Goal: Information Seeking & Learning: Learn about a topic

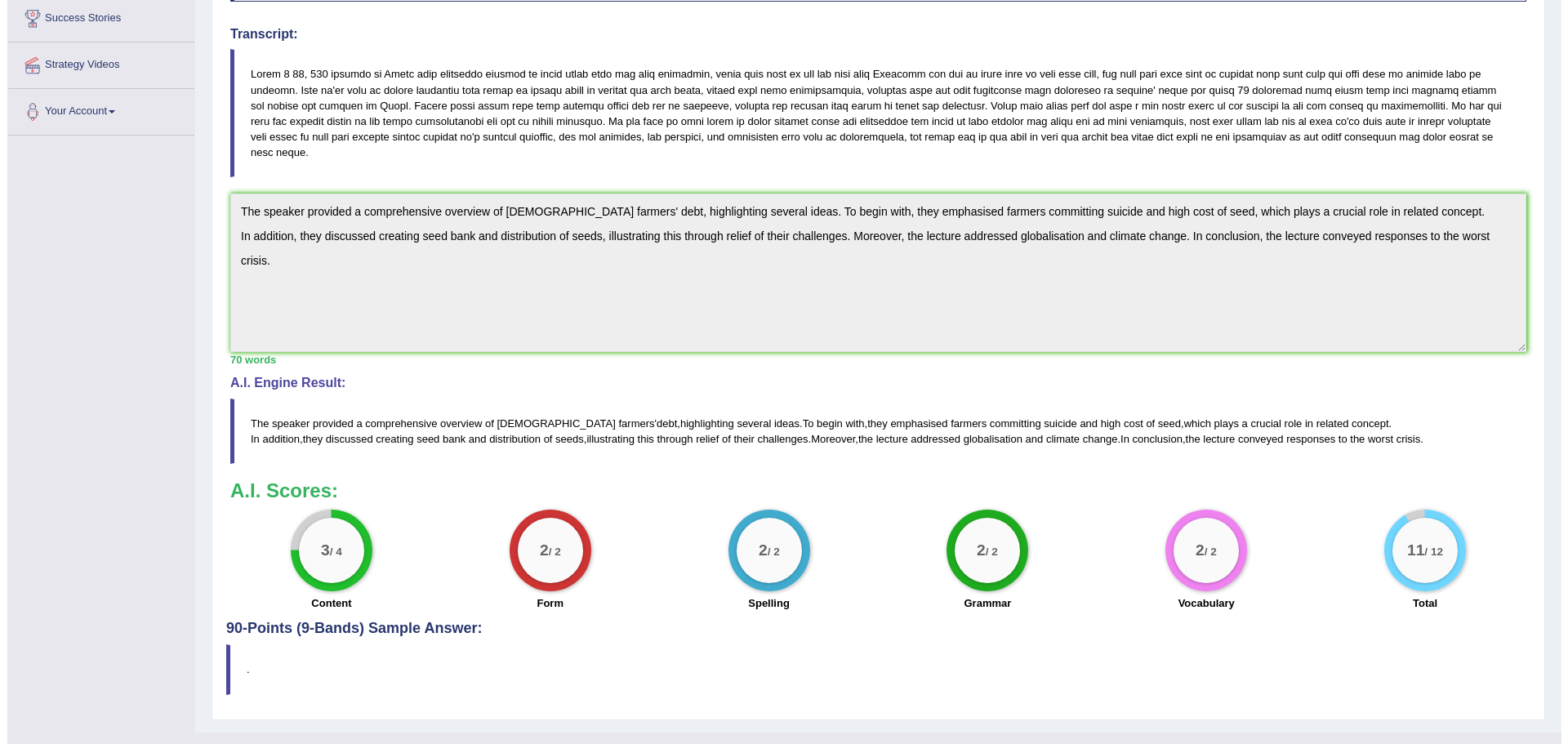
scroll to position [301, 0]
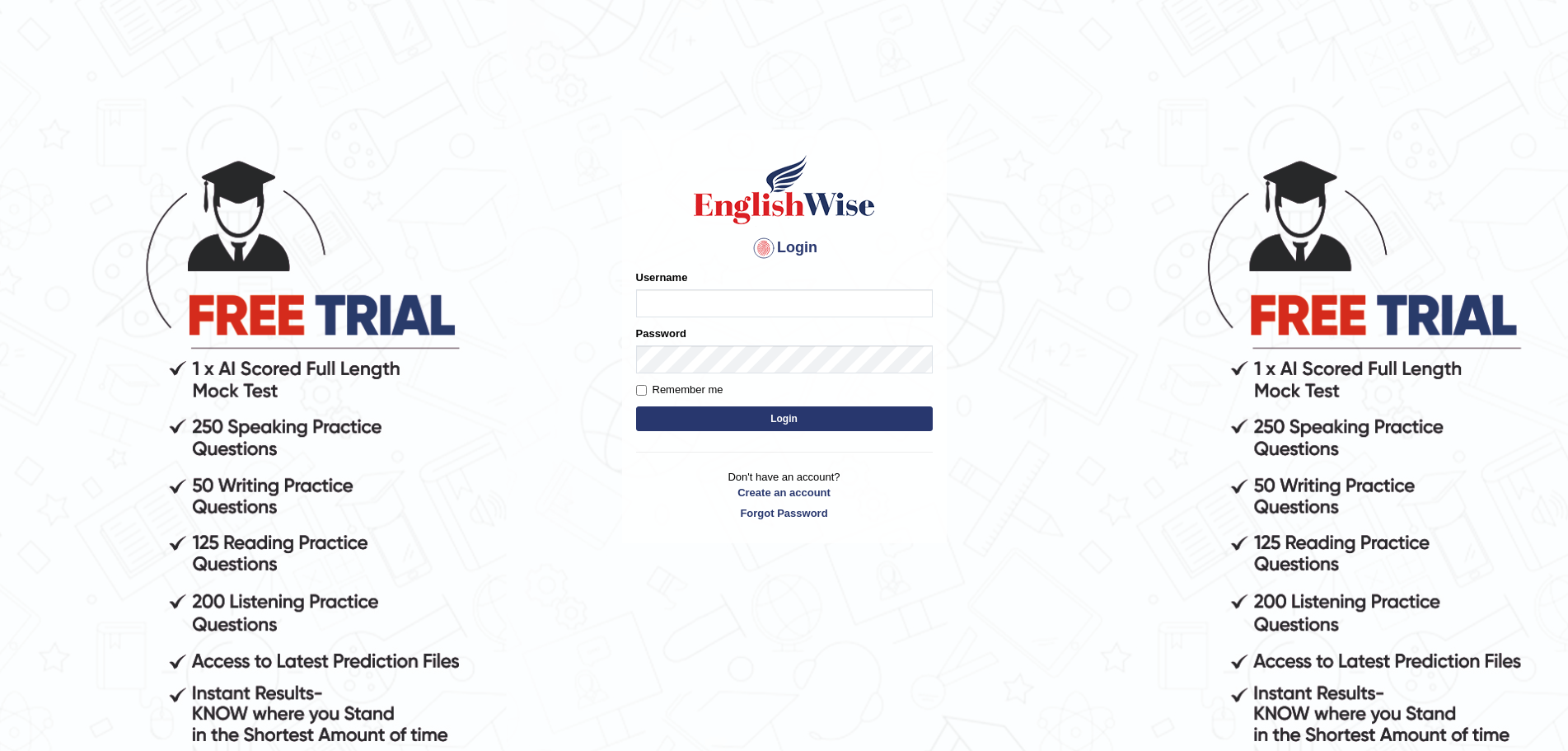
type input "Mugwunali"
click at [786, 416] on button "Login" at bounding box center [785, 419] width 297 height 25
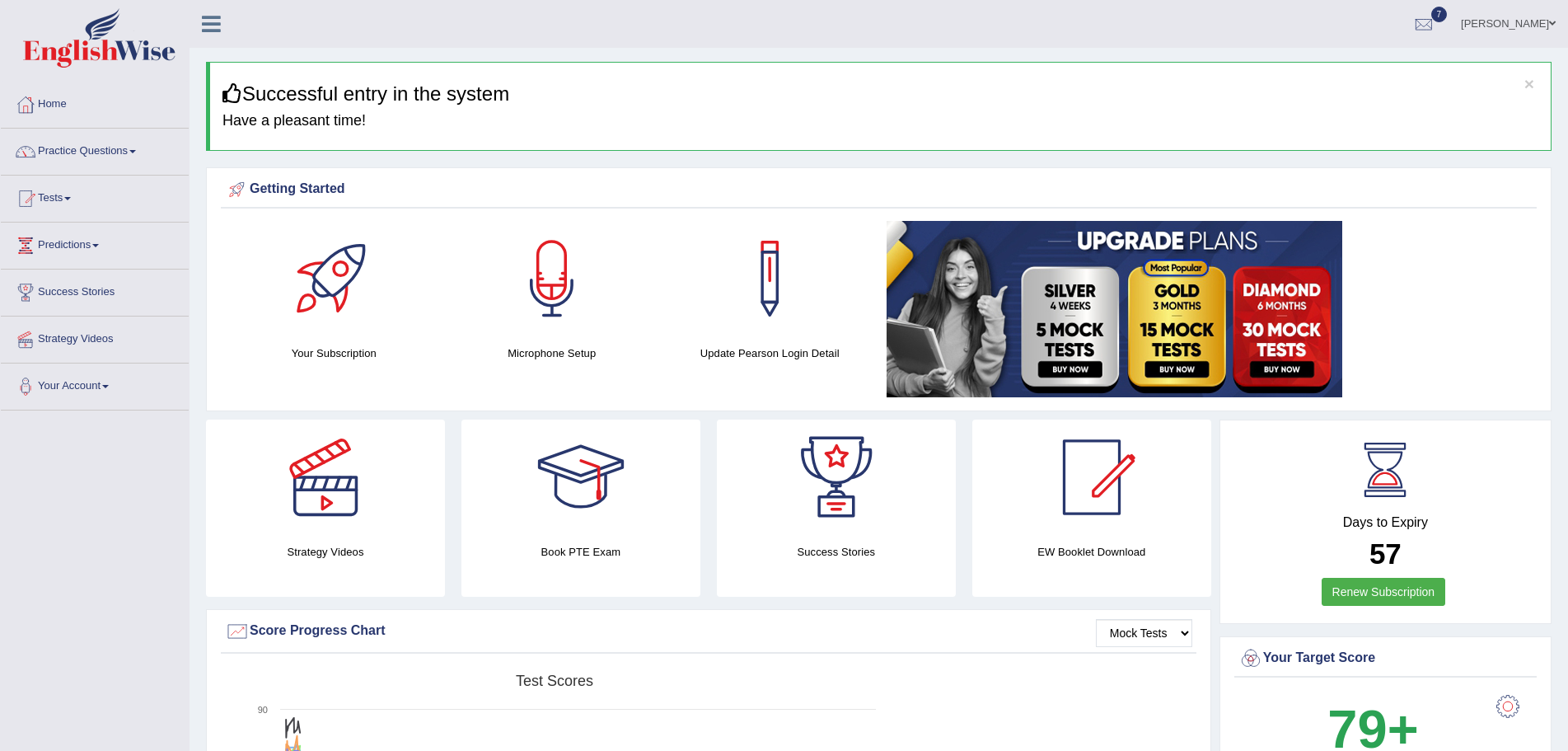
click at [136, 153] on span at bounding box center [133, 152] width 7 height 3
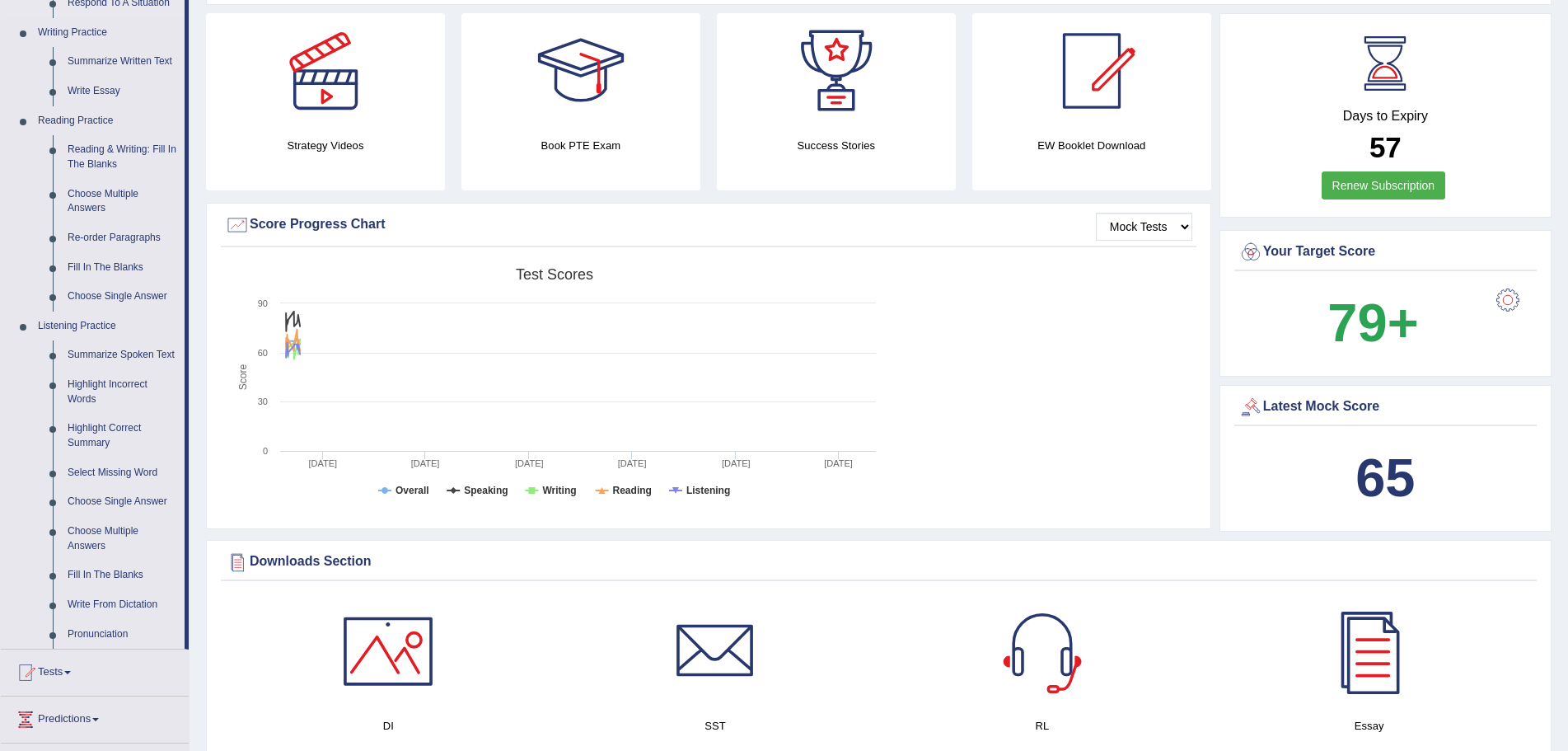
scroll to position [412, 0]
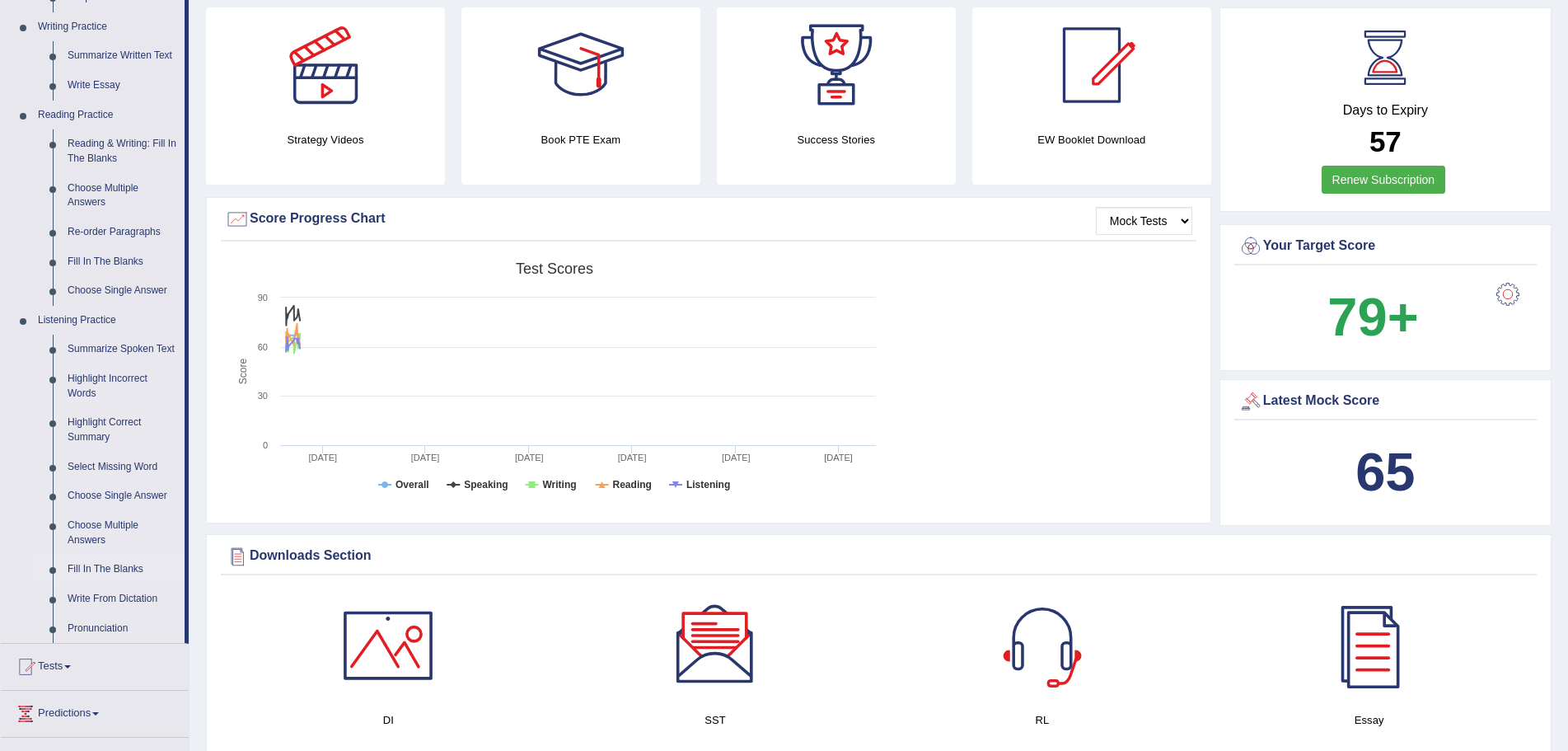
click at [126, 565] on link "Fill In The Blanks" at bounding box center [123, 569] width 124 height 30
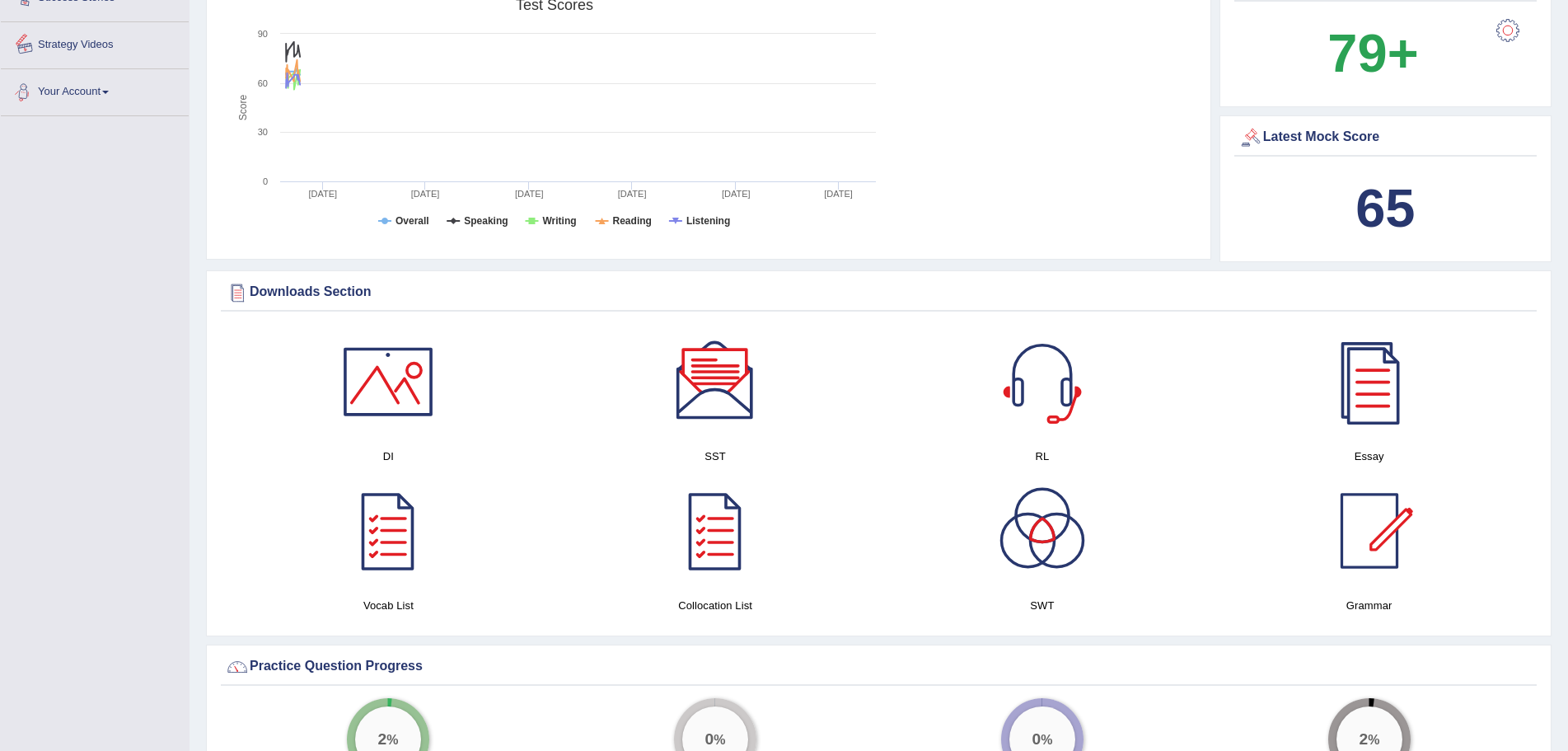
scroll to position [1268, 0]
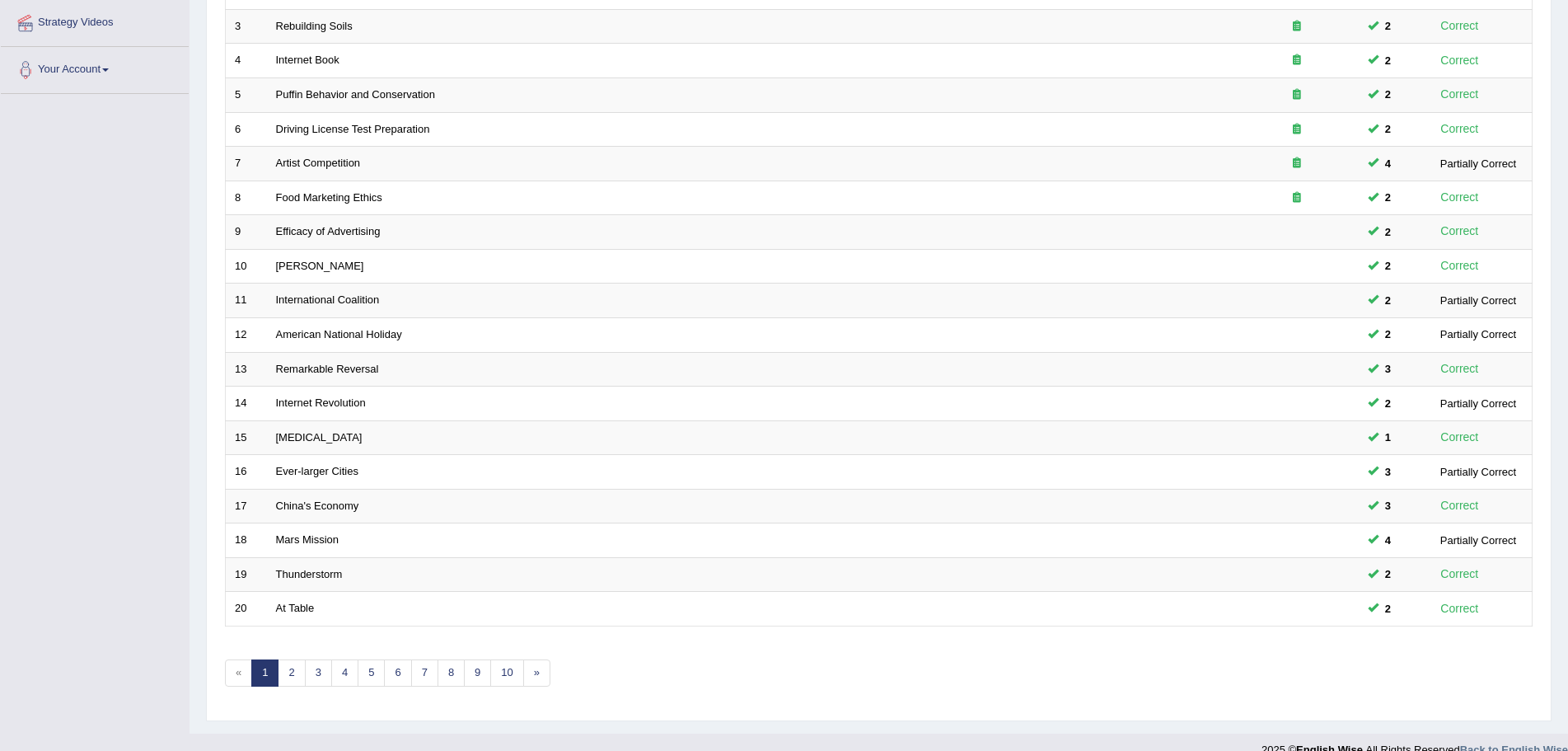
scroll to position [341, 0]
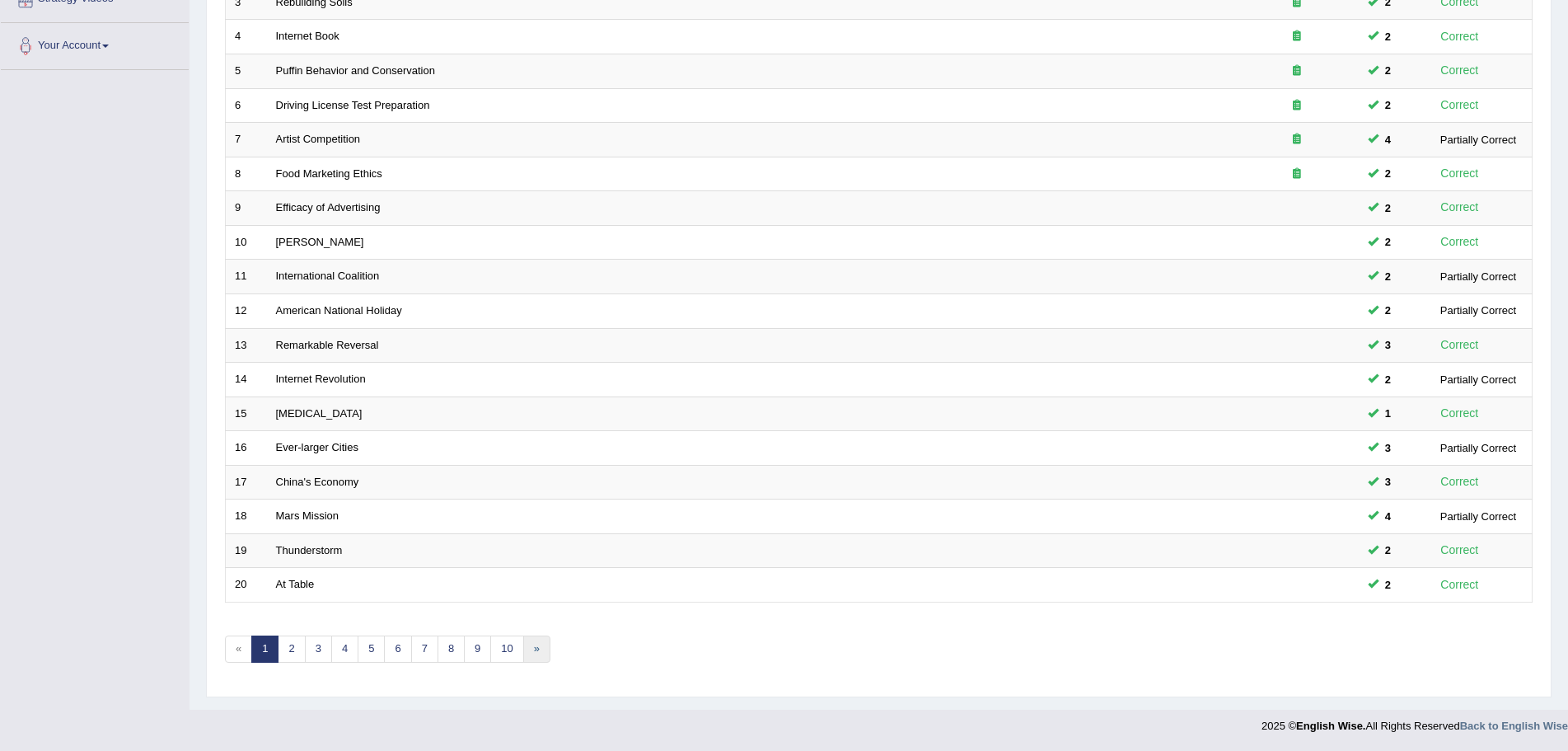
click at [535, 651] on link "»" at bounding box center [536, 649] width 27 height 27
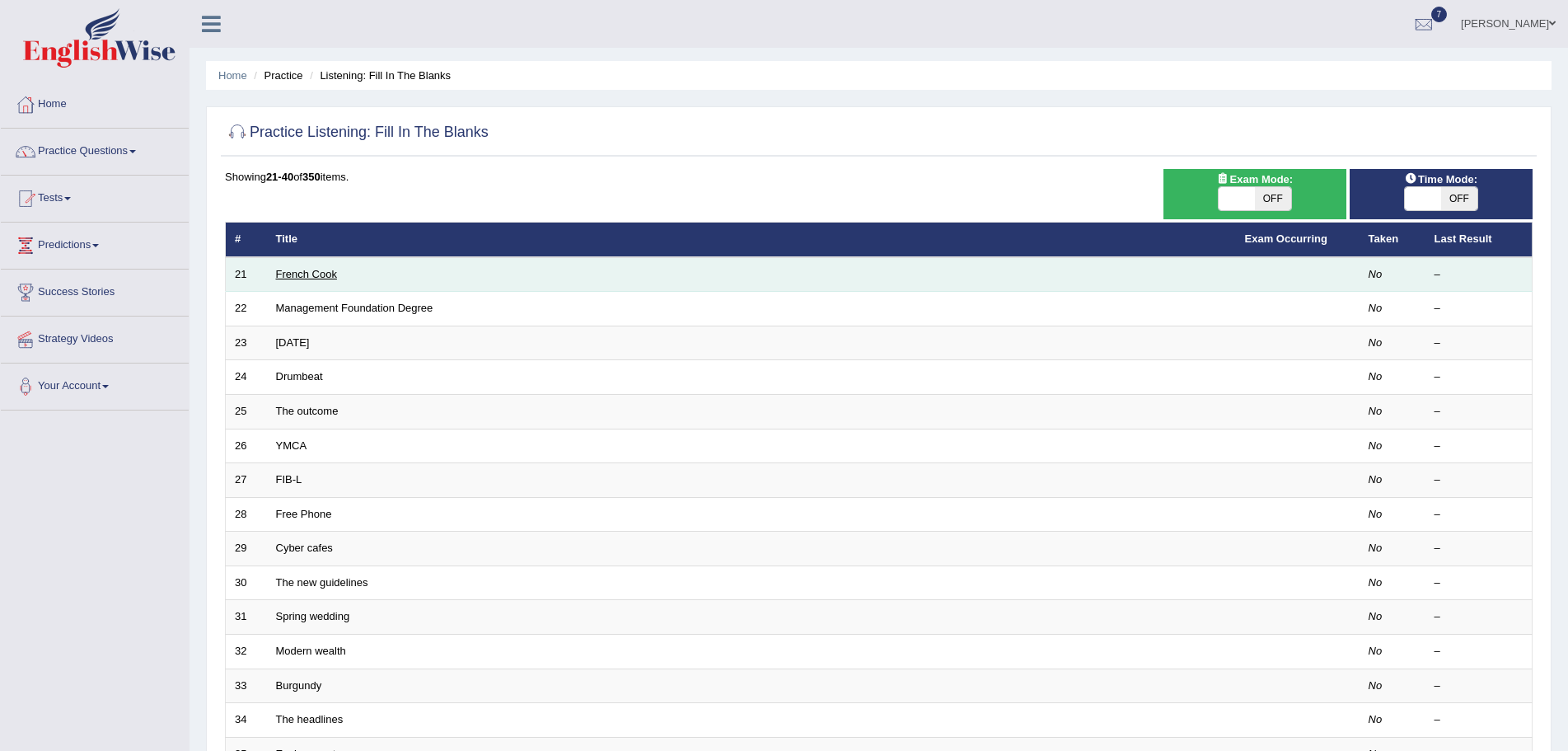
click at [311, 274] on link "French Cook" at bounding box center [307, 274] width 61 height 12
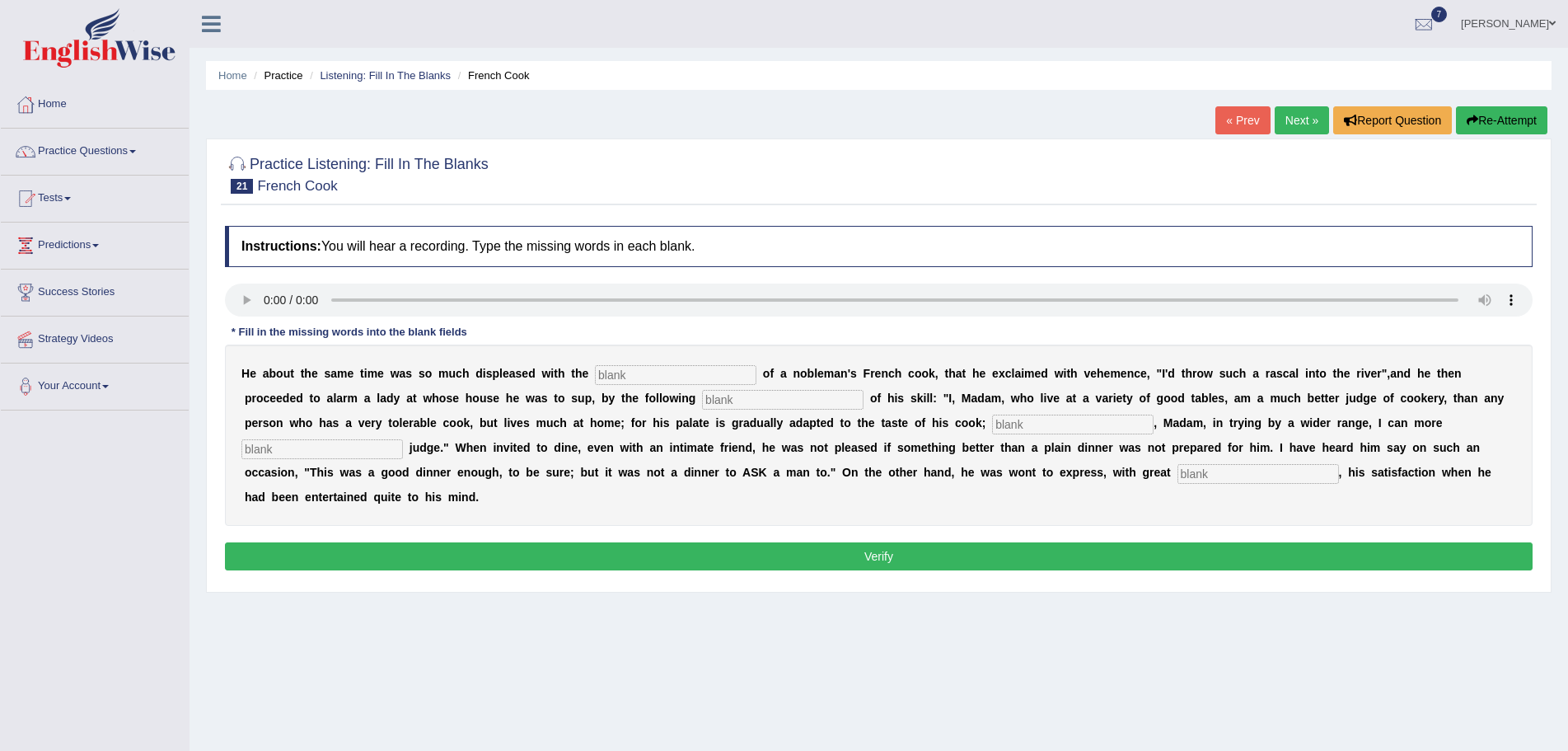
click at [645, 373] on input "text" at bounding box center [675, 375] width 162 height 20
type input "profer"
click at [751, 400] on input "text" at bounding box center [782, 400] width 162 height 20
type input "manifesto"
click at [1014, 422] on input "text" at bounding box center [1072, 424] width 162 height 20
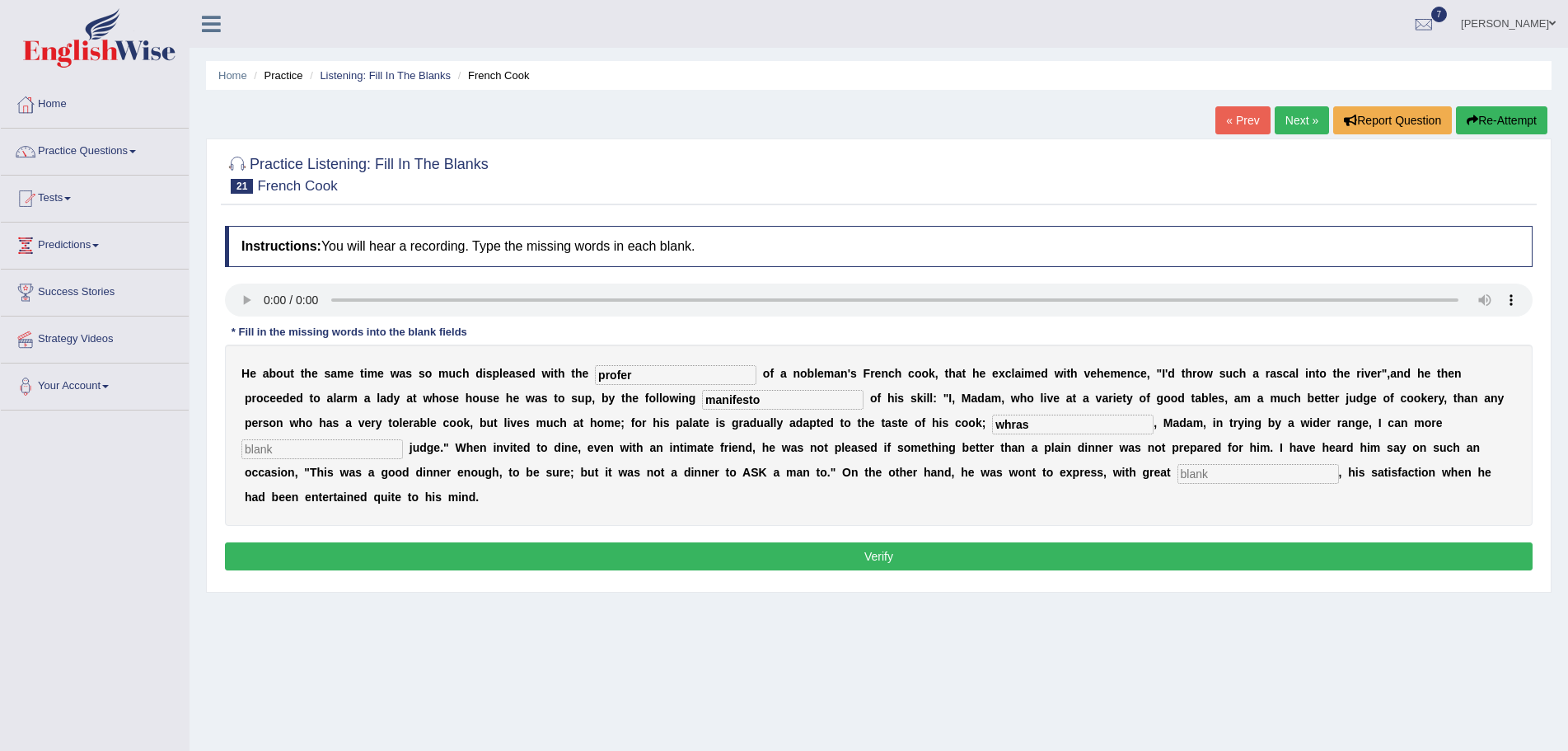
type input "whras"
click at [1203, 474] on input "text" at bounding box center [1258, 474] width 162 height 20
type input "clich"
click at [643, 372] on input "profer" at bounding box center [675, 375] width 162 height 20
type input "preformance"
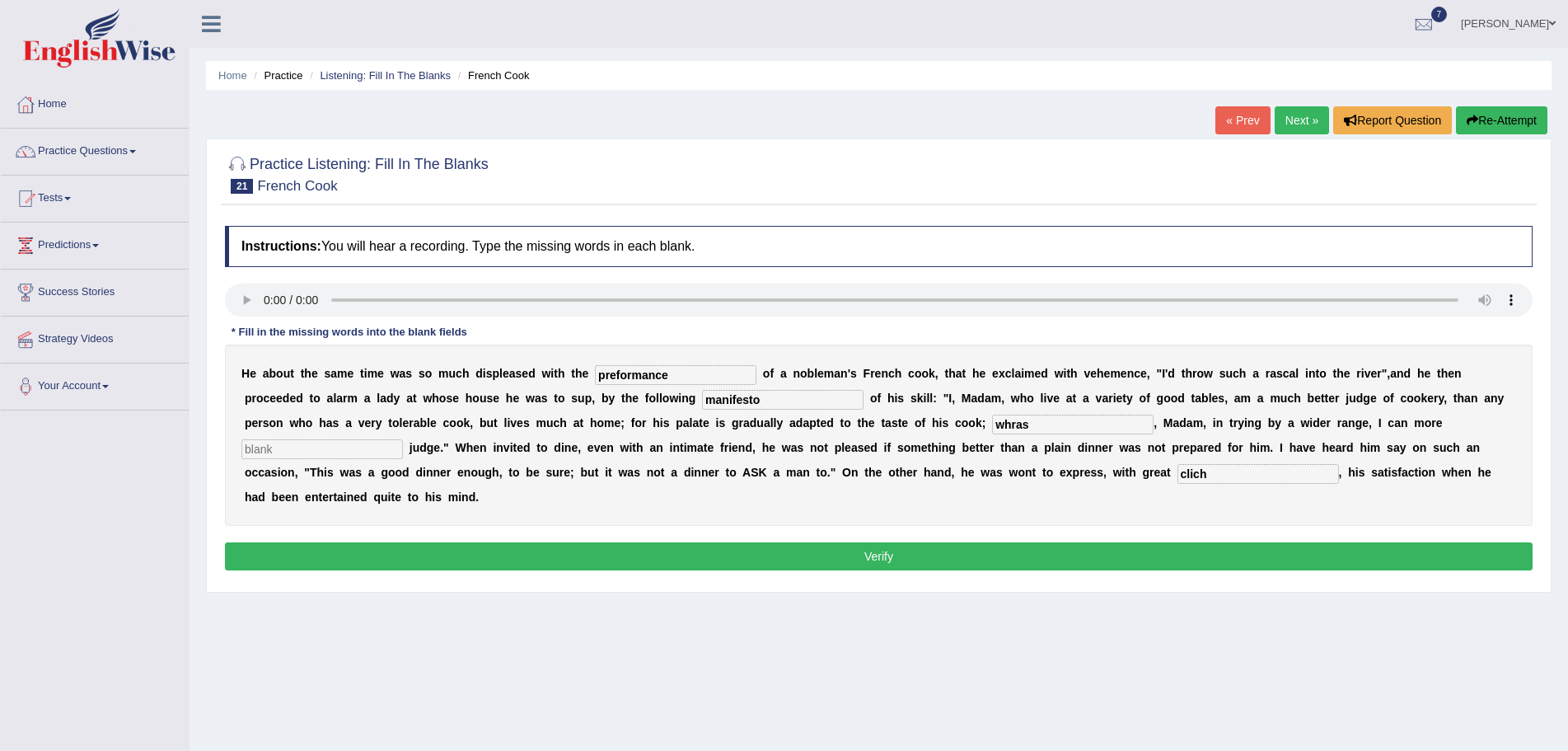
click at [1032, 425] on input "whras" at bounding box center [1072, 424] width 162 height 20
type input "whereas"
click at [391, 448] on input "text" at bounding box center [322, 449] width 162 height 20
type input "extenquishly"
click at [1209, 480] on input "clich" at bounding box center [1258, 474] width 162 height 20
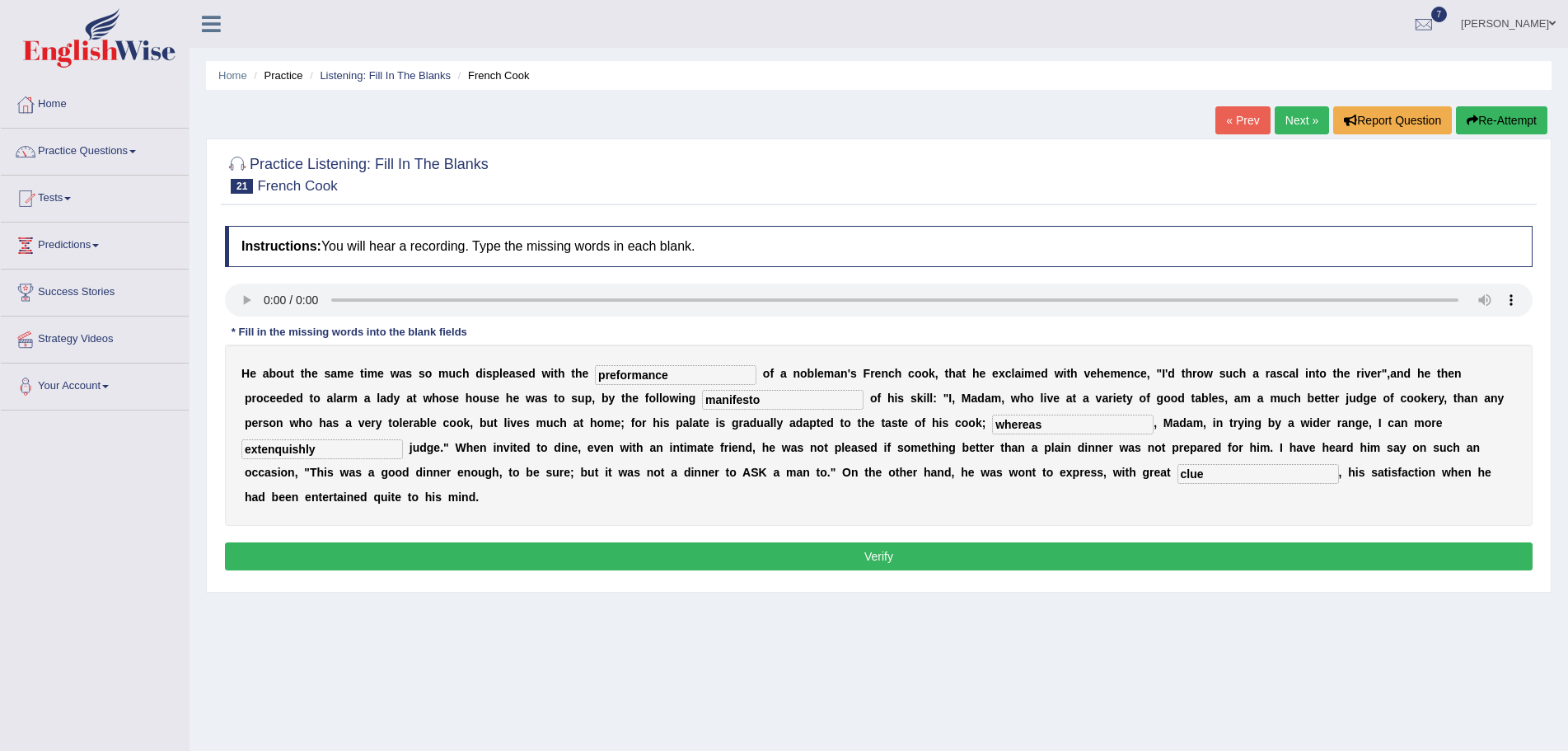
type input "clue"
click at [267, 453] on input "extenquishly" at bounding box center [322, 449] width 162 height 20
type input "extinquishly"
click at [923, 556] on button "Verify" at bounding box center [878, 556] width 1308 height 28
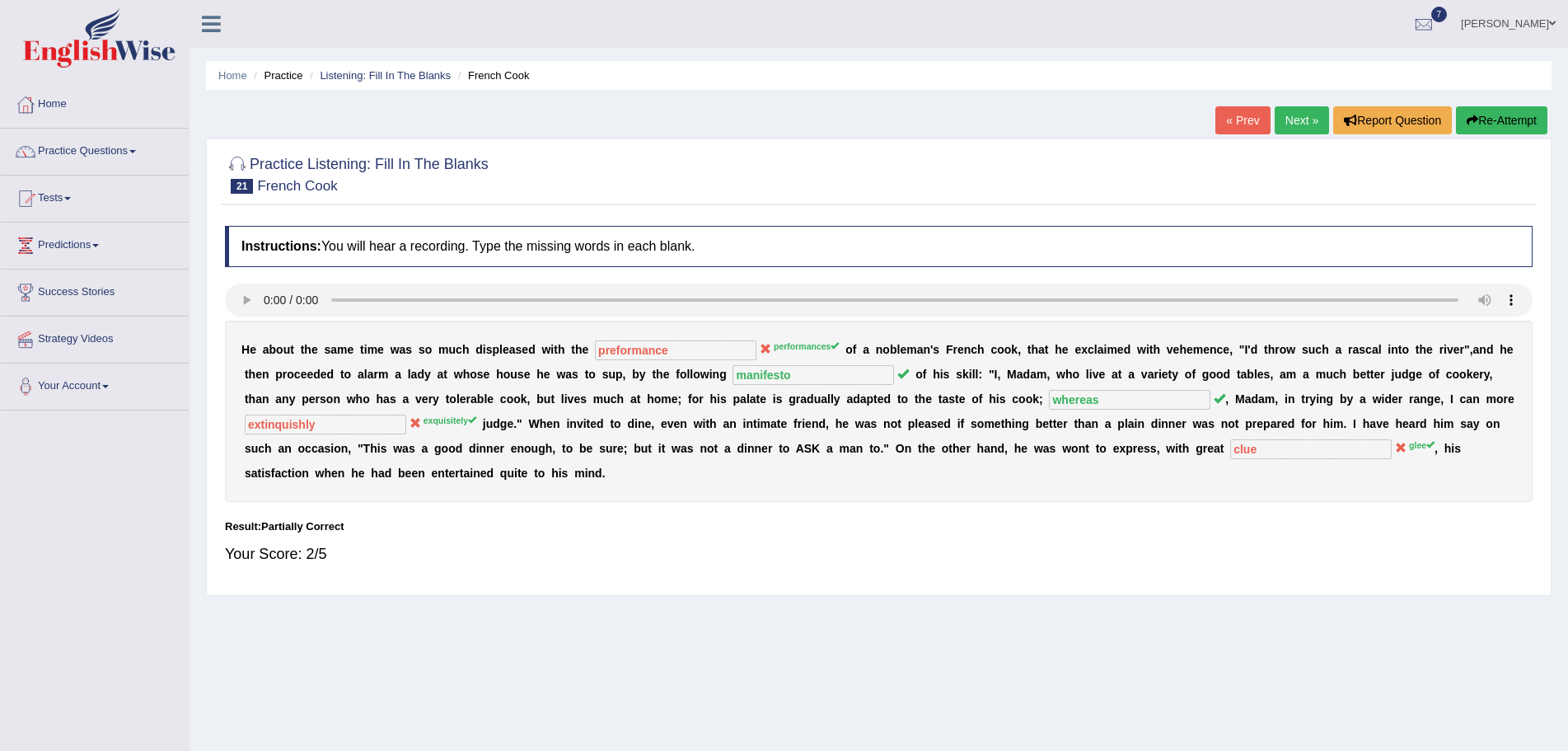
click at [1488, 117] on button "Re-Attempt" at bounding box center [1502, 120] width 91 height 28
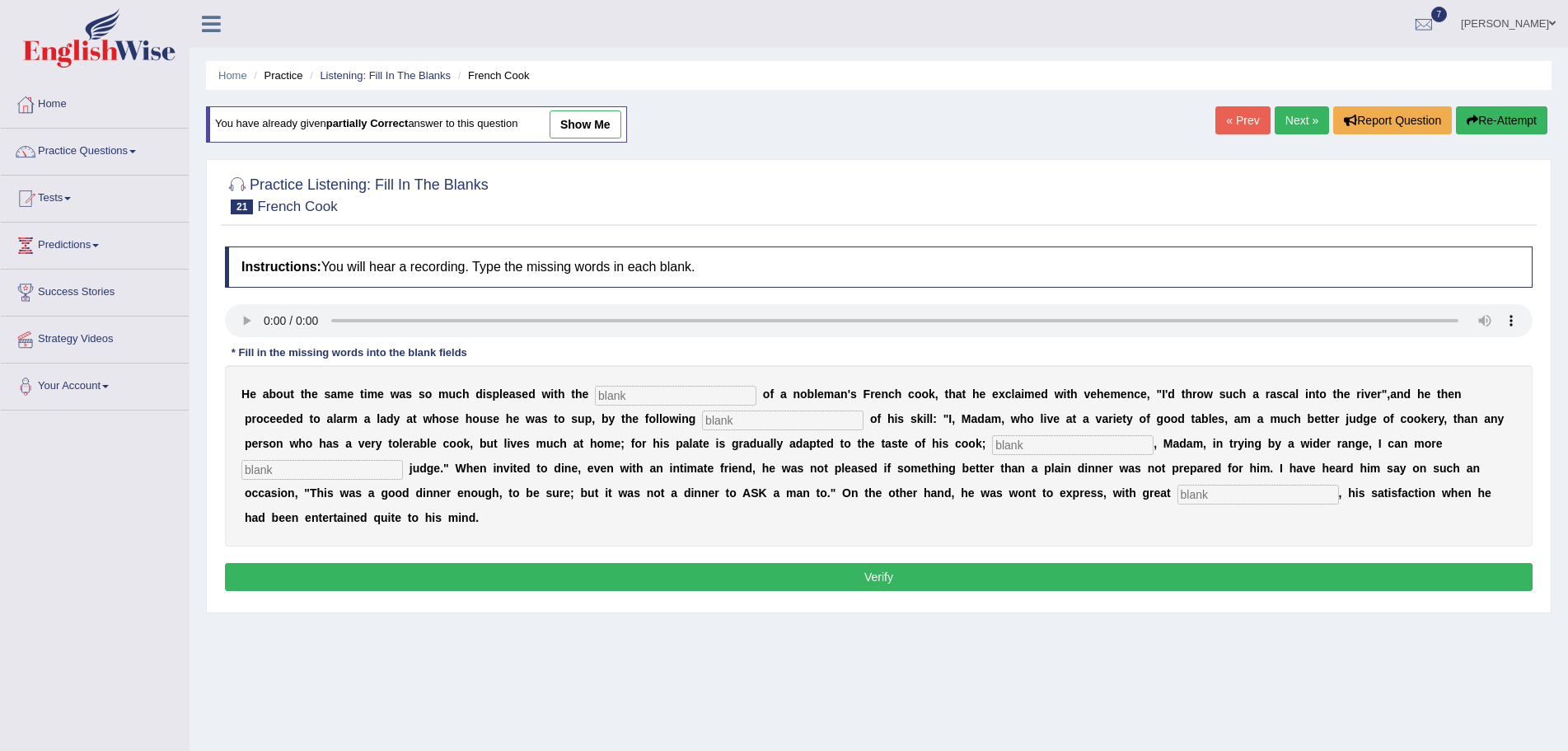
click at [707, 394] on input "text" at bounding box center [675, 395] width 162 height 20
type input "performances"
click at [762, 418] on input "text" at bounding box center [782, 420] width 162 height 20
type input "manifesto"
click at [1043, 443] on input "text" at bounding box center [1072, 445] width 162 height 20
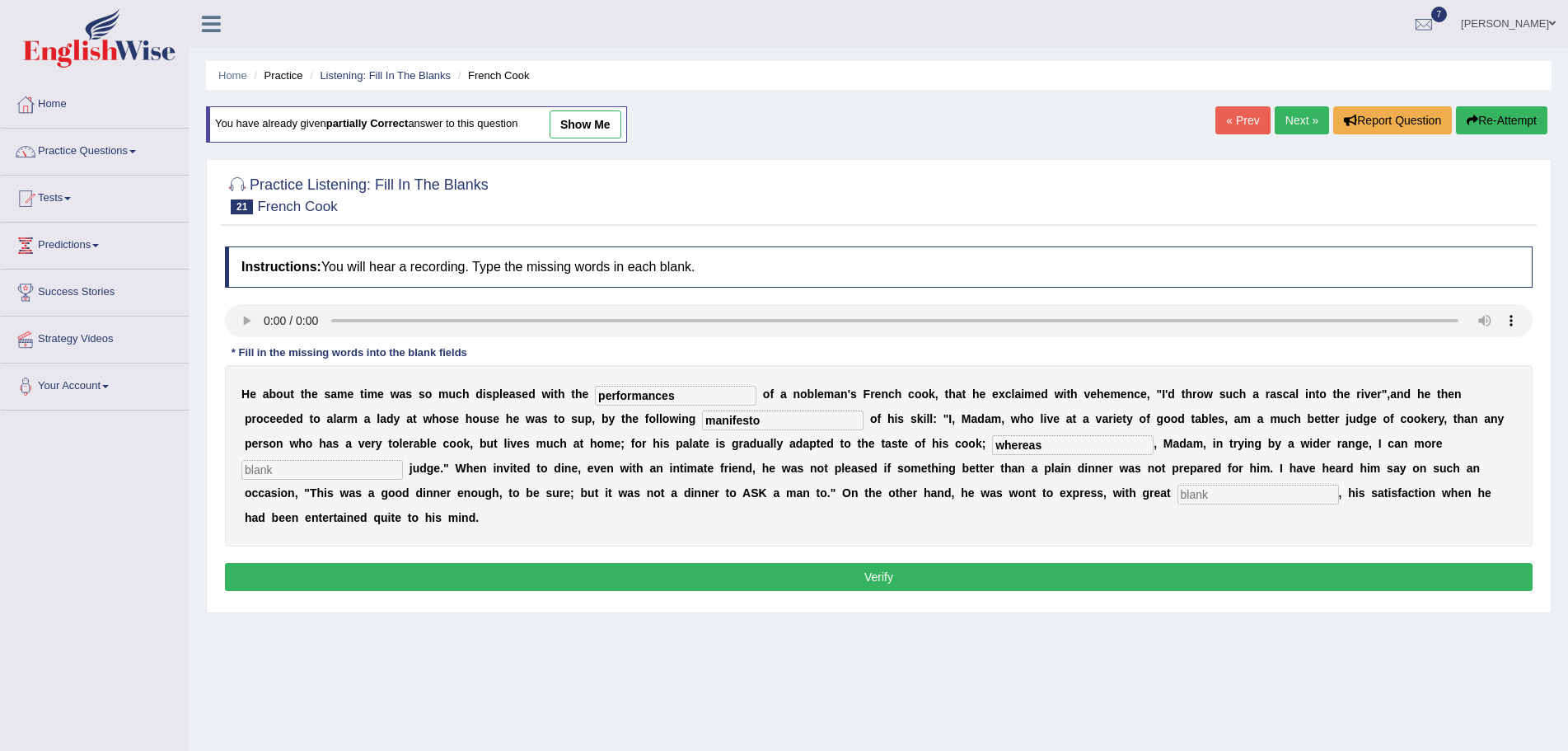
type input "whereas"
click at [393, 475] on input "text" at bounding box center [322, 470] width 162 height 20
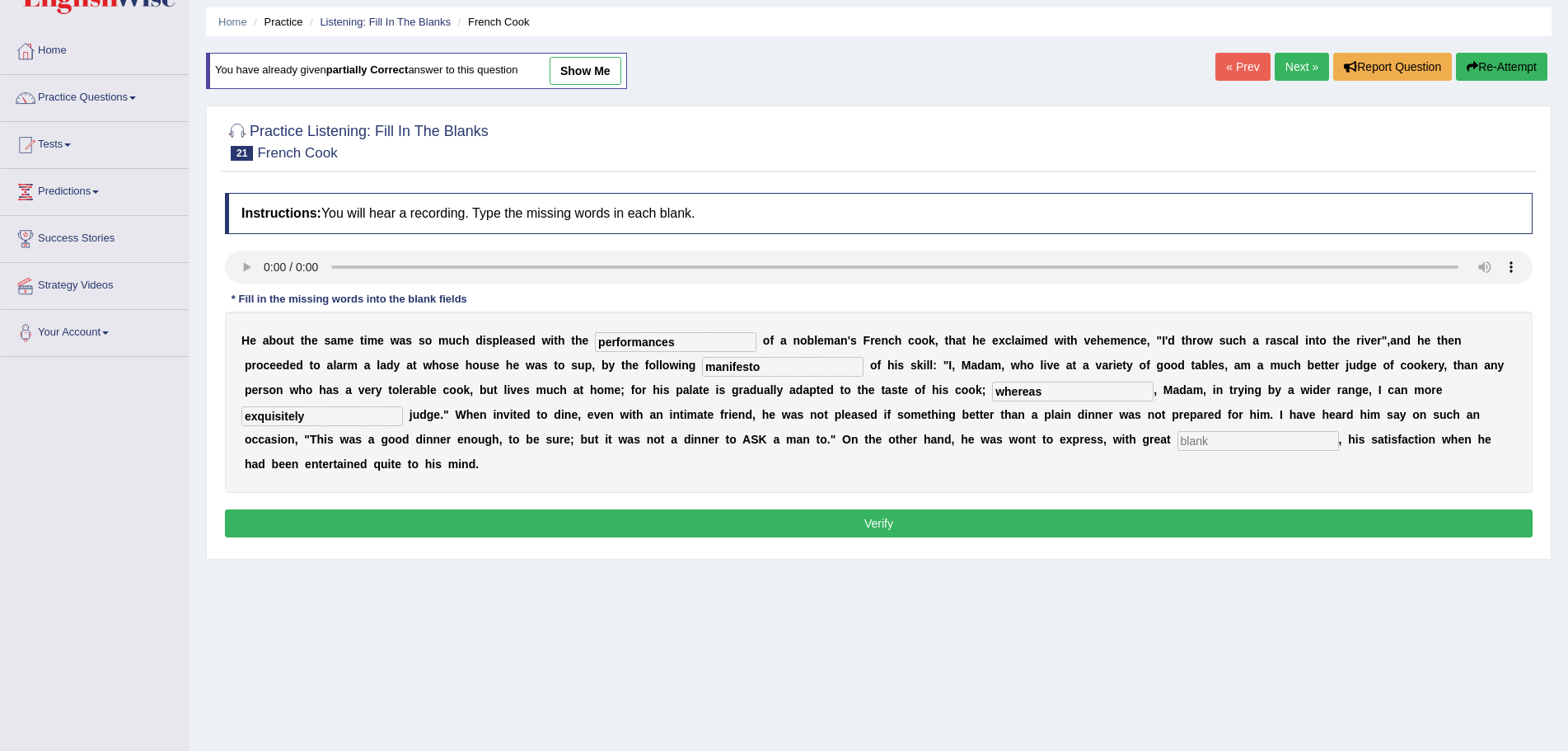
scroll to position [82, 0]
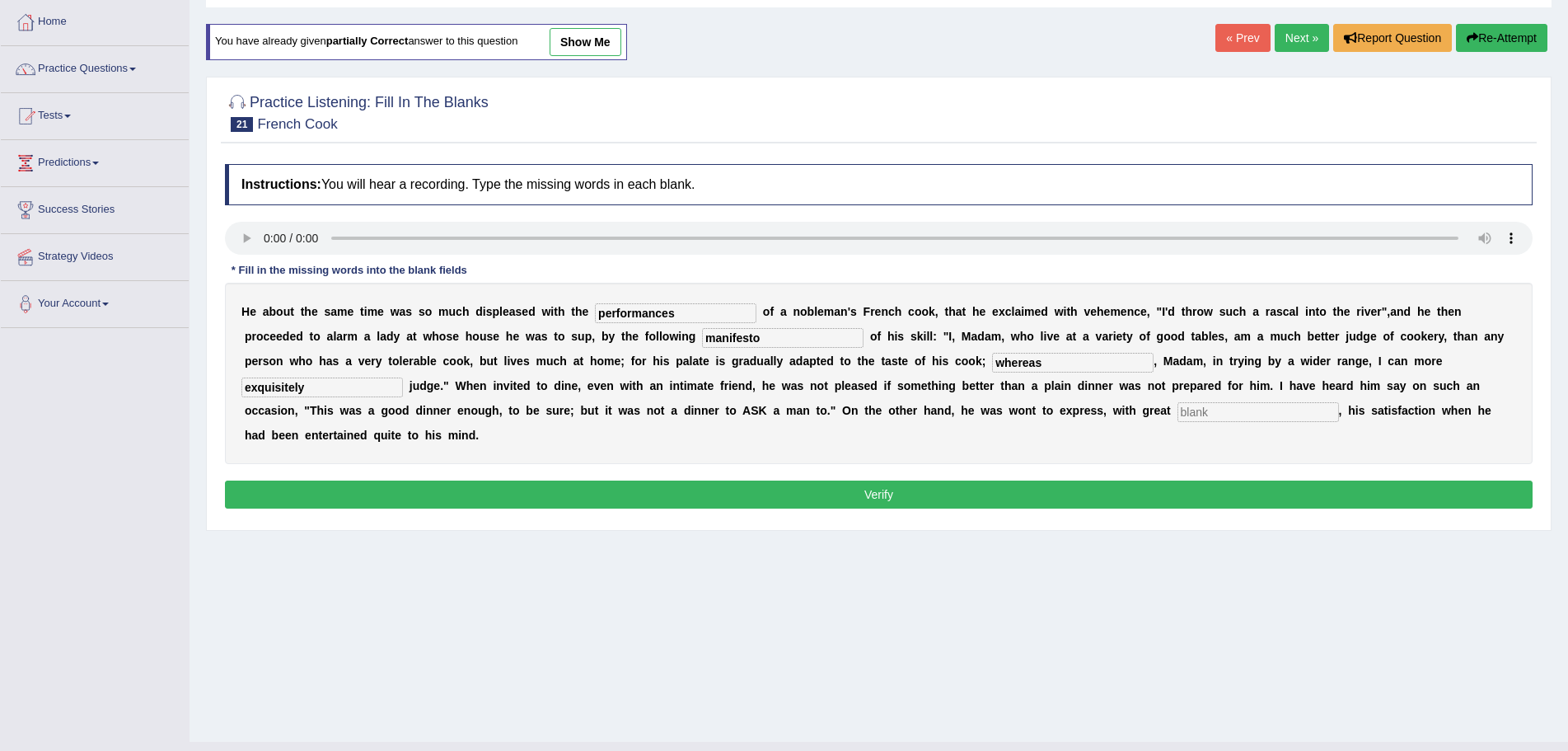
type input "exquisitely"
click at [1222, 409] on input "text" at bounding box center [1258, 412] width 162 height 20
type input "glee"
click at [878, 496] on button "Verify" at bounding box center [878, 495] width 1308 height 28
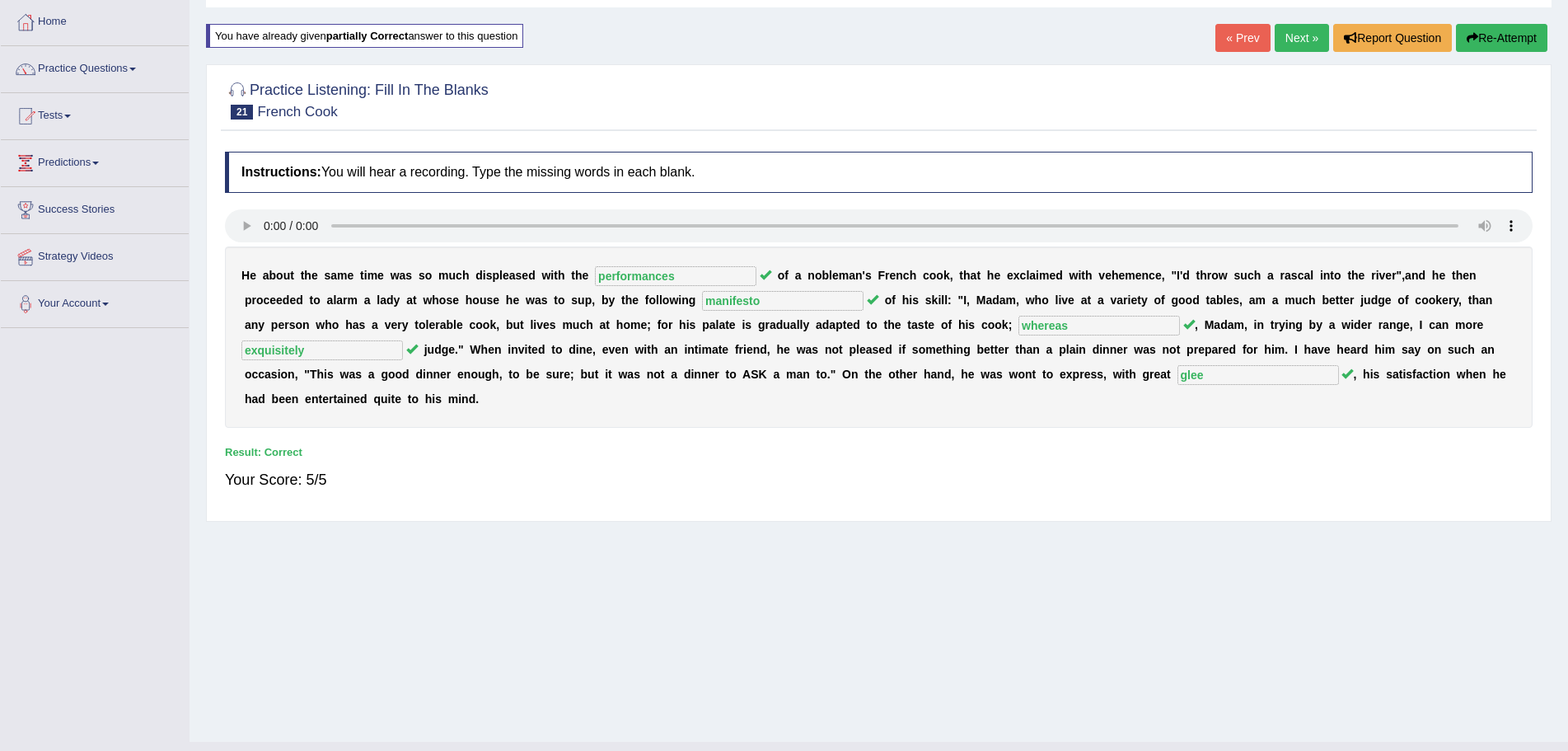
click at [1304, 40] on link "Next »" at bounding box center [1302, 38] width 55 height 28
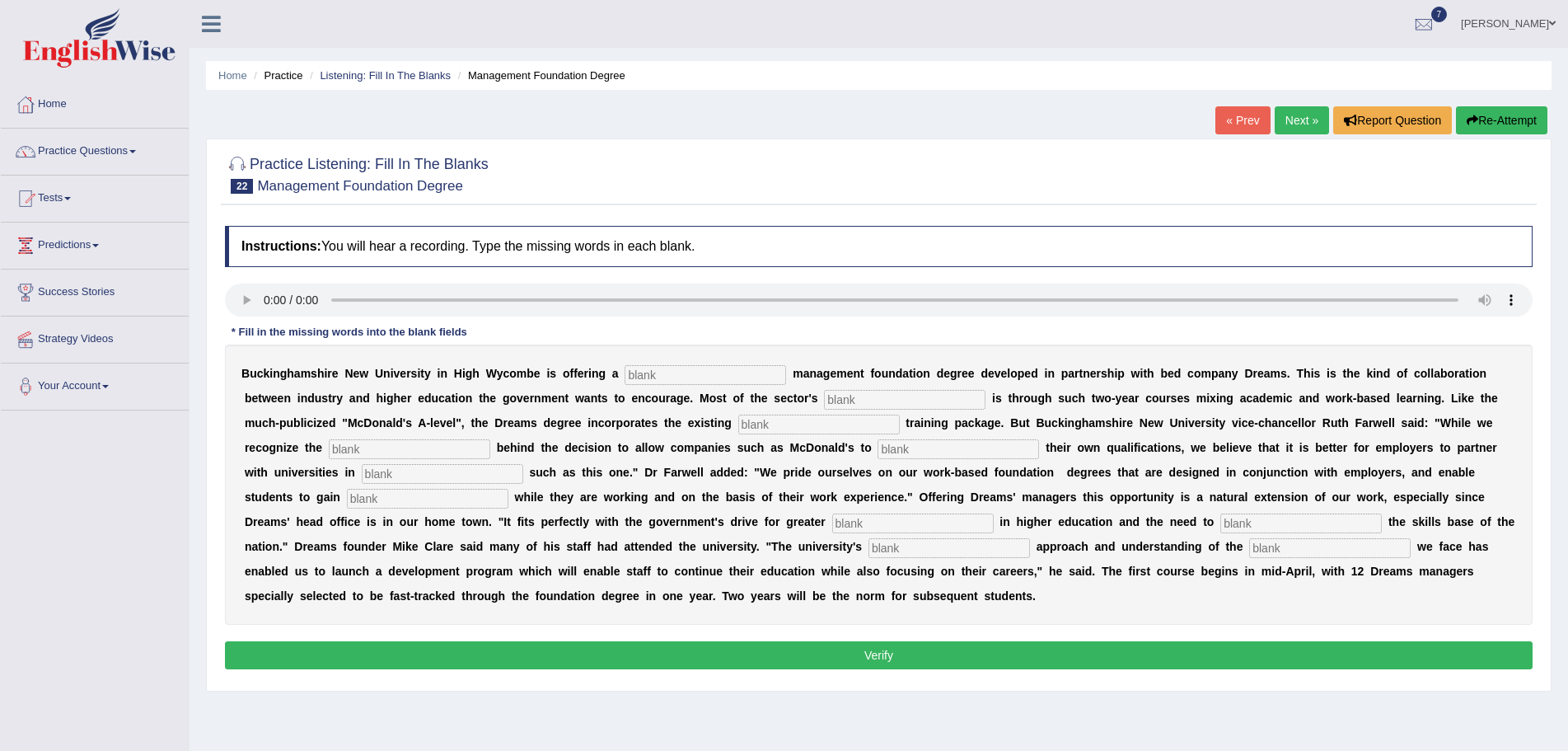
click at [675, 374] on input "text" at bounding box center [705, 375] width 162 height 20
click at [883, 397] on input "text" at bounding box center [904, 400] width 162 height 20
click at [805, 425] on input "text" at bounding box center [819, 424] width 162 height 20
click at [394, 445] on input "text" at bounding box center [409, 449] width 162 height 20
click at [990, 454] on input "text" at bounding box center [958, 449] width 162 height 20
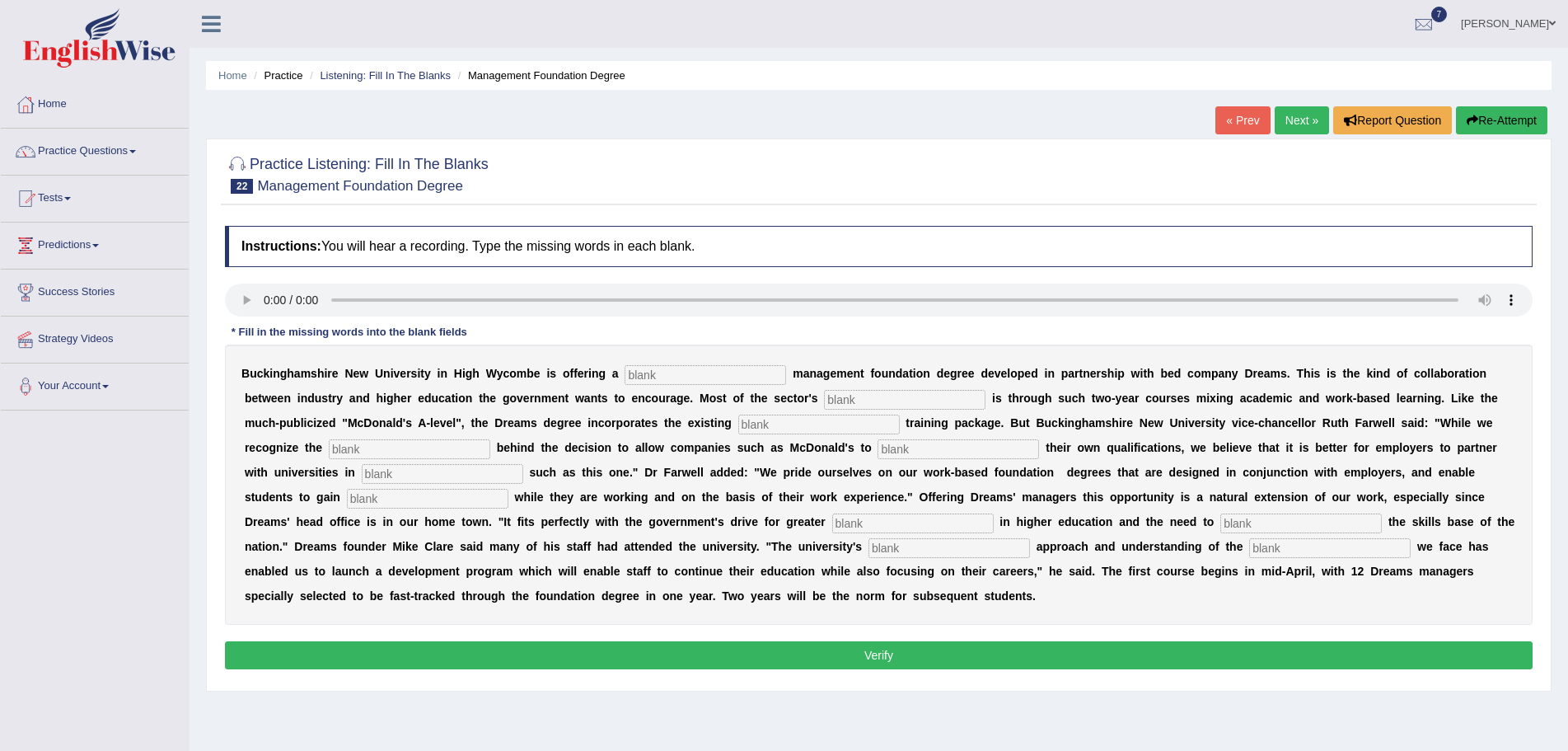
click at [414, 500] on input "text" at bounding box center [428, 499] width 162 height 20
click at [1348, 548] on input "text" at bounding box center [1329, 548] width 162 height 20
type input "challenges"
click at [666, 374] on input "text" at bounding box center [705, 375] width 162 height 20
type input "retail"
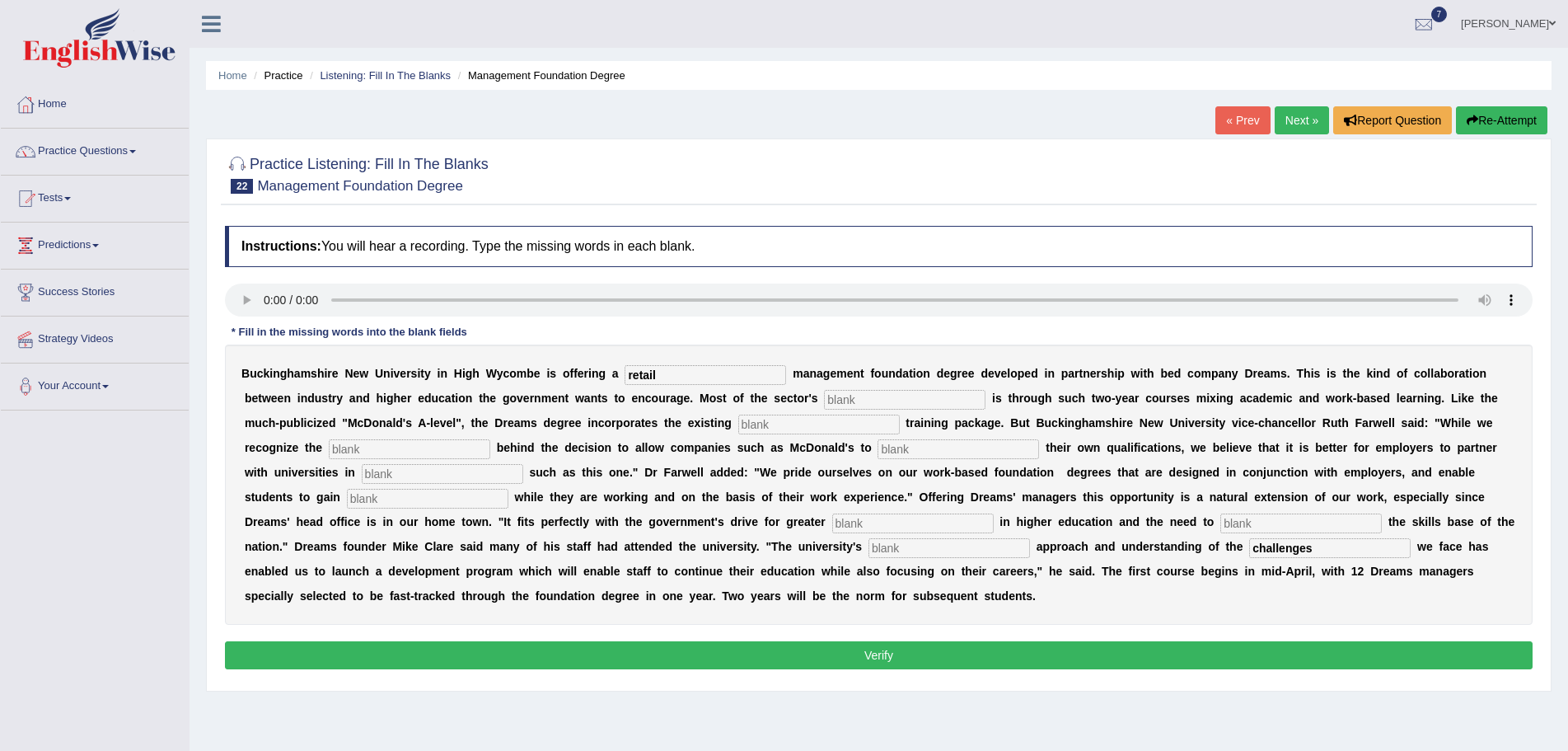
click at [874, 399] on input "text" at bounding box center [904, 400] width 162 height 20
type input "expansion"
click at [840, 422] on input "text" at bounding box center [819, 424] width 162 height 20
type input "empathy"
click at [438, 444] on input "text" at bounding box center [409, 449] width 162 height 20
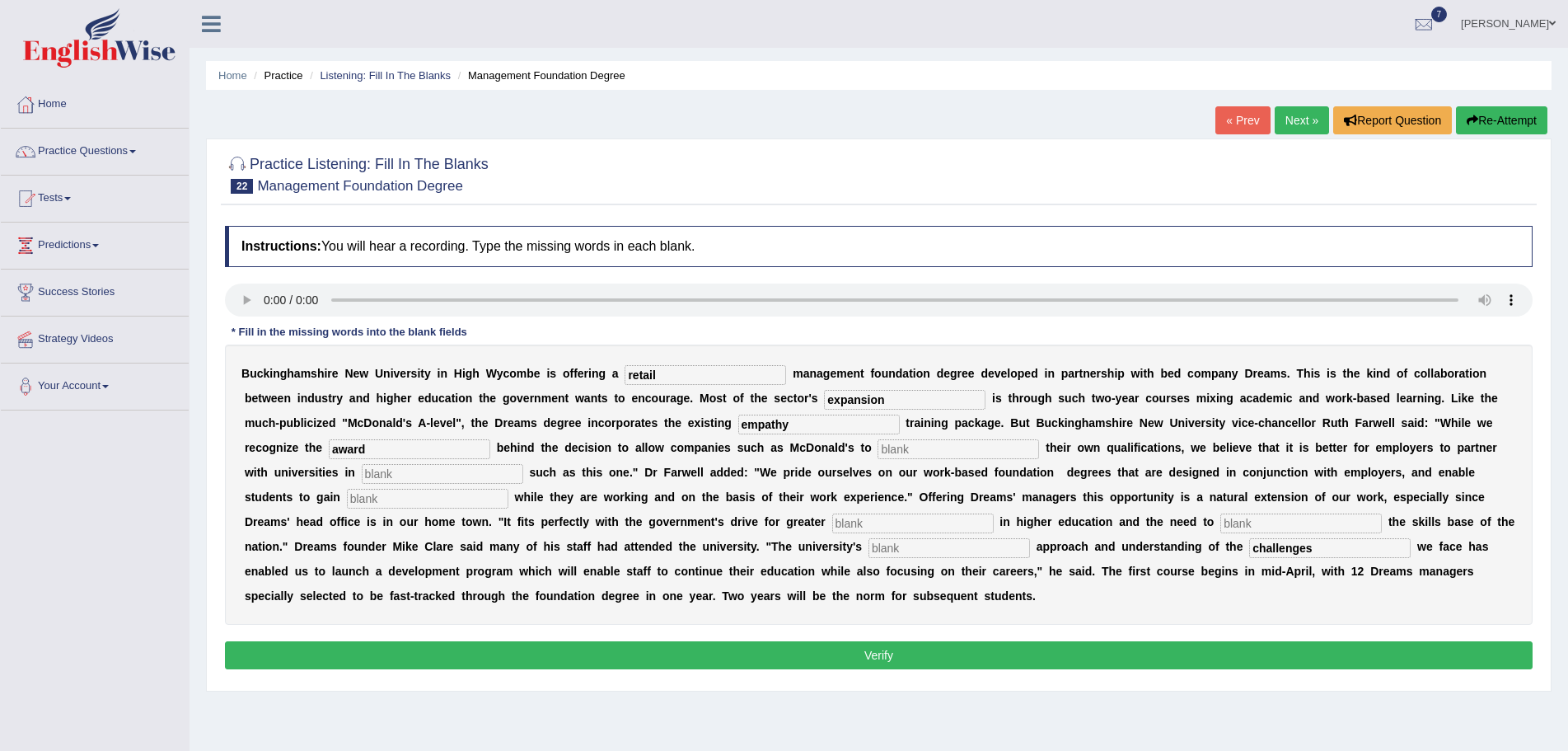
type input "award"
click at [920, 447] on input "text" at bounding box center [958, 449] width 162 height 20
type input "intiate"
click at [397, 472] on input "text" at bounding box center [442, 474] width 162 height 20
type input "qualifications"
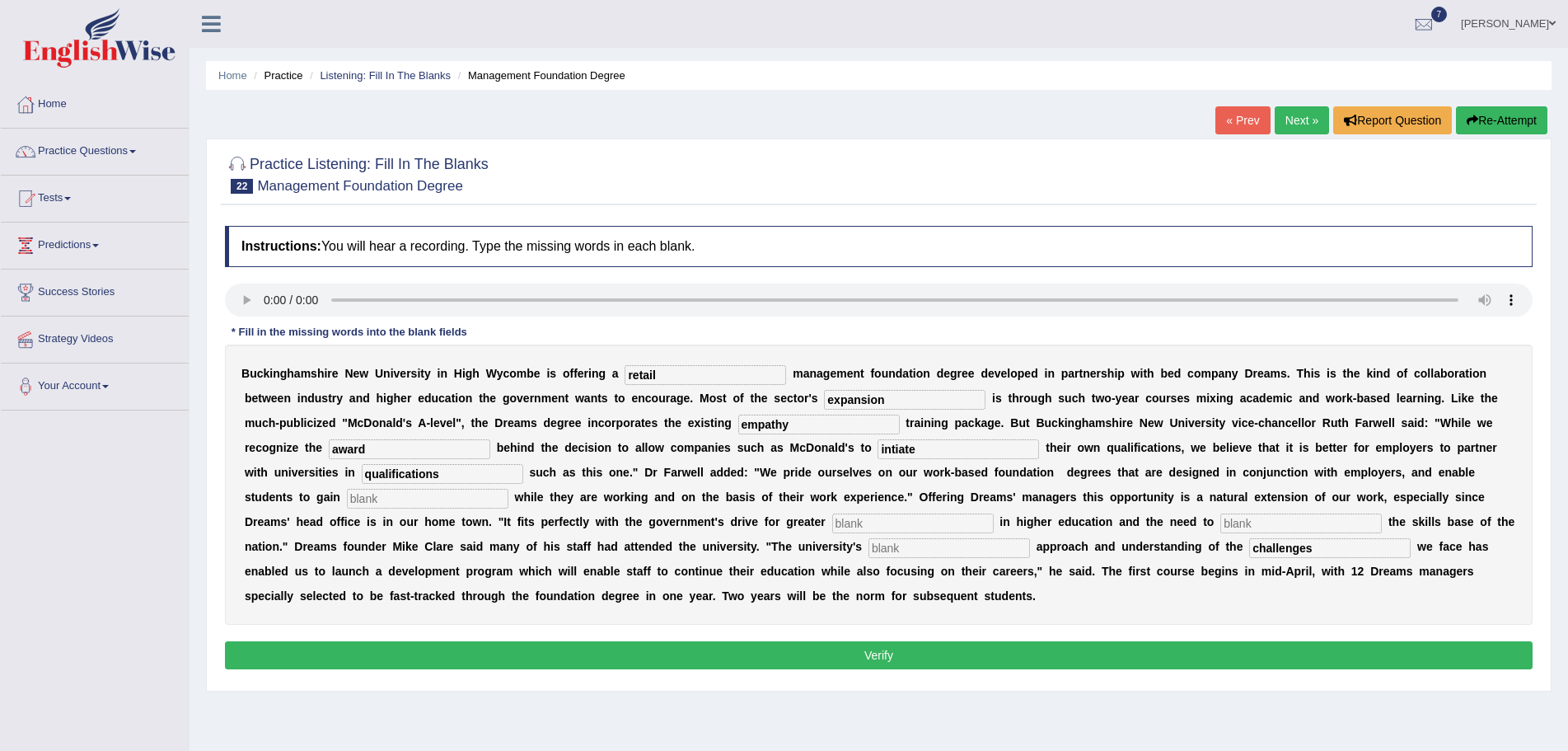
click at [446, 500] on input "text" at bounding box center [428, 499] width 162 height 20
click at [796, 428] on input "empathy" at bounding box center [819, 424] width 162 height 20
type input "e"
type input "company"
click at [451, 453] on input "award" at bounding box center [409, 449] width 162 height 20
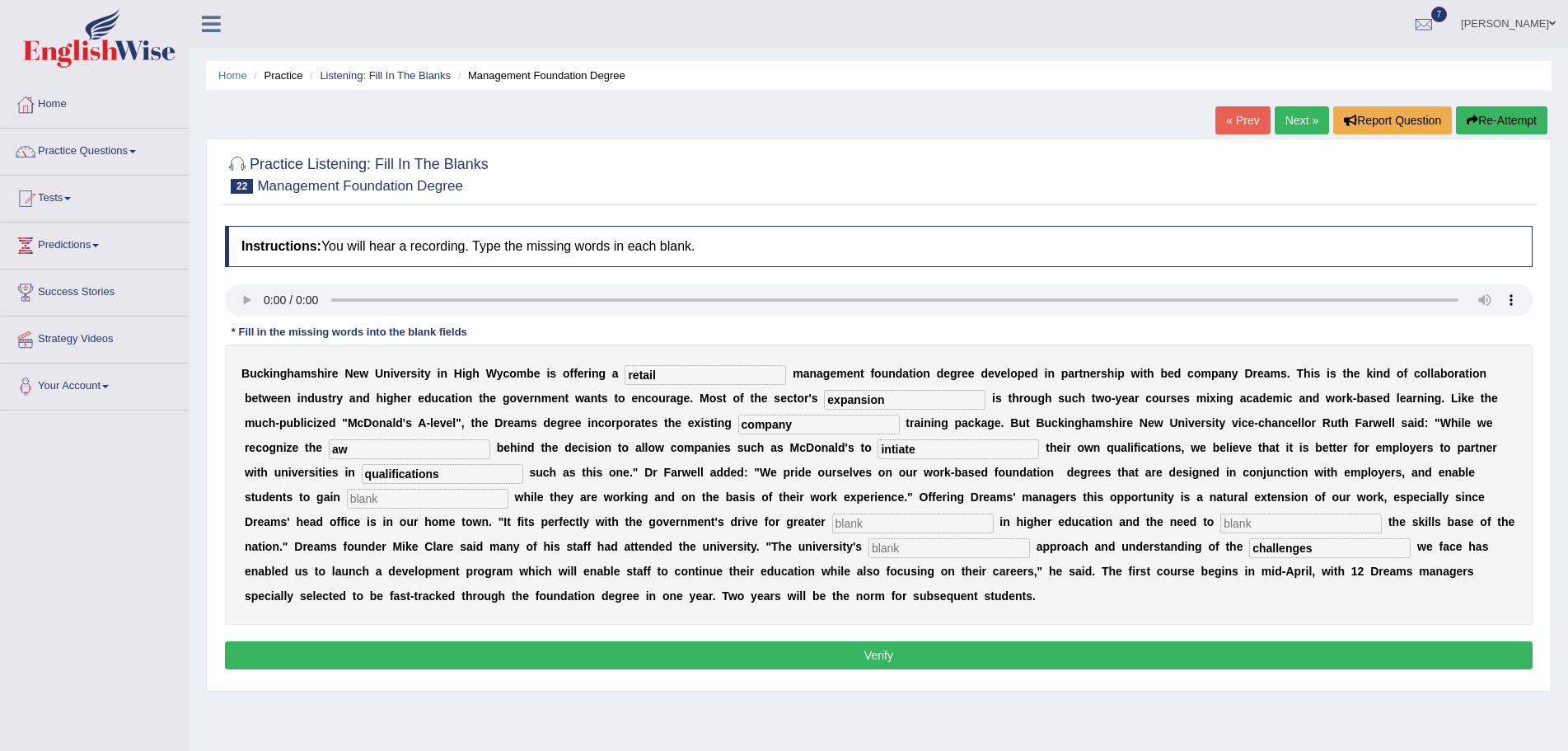
type input "a"
type input "empathy"
click at [923, 443] on input "intiate" at bounding box center [958, 449] width 162 height 20
type input "i"
type input "award"
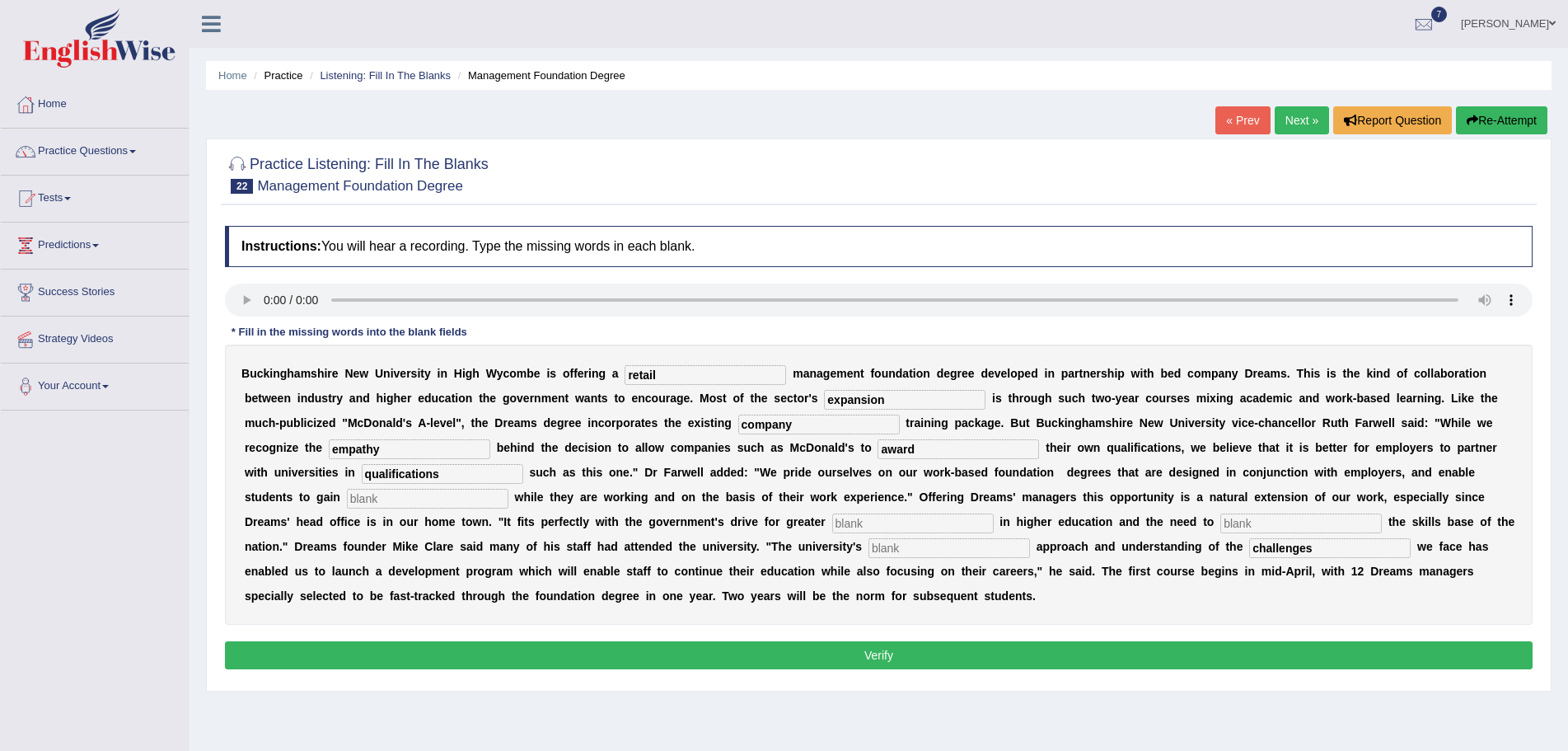
click at [455, 473] on input "qualifications" at bounding box center [442, 474] width 162 height 20
type input "q"
type input "intiate"
click at [419, 502] on input "text" at bounding box center [428, 499] width 162 height 20
type input "qualifications"
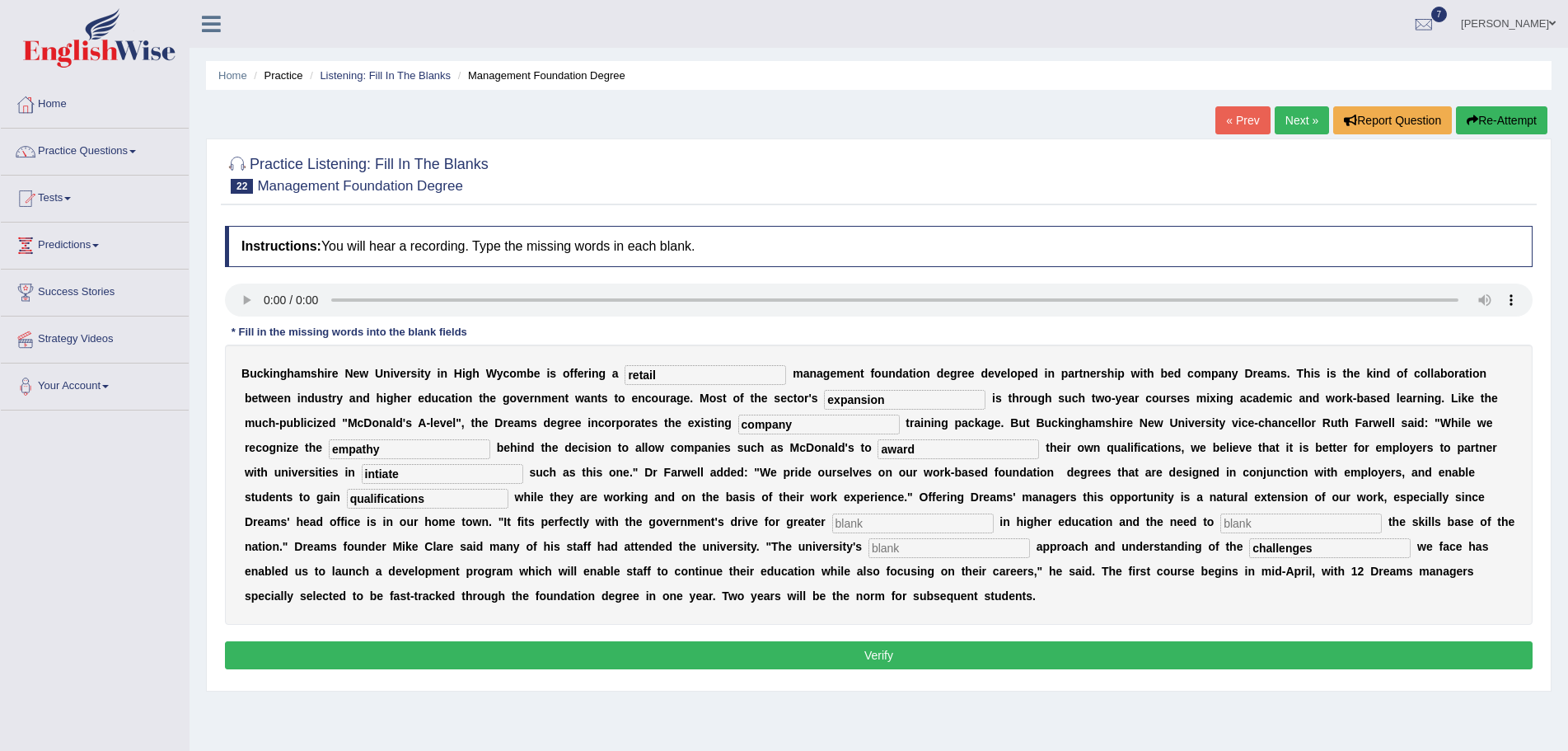
click at [865, 521] on input "text" at bounding box center [912, 523] width 162 height 20
type input "participation"
click at [1257, 519] on input "text" at bounding box center [1300, 523] width 162 height 20
type input "enhance"
click at [958, 554] on input "text" at bounding box center [949, 548] width 162 height 20
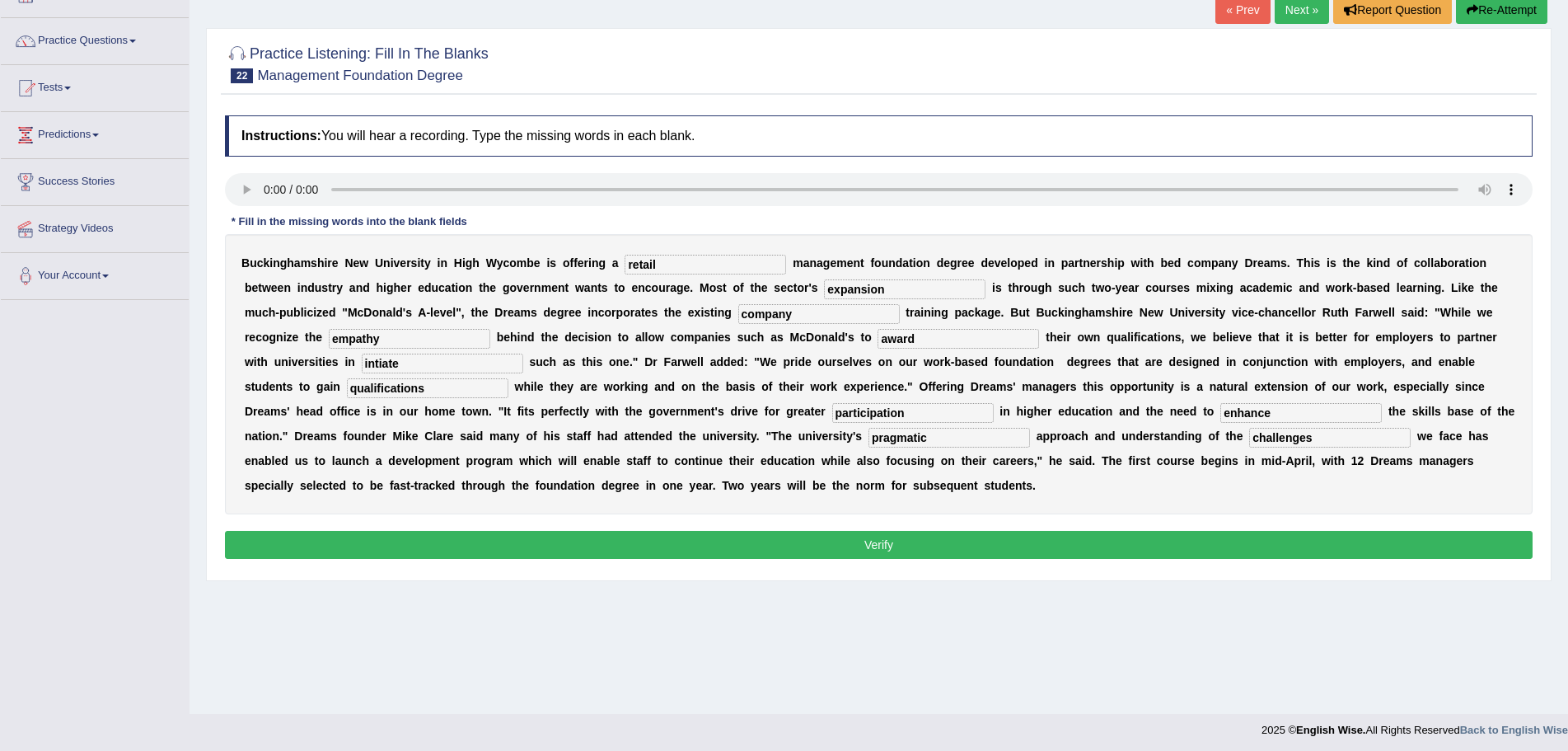
scroll to position [114, 0]
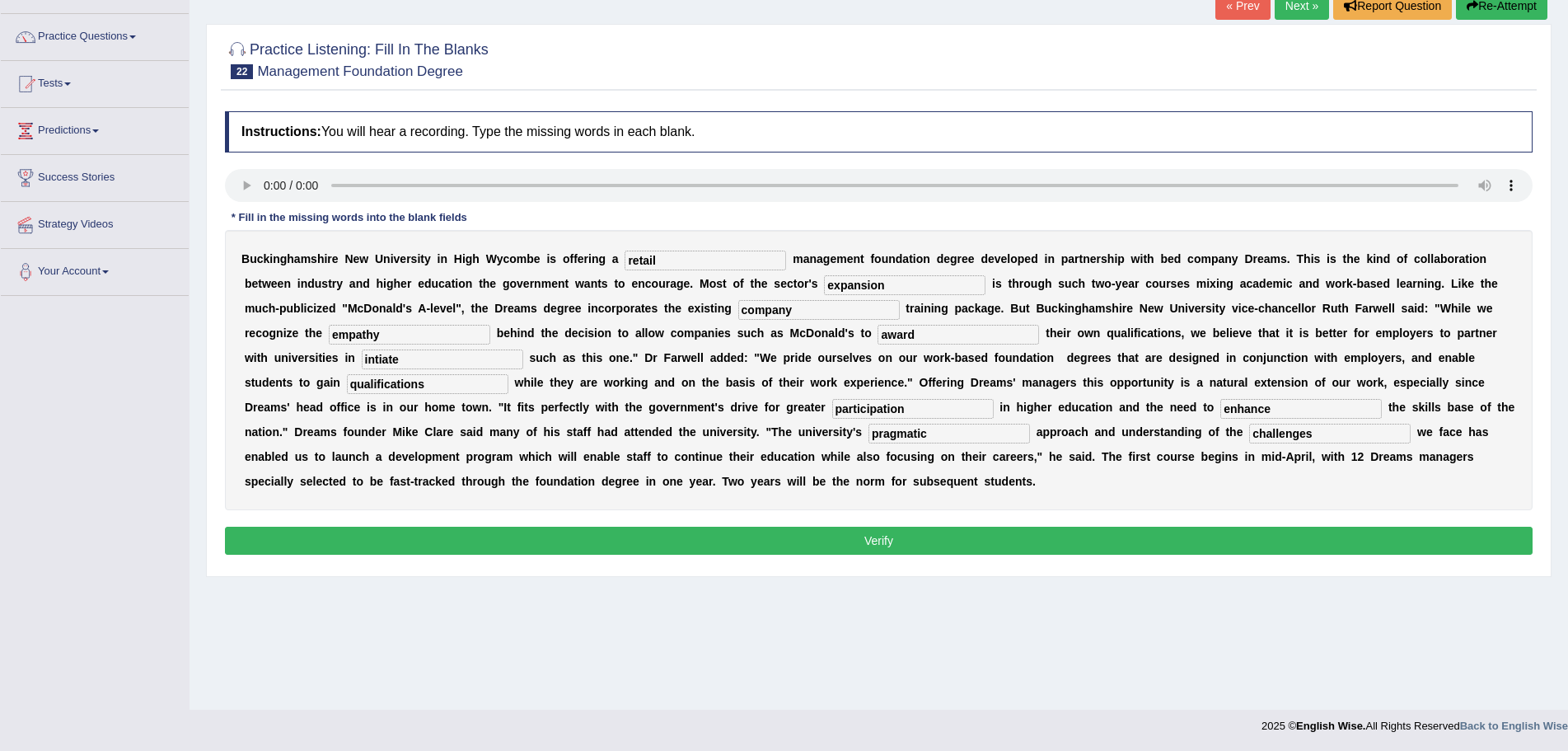
type input "pragmatic"
click at [864, 539] on button "Verify" at bounding box center [878, 540] width 1308 height 28
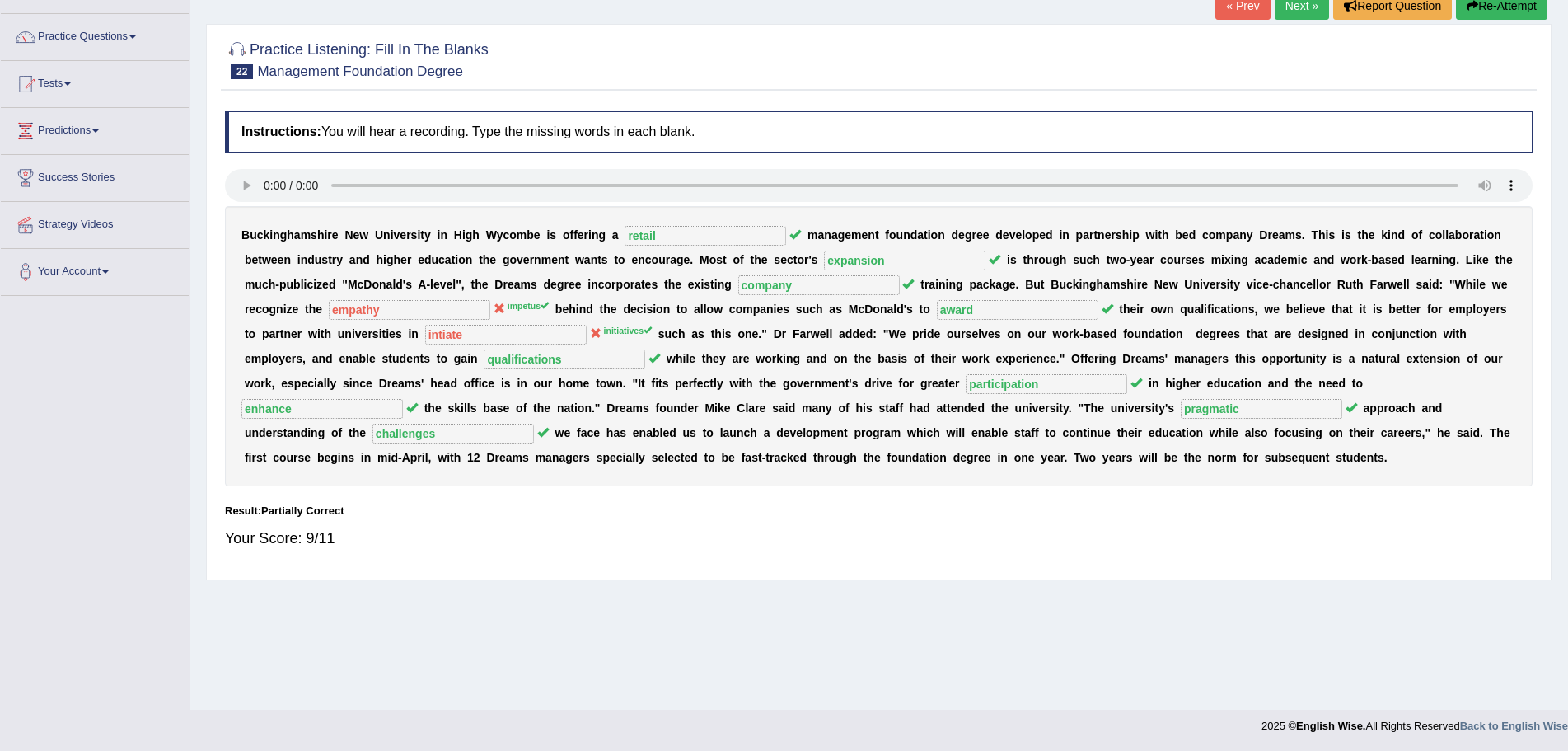
click at [1483, 9] on button "Re-Attempt" at bounding box center [1502, 6] width 91 height 28
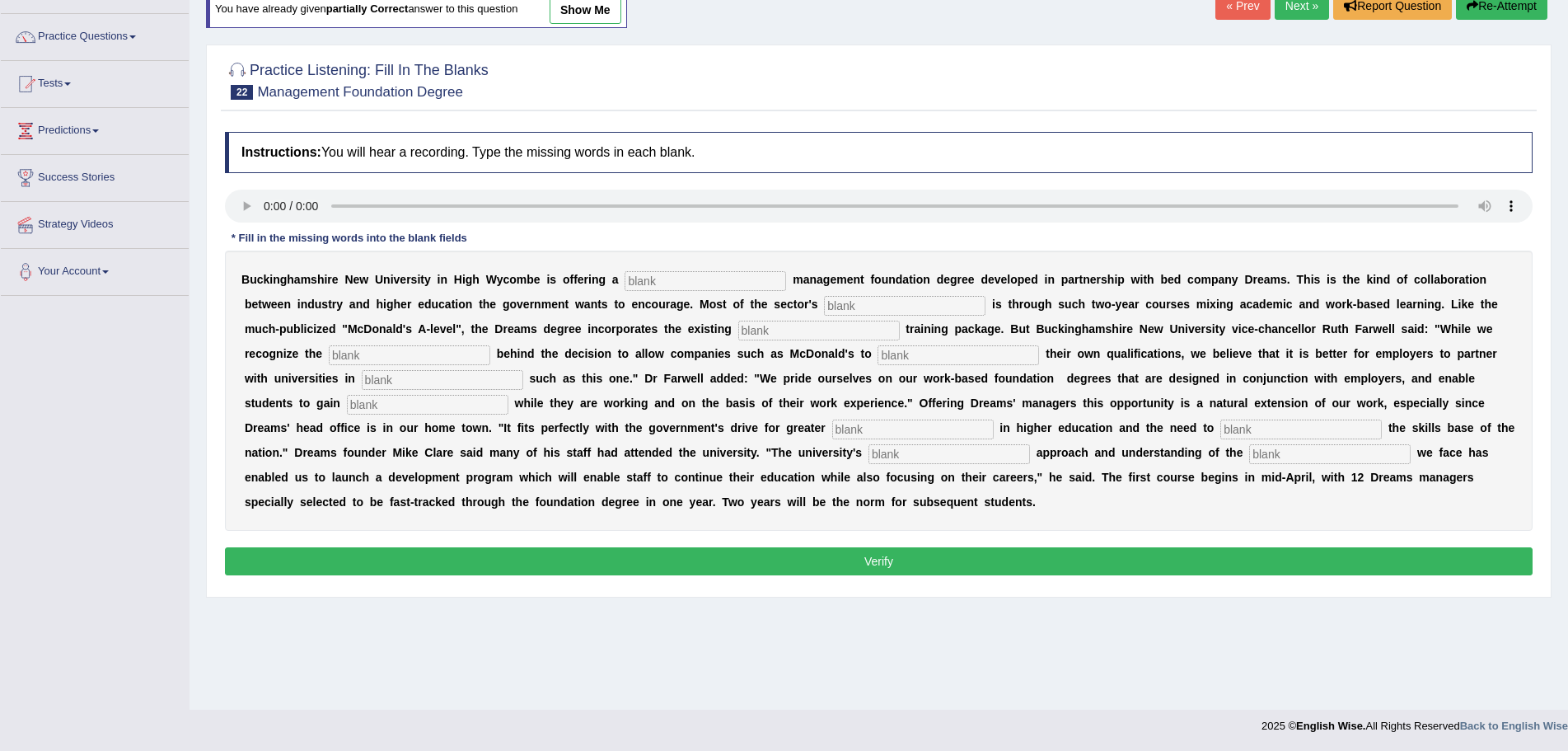
click at [890, 307] on input "text" at bounding box center [904, 306] width 162 height 20
click at [420, 380] on input "text" at bounding box center [442, 380] width 162 height 20
click at [428, 406] on input "text" at bounding box center [428, 405] width 162 height 20
click at [859, 424] on input "text" at bounding box center [912, 429] width 162 height 20
click at [665, 281] on input "text" at bounding box center [705, 281] width 162 height 20
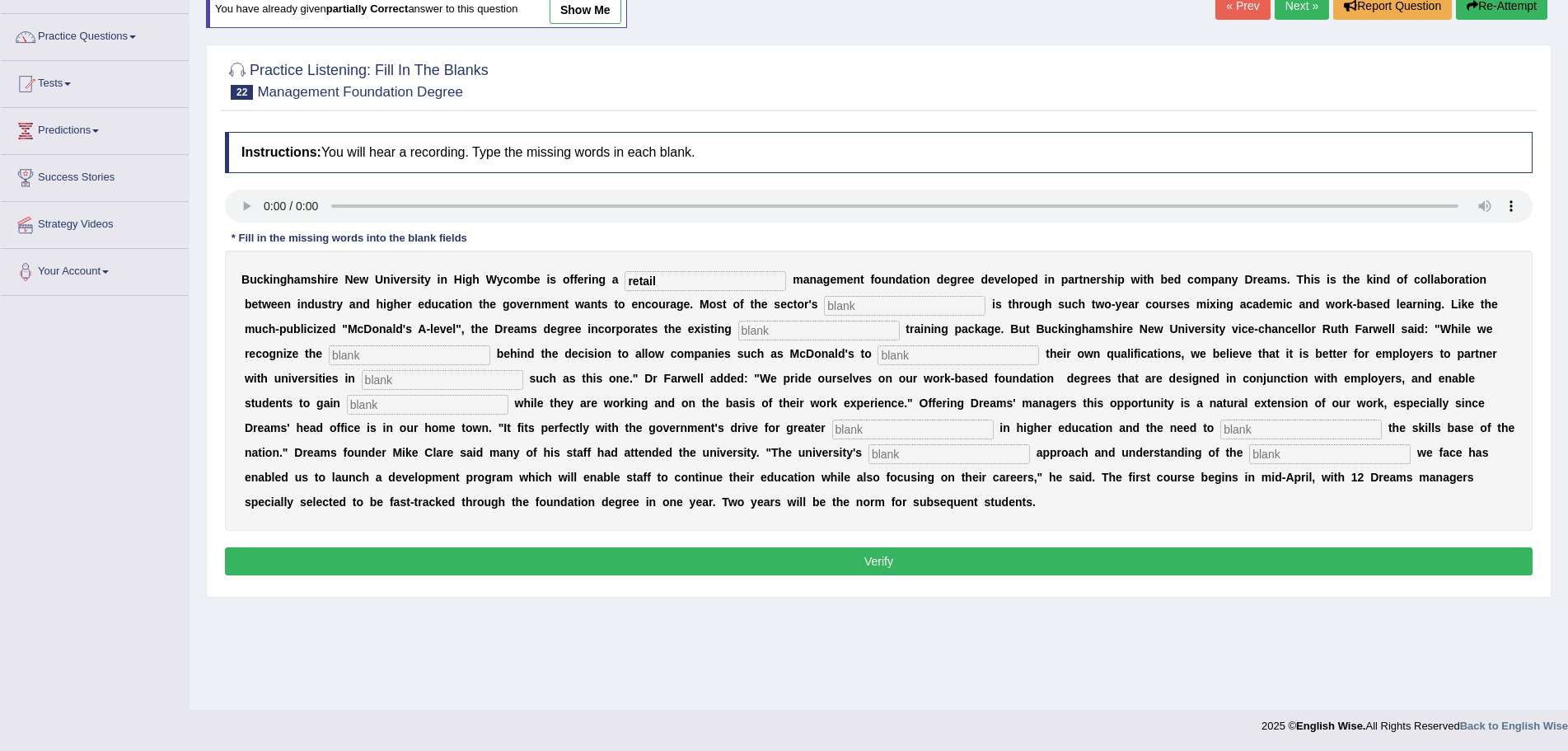
type input "retail"
click at [864, 307] on input "text" at bounding box center [904, 306] width 162 height 20
type input "expansion"
click at [777, 331] on input "text" at bounding box center [819, 331] width 162 height 20
type input "company"
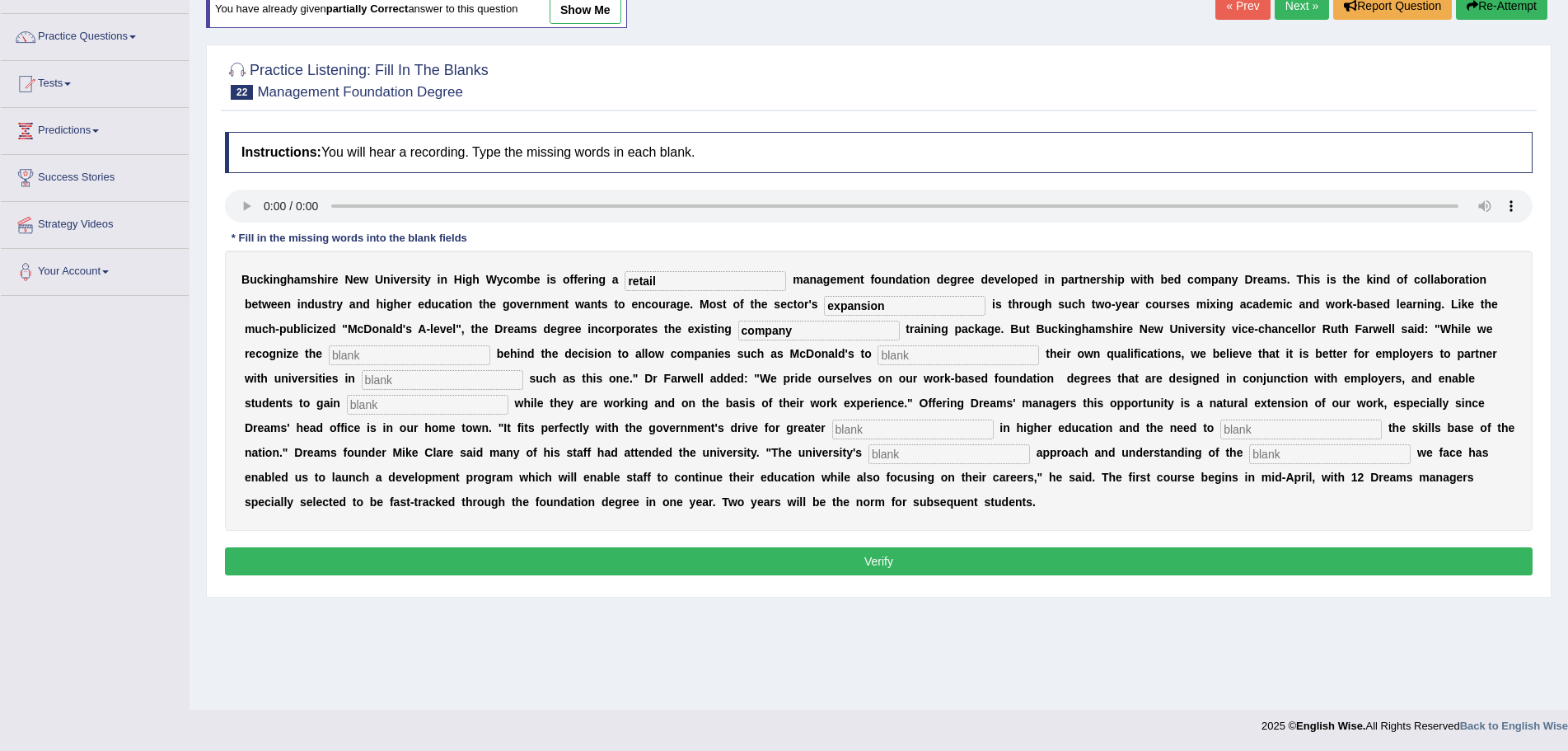
click at [461, 353] on input "text" at bounding box center [409, 356] width 162 height 20
type input "impetus"
click at [916, 355] on input "text" at bounding box center [958, 356] width 162 height 20
type input "award"
click at [427, 383] on input "text" at bounding box center [442, 380] width 162 height 20
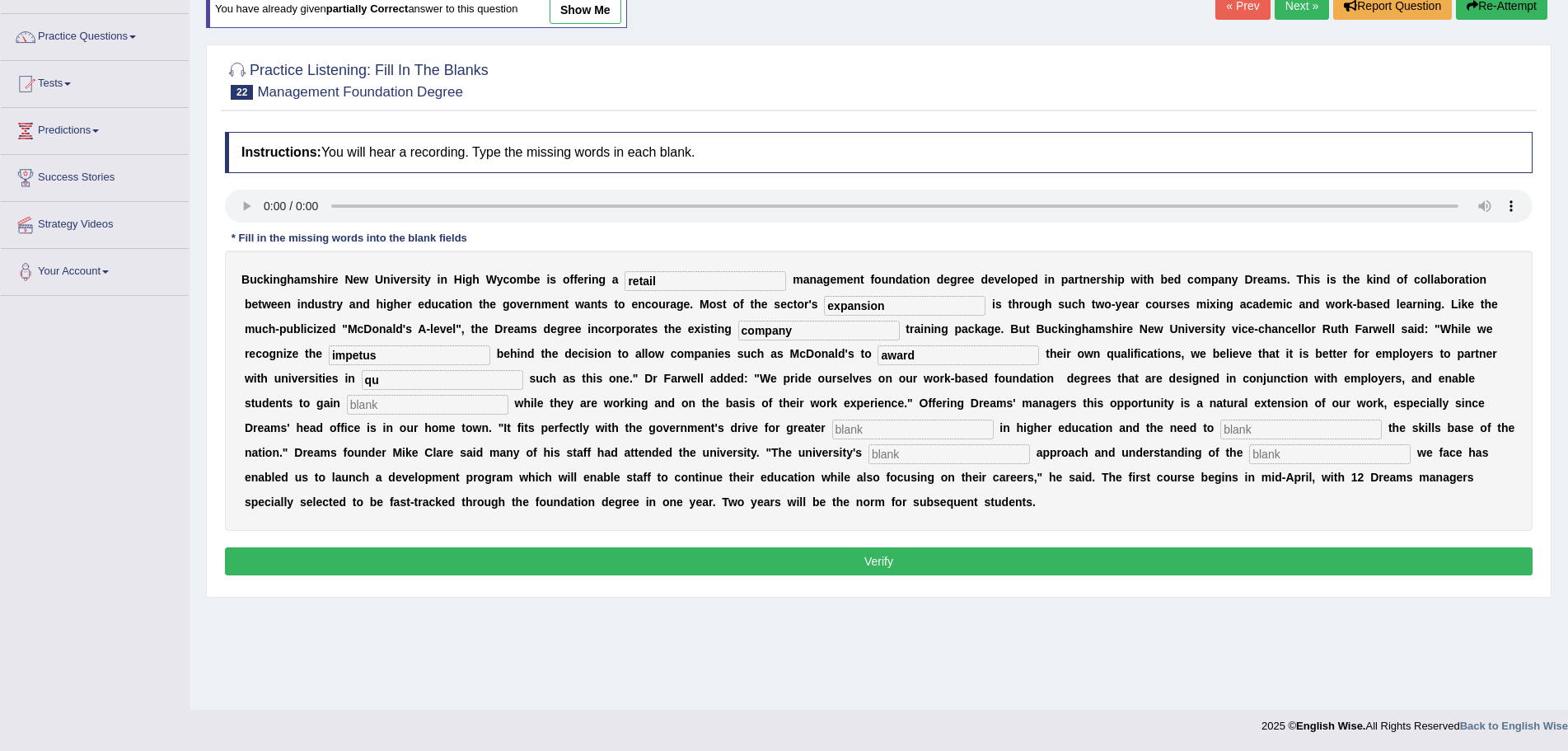
type input "q"
type input "intiatives"
click at [435, 403] on input "text" at bounding box center [428, 405] width 162 height 20
type input "qaulifications"
click at [861, 428] on input "text" at bounding box center [912, 429] width 162 height 20
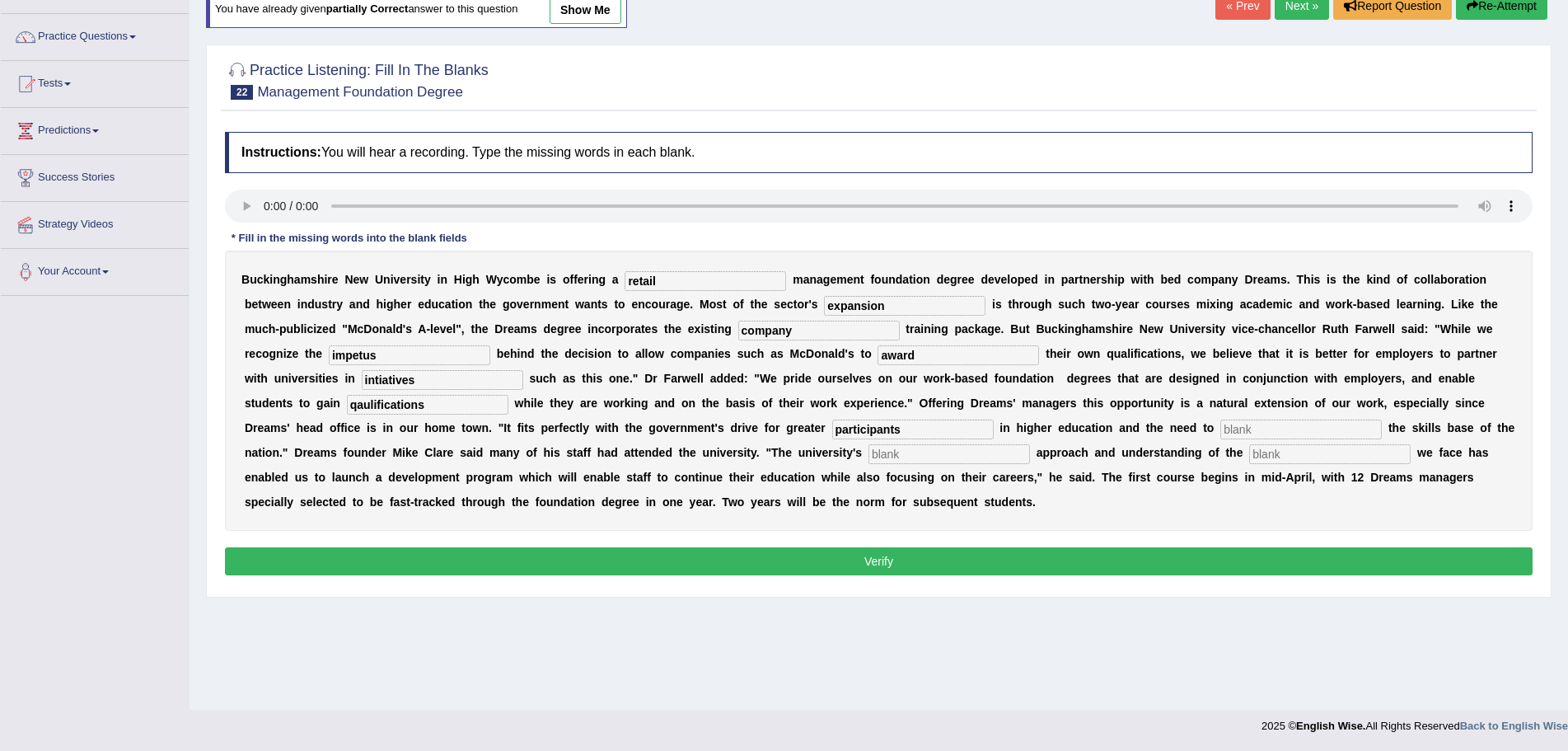
type input "participants"
click at [1252, 429] on input "text" at bounding box center [1300, 429] width 162 height 20
type input "enhance"
click at [928, 456] on input "text" at bounding box center [949, 454] width 162 height 20
type input "pragmatic"
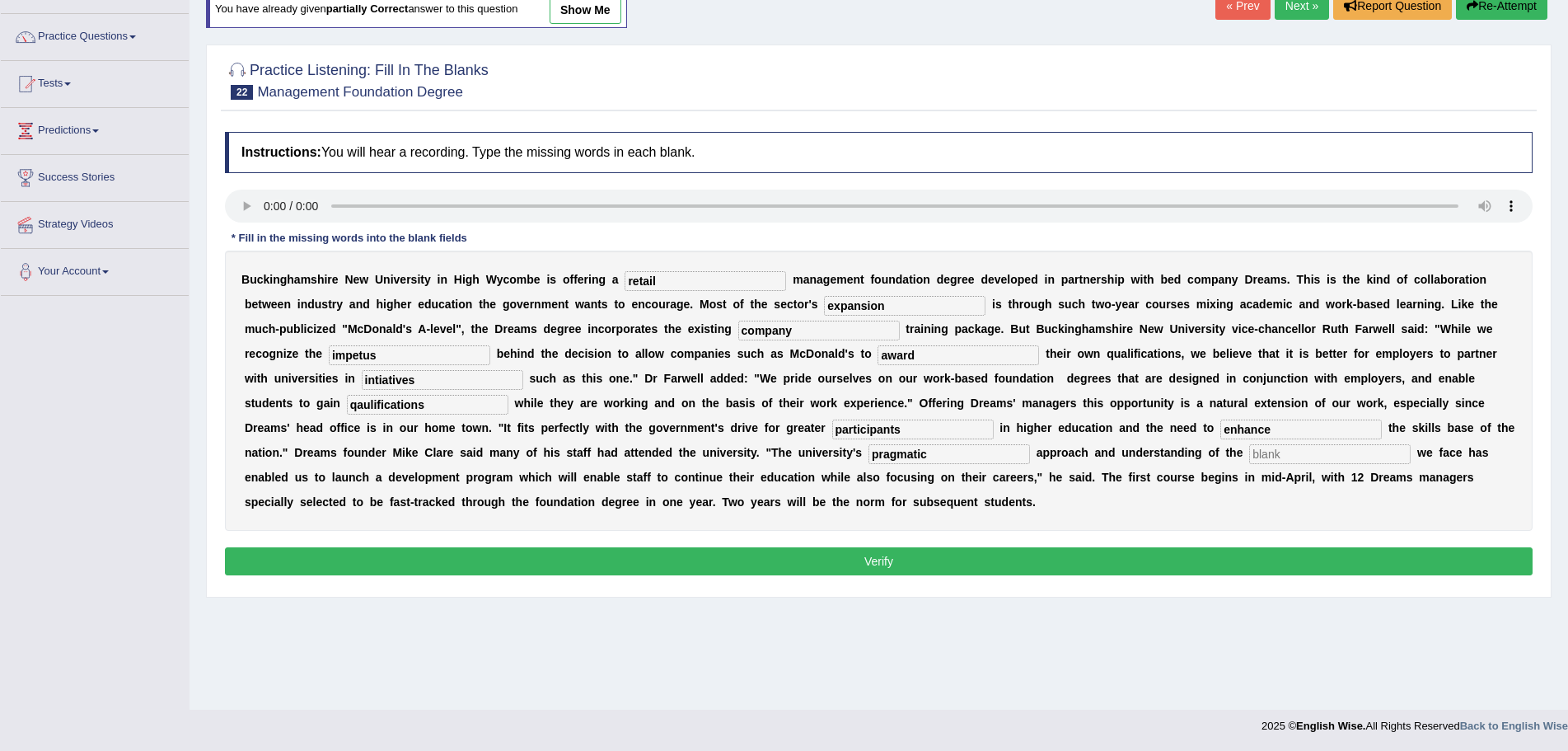
click at [1358, 454] on input "text" at bounding box center [1329, 454] width 162 height 20
type input "challenges"
click at [892, 559] on button "Verify" at bounding box center [878, 561] width 1308 height 28
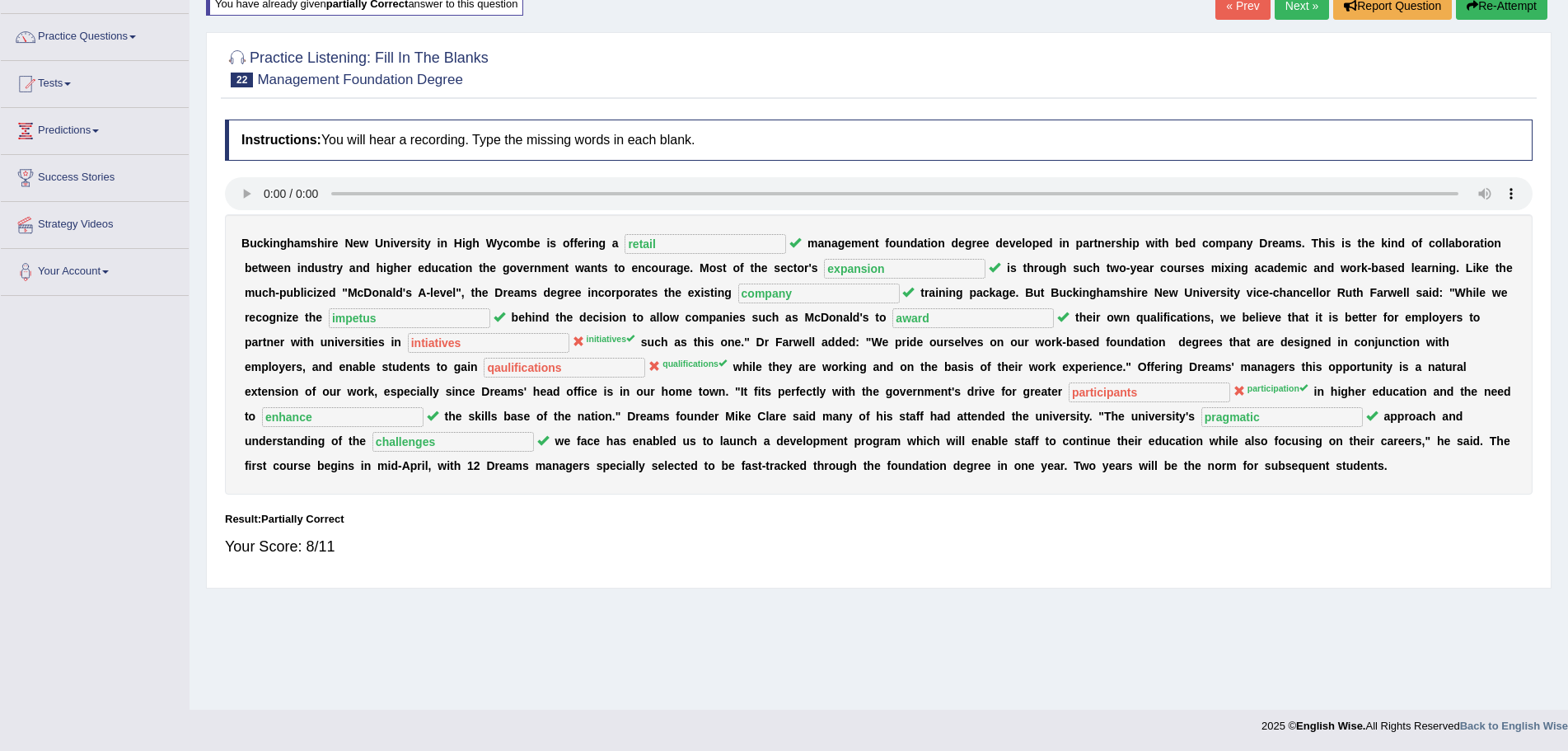
click at [1478, 11] on button "Re-Attempt" at bounding box center [1502, 6] width 91 height 28
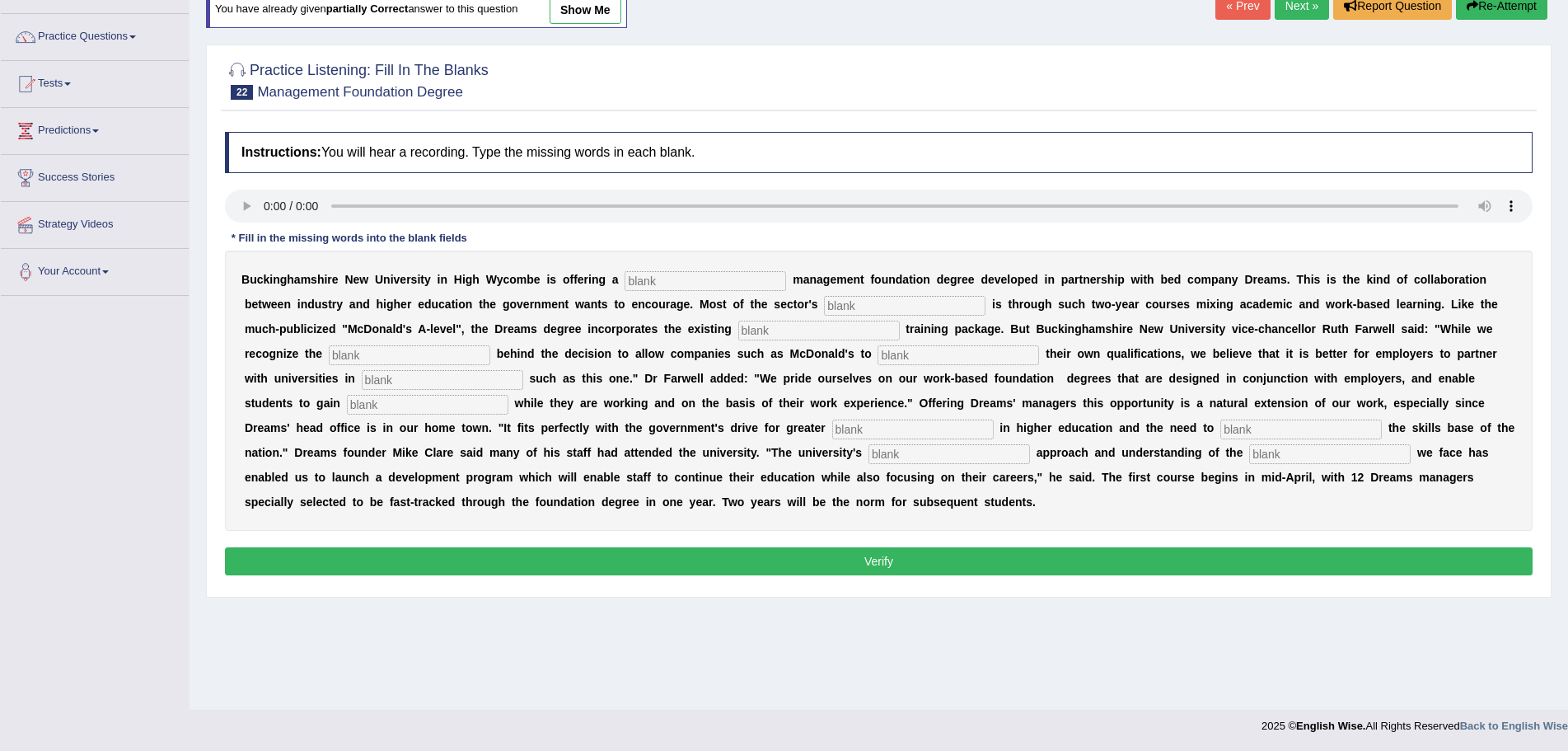
click at [742, 283] on input "text" at bounding box center [705, 281] width 162 height 20
click at [661, 274] on input "text" at bounding box center [705, 281] width 162 height 20
type input "retail"
click at [884, 307] on input "text" at bounding box center [904, 306] width 162 height 20
type input "expansion"
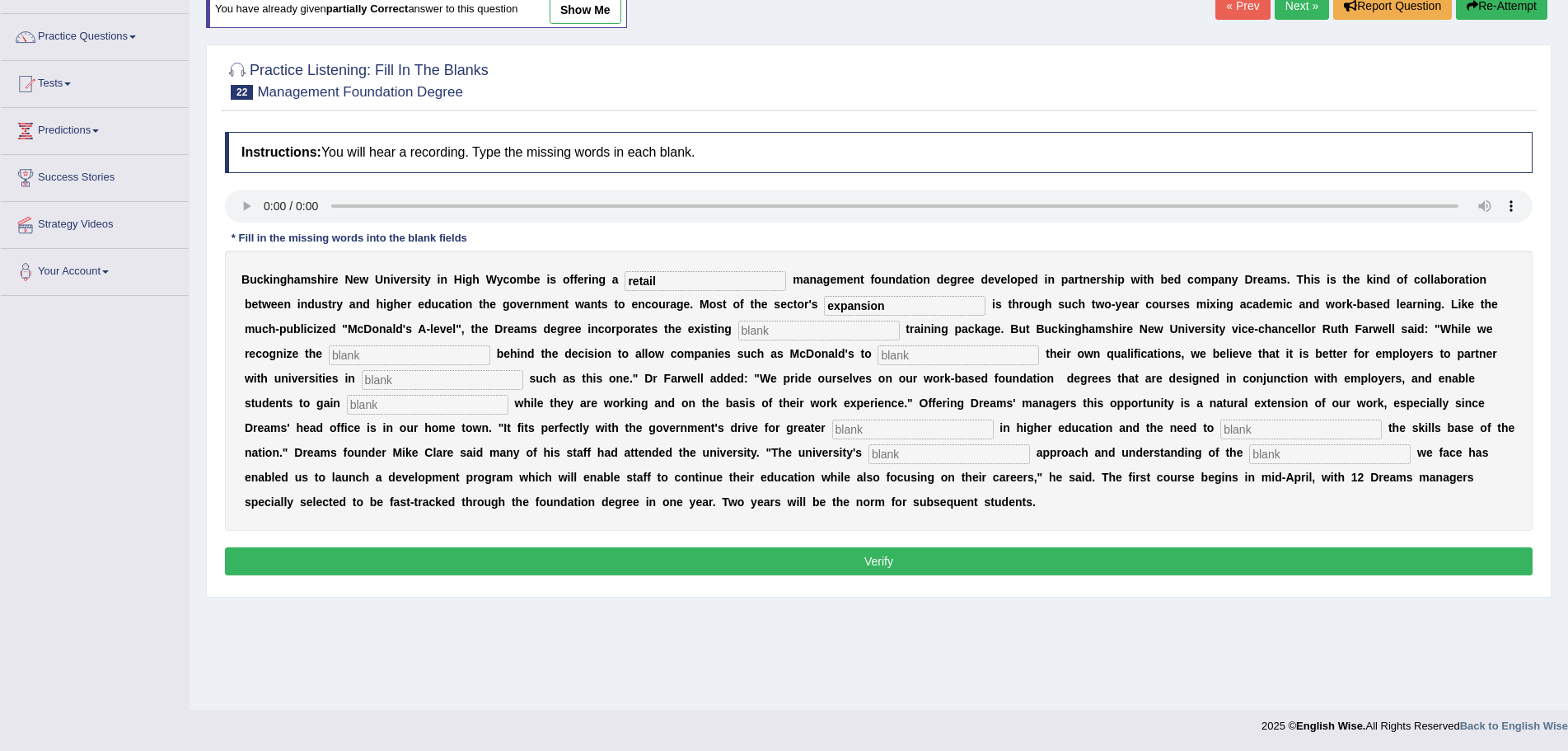
click at [854, 332] on input "text" at bounding box center [819, 331] width 162 height 20
type input "company"
click at [452, 357] on input "text" at bounding box center [409, 356] width 162 height 20
type input "impetus"
click at [927, 356] on input "text" at bounding box center [958, 356] width 162 height 20
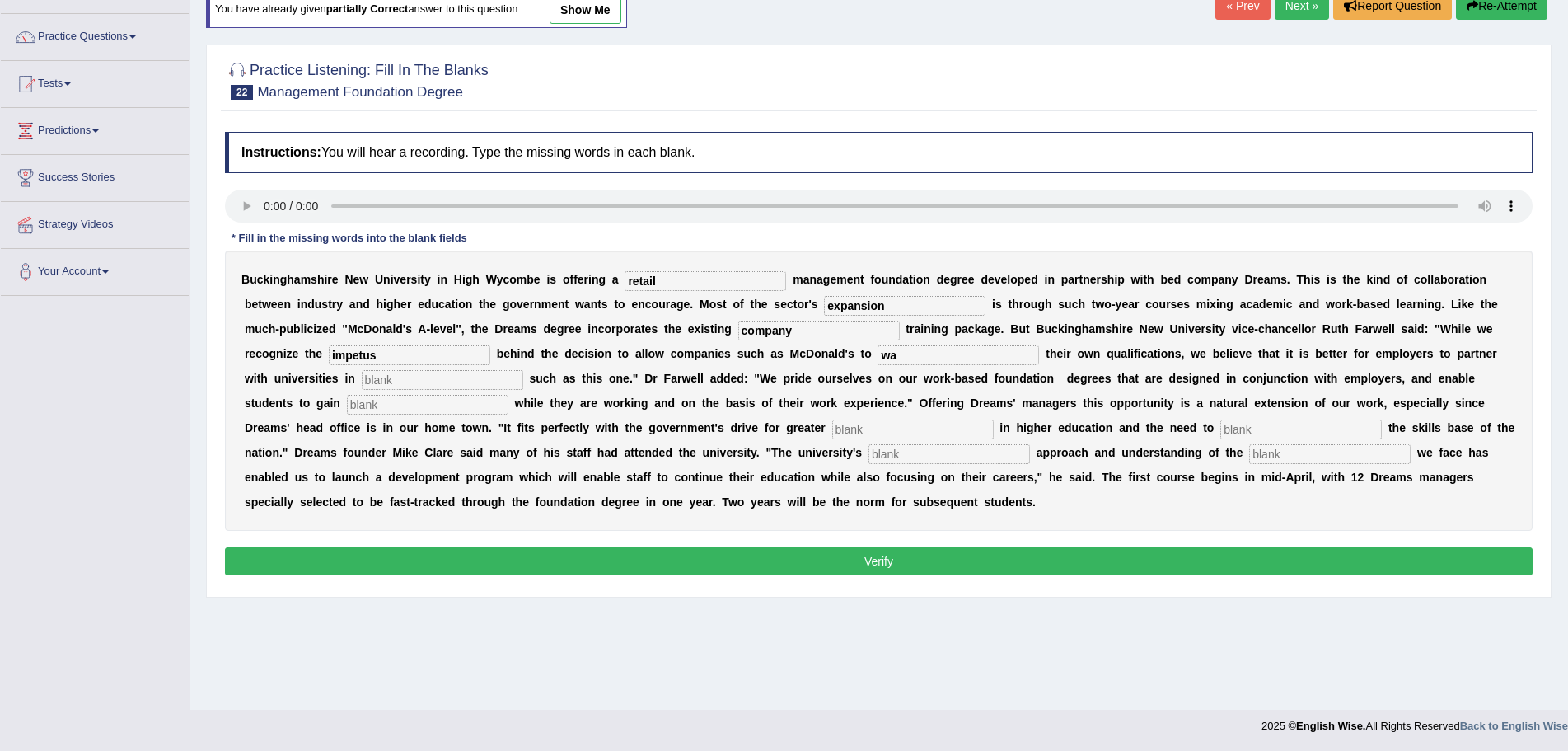
type input "w"
type input "award"
click at [502, 380] on input "text" at bounding box center [442, 380] width 162 height 20
type input "initiatives"
click at [414, 407] on input "text" at bounding box center [428, 405] width 162 height 20
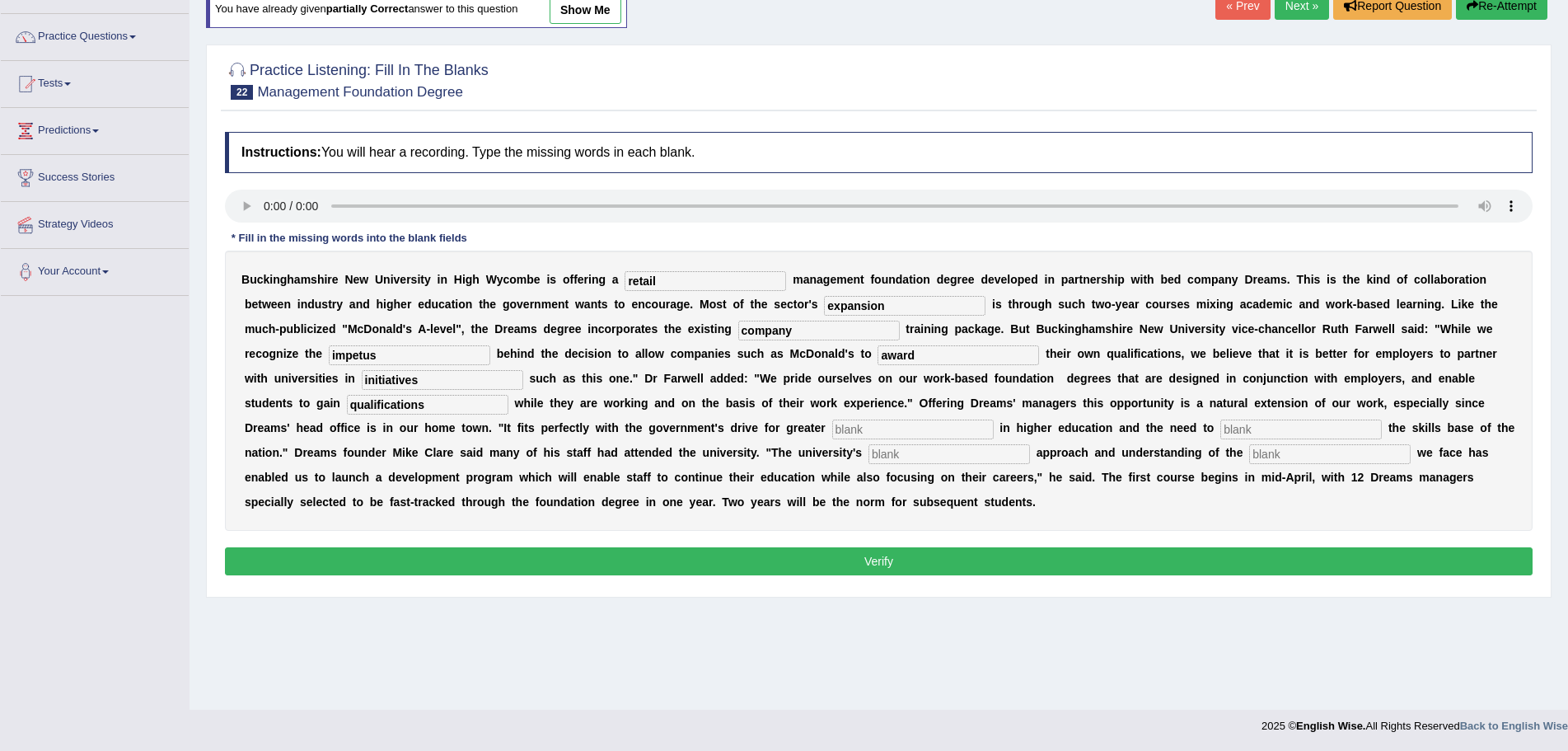
type input "qualifications"
click at [877, 431] on input "text" at bounding box center [912, 429] width 162 height 20
type input "participations"
click at [1236, 427] on input "text" at bounding box center [1300, 429] width 162 height 20
type input "enhance"
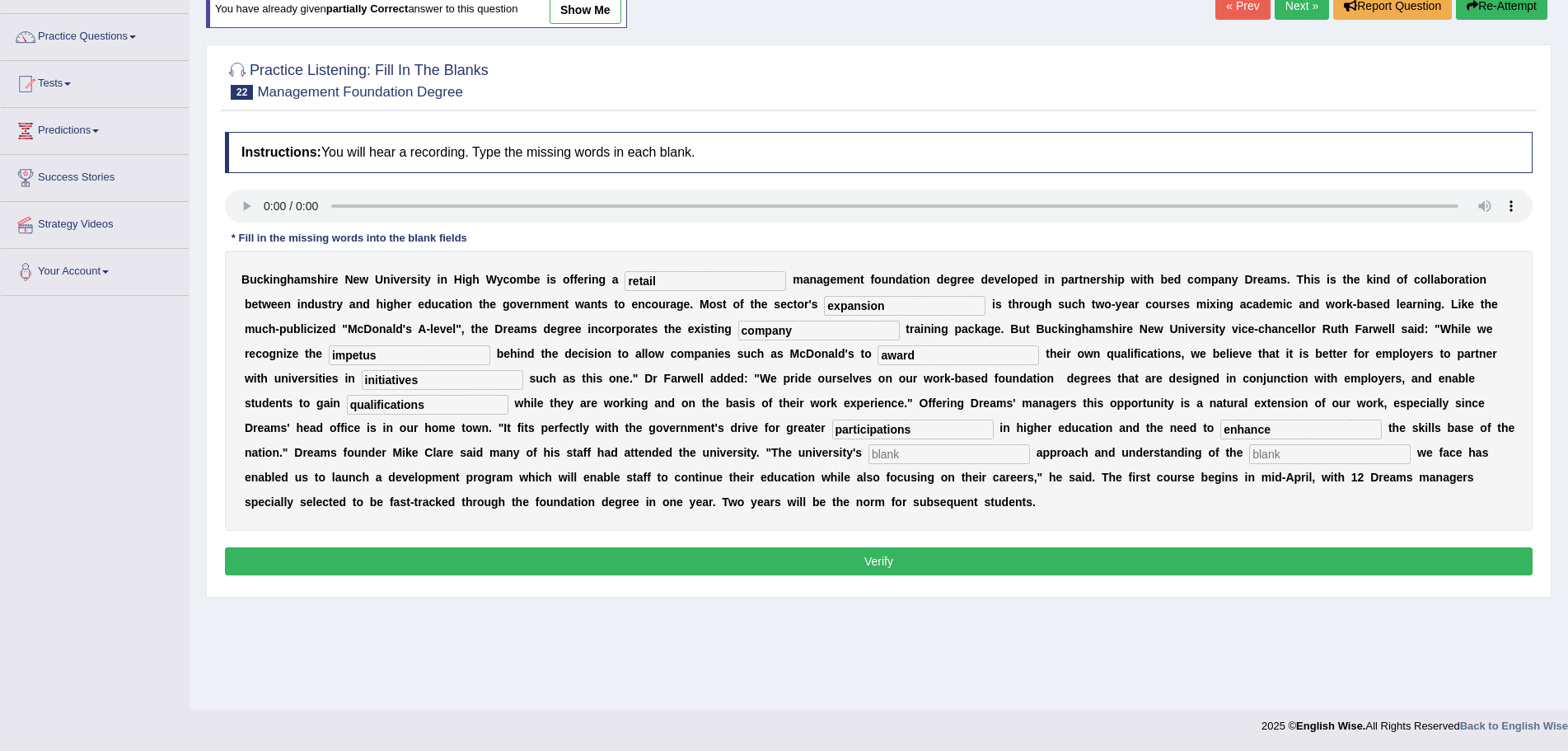
click at [980, 454] on input "text" at bounding box center [949, 454] width 162 height 20
type input "pragmatic"
click at [1299, 450] on input "text" at bounding box center [1329, 454] width 162 height 20
type input "challenges"
click at [912, 566] on button "Verify" at bounding box center [878, 561] width 1308 height 28
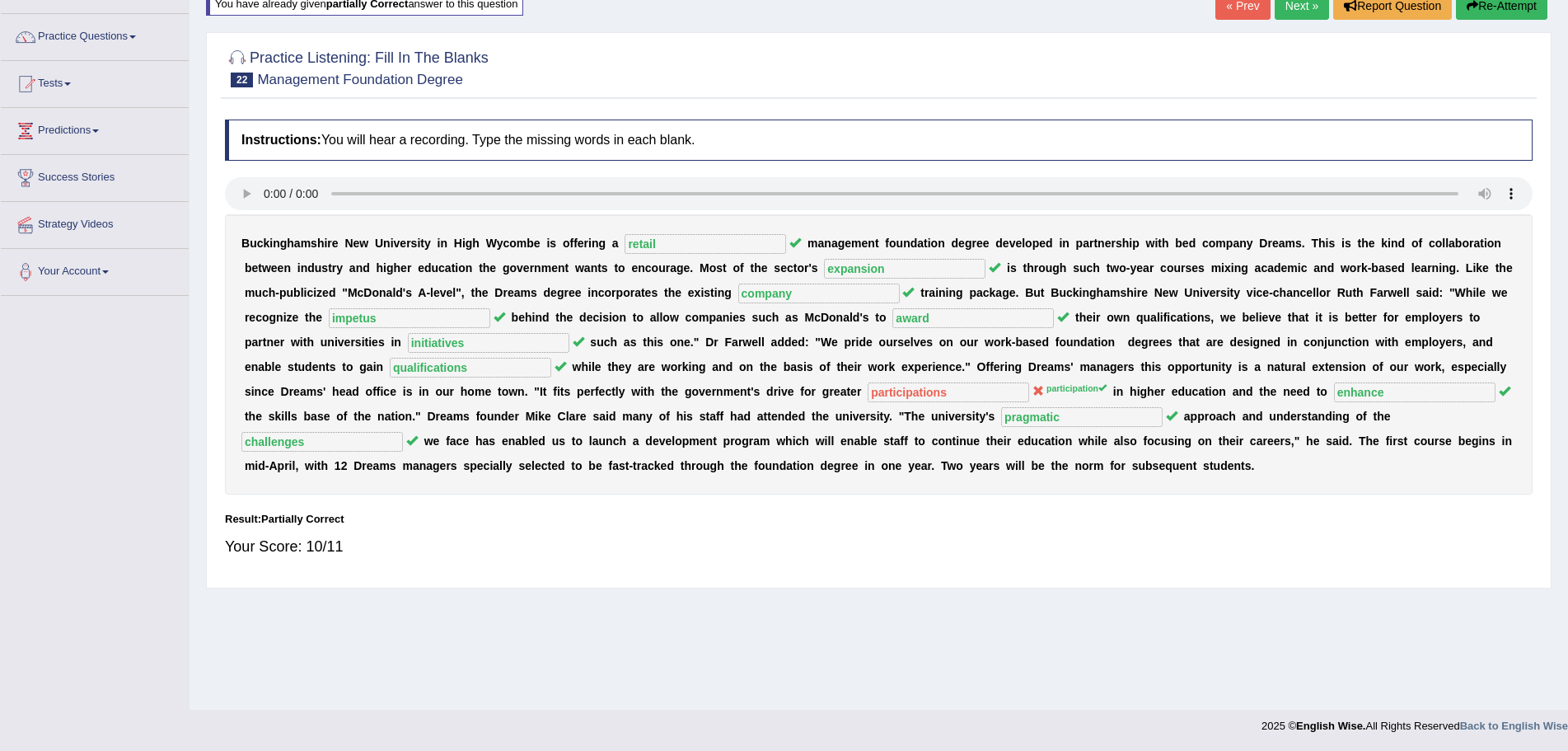
click at [1295, 3] on link "Next »" at bounding box center [1302, 6] width 55 height 28
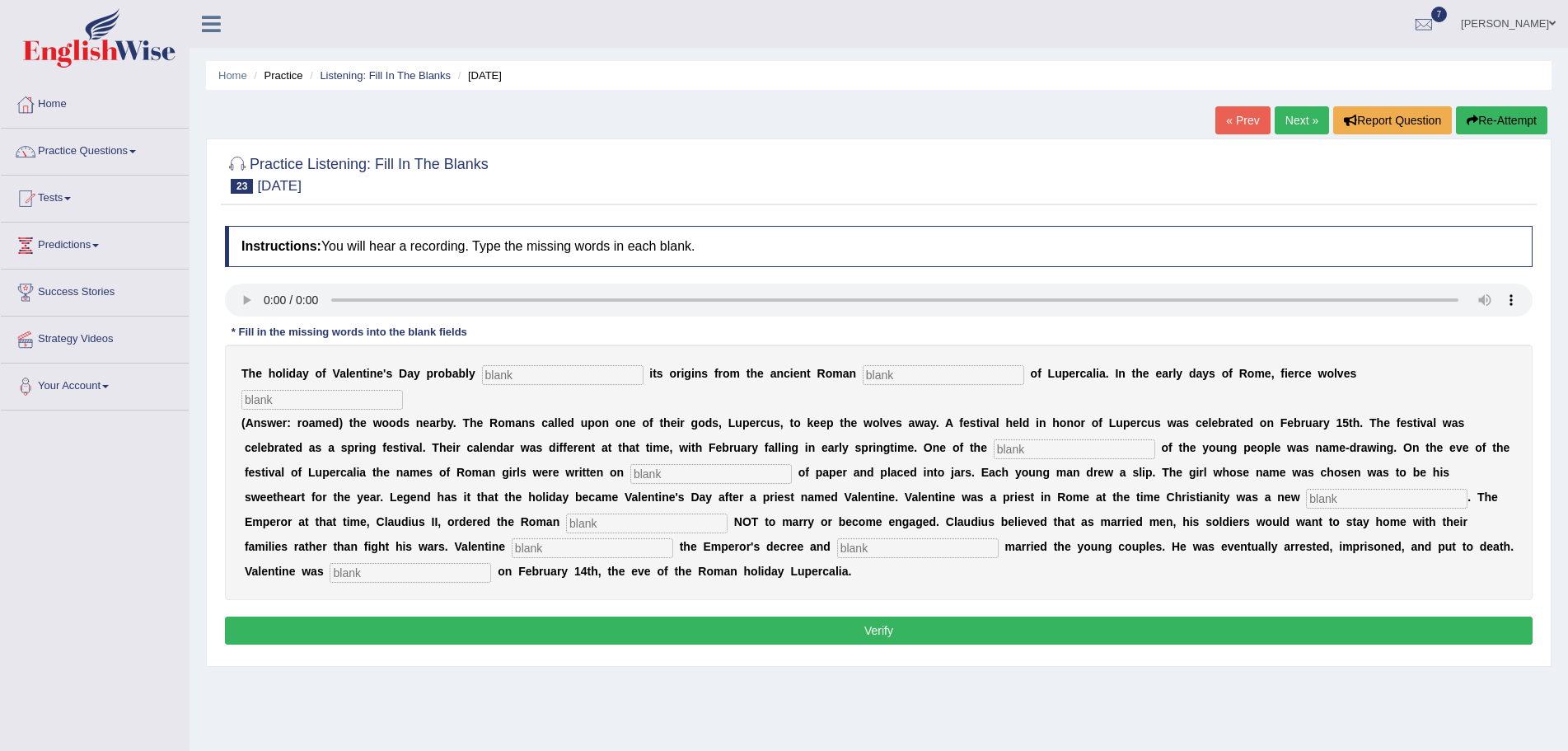
click at [878, 551] on input "text" at bounding box center [917, 548] width 162 height 20
click at [390, 572] on input "text" at bounding box center [410, 573] width 162 height 20
type input "beheaded"
click at [903, 547] on input "text" at bounding box center [917, 548] width 162 height 20
type input "secretly"
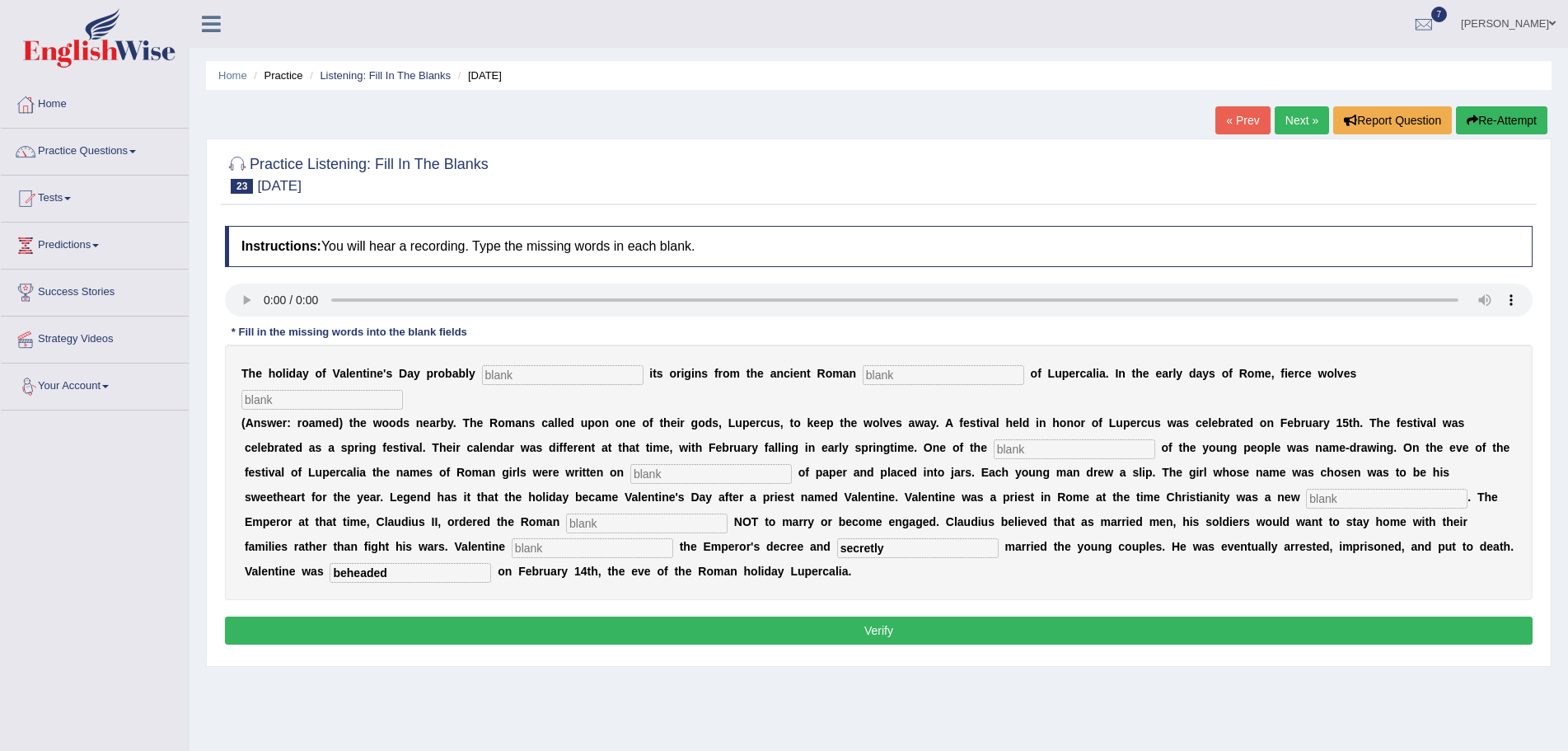
click at [558, 371] on input "text" at bounding box center [563, 375] width 162 height 20
type input "derives"
click at [951, 375] on input "text" at bounding box center [943, 375] width 162 height 20
type input "feast"
click at [366, 396] on input "text" at bounding box center [322, 400] width 162 height 20
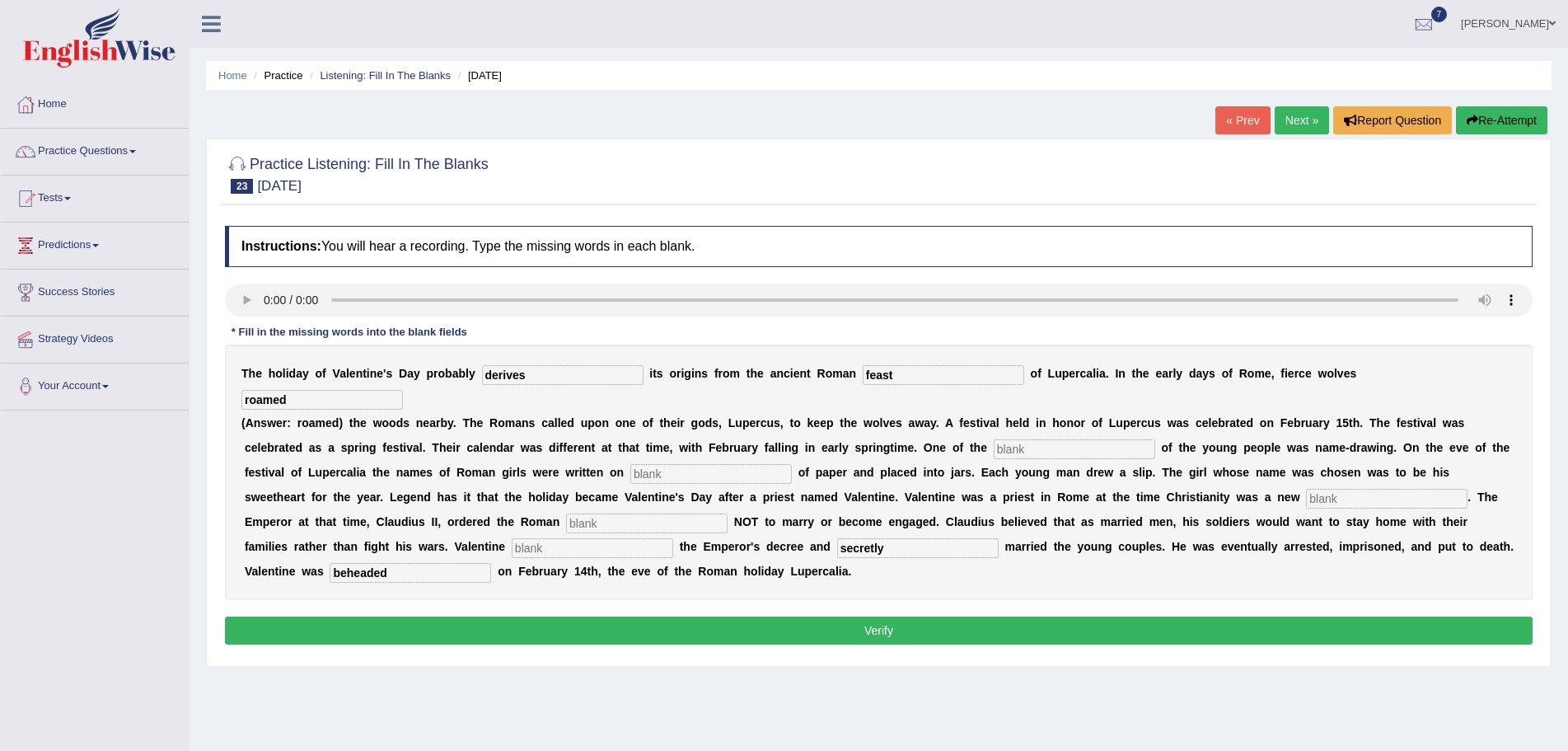
type input "roamed"
click at [1024, 448] on input "text" at bounding box center [1074, 449] width 162 height 20
type input "customs"
click at [672, 471] on input "text" at bounding box center [711, 474] width 162 height 20
type input "sorts"
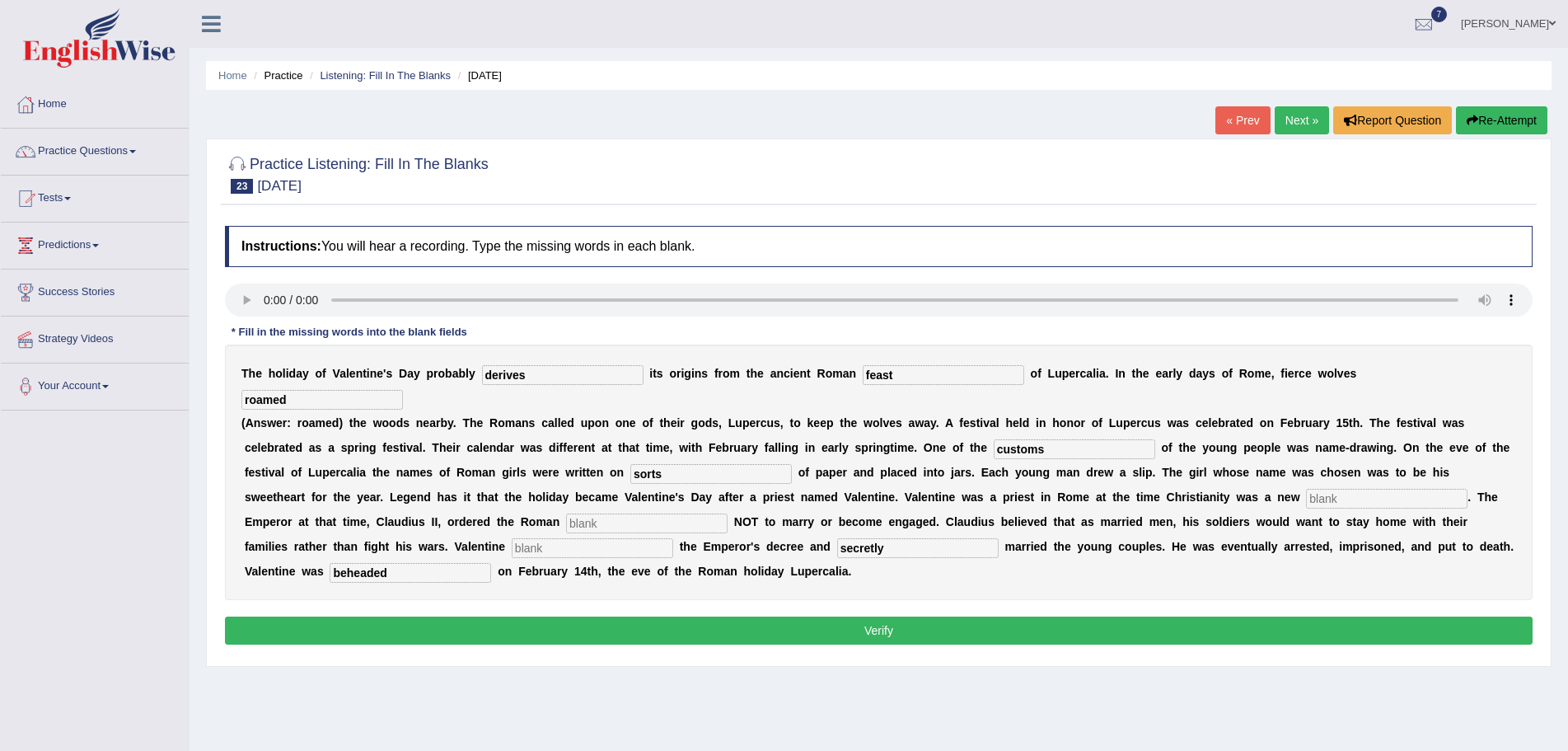
click at [1343, 498] on input "text" at bounding box center [1387, 499] width 162 height 20
type input "religion"
click at [625, 522] on input "text" at bounding box center [646, 523] width 162 height 20
type input "soldiers"
click at [634, 544] on input "text" at bounding box center [592, 548] width 162 height 20
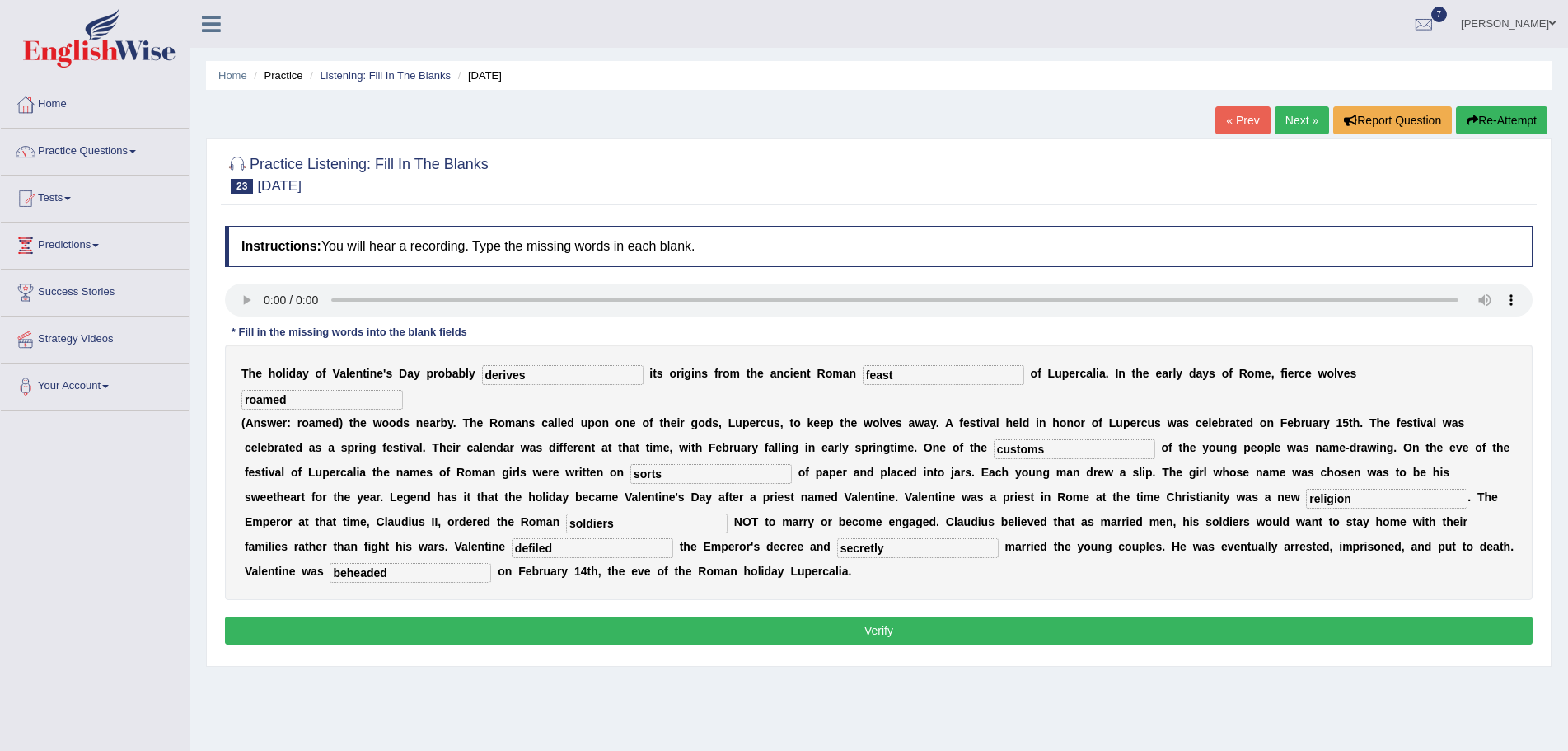
type input "defiled"
click at [463, 633] on button "Verify" at bounding box center [878, 631] width 1308 height 28
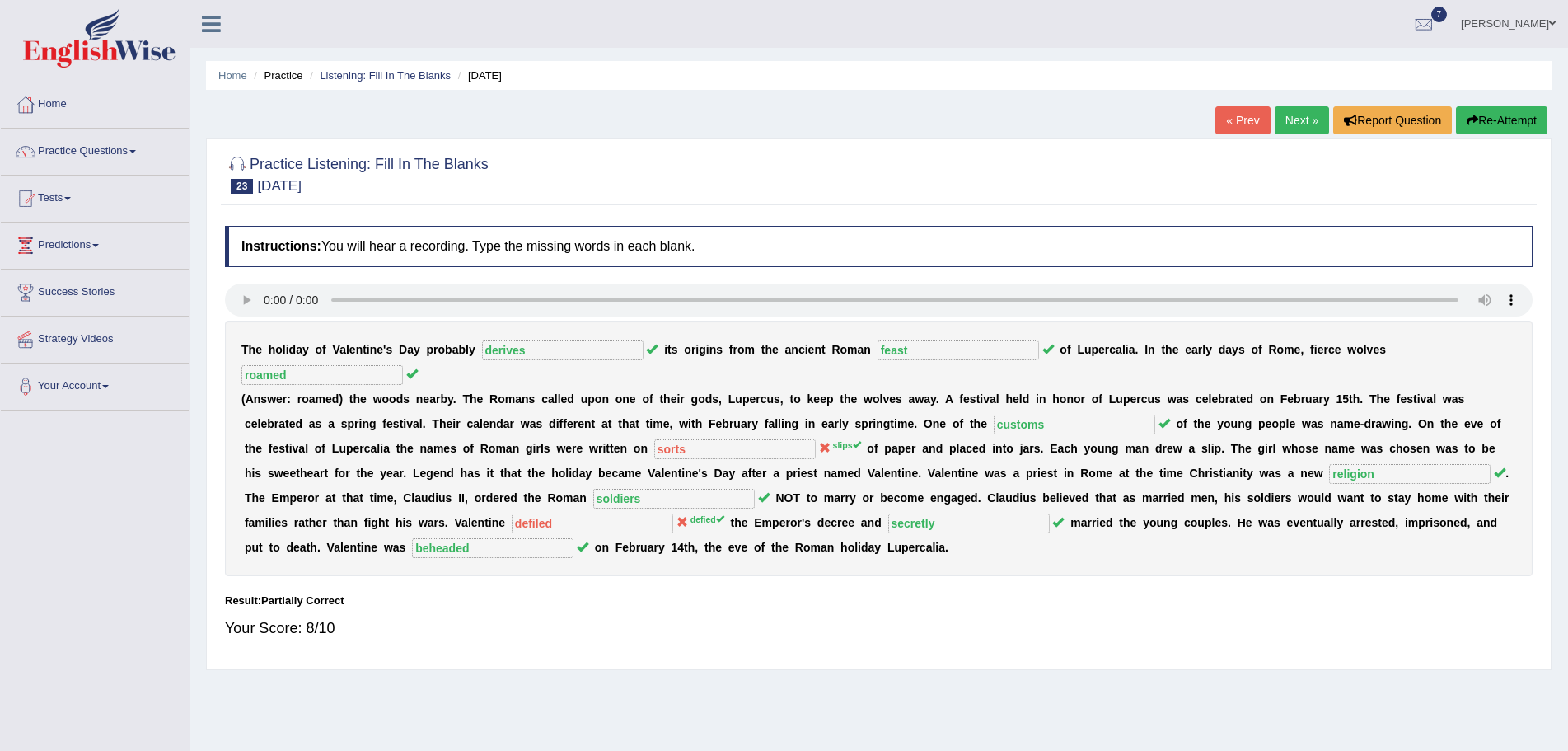
click at [1527, 115] on button "Re-Attempt" at bounding box center [1502, 120] width 91 height 28
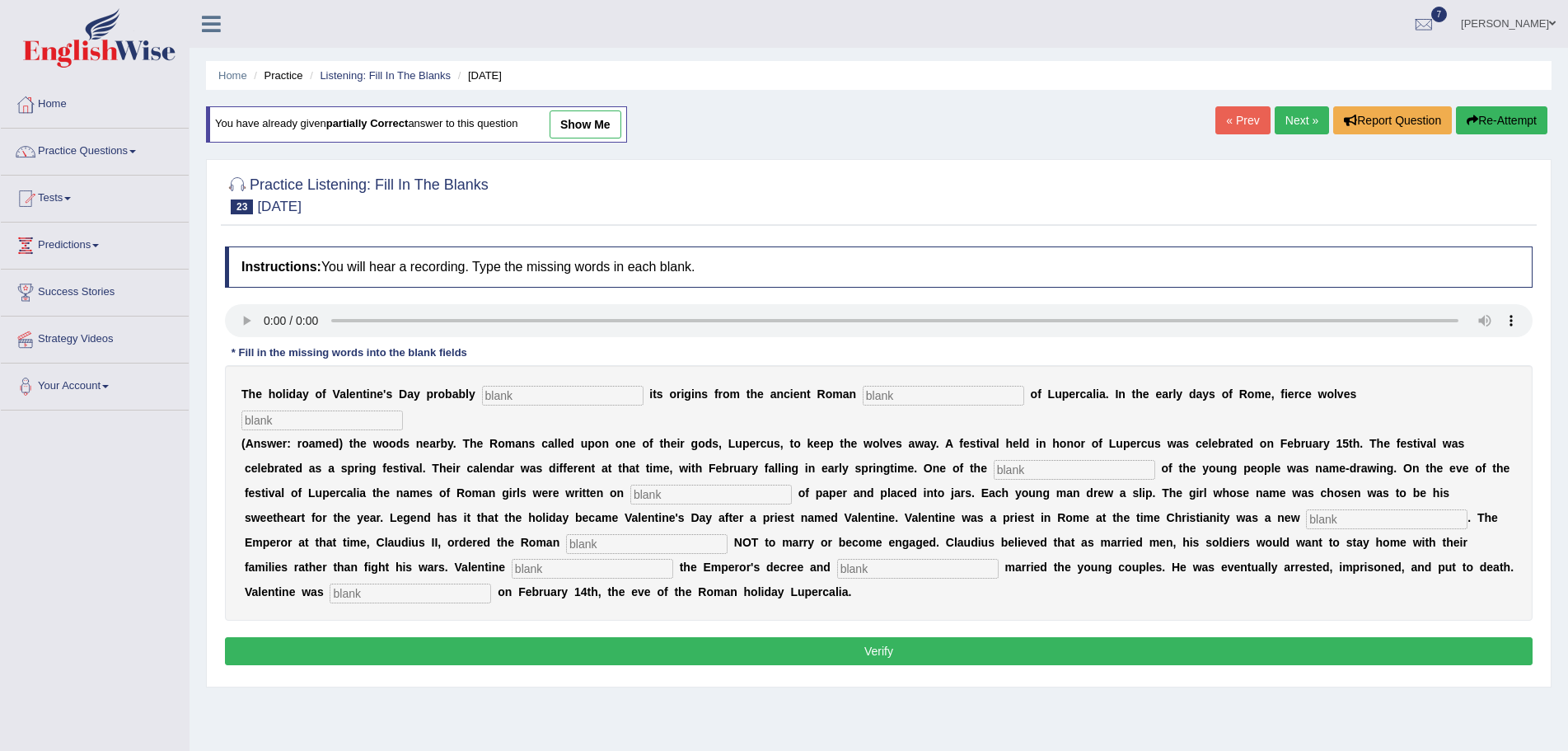
click at [512, 390] on input "text" at bounding box center [563, 395] width 162 height 20
type input "derives"
click at [901, 392] on input "text" at bounding box center [943, 395] width 162 height 20
type input "feast"
click at [357, 424] on input "text" at bounding box center [322, 420] width 162 height 20
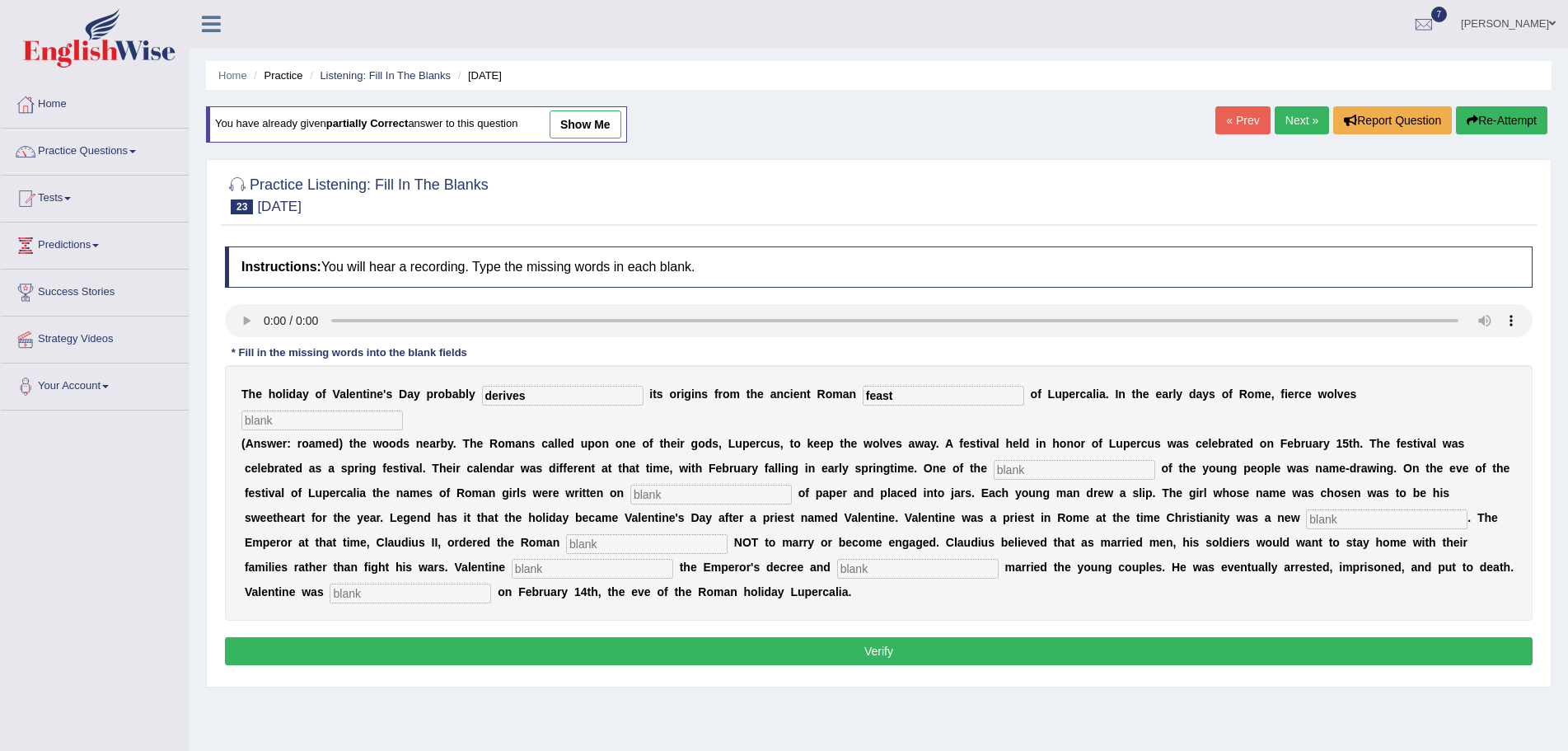
type input "e"
type input "roamed"
click at [1038, 467] on input "text" at bounding box center [1074, 470] width 162 height 20
type input "customs"
click at [677, 496] on input "text" at bounding box center [711, 495] width 162 height 20
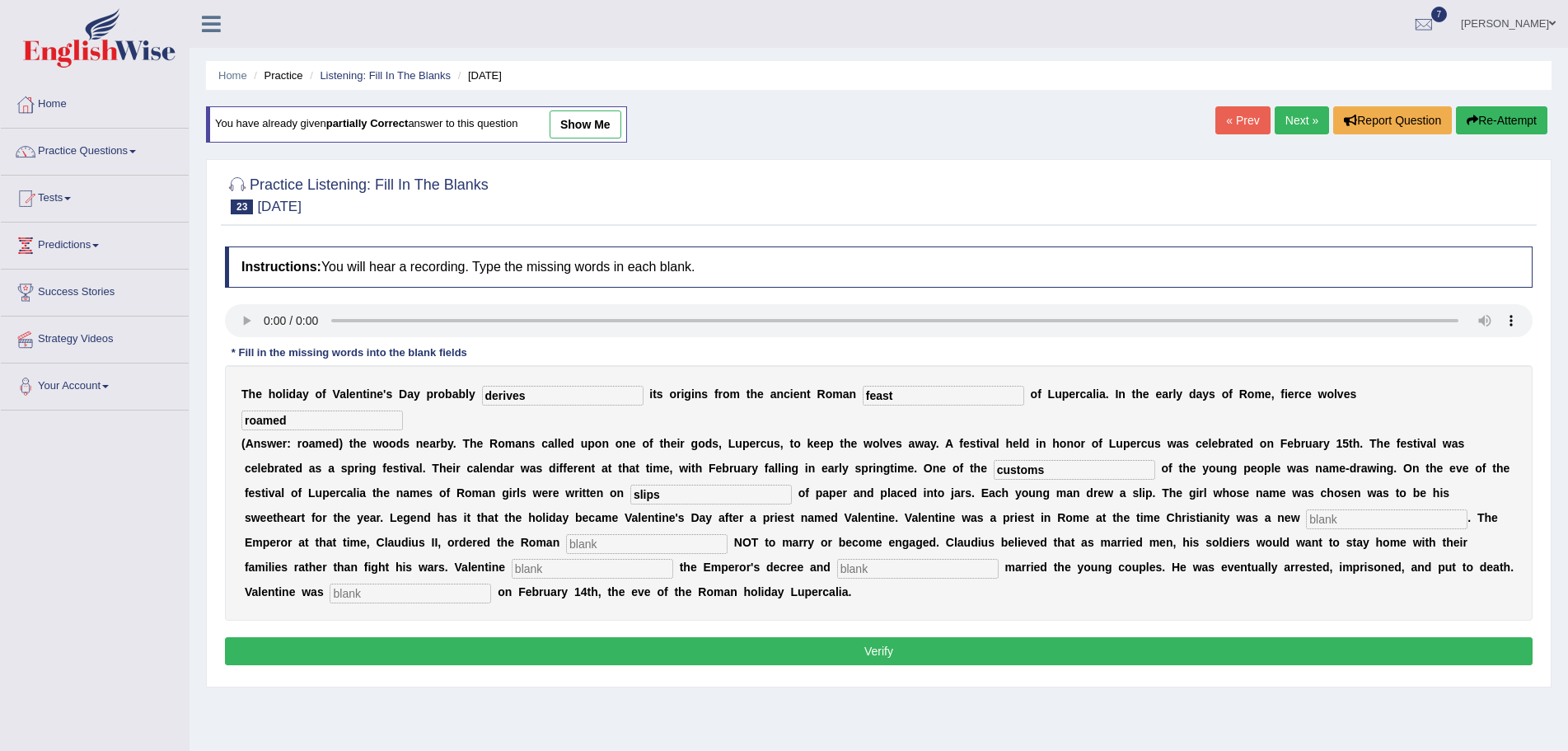
type input "slips"
click at [1366, 516] on input "text" at bounding box center [1387, 519] width 162 height 20
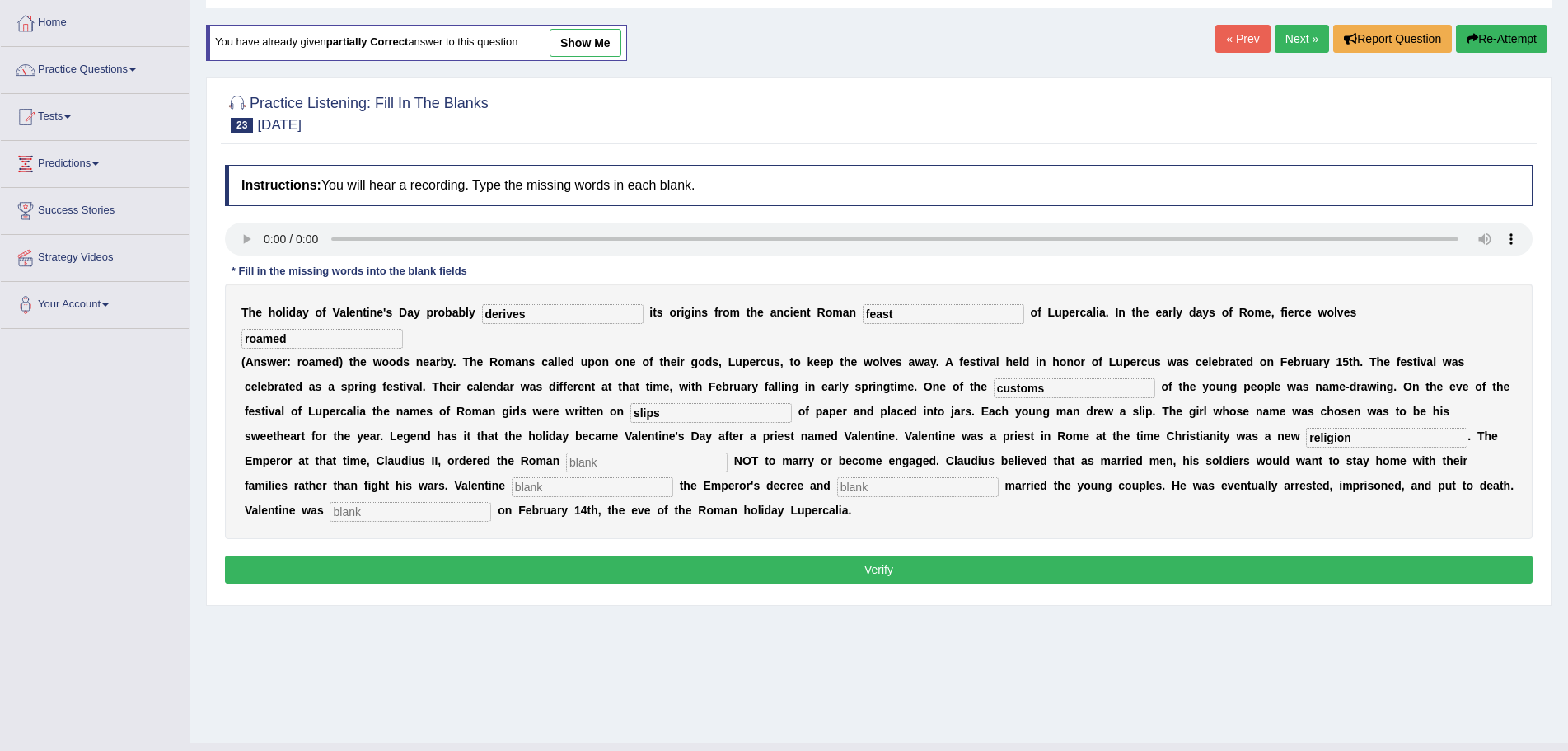
scroll to position [82, 0]
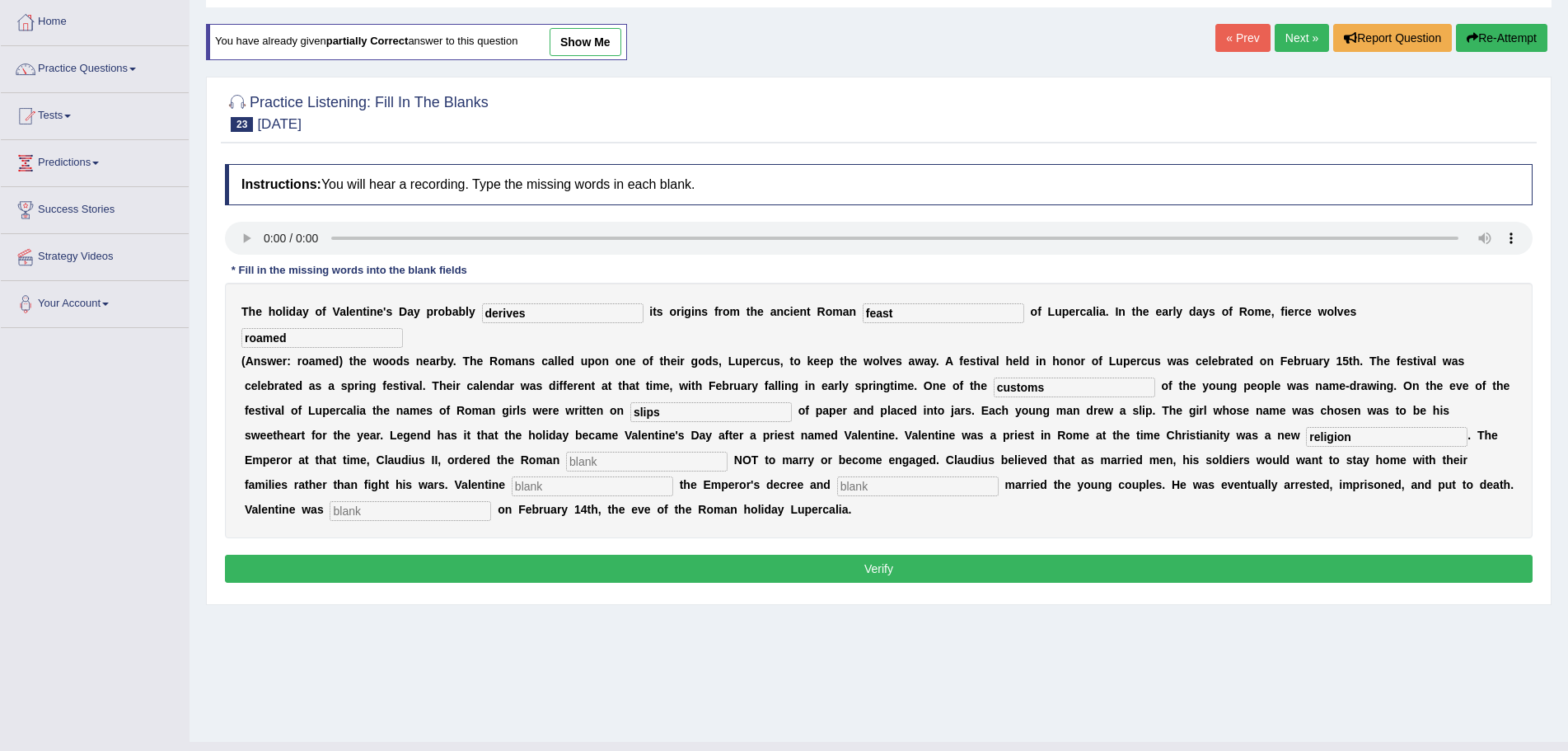
type input "religion"
click at [628, 459] on input "text" at bounding box center [646, 462] width 162 height 20
type input "soldiers"
click at [579, 488] on input "text" at bounding box center [592, 487] width 162 height 20
type input "defied"
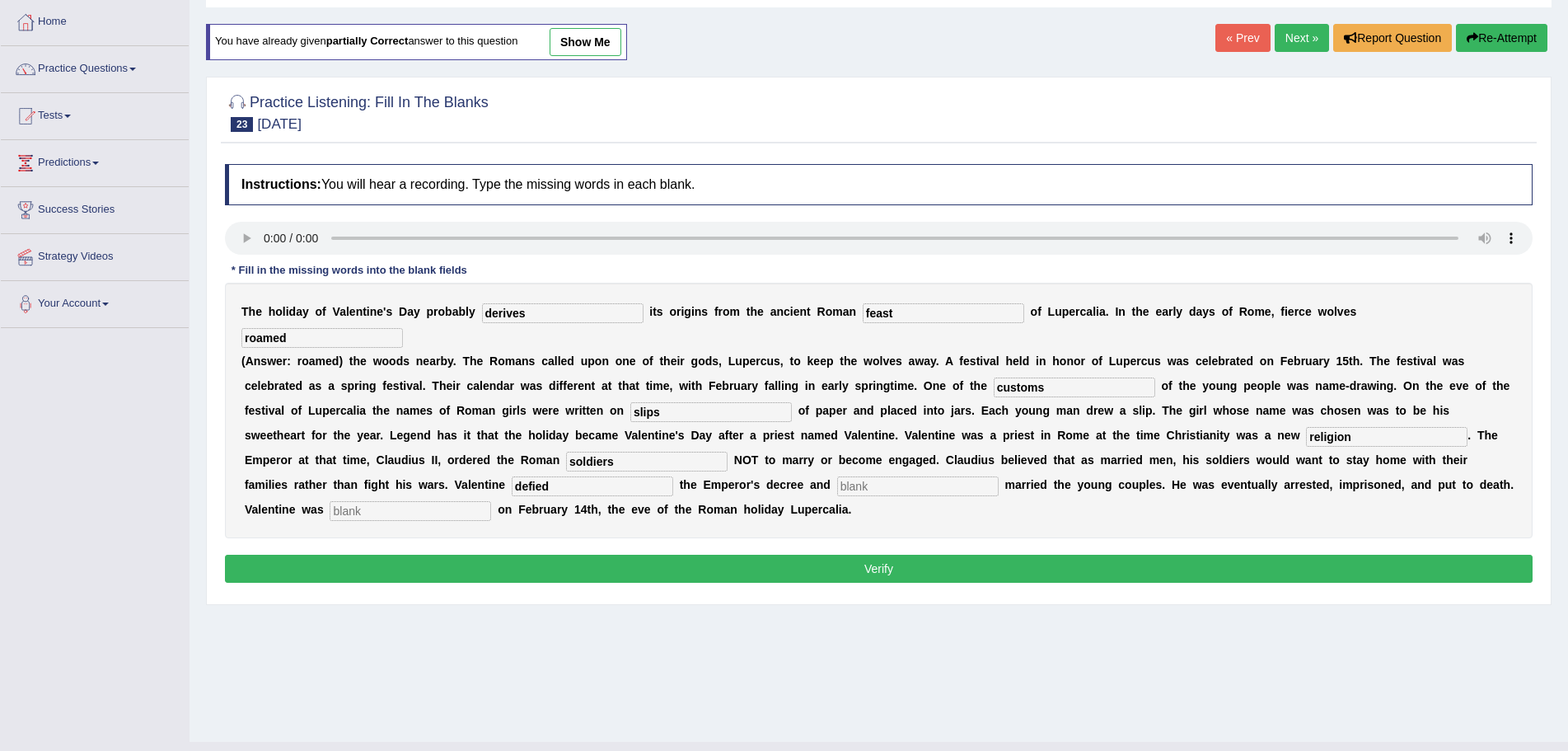
click at [889, 486] on input "text" at bounding box center [917, 487] width 162 height 20
type input "secretly"
click at [444, 500] on div "T h e h o l i d a y o f V a l e n t i n e ' s D a y p r o b a b l y derives i t…" at bounding box center [878, 410] width 1308 height 255
click at [444, 514] on input "text" at bounding box center [410, 511] width 162 height 20
type input "beheaded"
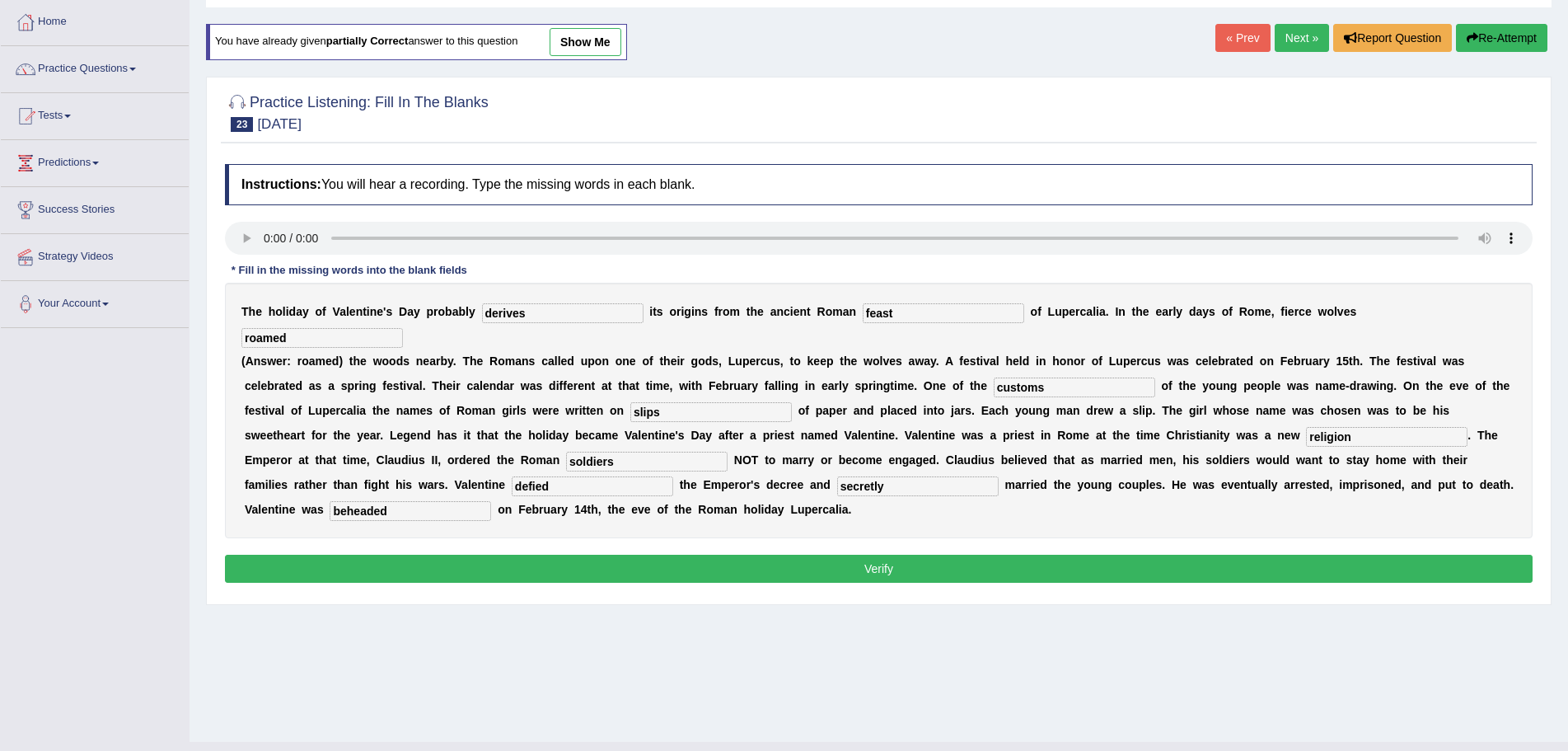
click at [893, 574] on button "Verify" at bounding box center [878, 569] width 1308 height 28
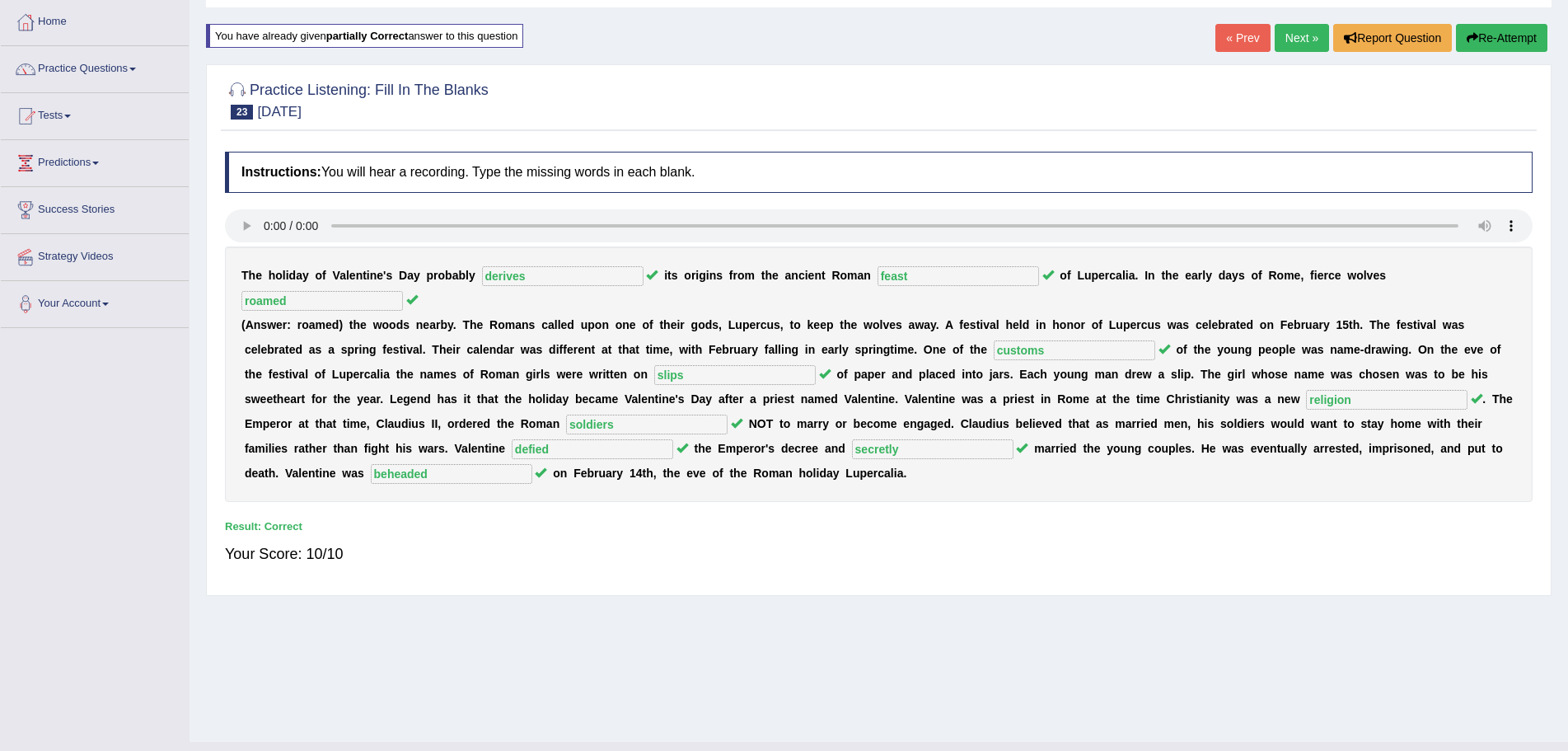
click at [1291, 36] on link "Next »" at bounding box center [1302, 38] width 55 height 28
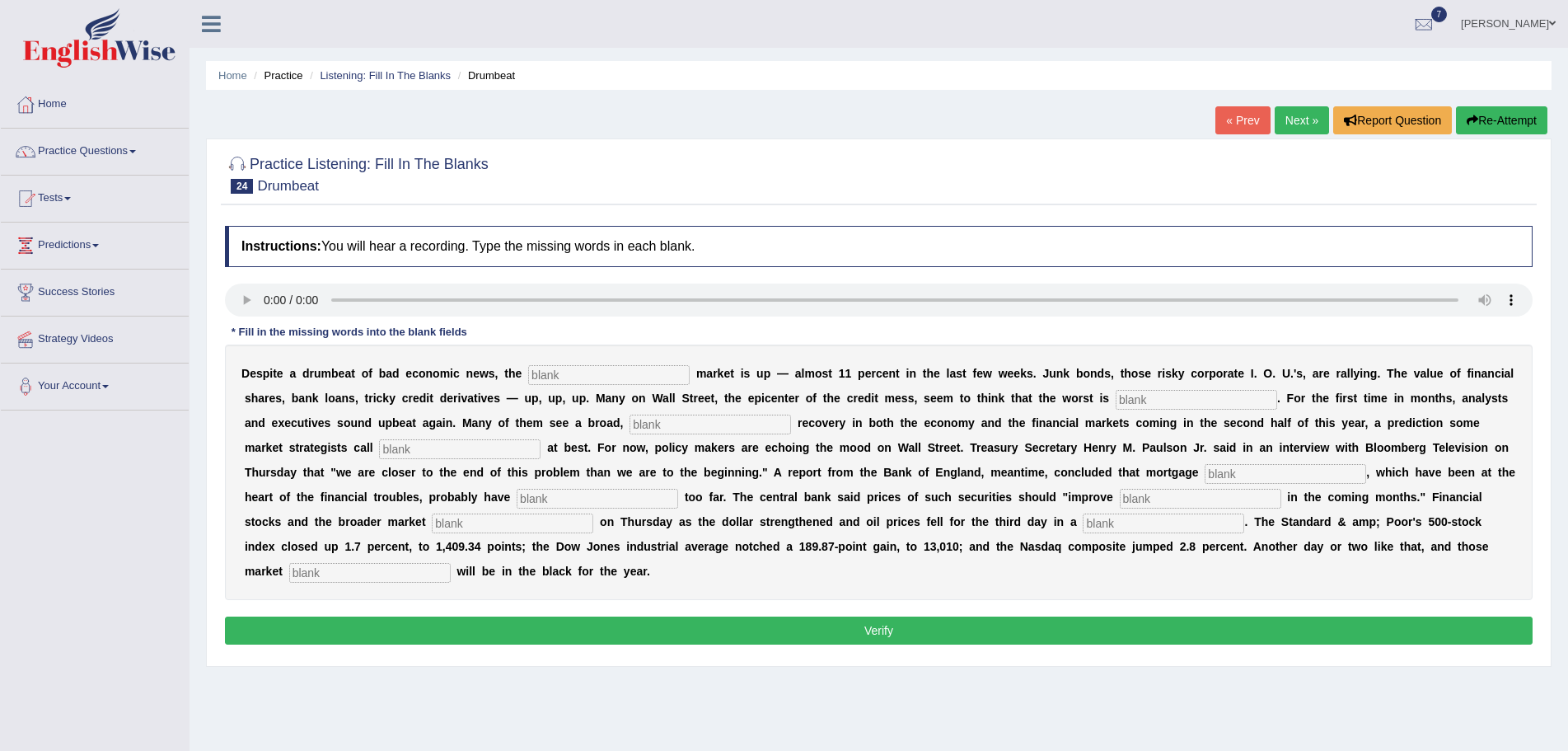
click at [1155, 400] on input "text" at bounding box center [1196, 400] width 162 height 20
click at [678, 429] on input "text" at bounding box center [710, 424] width 162 height 20
click at [428, 453] on input "text" at bounding box center [459, 449] width 162 height 20
click at [1258, 475] on input "text" at bounding box center [1285, 474] width 162 height 20
click at [1188, 509] on div "D e s p i t e a d r u m b e a t o f b a d e c o n o m i c n e w s , t h e m a r…" at bounding box center [878, 472] width 1308 height 255
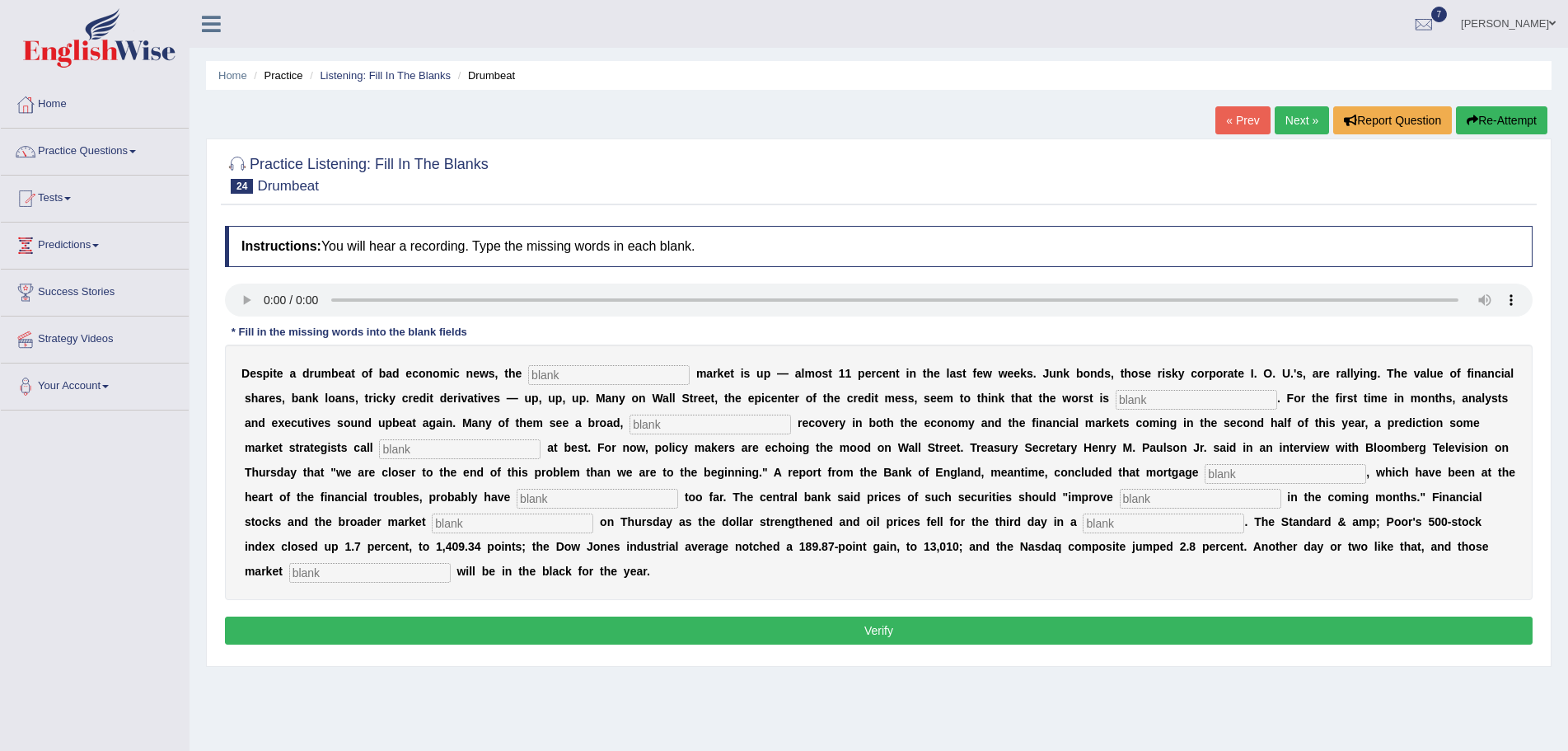
click at [505, 526] on input "text" at bounding box center [512, 523] width 162 height 20
click at [375, 574] on input "text" at bounding box center [370, 573] width 162 height 20
click at [1159, 494] on input "text" at bounding box center [1200, 499] width 162 height 20
click at [568, 524] on input "text" at bounding box center [512, 523] width 162 height 20
click at [1144, 523] on input "text" at bounding box center [1163, 523] width 162 height 20
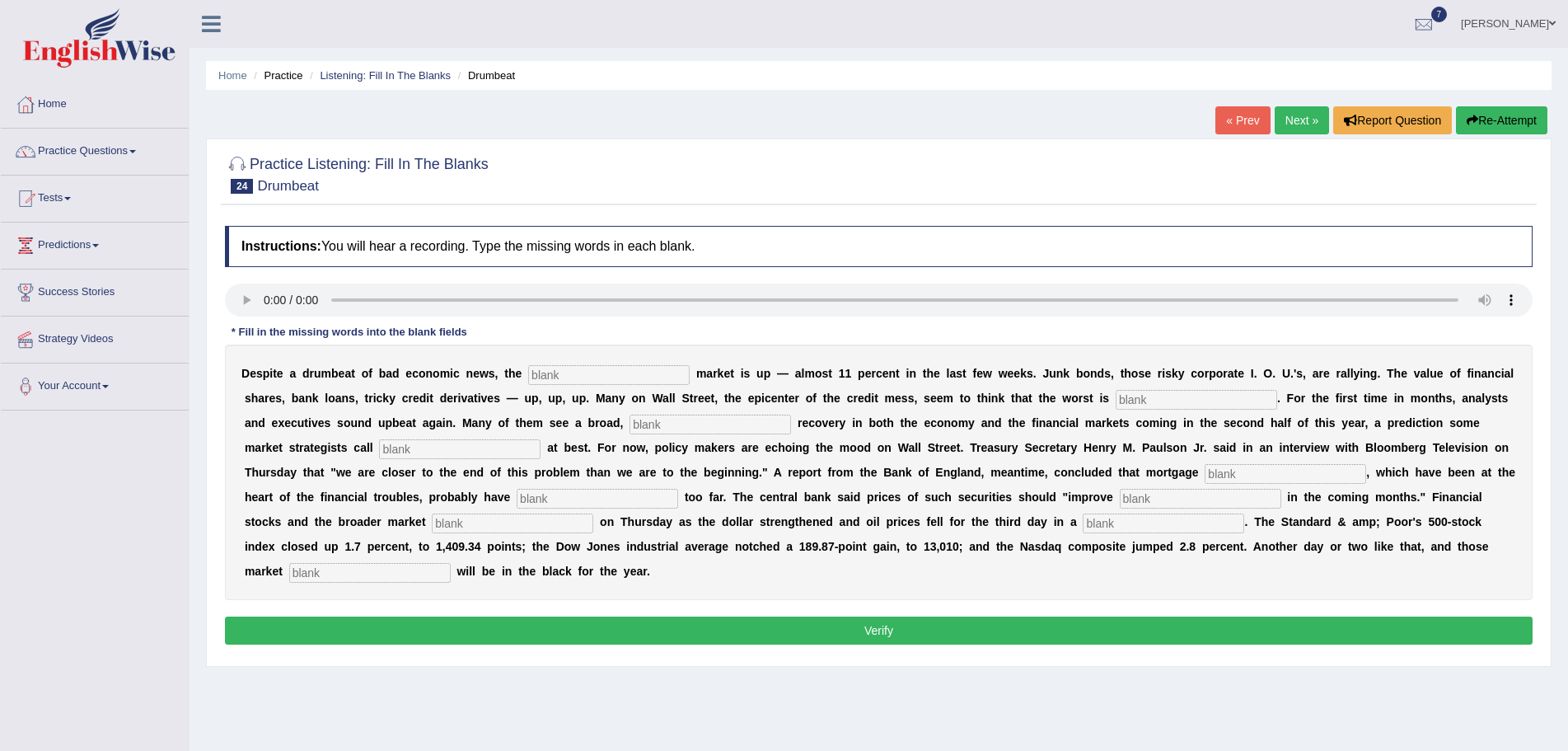
click at [440, 574] on input "text" at bounding box center [370, 573] width 162 height 20
click at [603, 371] on input "text" at bounding box center [608, 375] width 162 height 20
type input "stock"
click at [1148, 397] on input "text" at bounding box center [1196, 400] width 162 height 20
type input "over"
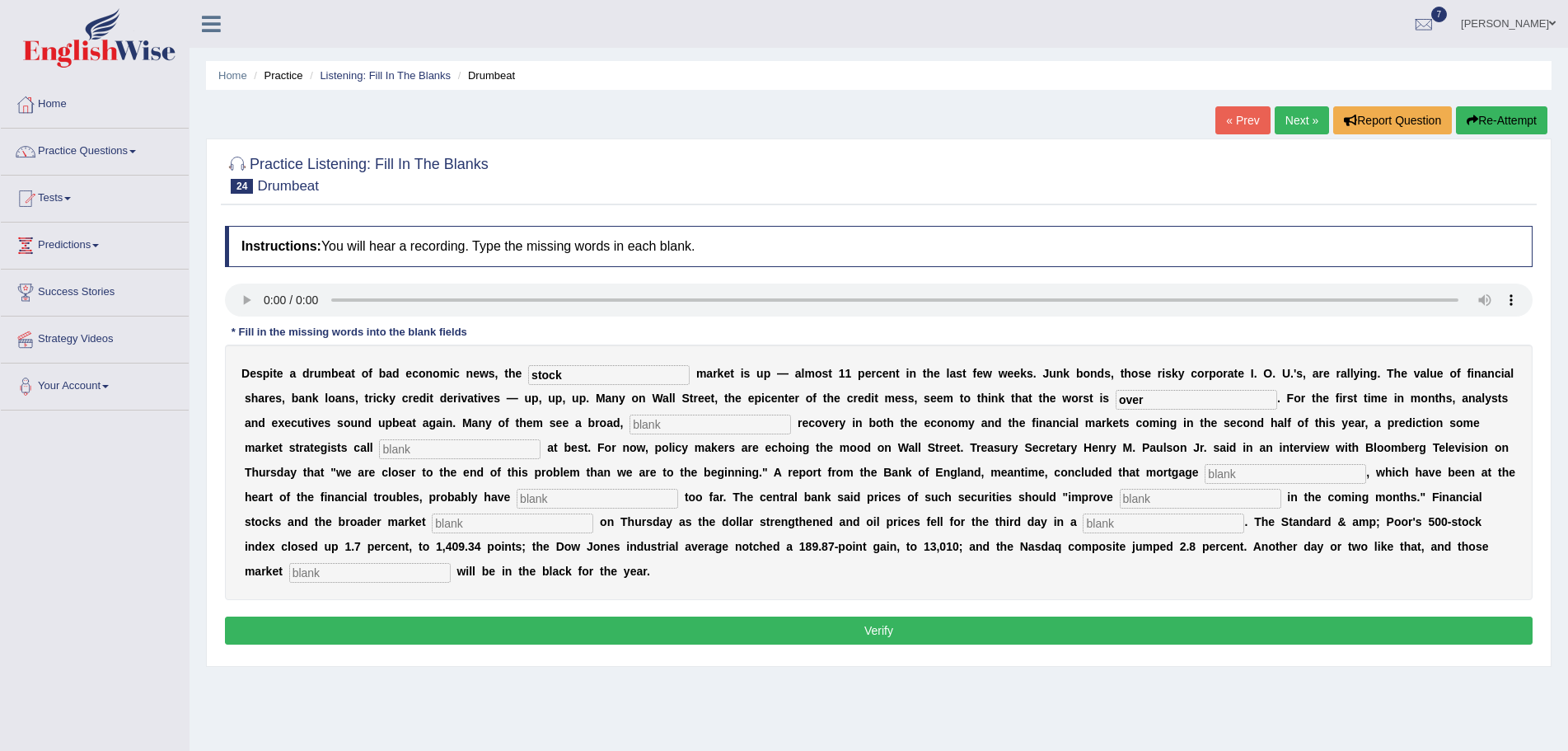
click at [678, 425] on input "text" at bounding box center [710, 424] width 162 height 20
type input "sustai"
click at [458, 453] on input "text" at bounding box center [459, 449] width 162 height 20
type input "hopeful"
click at [1237, 474] on input "text" at bounding box center [1285, 474] width 162 height 20
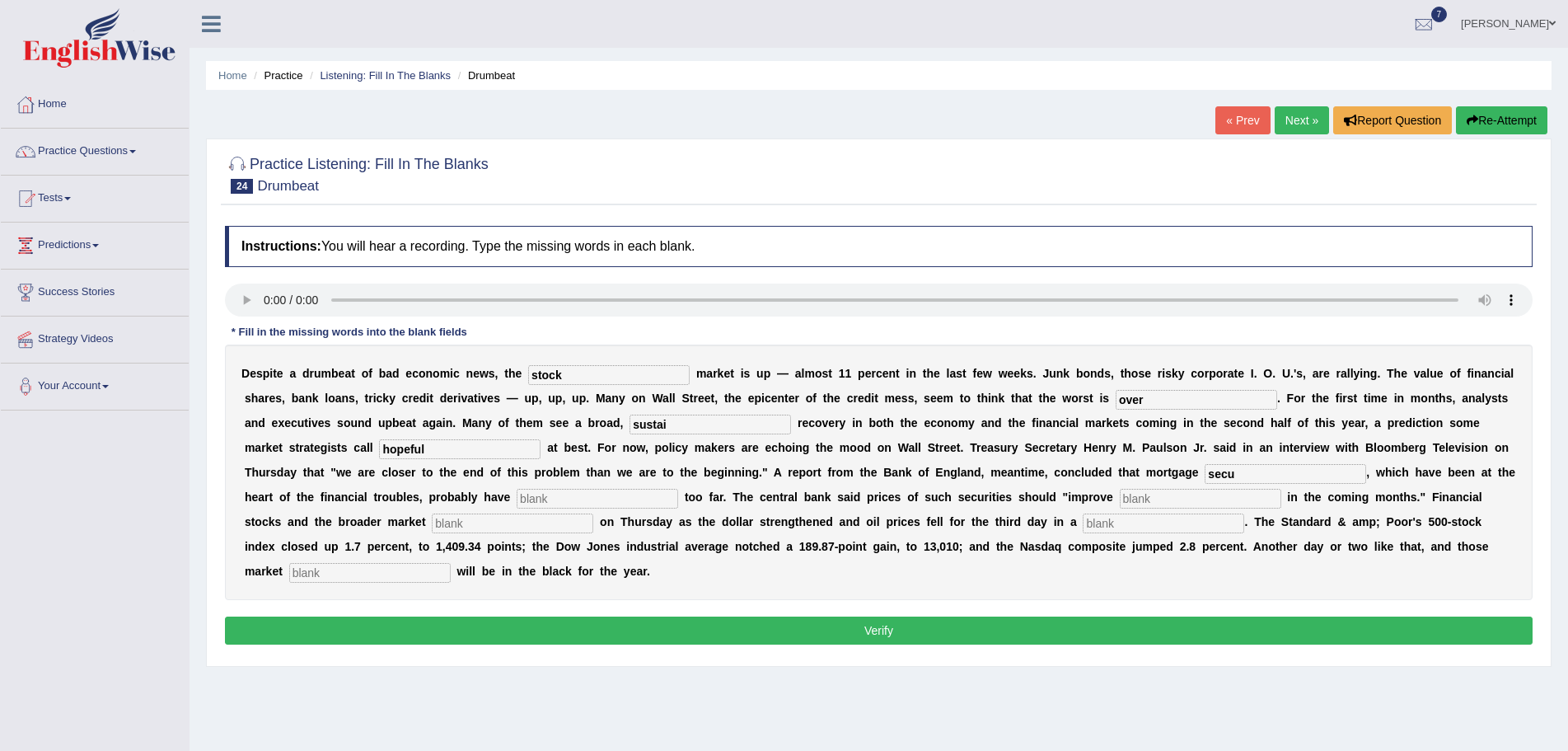
type input "secu"
click at [573, 499] on input "text" at bounding box center [597, 499] width 162 height 20
type input "fallen"
click at [1175, 498] on input "text" at bounding box center [1200, 499] width 162 height 20
type input "gradu"
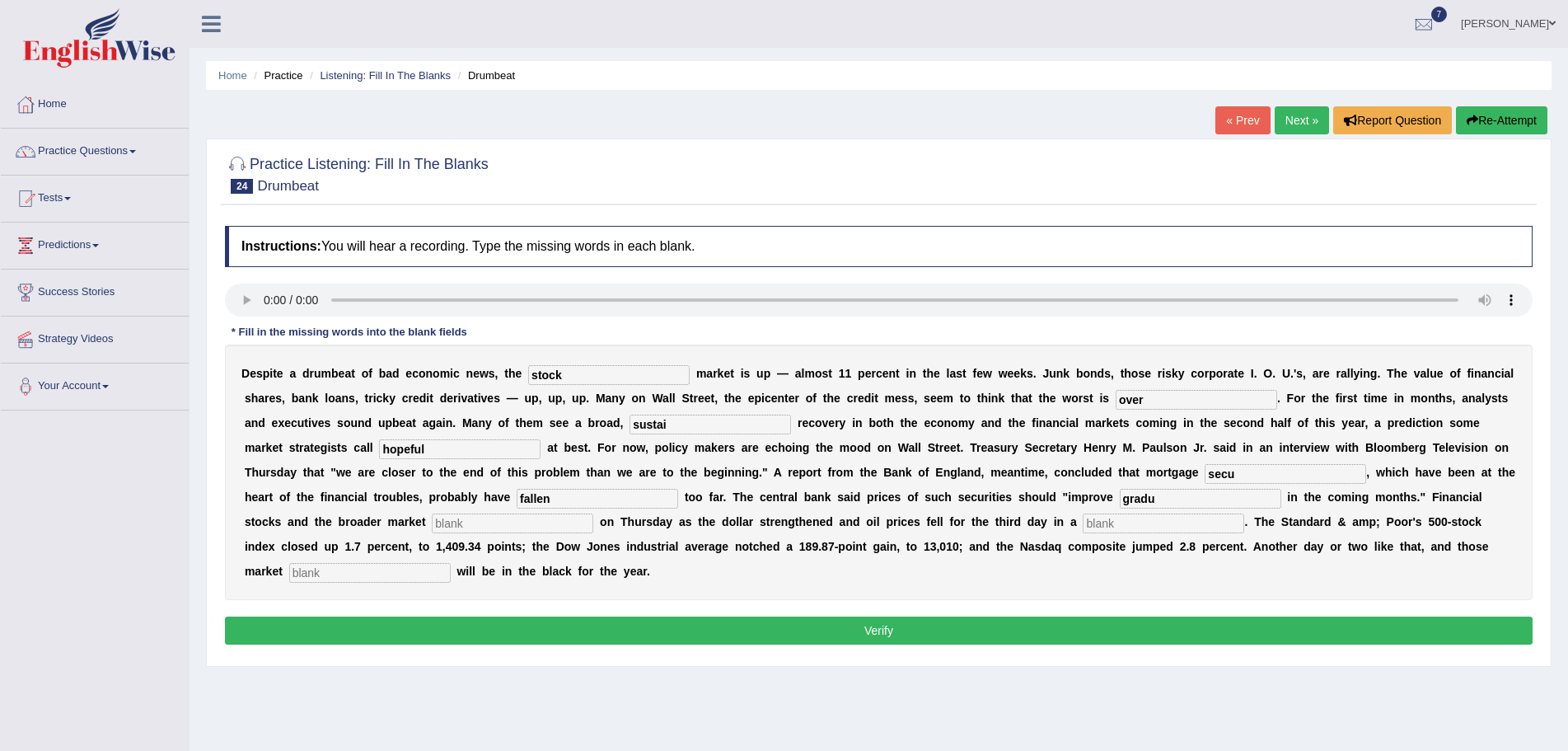
click at [497, 527] on input "text" at bounding box center [512, 523] width 162 height 20
type input "surged"
click at [1155, 529] on input "text" at bounding box center [1163, 523] width 162 height 20
type input "f"
click at [1100, 526] on input "f" at bounding box center [1163, 523] width 162 height 20
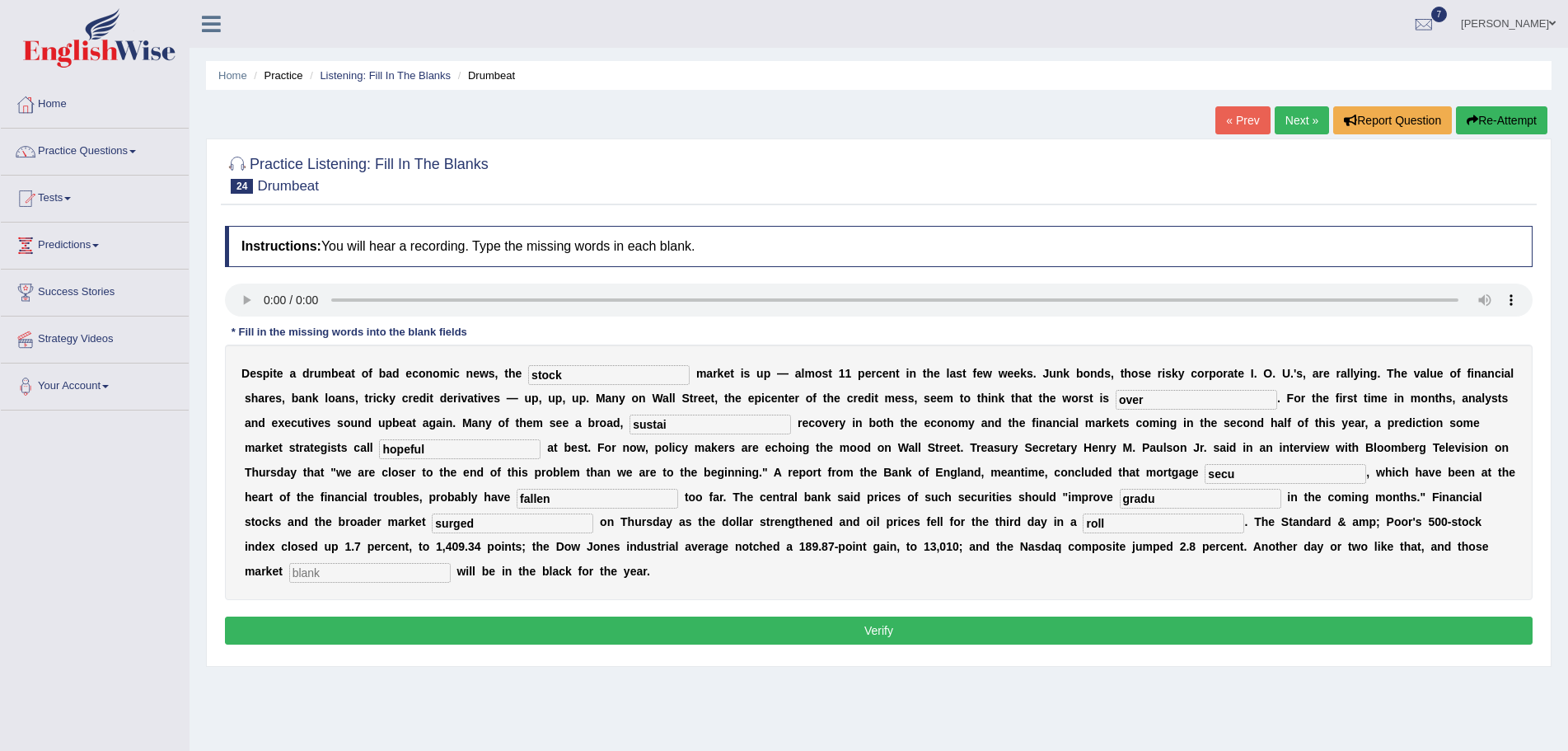
type input "roll"
click at [348, 570] on input "text" at bounding box center [370, 573] width 162 height 20
type input "benchmarks"
click at [1162, 500] on input "gradu" at bounding box center [1200, 499] width 162 height 20
type input "gradually"
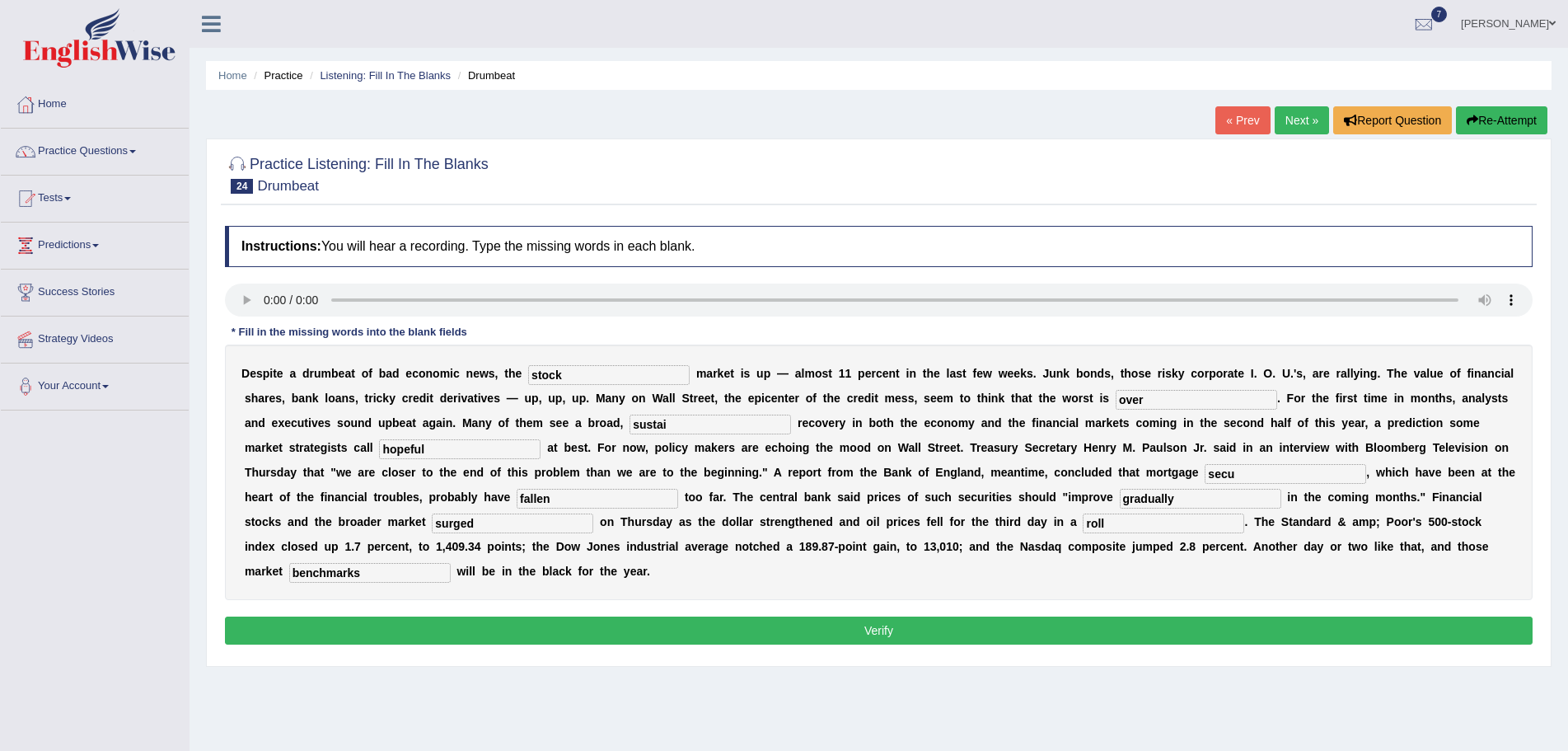
click at [1235, 472] on input "secu" at bounding box center [1285, 474] width 162 height 20
type input "securieties"
click at [690, 426] on input "sustai" at bounding box center [710, 424] width 162 height 20
type input "sustainded"
click at [793, 633] on button "Verify" at bounding box center [878, 631] width 1308 height 28
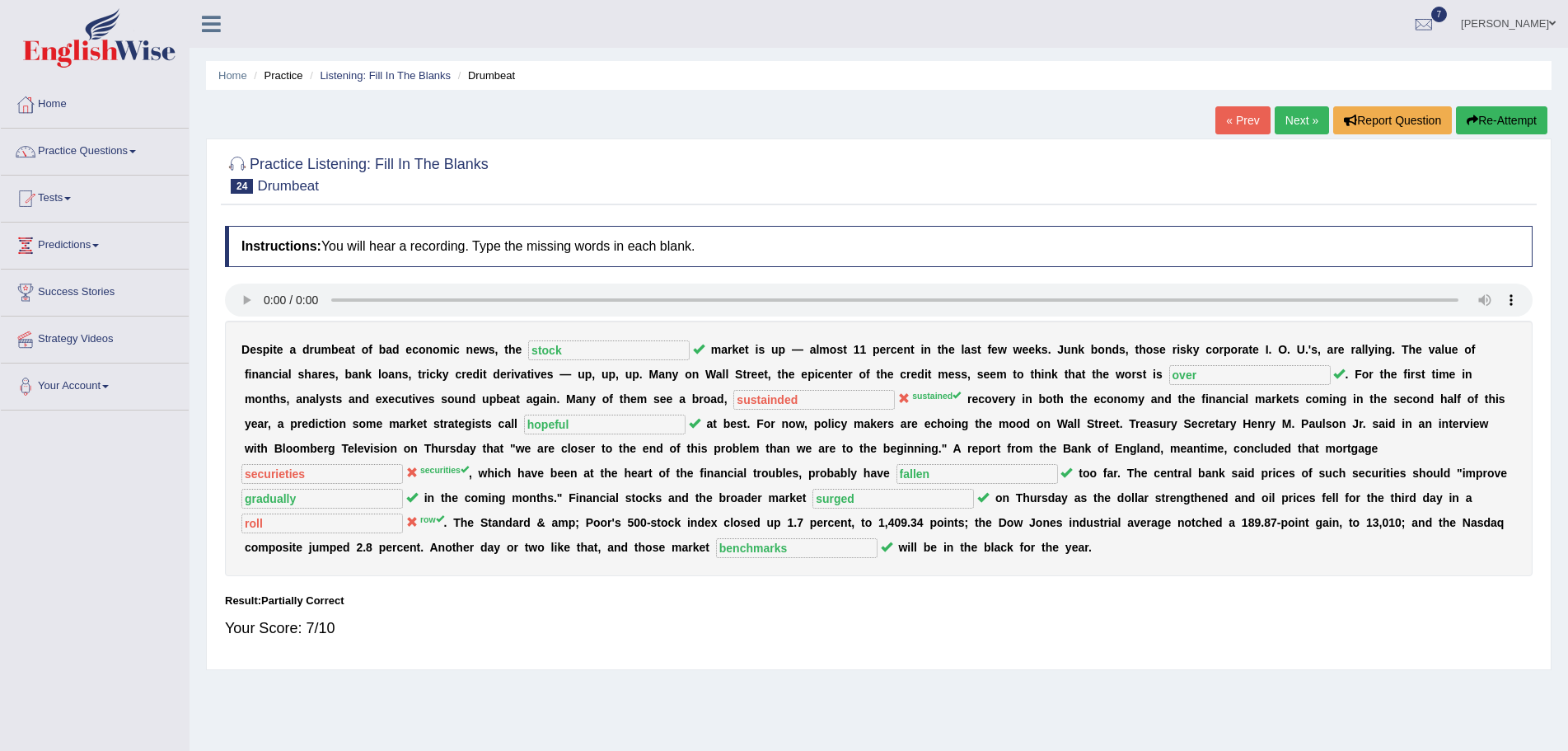
click at [1488, 123] on button "Re-Attempt" at bounding box center [1502, 120] width 91 height 28
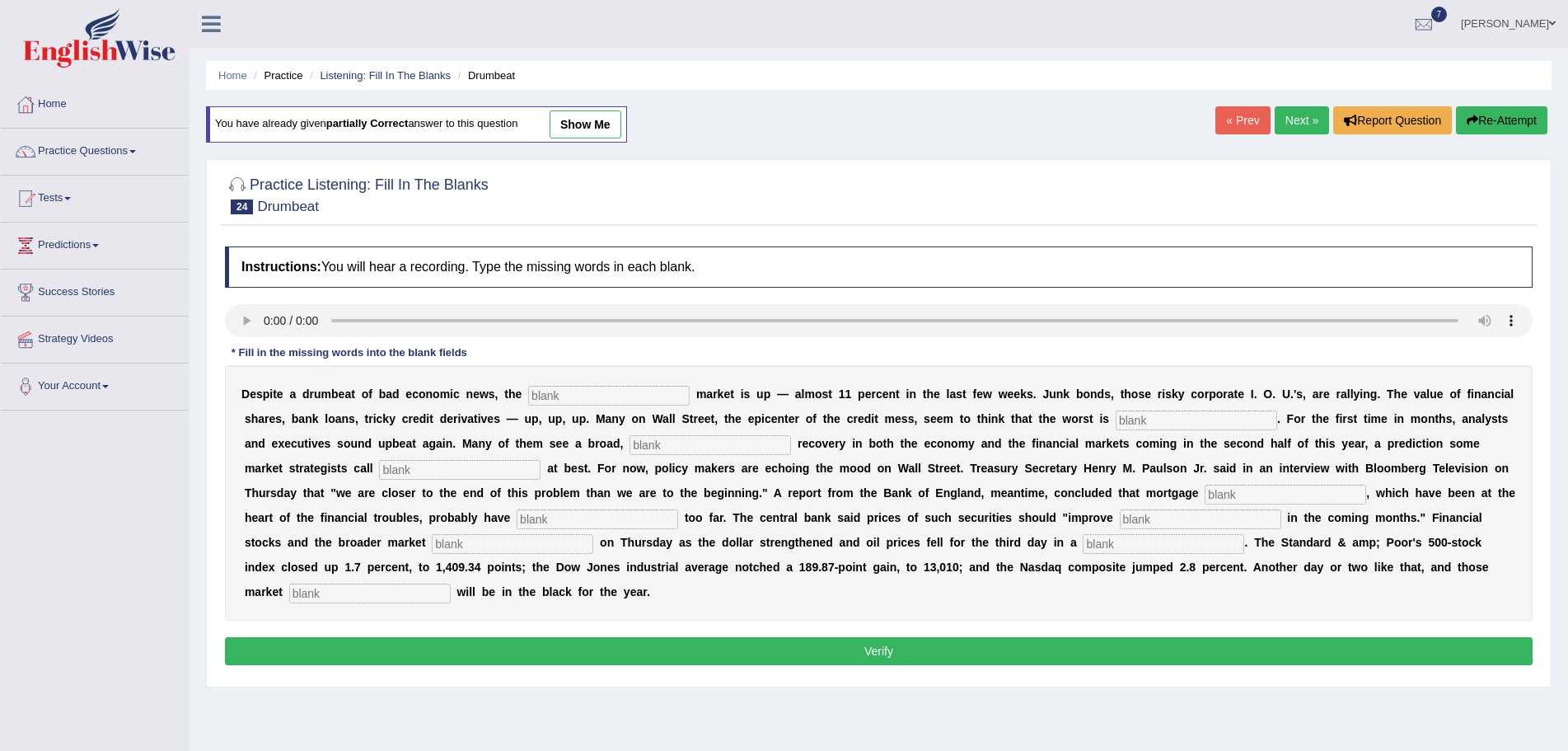
click at [585, 396] on input "text" at bounding box center [608, 395] width 162 height 20
type input "tsock"
click at [1148, 419] on input "text" at bounding box center [1196, 420] width 162 height 20
type input "over"
click at [680, 446] on input "text" at bounding box center [710, 445] width 162 height 20
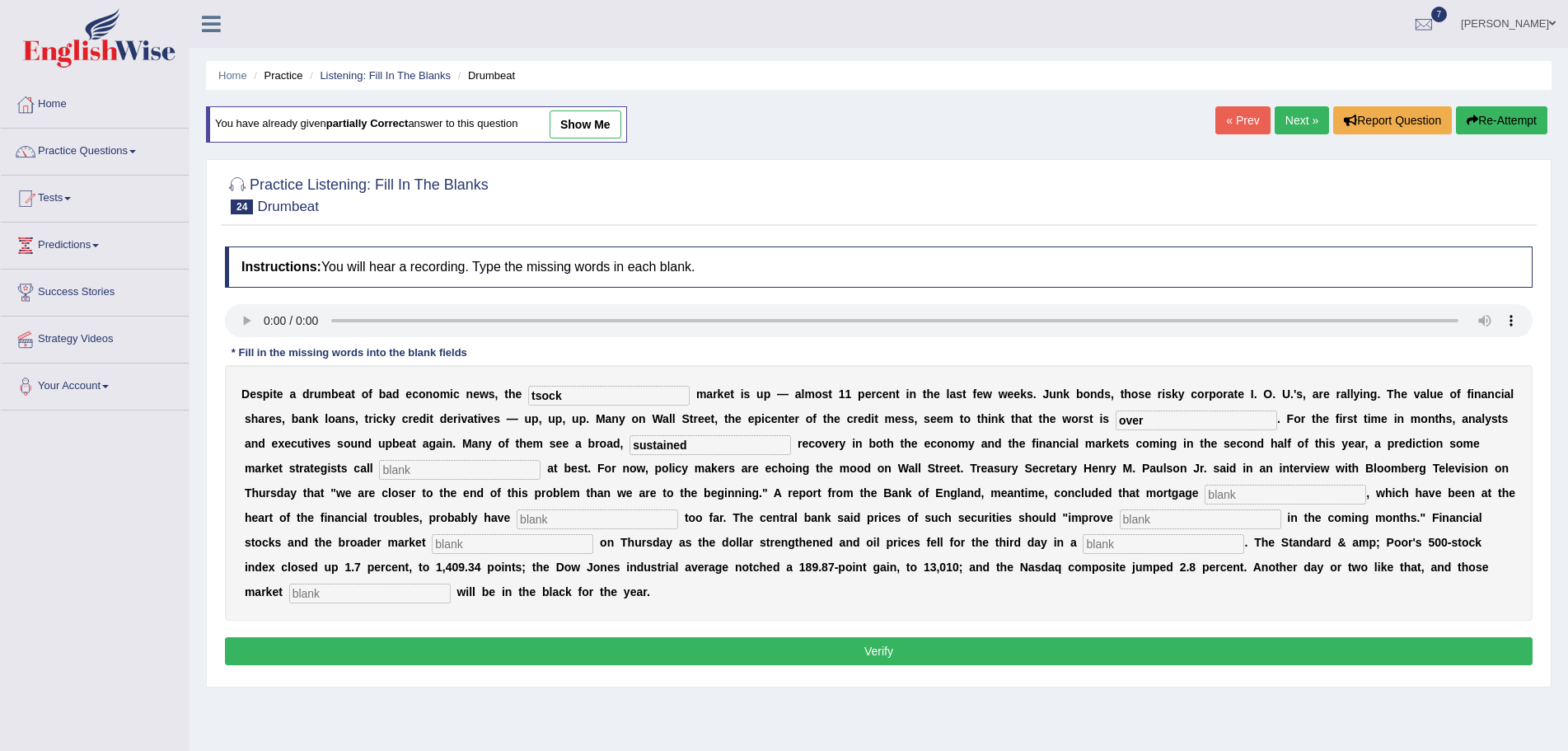
type input "sustained"
click at [450, 469] on input "text" at bounding box center [459, 470] width 162 height 20
type input "hopeful"
click at [1242, 491] on input "text" at bounding box center [1285, 495] width 162 height 20
type input "securities"
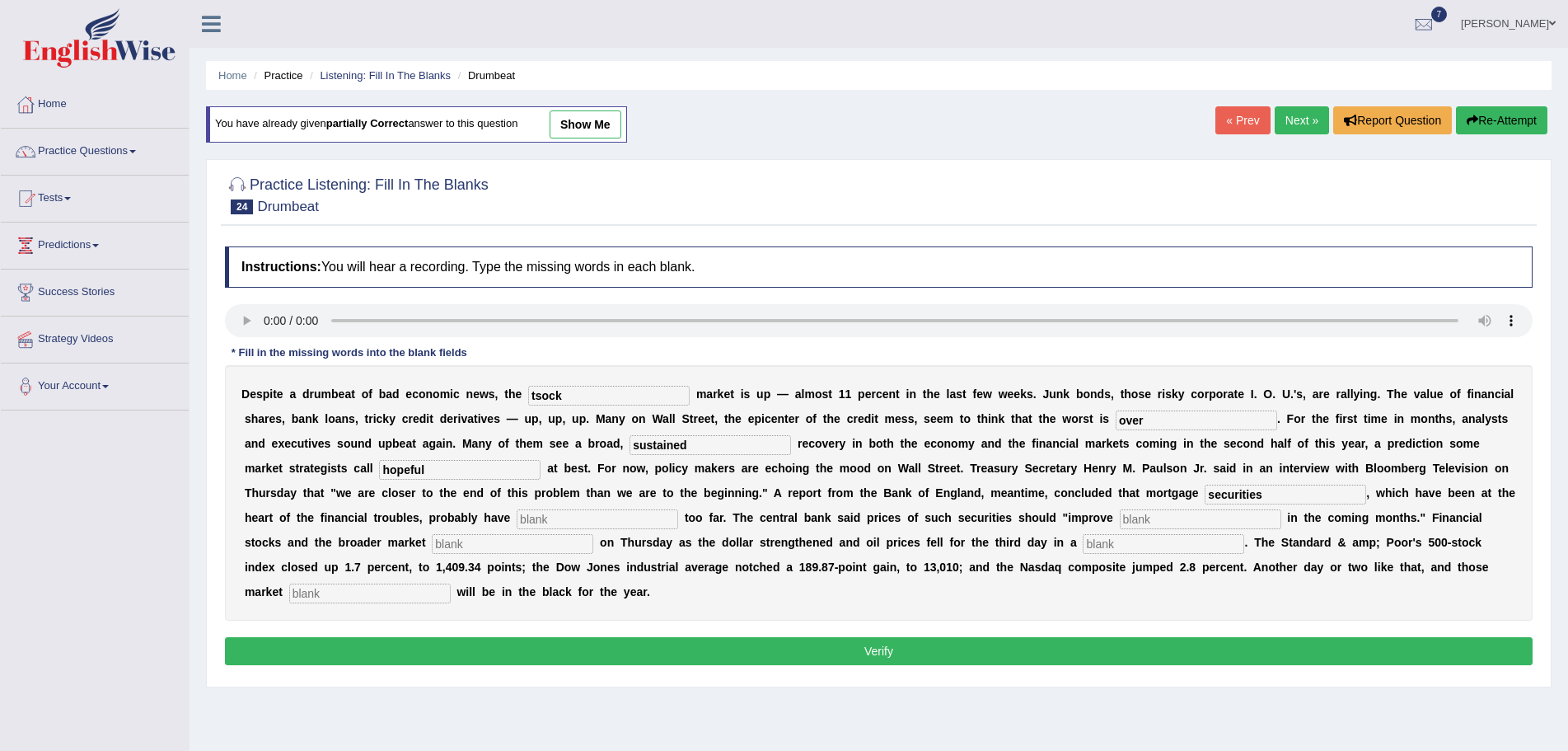
click at [612, 523] on input "text" at bounding box center [597, 519] width 162 height 20
type input "fallen"
click at [1158, 516] on input "text" at bounding box center [1200, 519] width 162 height 20
type input "gradualy"
click at [500, 547] on input "text" at bounding box center [512, 544] width 162 height 20
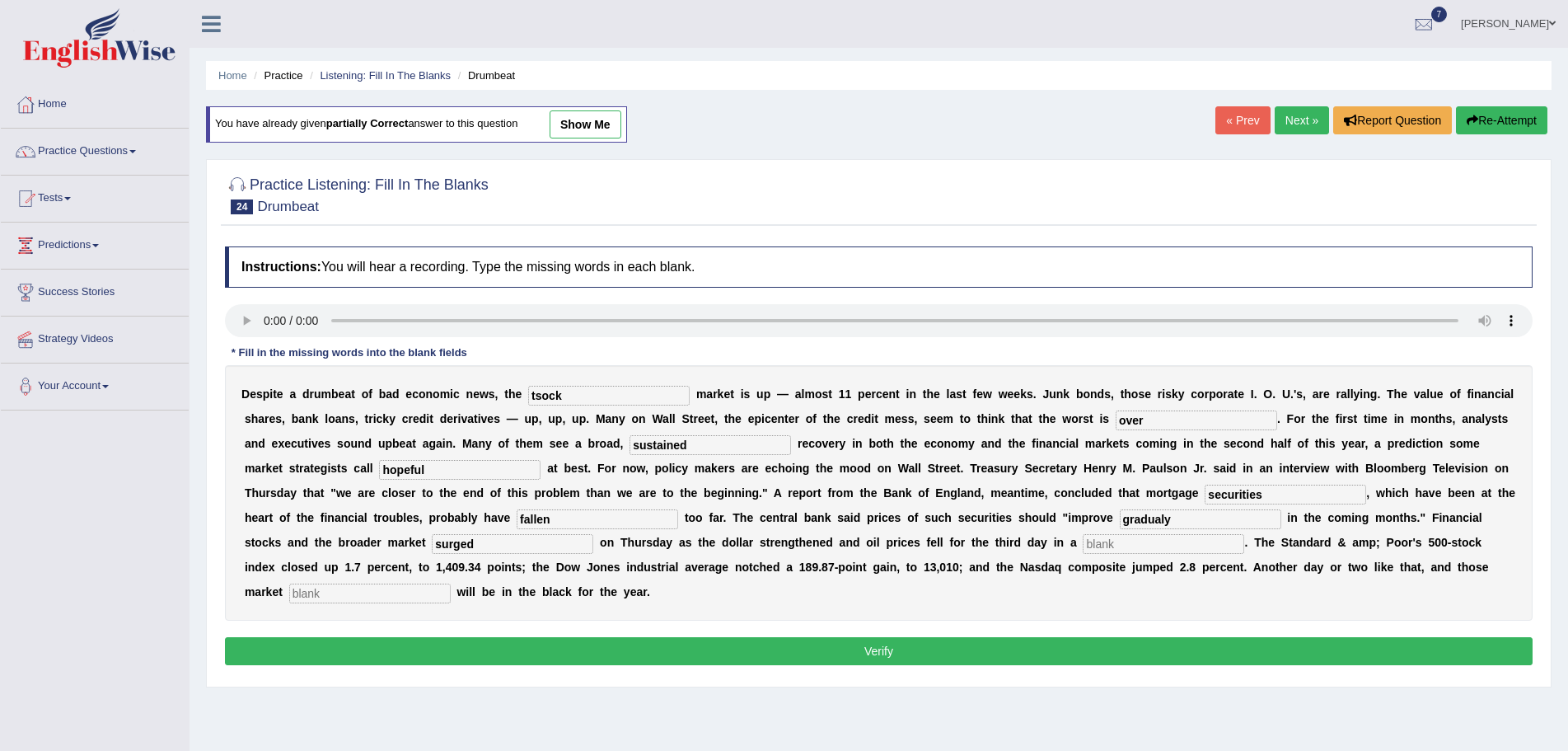
type input "surged"
click at [1146, 548] on input "text" at bounding box center [1163, 544] width 162 height 20
type input "row"
click at [417, 592] on input "text" at bounding box center [370, 594] width 162 height 20
type input "benchmarks"
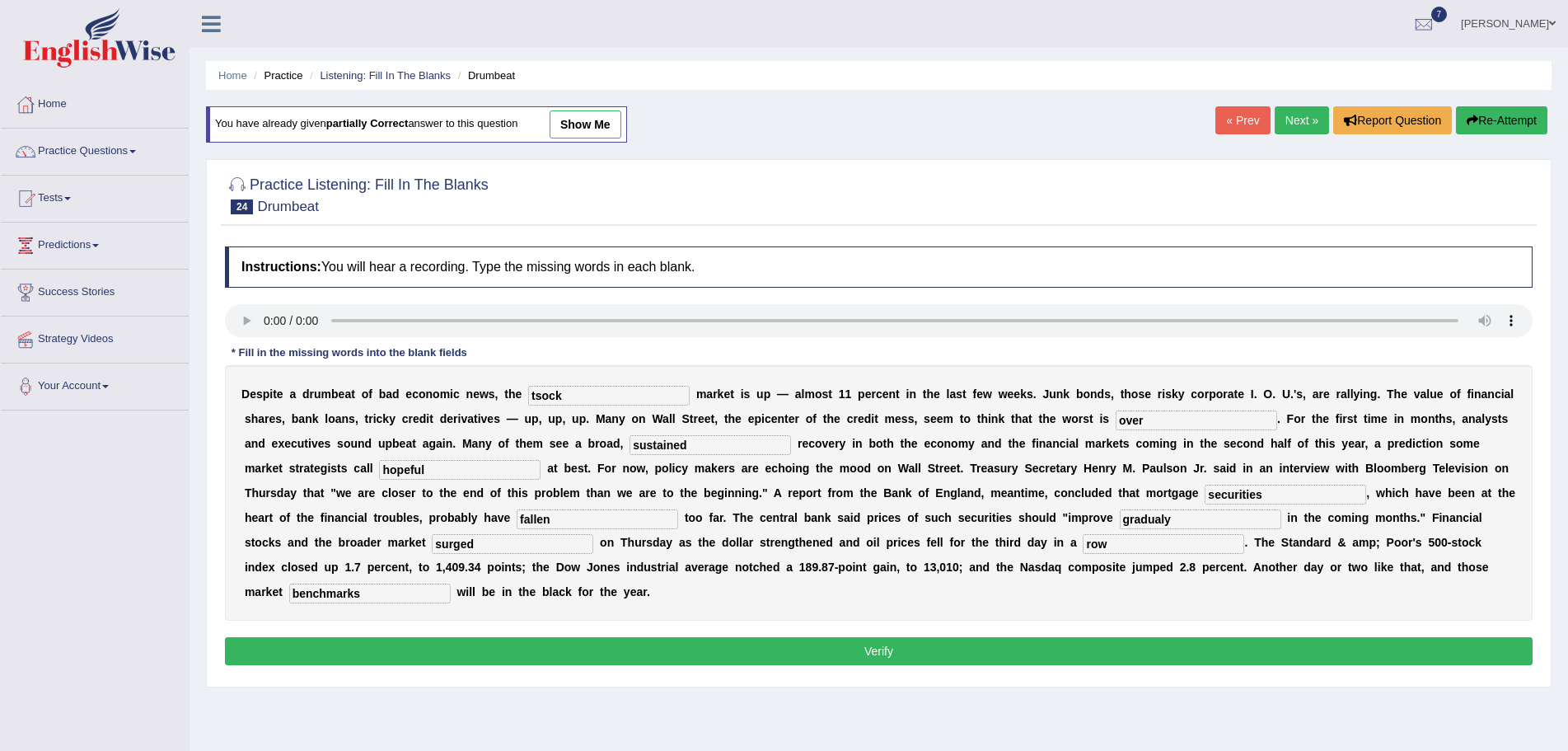
click at [540, 395] on input "tsock" at bounding box center [608, 395] width 162 height 20
type input "stock"
click at [1167, 521] on input "gradualy" at bounding box center [1200, 519] width 162 height 20
type input "gradually"
click at [784, 655] on button "Verify" at bounding box center [878, 652] width 1308 height 28
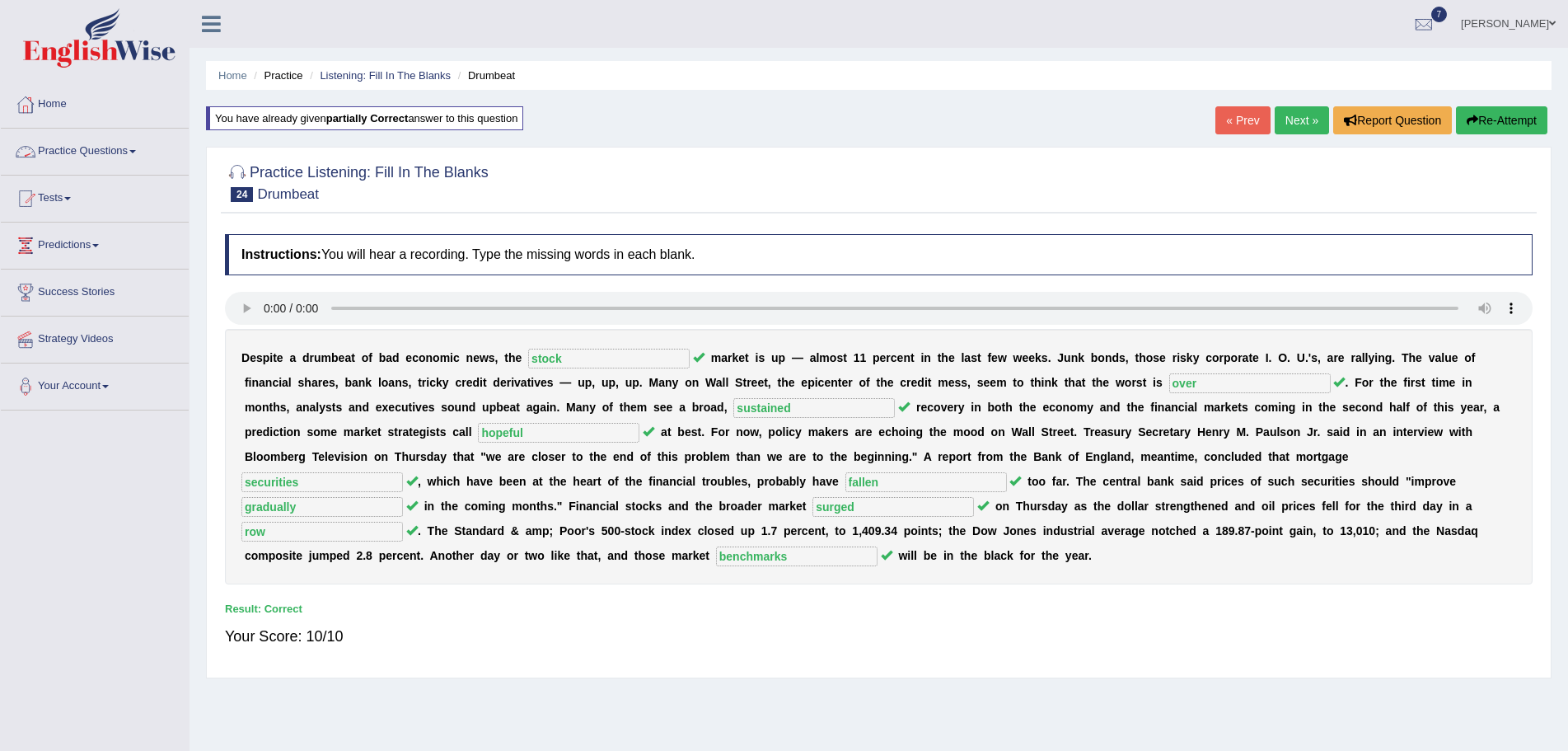
click at [138, 153] on link "Practice Questions" at bounding box center [94, 149] width 188 height 41
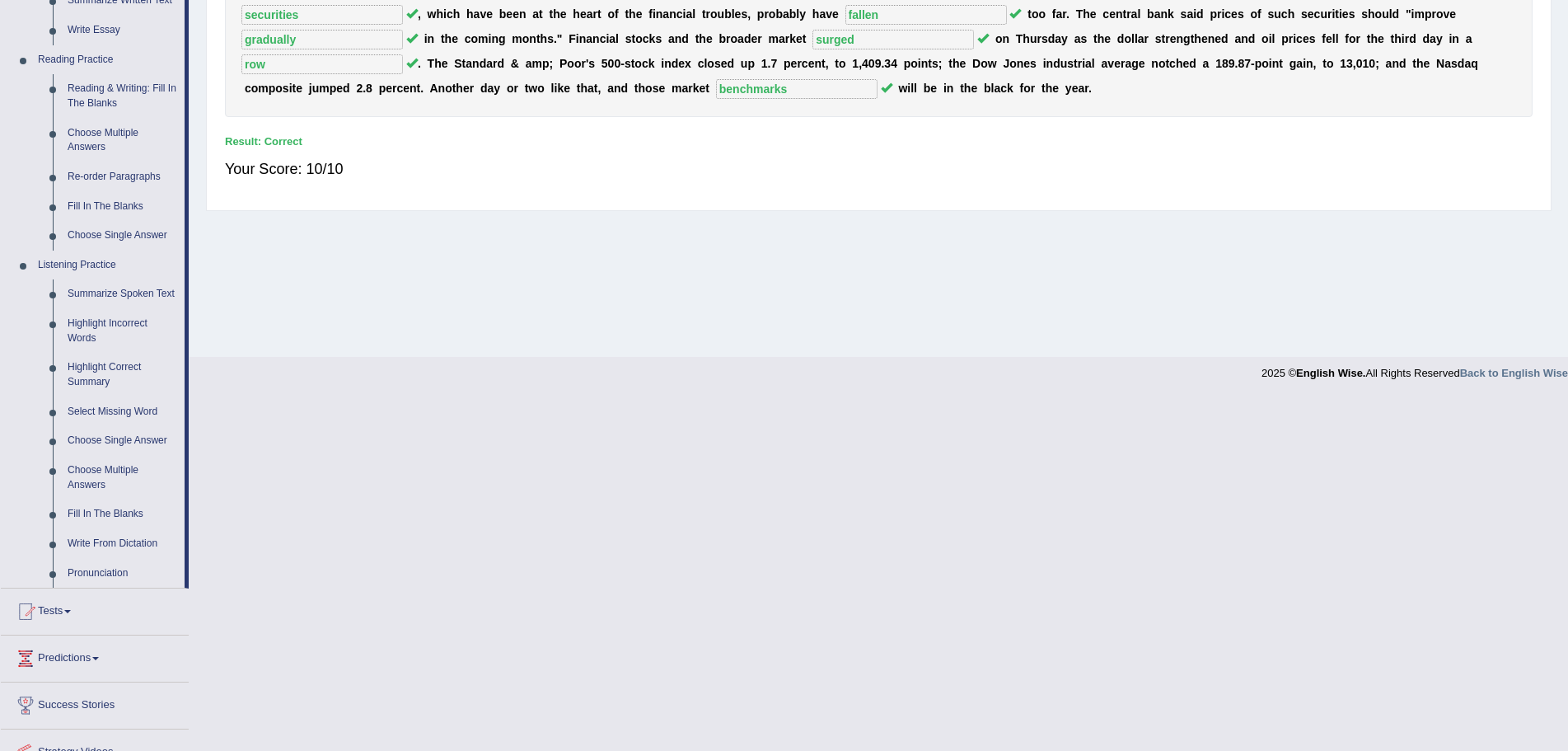
scroll to position [495, 0]
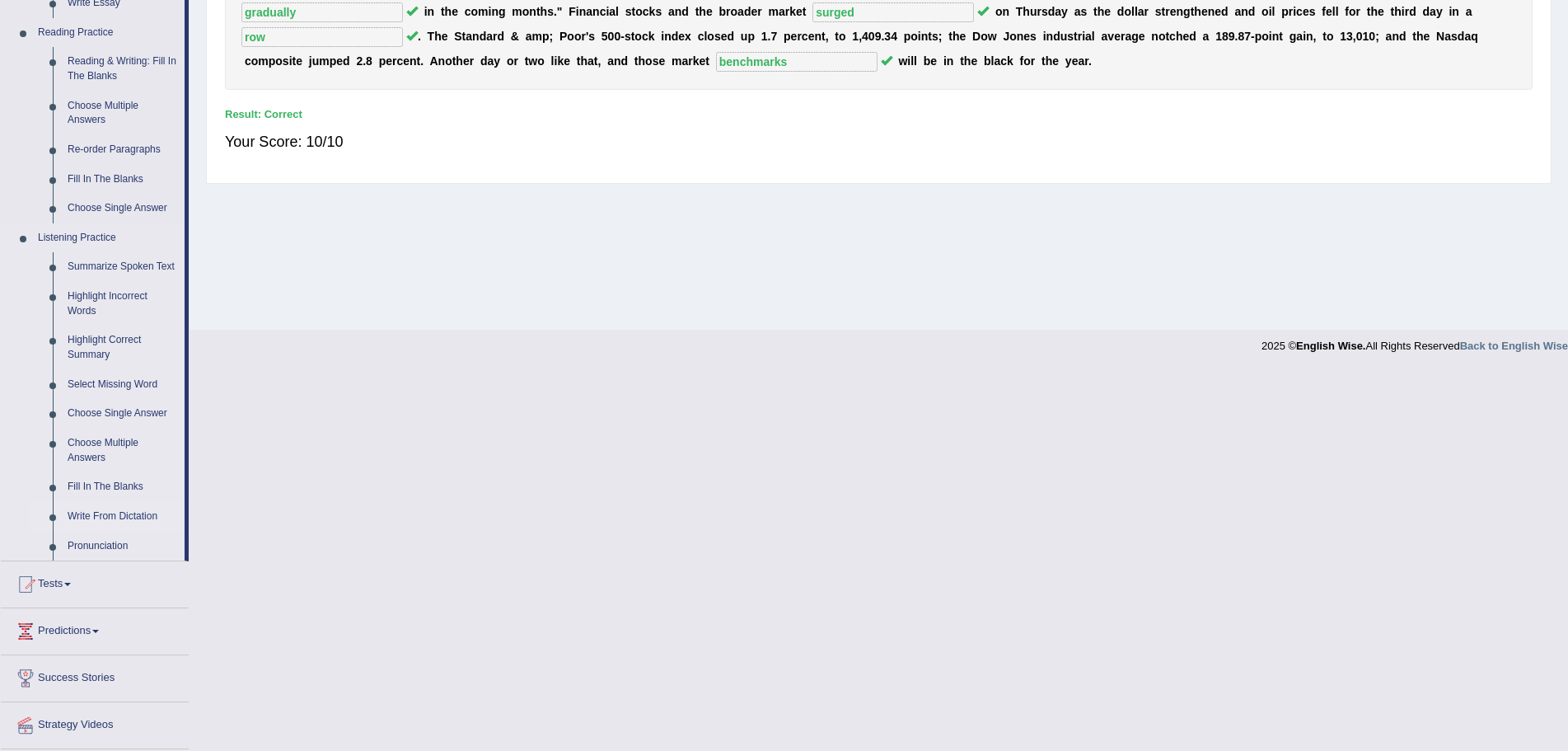
click at [109, 514] on link "Write From Dictation" at bounding box center [123, 516] width 124 height 30
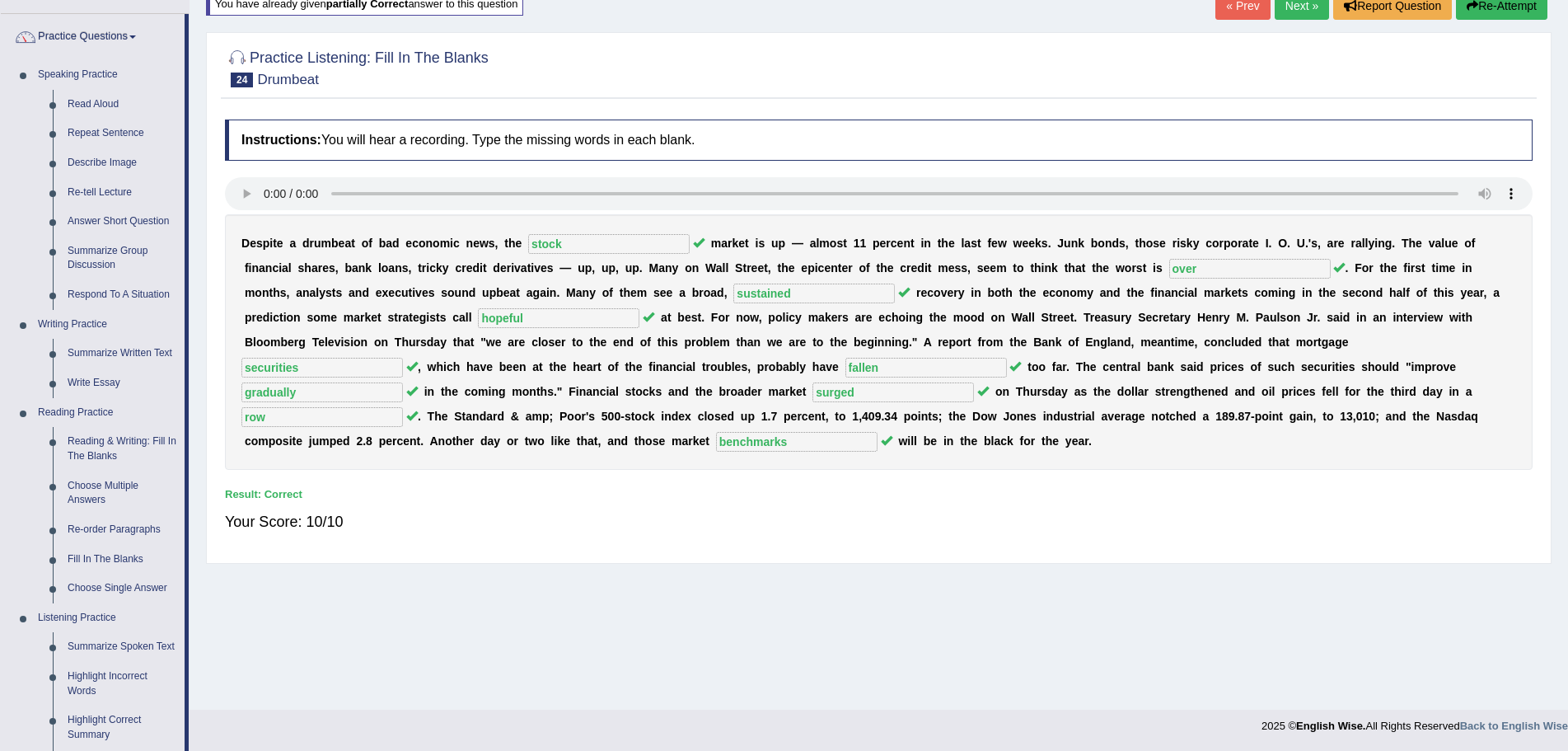
scroll to position [166, 0]
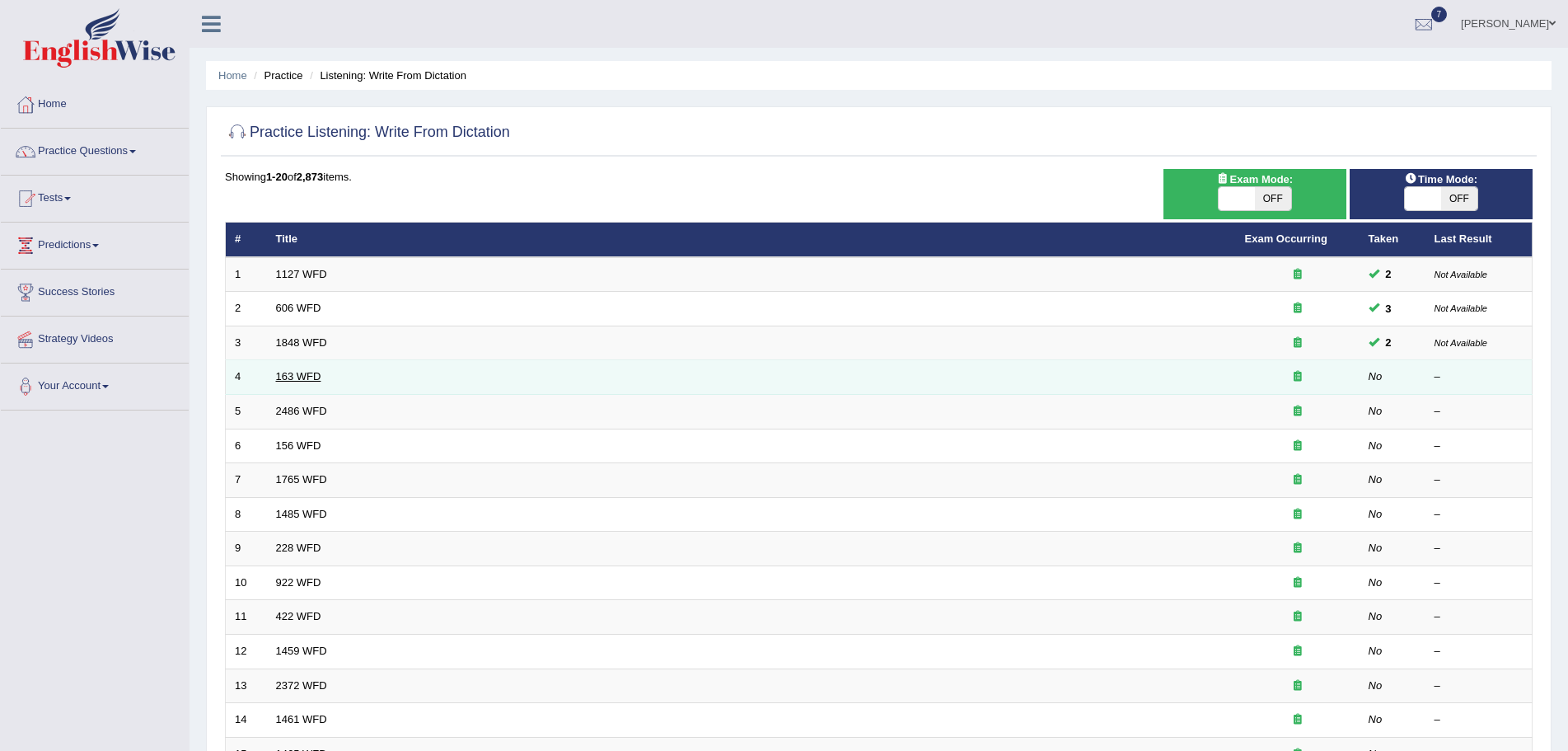
click at [302, 379] on link "163 WFD" at bounding box center [298, 376] width 46 height 12
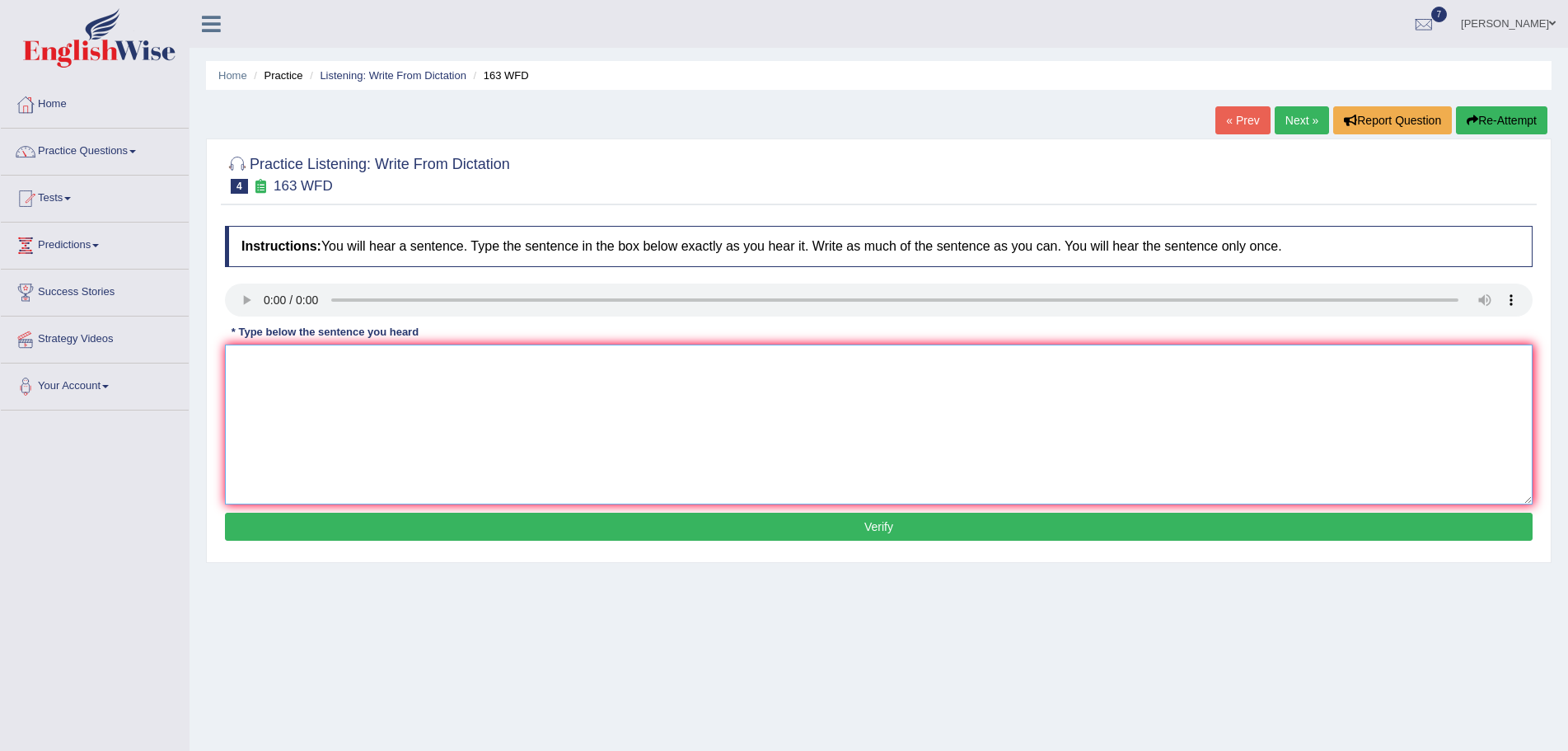
click at [283, 366] on textarea at bounding box center [878, 424] width 1308 height 160
type textarea "A number of assignments will be submitted to the conference."
click at [797, 529] on button "Verify" at bounding box center [878, 526] width 1308 height 28
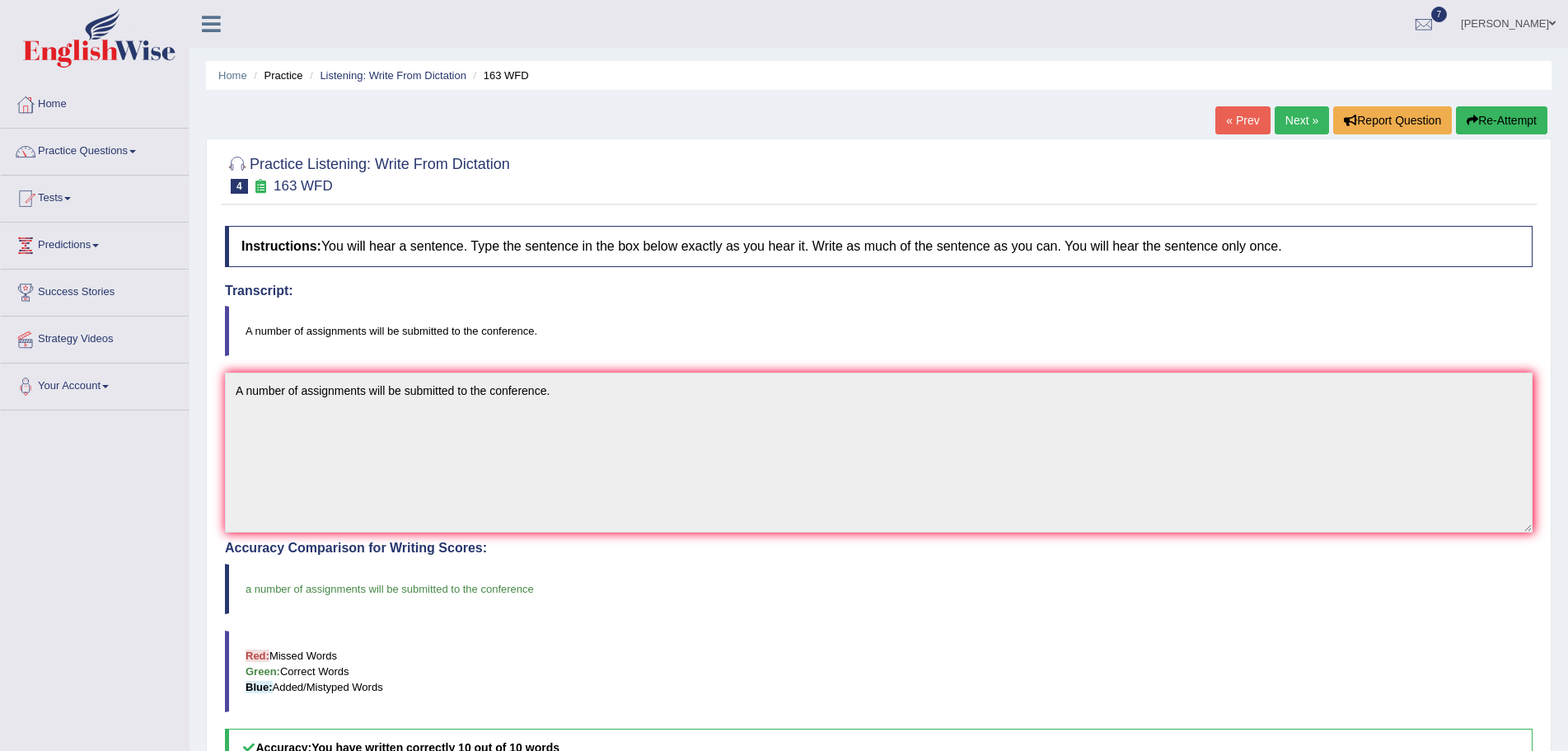
click at [1282, 119] on link "Next »" at bounding box center [1302, 120] width 55 height 28
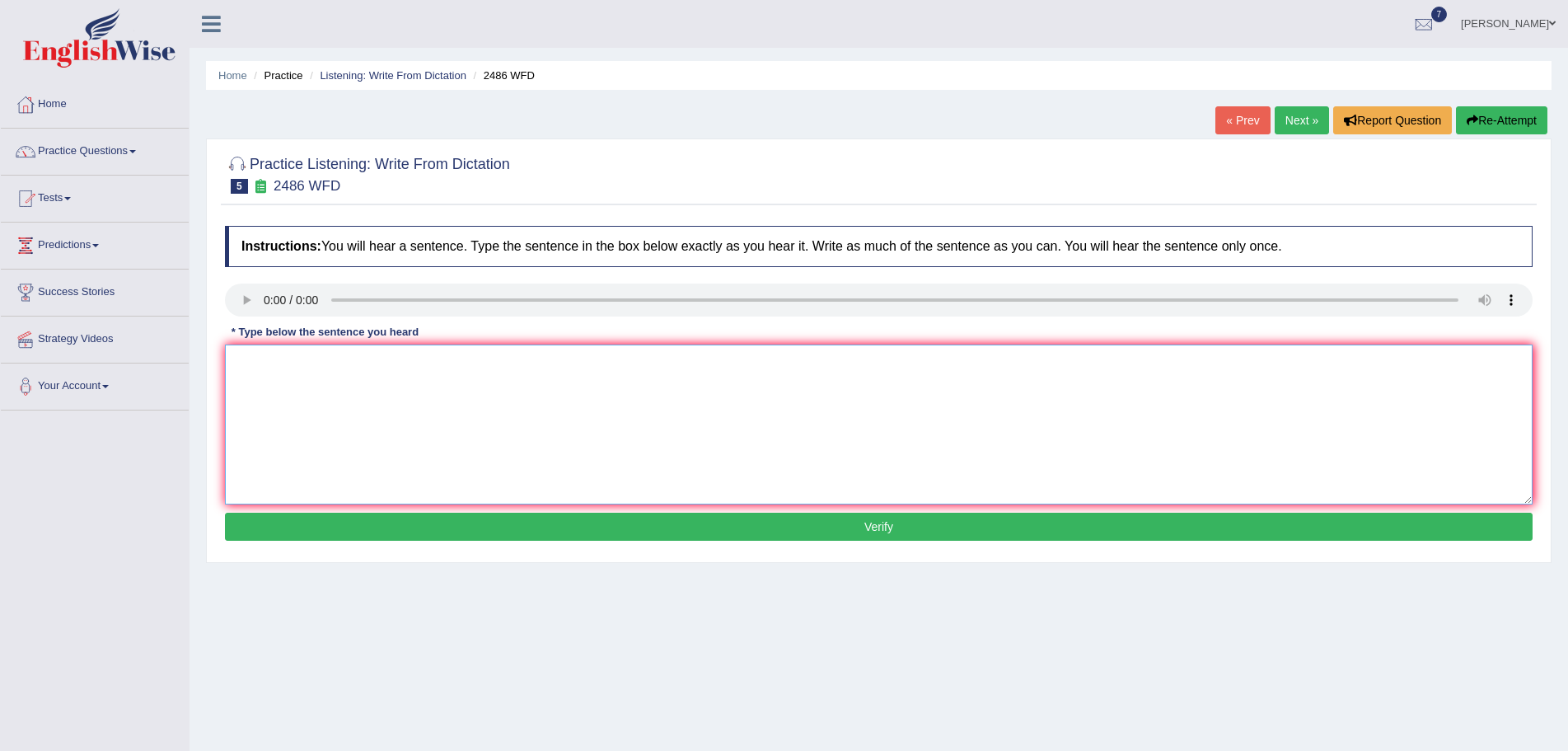
click at [306, 397] on textarea at bounding box center [878, 424] width 1308 height 160
click at [328, 365] on textarea "it is quiet clear the officials" at bounding box center [878, 424] width 1308 height 160
click at [384, 362] on textarea "it is quiet clear that officials" at bounding box center [878, 424] width 1308 height 160
click at [237, 364] on textarea "it is quite clear that officials expresssions are different in parts of the wor…" at bounding box center [878, 424] width 1308 height 160
click at [371, 363] on textarea "It is quite clear that officials expresssions are different in parts of the wor…" at bounding box center [878, 424] width 1308 height 160
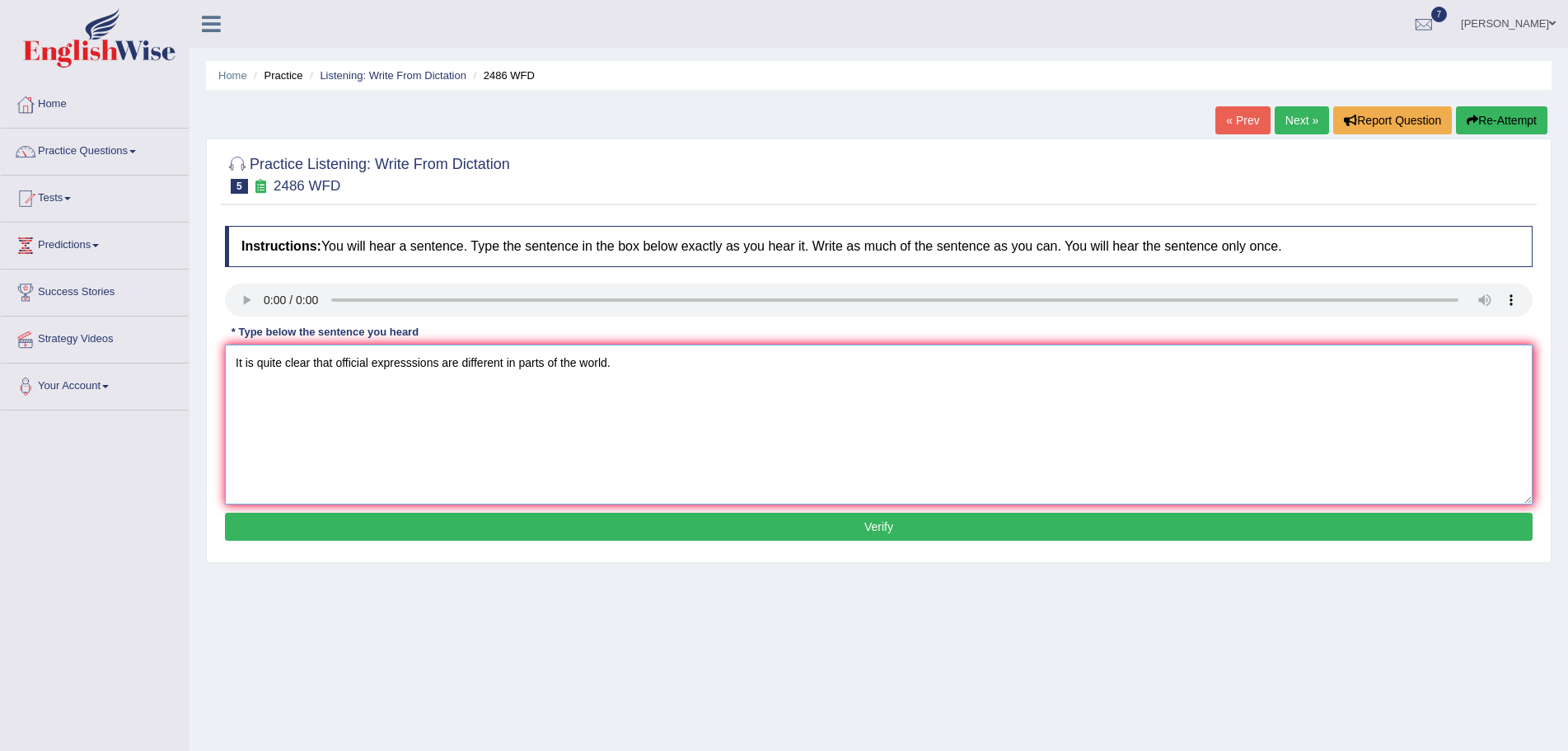
click at [404, 365] on textarea "It is quite clear that official expresssions are different in parts of the worl…" at bounding box center [878, 424] width 1308 height 160
type textarea "It is quite clear that official expressions are different in parts of the world."
click at [878, 521] on button "Verify" at bounding box center [878, 526] width 1308 height 28
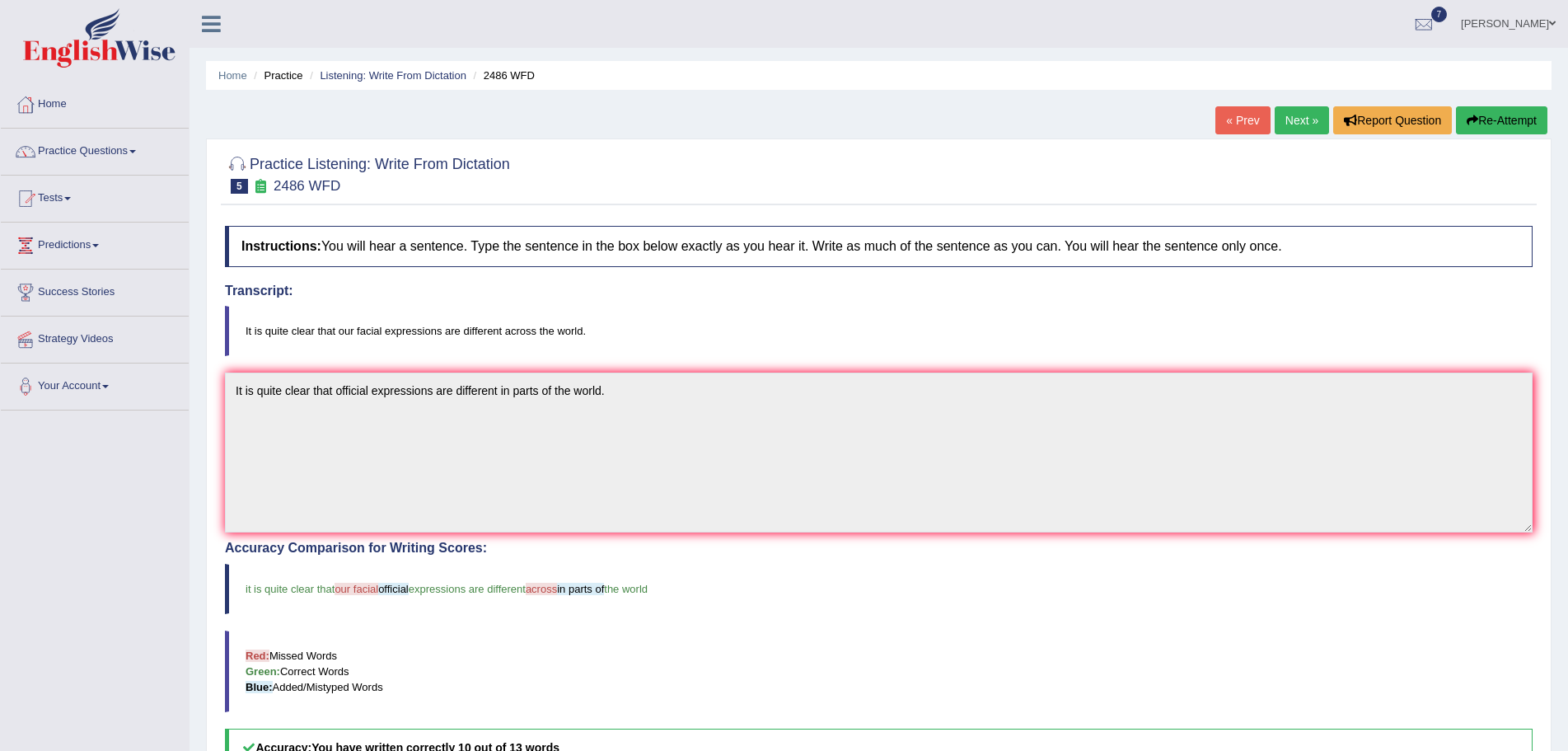
click at [1500, 115] on button "Re-Attempt" at bounding box center [1502, 120] width 91 height 28
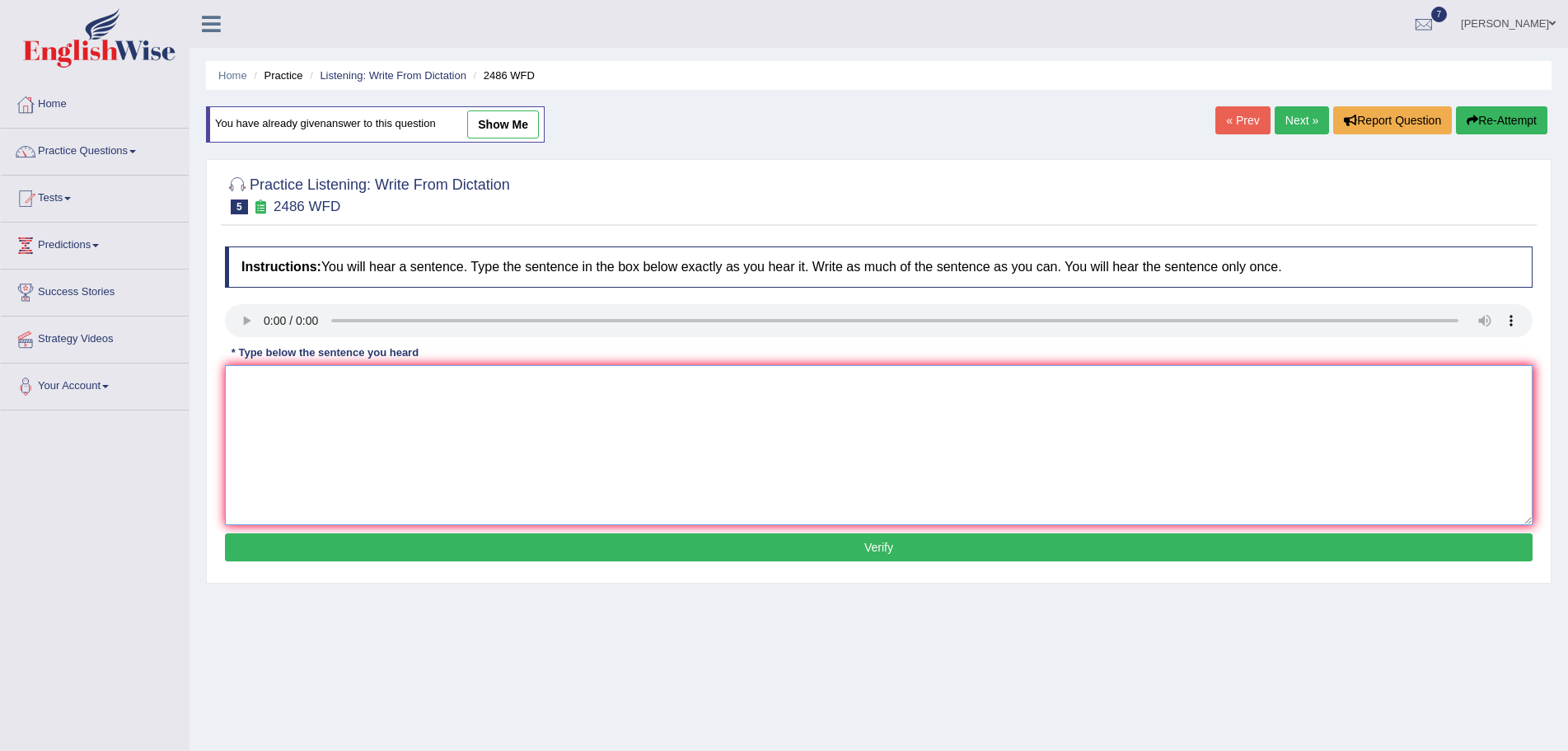
click at [423, 411] on textarea at bounding box center [878, 444] width 1308 height 160
click at [358, 422] on textarea at bounding box center [878, 444] width 1308 height 160
type textarea "i"
click at [249, 387] on textarea "It si quite clear that our facial expressions are" at bounding box center [878, 444] width 1308 height 160
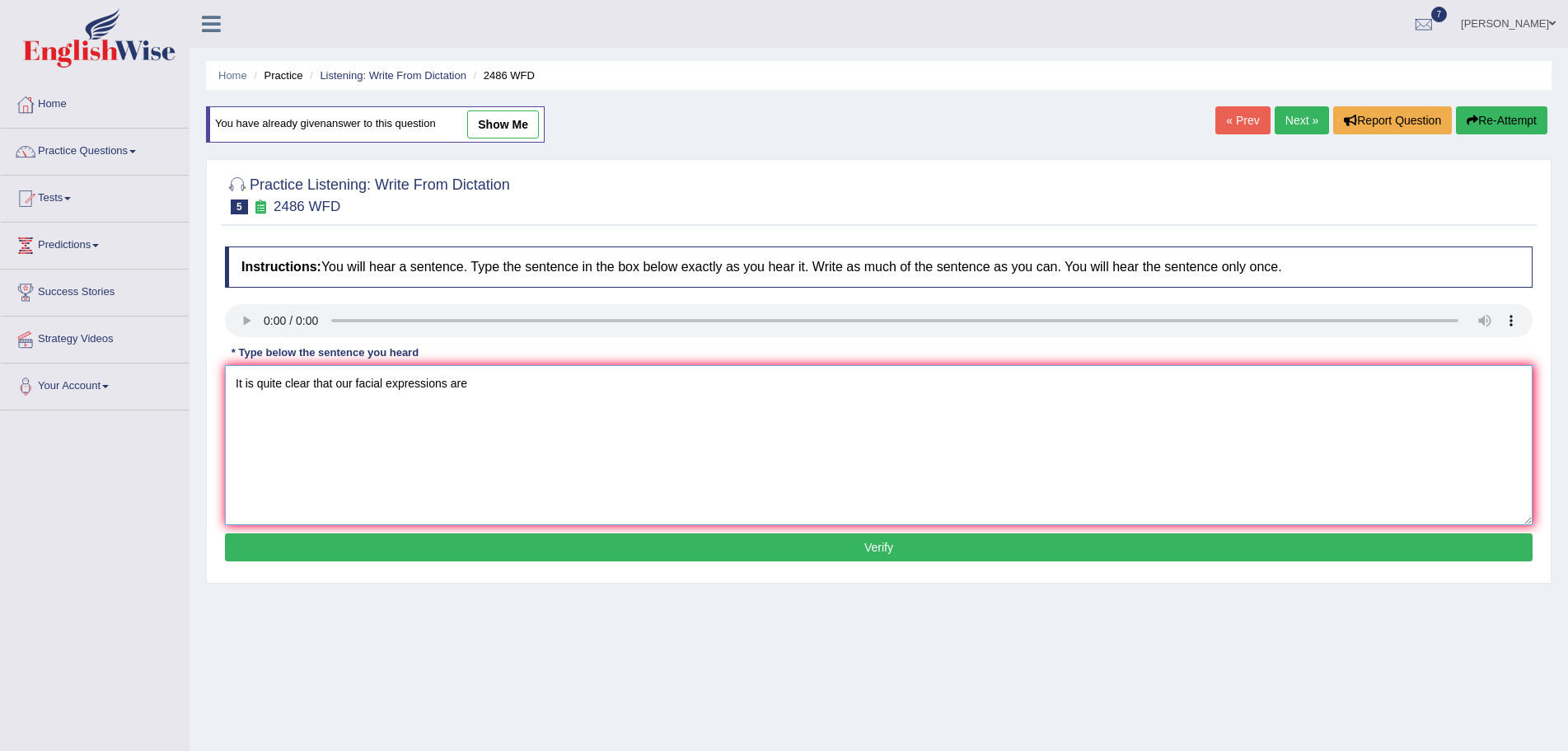
click at [480, 385] on textarea "It is quite clear that our facial expressions are" at bounding box center [878, 444] width 1308 height 160
type textarea "It is quite clear that our facial expressions are different across the world"
click at [791, 546] on button "Verify" at bounding box center [878, 547] width 1308 height 28
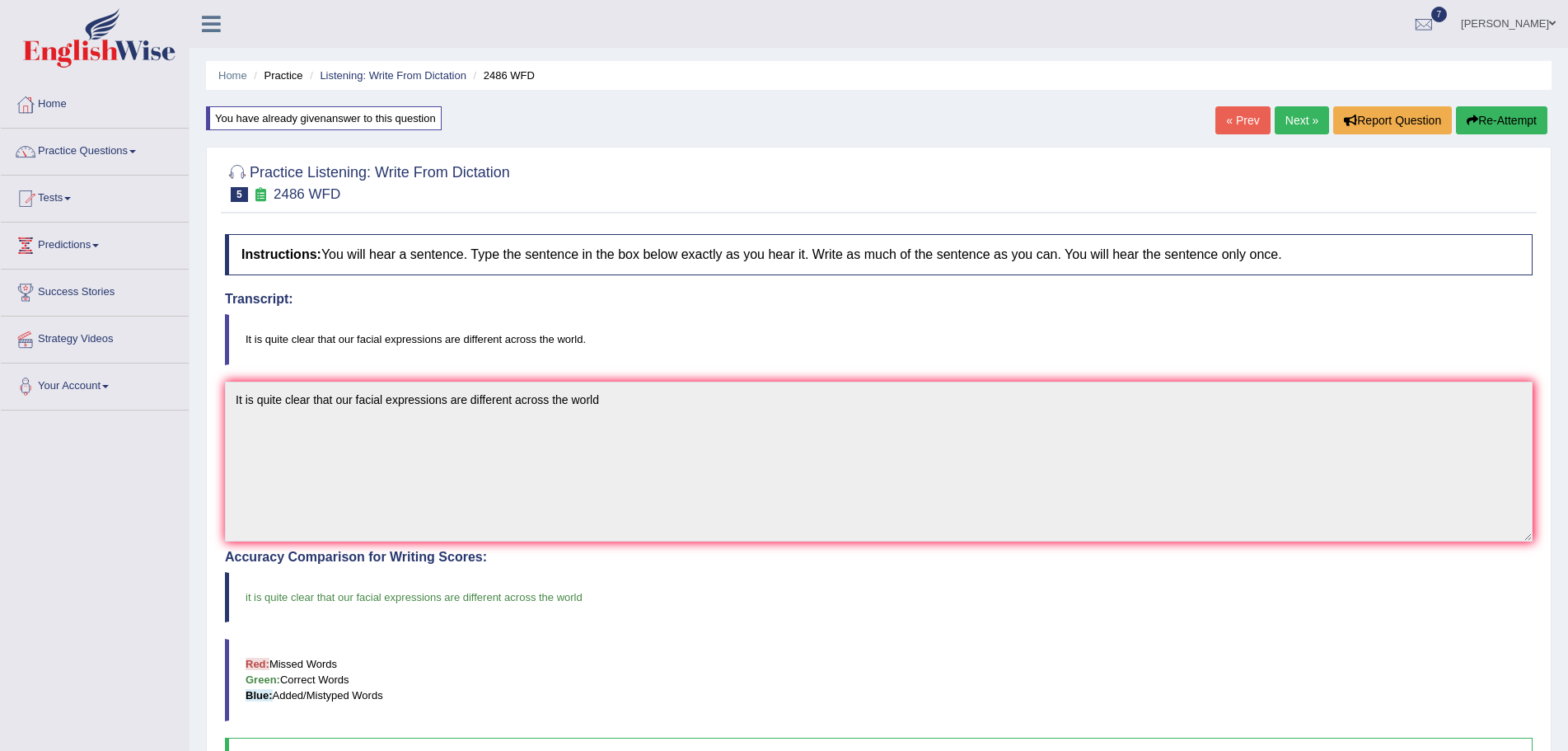
click at [1286, 118] on link "Next »" at bounding box center [1302, 120] width 55 height 28
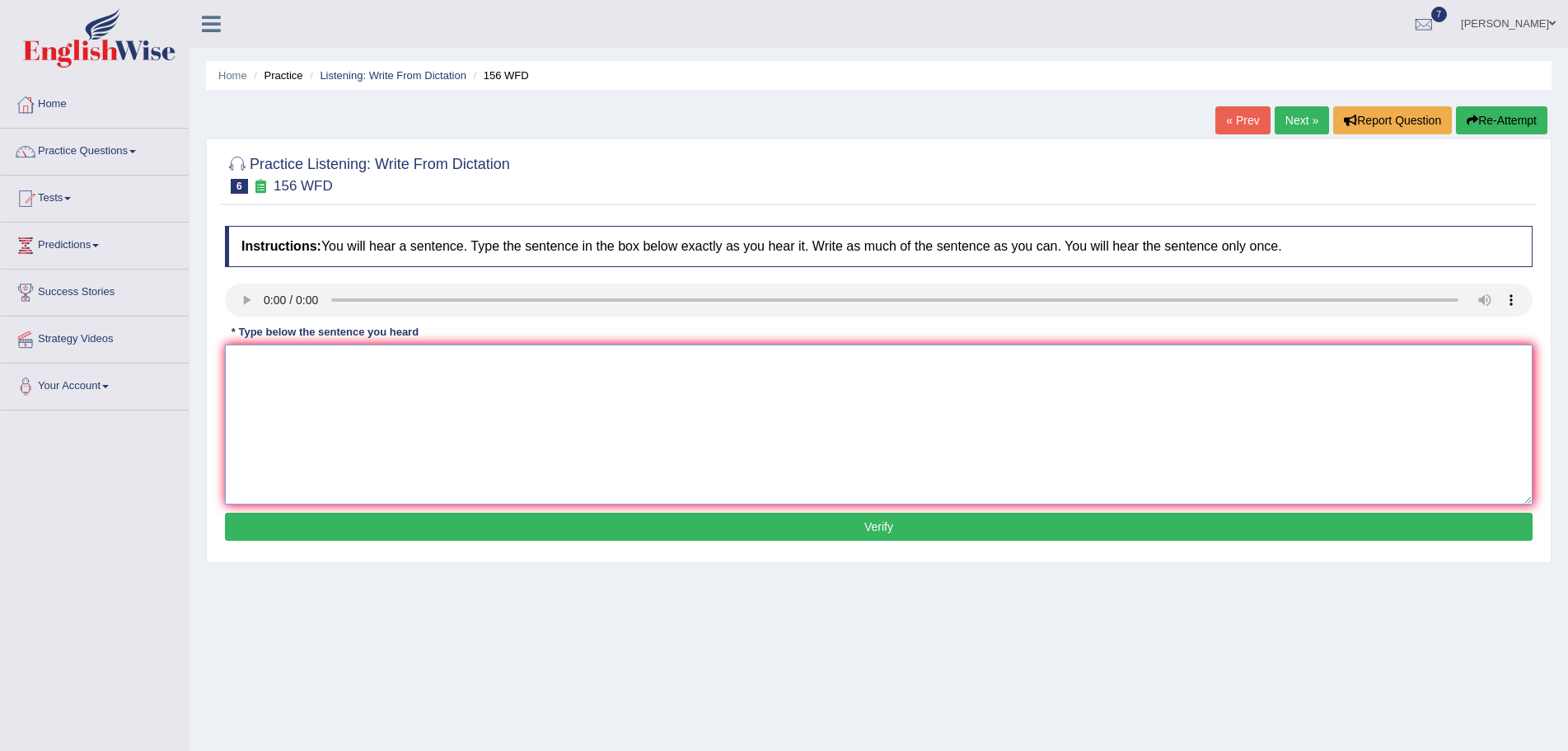
drag, startPoint x: 272, startPoint y: 378, endPoint x: 295, endPoint y: 395, distance: 28.6
click at [272, 378] on textarea at bounding box center [878, 424] width 1308 height 160
type textarea "All the assignments are due by tomorrow."
click at [763, 528] on button "Verify" at bounding box center [878, 526] width 1308 height 28
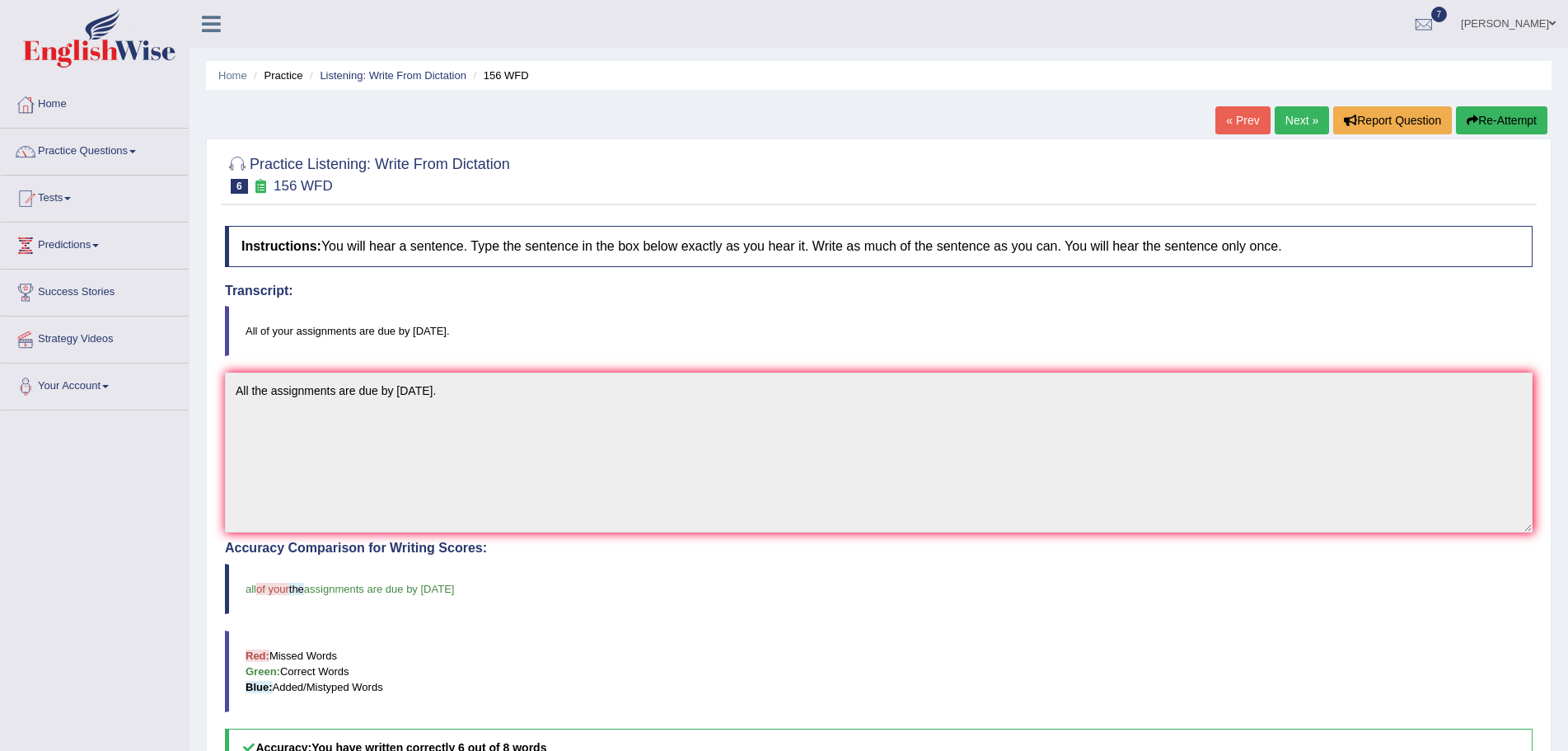
click at [1505, 116] on button "Re-Attempt" at bounding box center [1502, 120] width 91 height 28
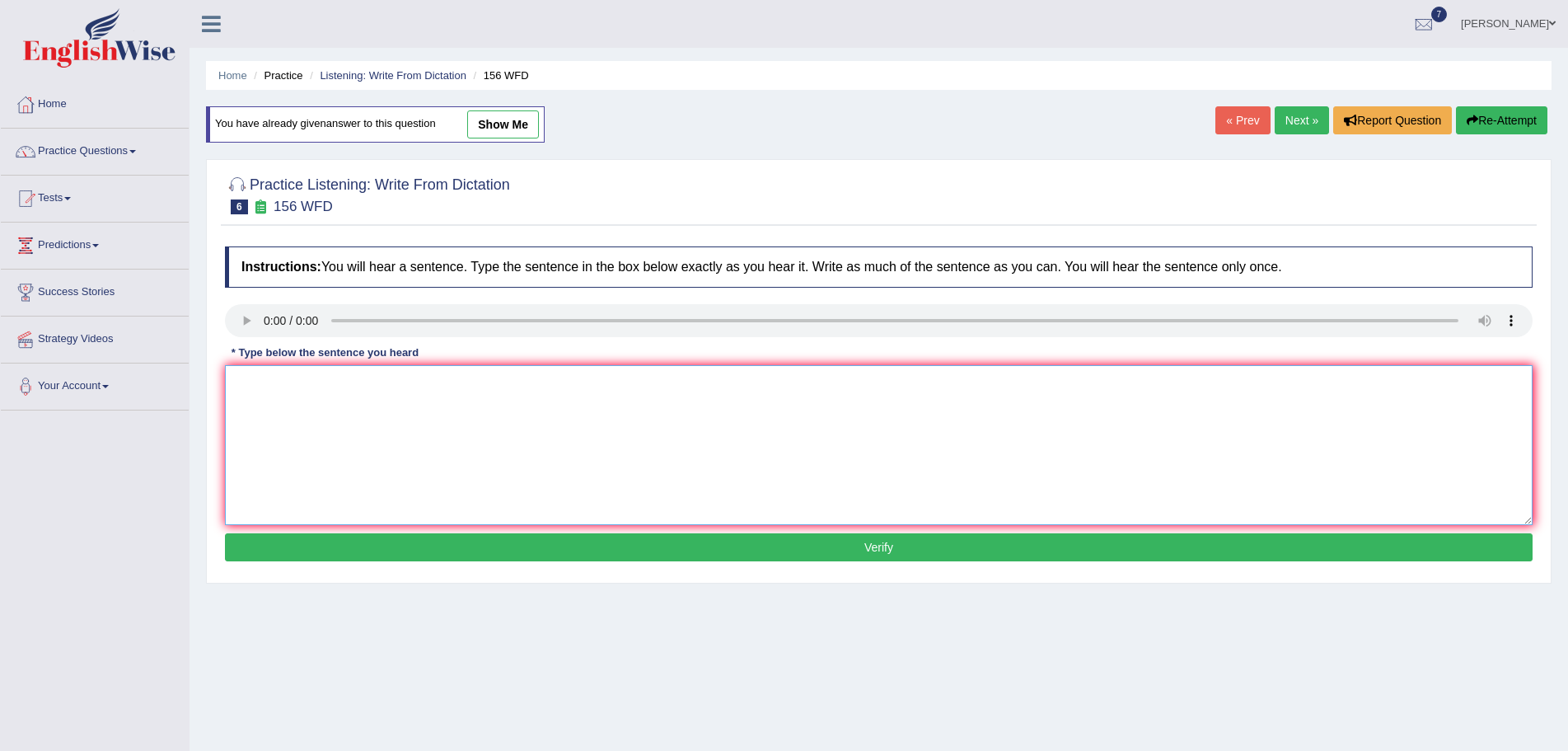
click at [286, 401] on textarea at bounding box center [878, 444] width 1308 height 160
type textarea "All of your assignments are due by [DATE]."
click at [802, 549] on button "Verify" at bounding box center [878, 547] width 1308 height 28
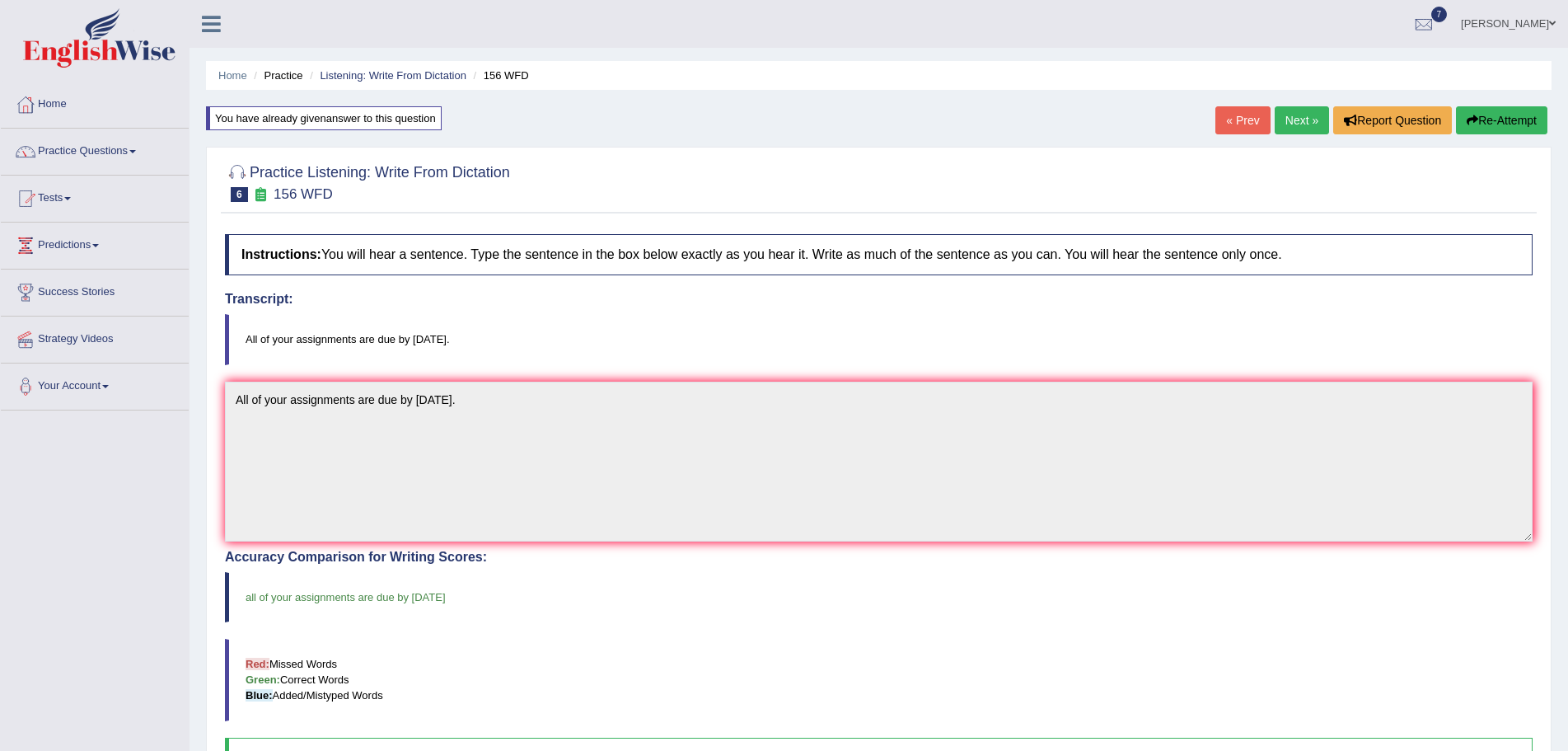
click at [1292, 114] on link "Next »" at bounding box center [1302, 120] width 55 height 28
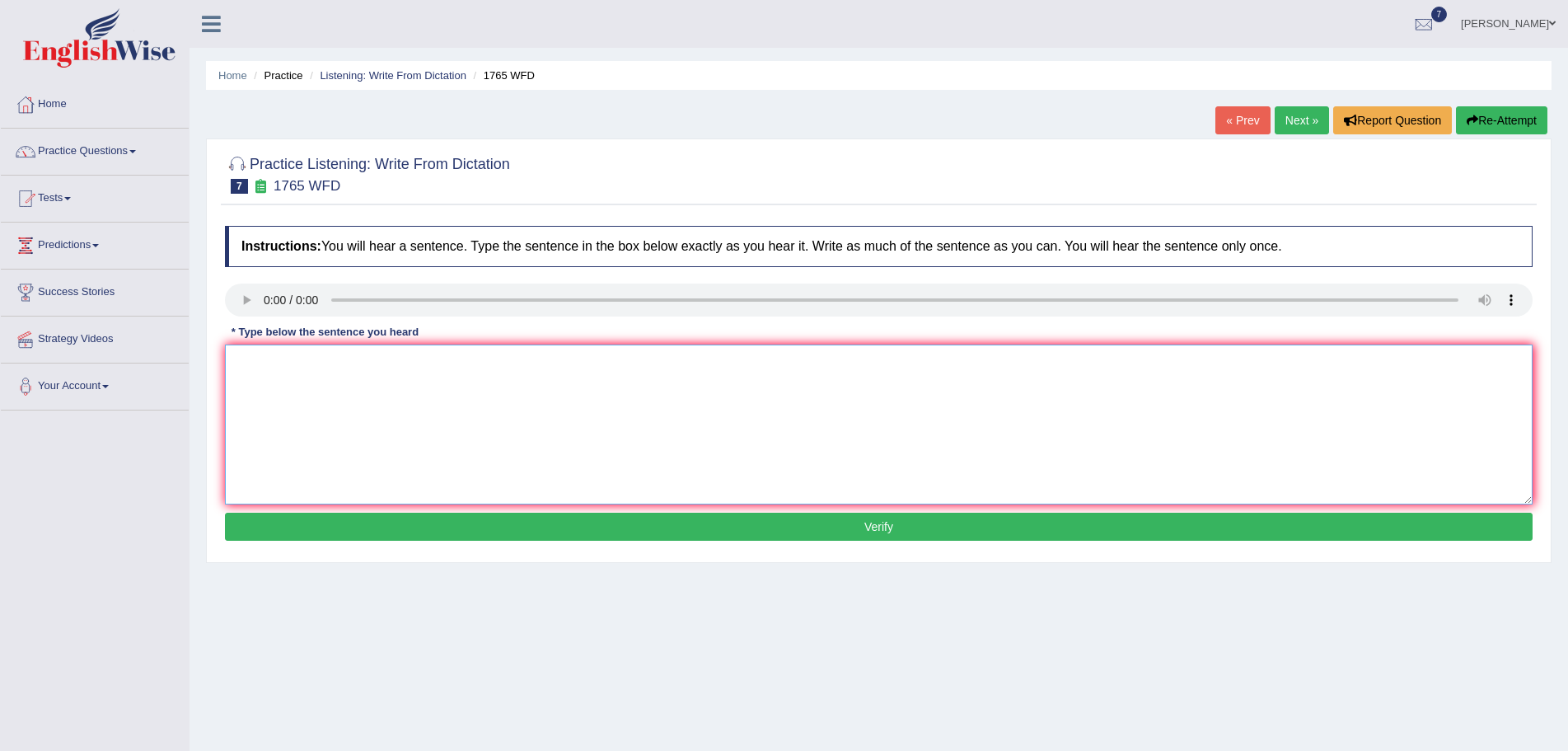
click at [270, 405] on textarea at bounding box center [878, 424] width 1308 height 160
click at [517, 363] on textarea "Application for sharing accommodation must be due by next months" at bounding box center [878, 424] width 1308 height 160
click at [672, 367] on textarea "Application for sharing accommodation must be due in advancement by next months" at bounding box center [878, 424] width 1308 height 160
drag, startPoint x: 824, startPoint y: 405, endPoint x: 814, endPoint y: 409, distance: 10.8
click at [824, 405] on textarea "Application for sharing accommodation must be due in advancement by next month." at bounding box center [878, 424] width 1308 height 160
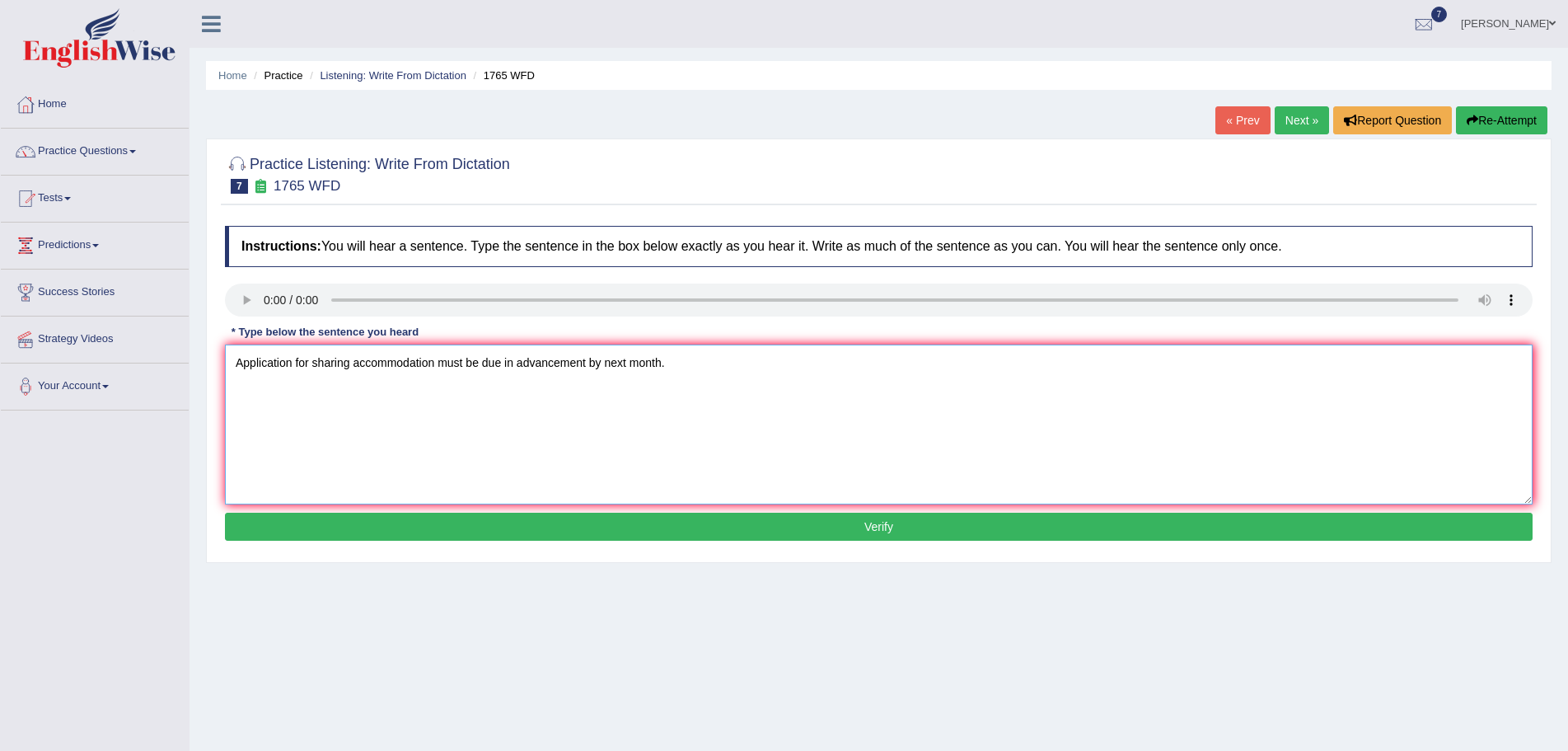
click at [587, 363] on textarea "Application for sharing accommodation must be due in advancement by next month." at bounding box center [878, 424] width 1308 height 160
type textarea "Application for sharing accommodation must be due in advance by next month."
click at [862, 526] on button "Verify" at bounding box center [878, 526] width 1308 height 28
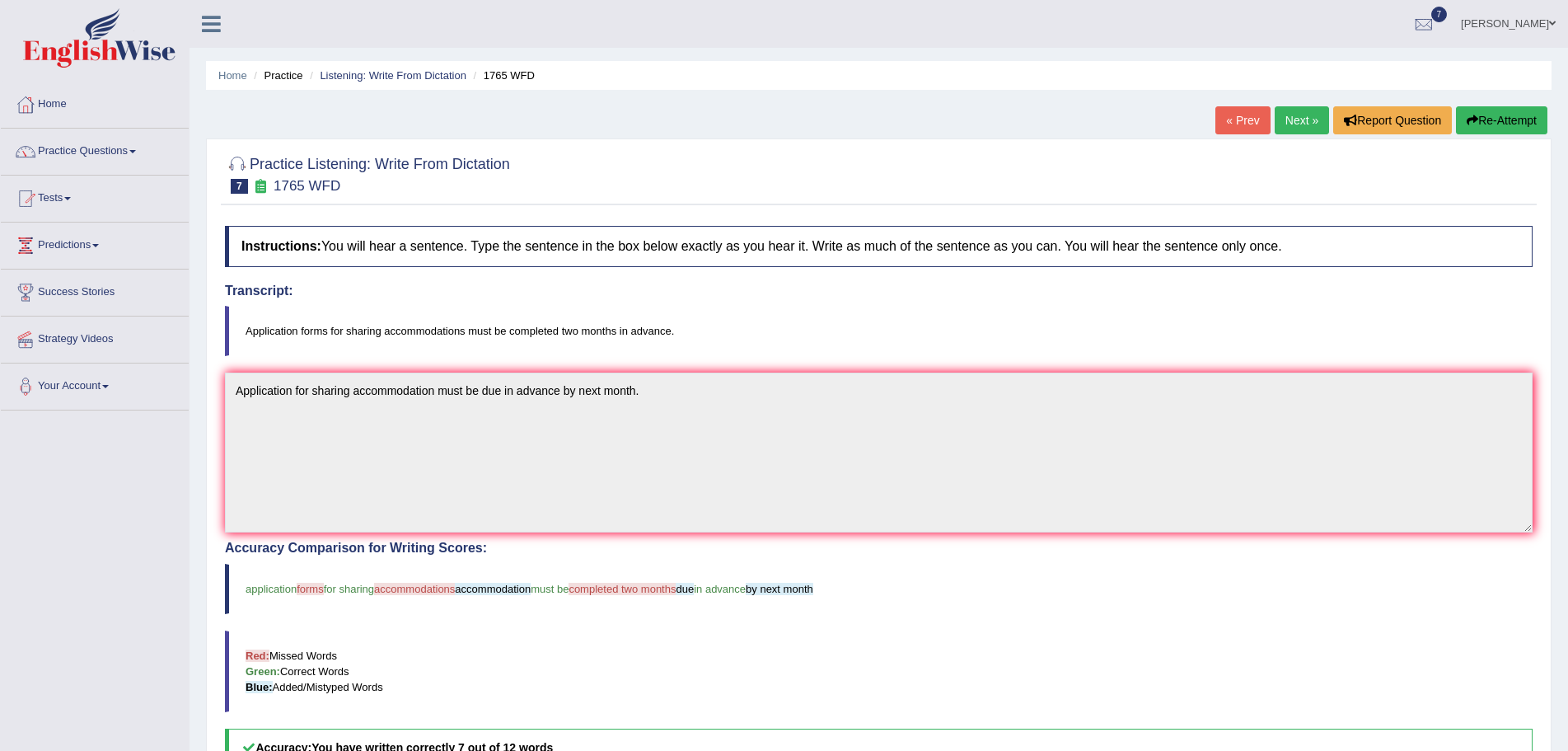
click at [1508, 116] on button "Re-Attempt" at bounding box center [1502, 120] width 91 height 28
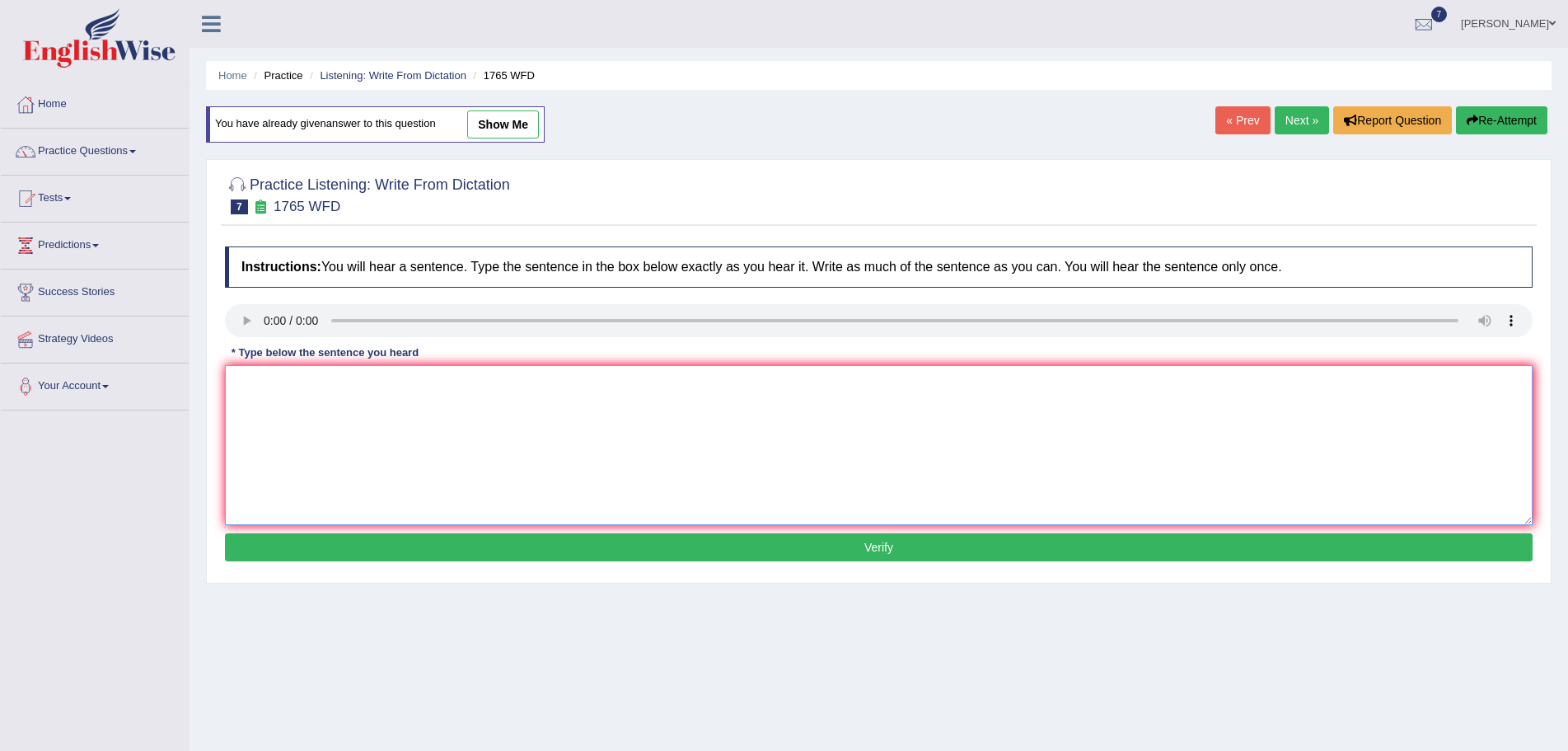
click at [308, 404] on textarea at bounding box center [878, 444] width 1308 height 160
type textarea "Application forms for sharing accommodations must be completed by next month in…"
click at [909, 547] on button "Verify" at bounding box center [878, 547] width 1308 height 28
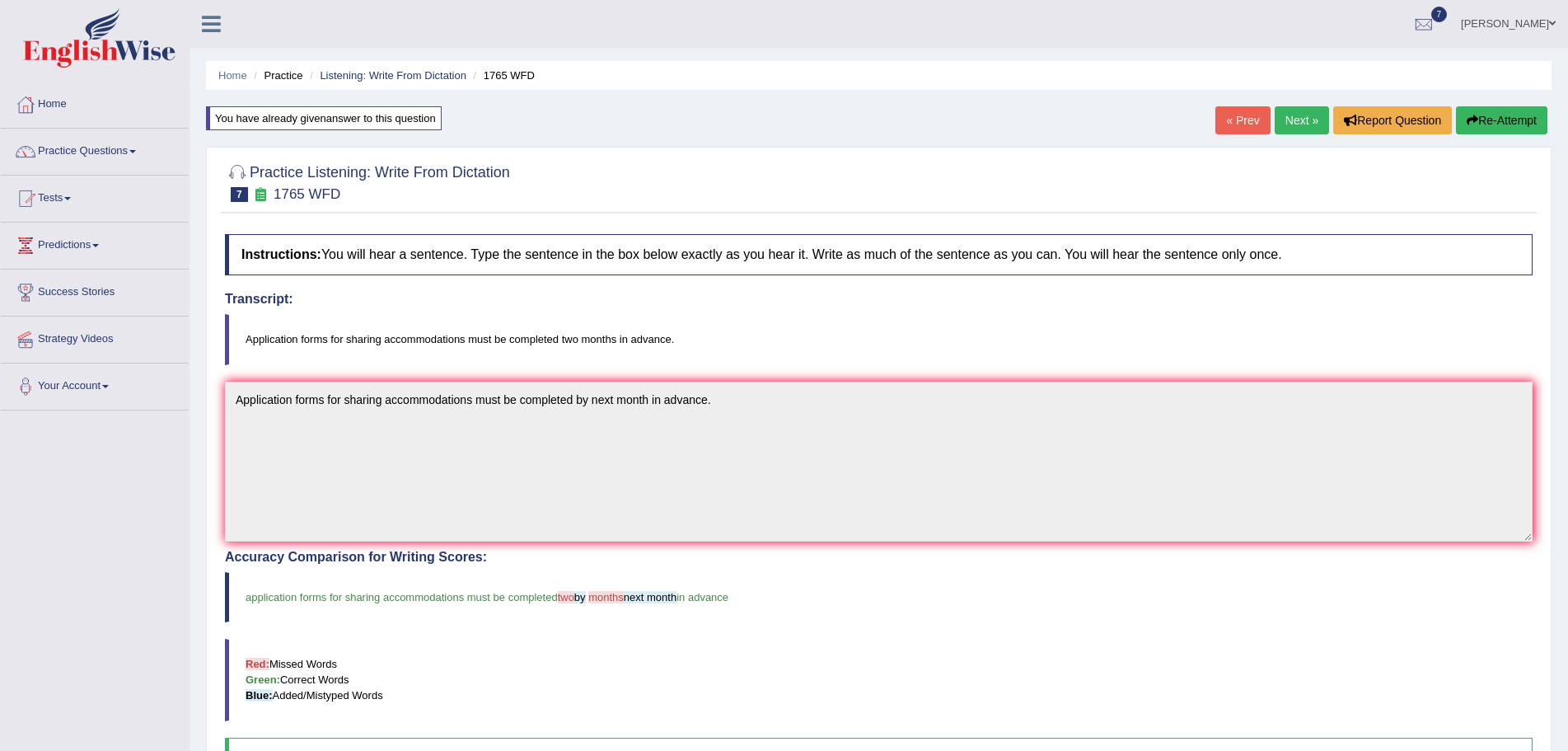
click at [1497, 118] on button "Re-Attempt" at bounding box center [1502, 120] width 91 height 28
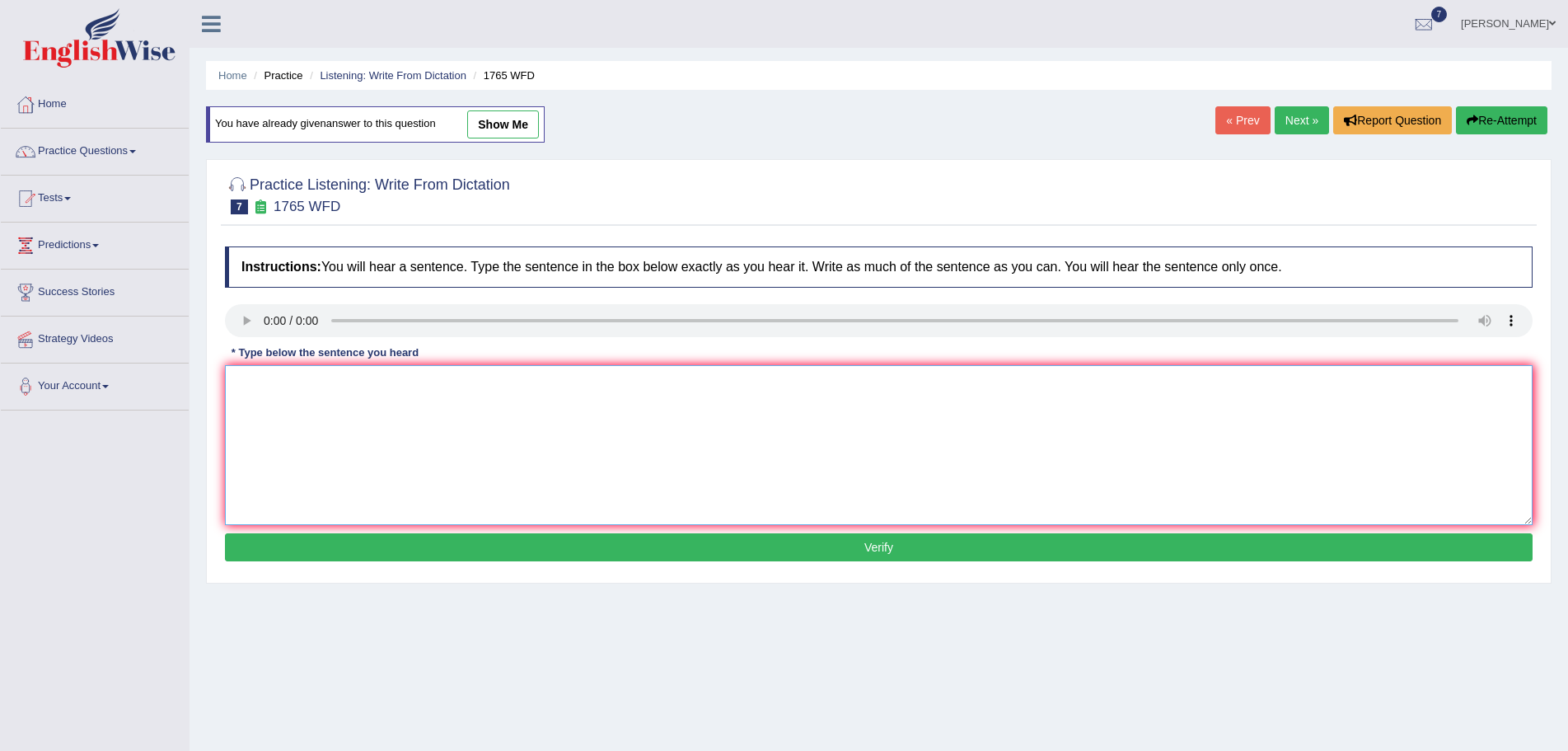
click at [290, 408] on textarea at bounding box center [878, 444] width 1308 height 160
click at [291, 386] on textarea "Application for sharing accommodations must be completed two months in advance." at bounding box center [878, 444] width 1308 height 160
click at [685, 454] on textarea "Applications for sharing accommodations must be completed two months in advance." at bounding box center [878, 444] width 1308 height 160
click at [295, 381] on textarea "Applications for sharing accommodations must be completed two months in advance." at bounding box center [878, 444] width 1308 height 160
type textarea "Application for sharing accommodations must be completed two months in advance."
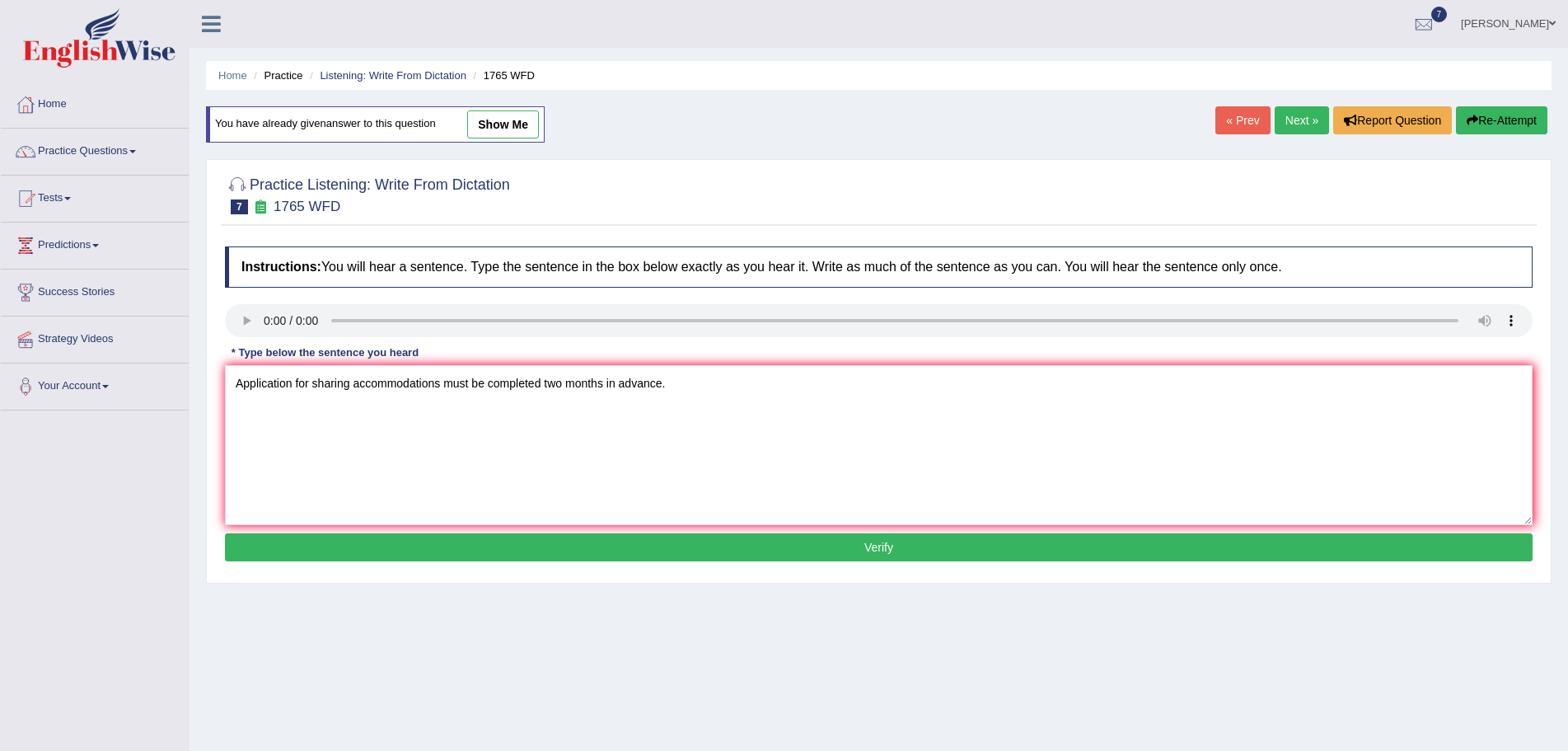
click at [825, 542] on button "Verify" at bounding box center [878, 547] width 1308 height 28
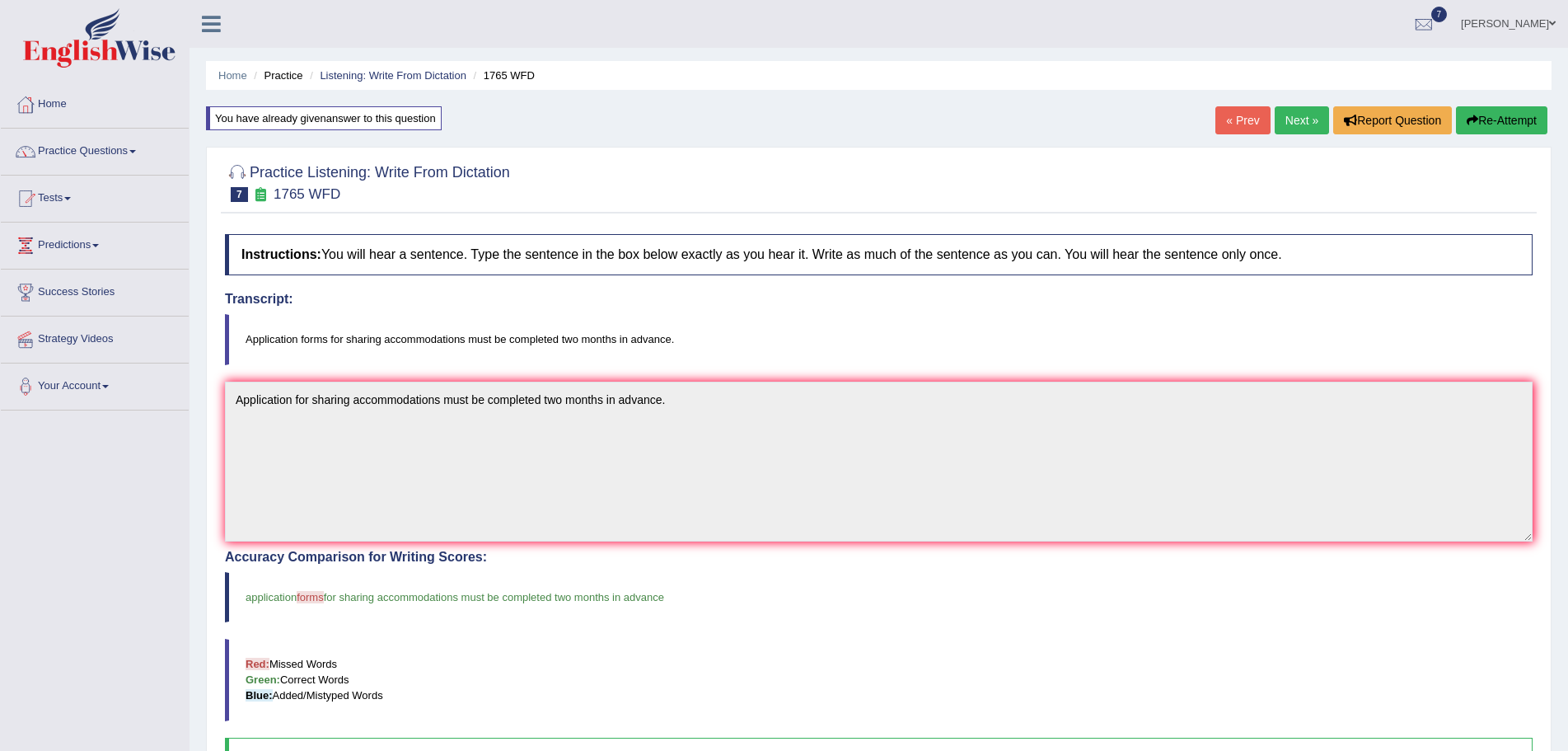
click at [1290, 117] on link "Next »" at bounding box center [1302, 120] width 55 height 28
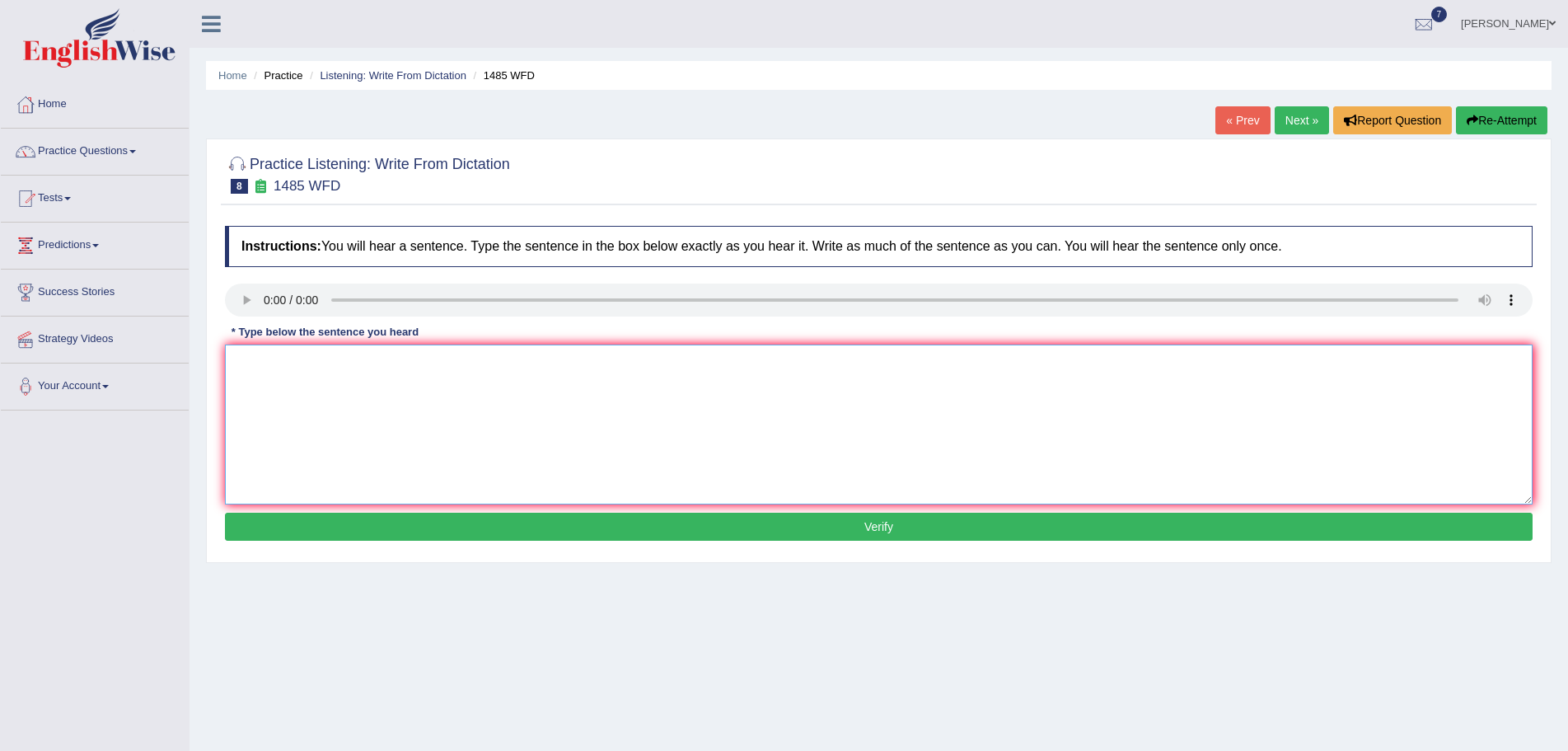
click at [279, 384] on textarea at bounding box center [878, 424] width 1308 height 160
click at [289, 400] on textarea at bounding box center [878, 424] width 1308 height 160
click at [249, 380] on textarea at bounding box center [878, 424] width 1308 height 160
click at [585, 363] on textarea "cross work gives the students the chance to thoroughly expose" at bounding box center [878, 424] width 1308 height 160
click at [344, 368] on textarea "Cross-work gives the students the chance to thoroughly expose the subject." at bounding box center [878, 424] width 1308 height 160
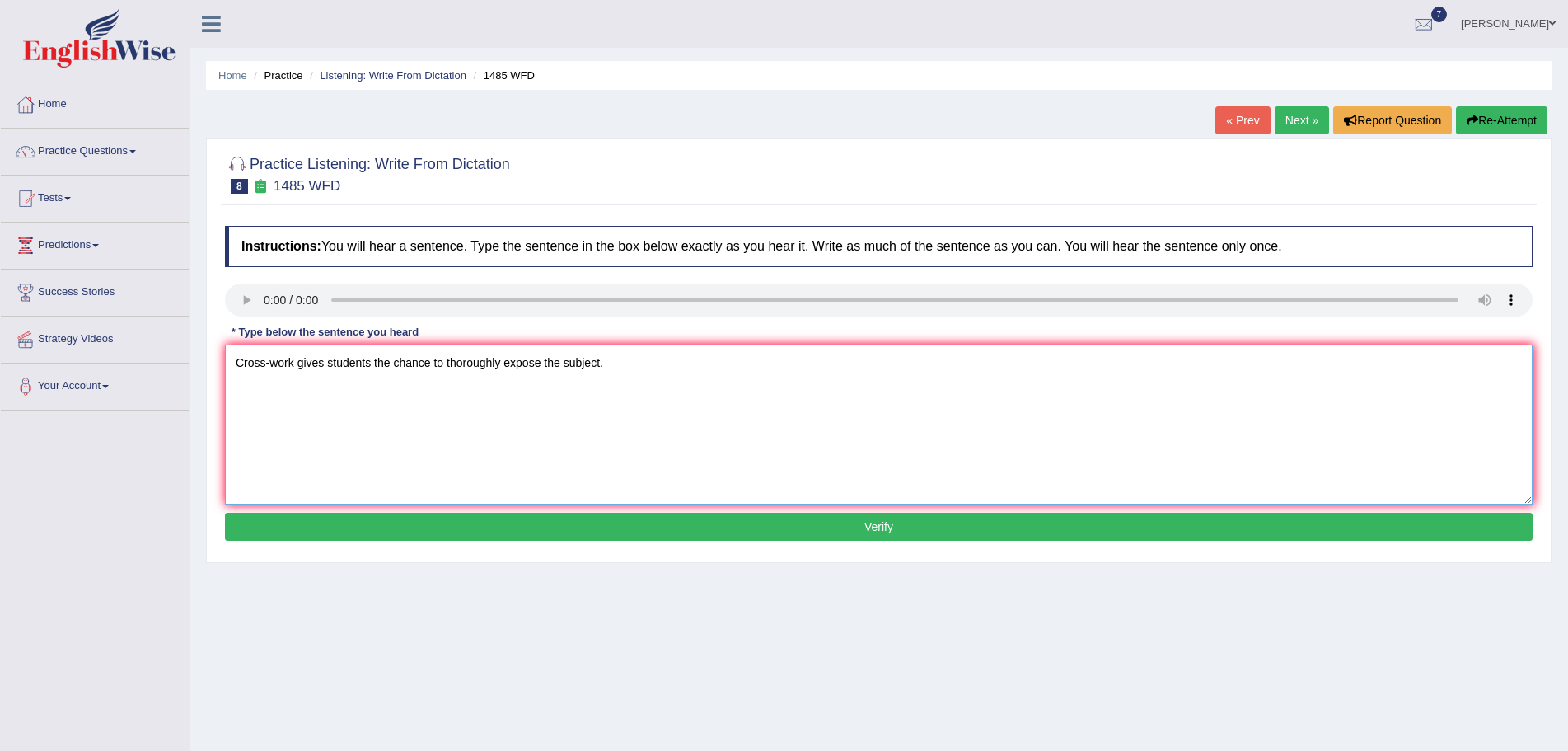
click at [430, 365] on textarea "Cross-work gives students the chance to thoroughly expose the subject." at bounding box center [878, 424] width 1308 height 160
type textarea "Cross-work gives students the chances to thoroughly expose the subject."
click at [683, 523] on button "Verify" at bounding box center [878, 526] width 1308 height 28
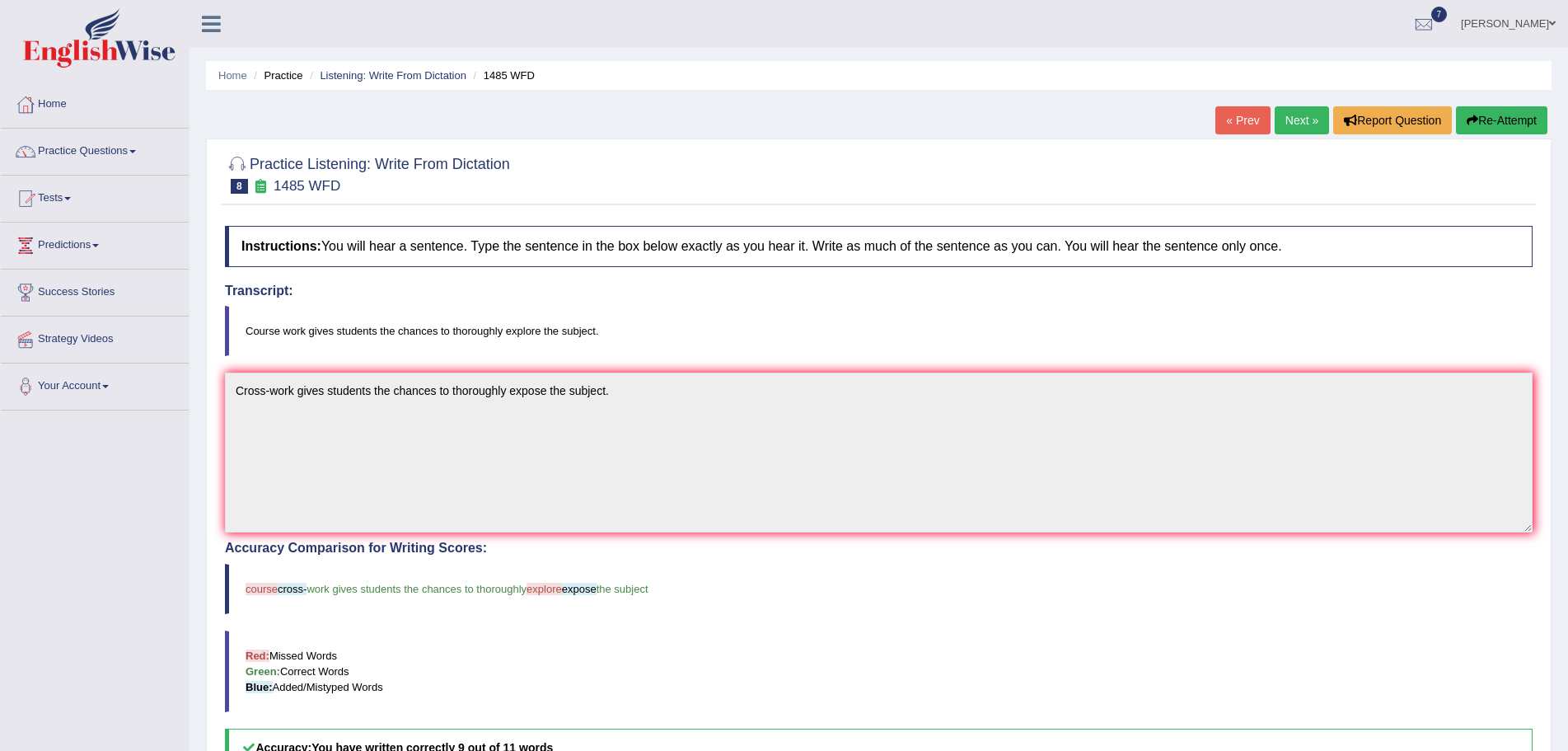
click at [1493, 115] on button "Re-Attempt" at bounding box center [1502, 120] width 91 height 28
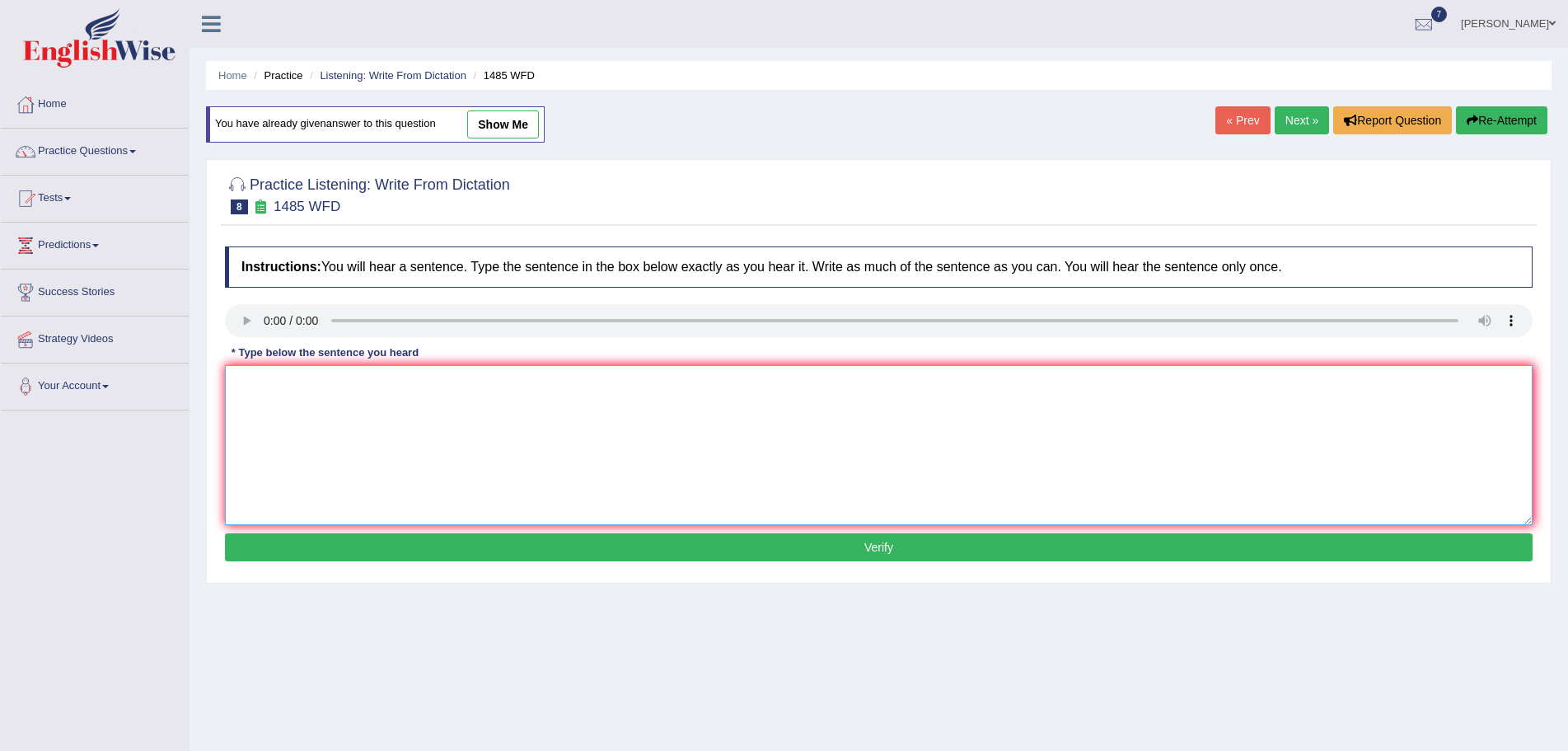
click at [264, 402] on textarea at bounding box center [878, 444] width 1308 height 160
click at [236, 387] on textarea "course work gives students the chances to thoroughly explore the subjects." at bounding box center [878, 444] width 1308 height 160
click at [332, 381] on textarea "Coursework gives students the chances to thoroughly explore the subjects." at bounding box center [878, 444] width 1308 height 160
click at [414, 383] on textarea "Coursework gives the students the chances to thoroughly explore the subjects." at bounding box center [878, 444] width 1308 height 160
click at [636, 380] on textarea "Coursework gives the students the chance chances to thoroughly explore the subj…" at bounding box center [878, 444] width 1308 height 160
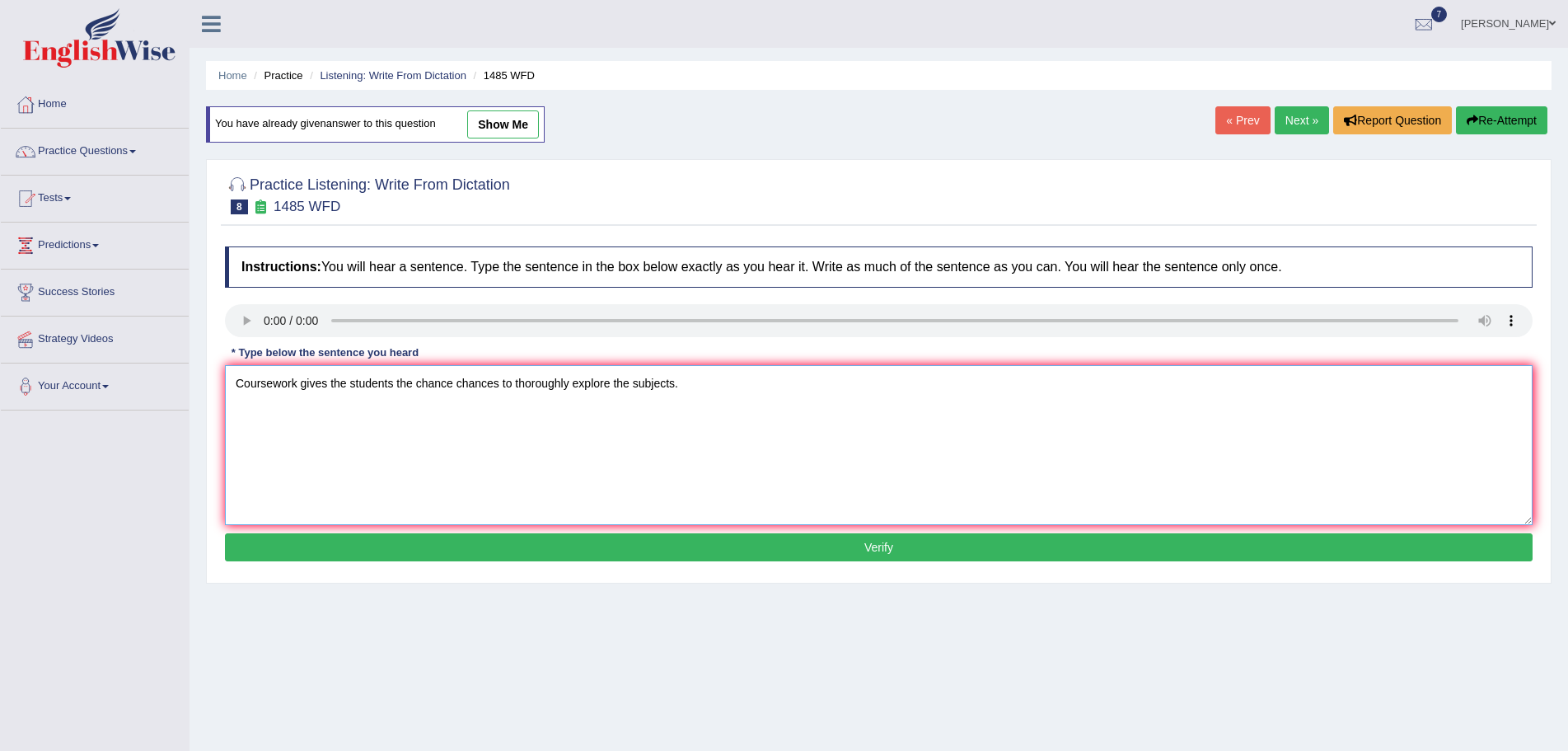
click at [632, 383] on textarea "Coursework gives the students the chance chances to thoroughly explore the subj…" at bounding box center [878, 444] width 1308 height 160
type textarea "Coursework gives the students the chance chances to thoroughly explore the subj…"
click at [806, 550] on button "Verify" at bounding box center [878, 547] width 1308 height 28
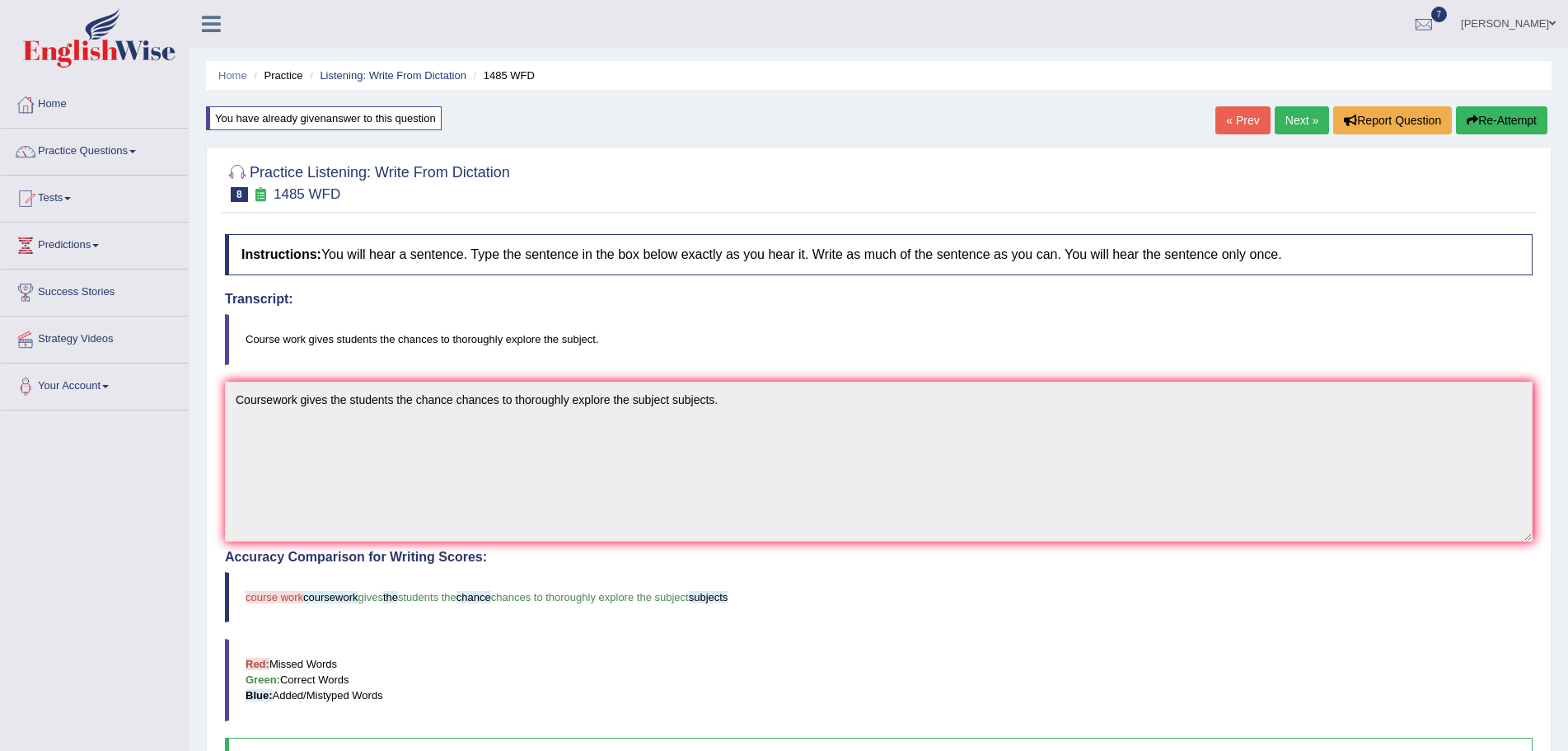
click at [1491, 119] on button "Re-Attempt" at bounding box center [1502, 120] width 91 height 28
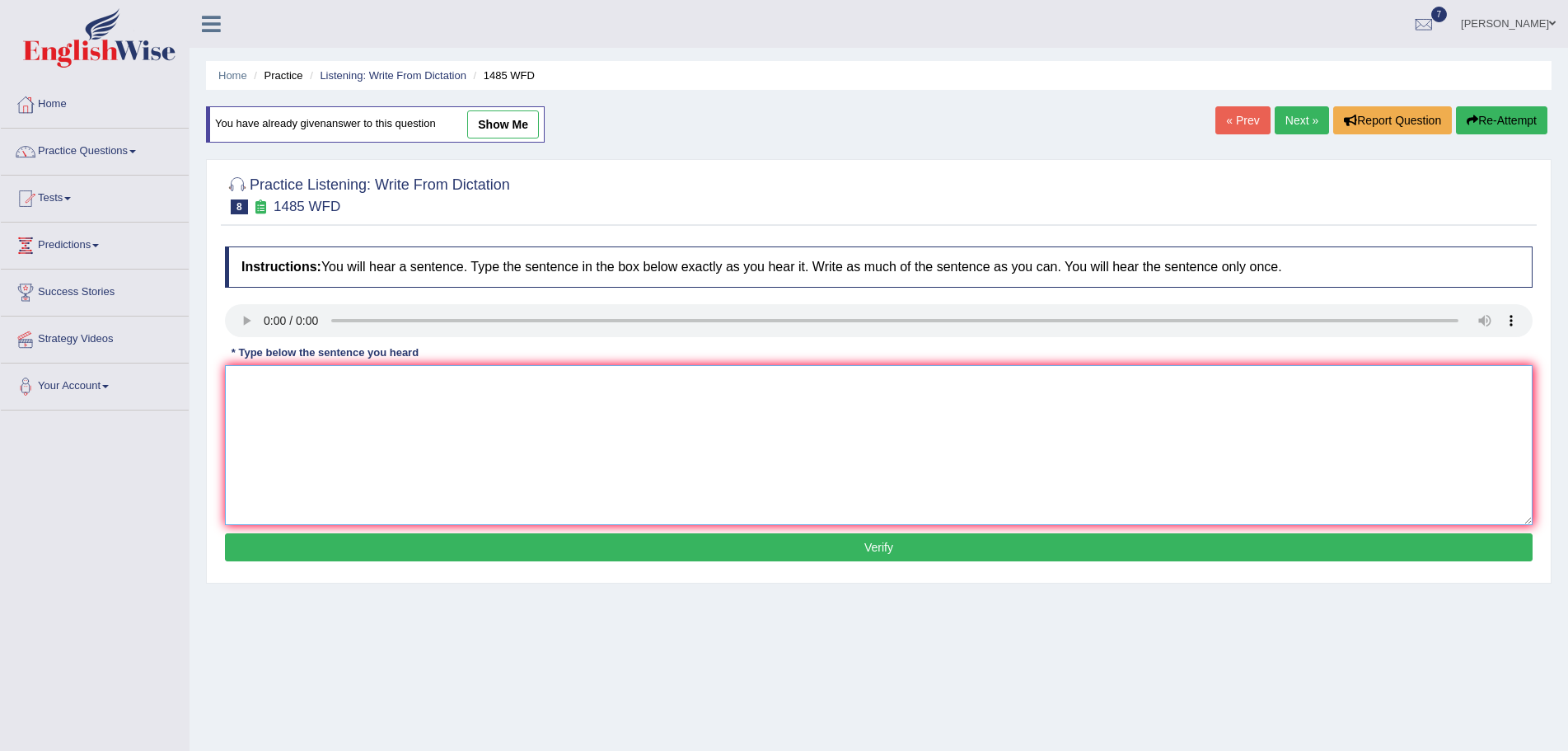
click at [268, 421] on textarea at bounding box center [878, 444] width 1308 height 160
type textarea "Course work gives students the chances to thoroughly explore the subjects."
click at [886, 544] on button "Verify" at bounding box center [878, 547] width 1308 height 28
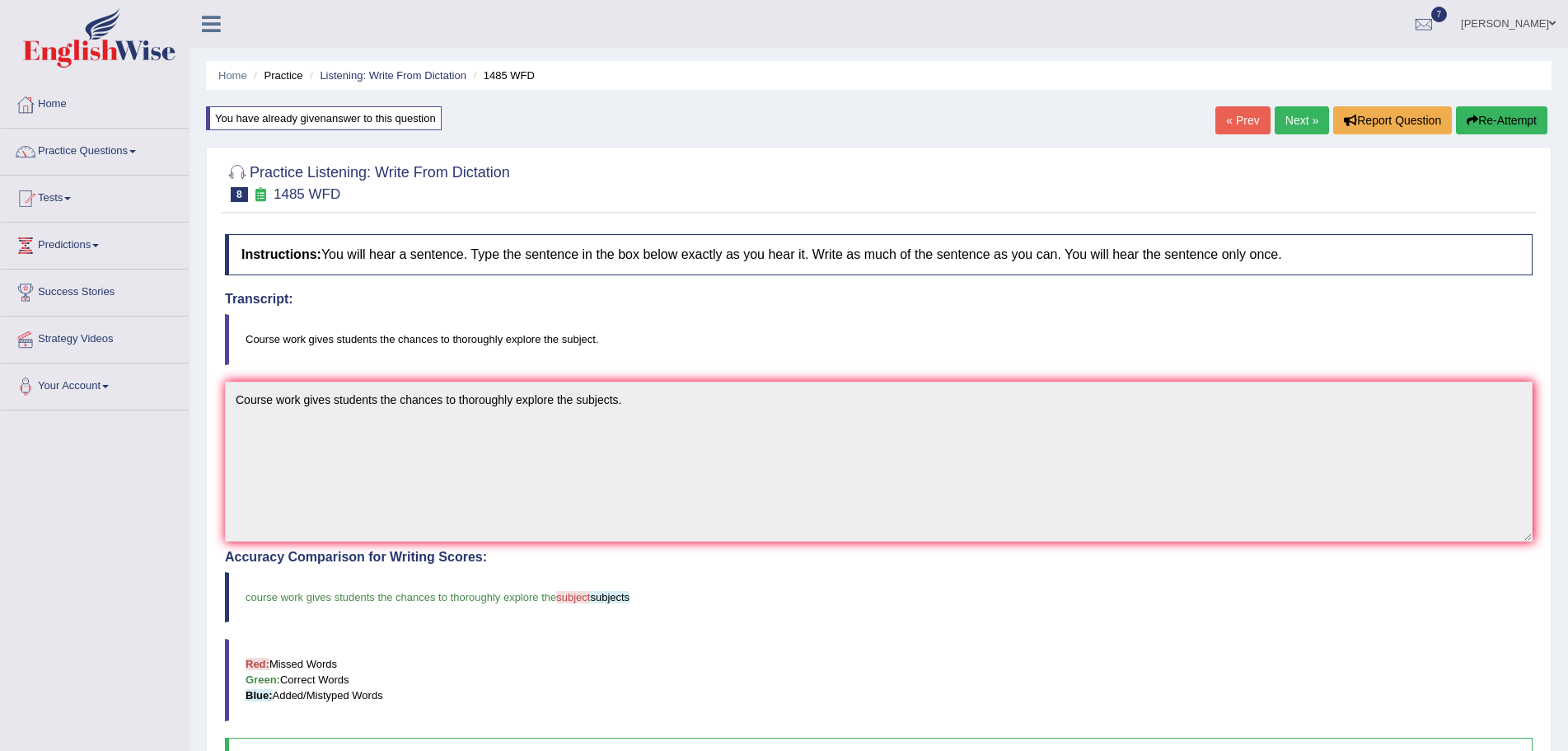
click at [1507, 119] on button "Re-Attempt" at bounding box center [1502, 120] width 91 height 28
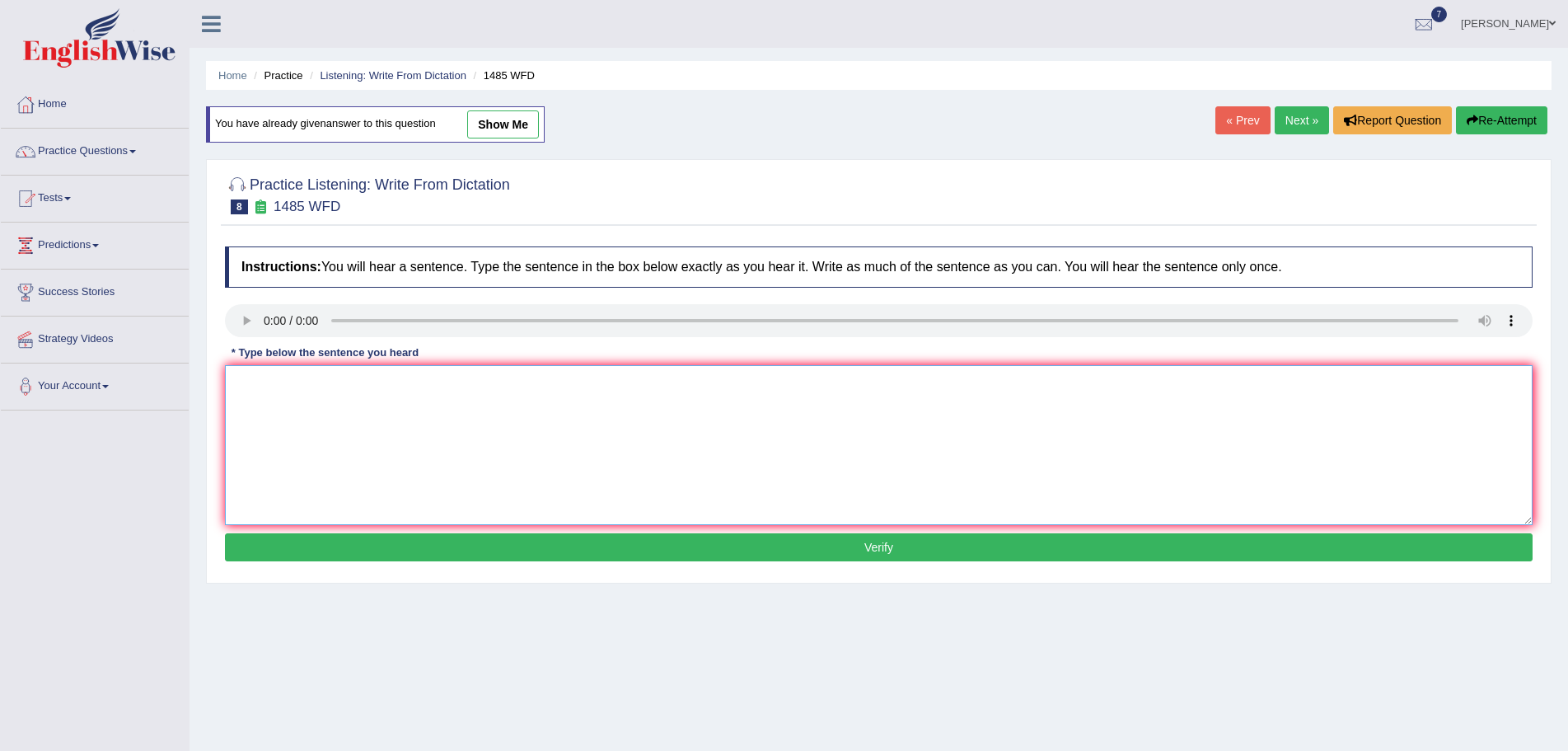
click at [302, 397] on textarea at bounding box center [878, 444] width 1308 height 160
type textarea "Course work gives students the chances to thoroughly explore the subject."
click at [762, 542] on button "Verify" at bounding box center [878, 547] width 1308 height 28
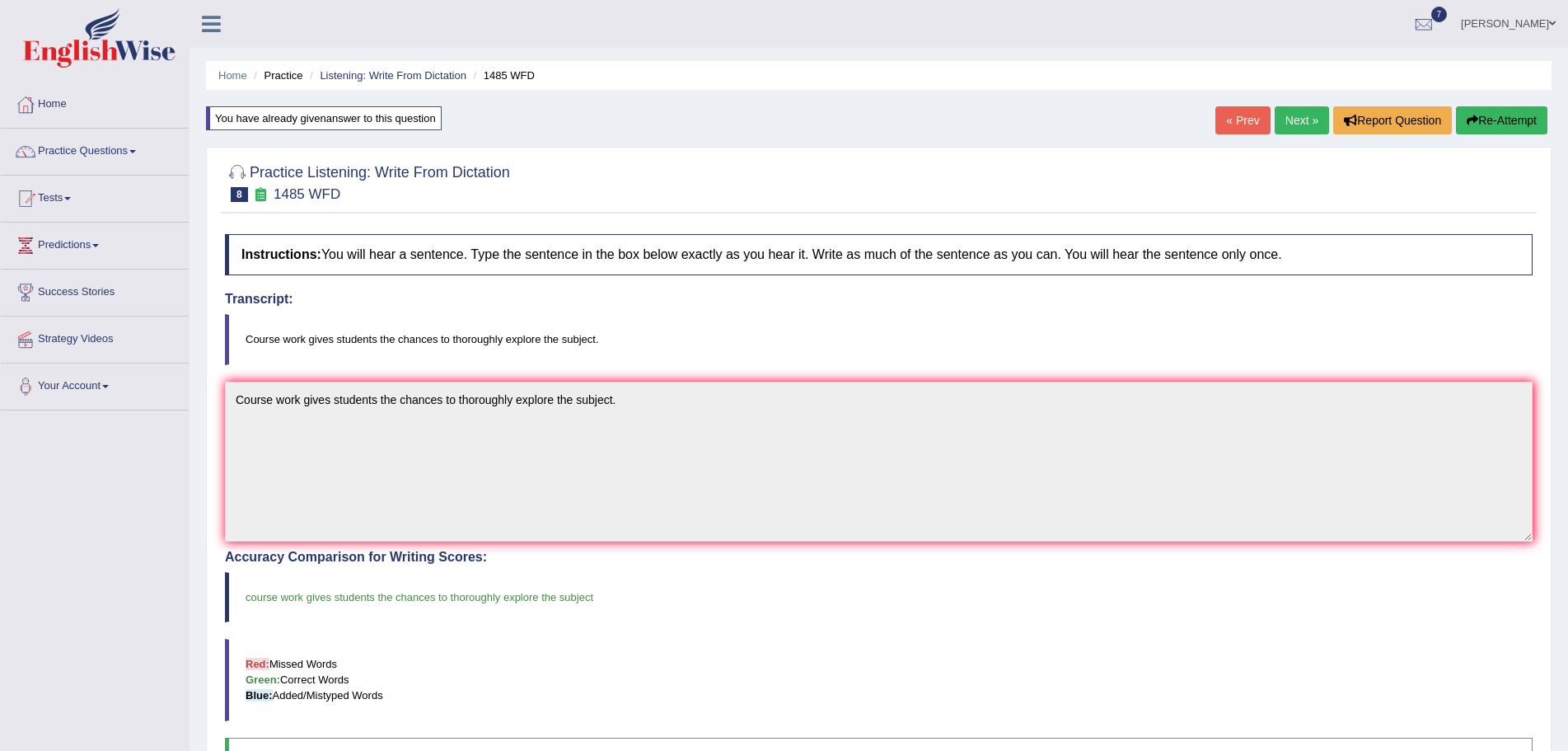
click at [1285, 120] on link "Next »" at bounding box center [1302, 120] width 55 height 28
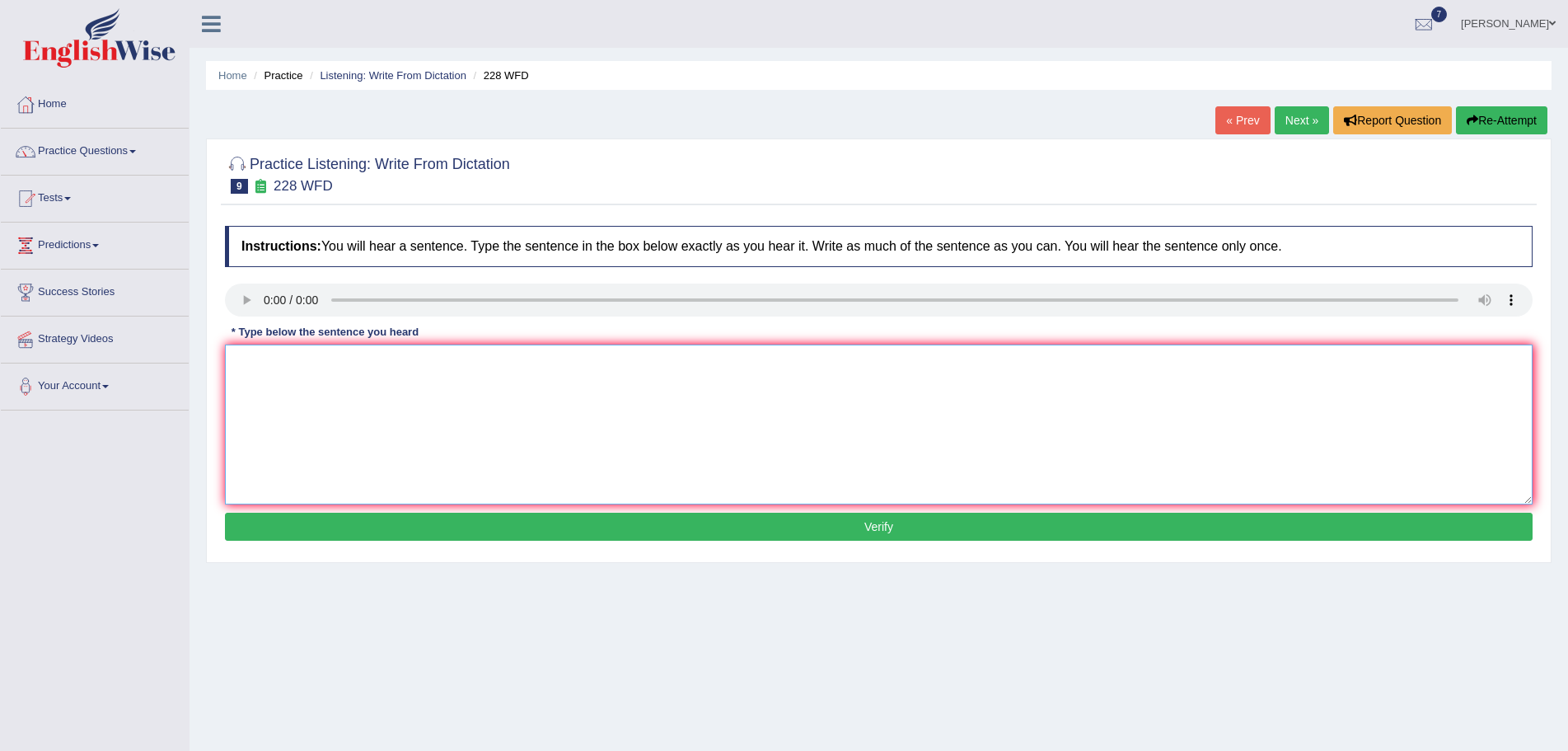
click at [651, 445] on textarea at bounding box center [878, 424] width 1308 height 160
click at [341, 552] on div "Instructions: You will hear a sentence. Type the sentence in the box below exac…" at bounding box center [878, 385] width 1316 height 337
click at [267, 370] on textarea at bounding box center [878, 424] width 1308 height 160
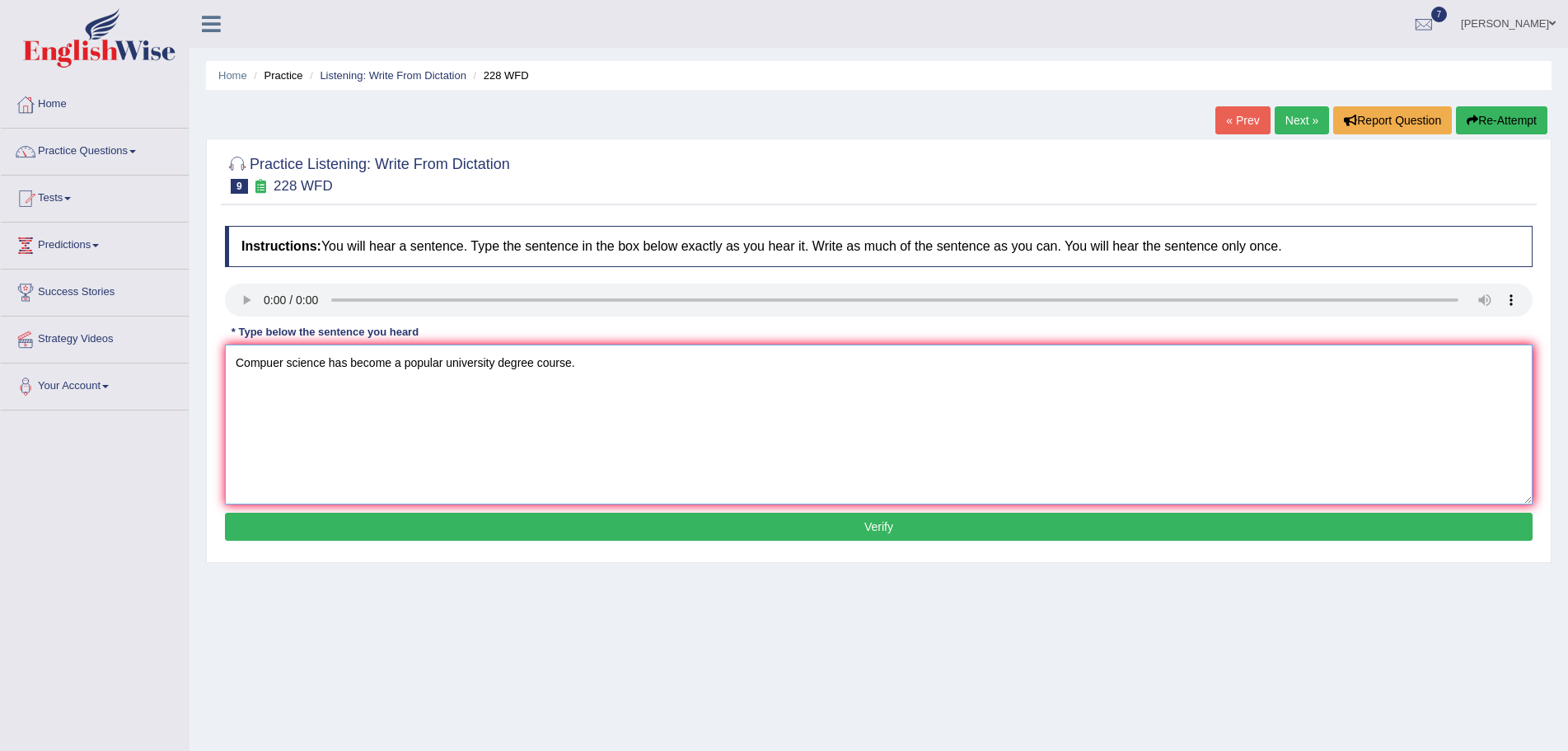
click at [270, 362] on textarea "Compuer science has become a popular university degree course." at bounding box center [878, 424] width 1308 height 160
type textarea "Computer science has become a popular university degree course."
click at [815, 531] on button "Verify" at bounding box center [878, 526] width 1308 height 28
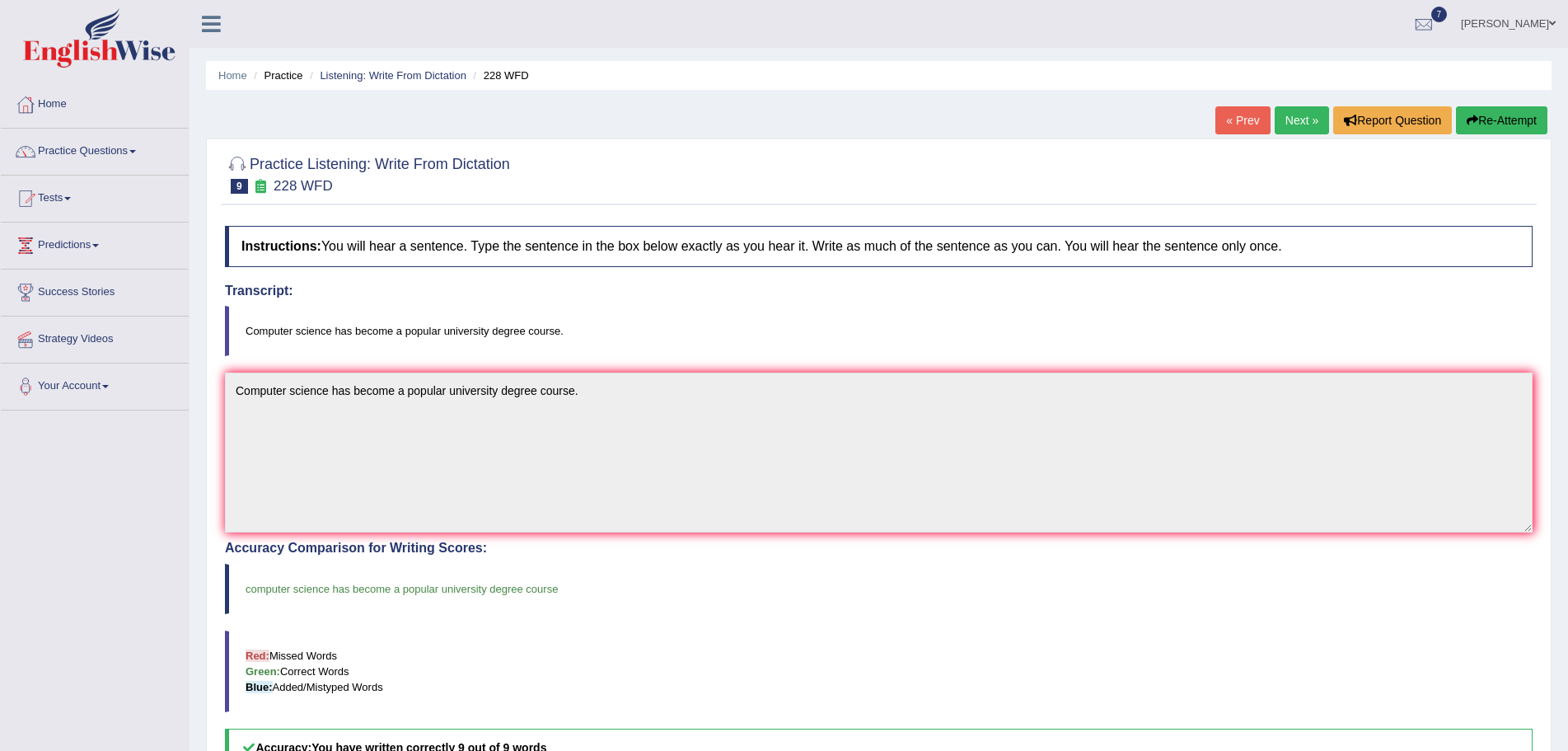
click at [1286, 122] on link "Next »" at bounding box center [1302, 120] width 55 height 28
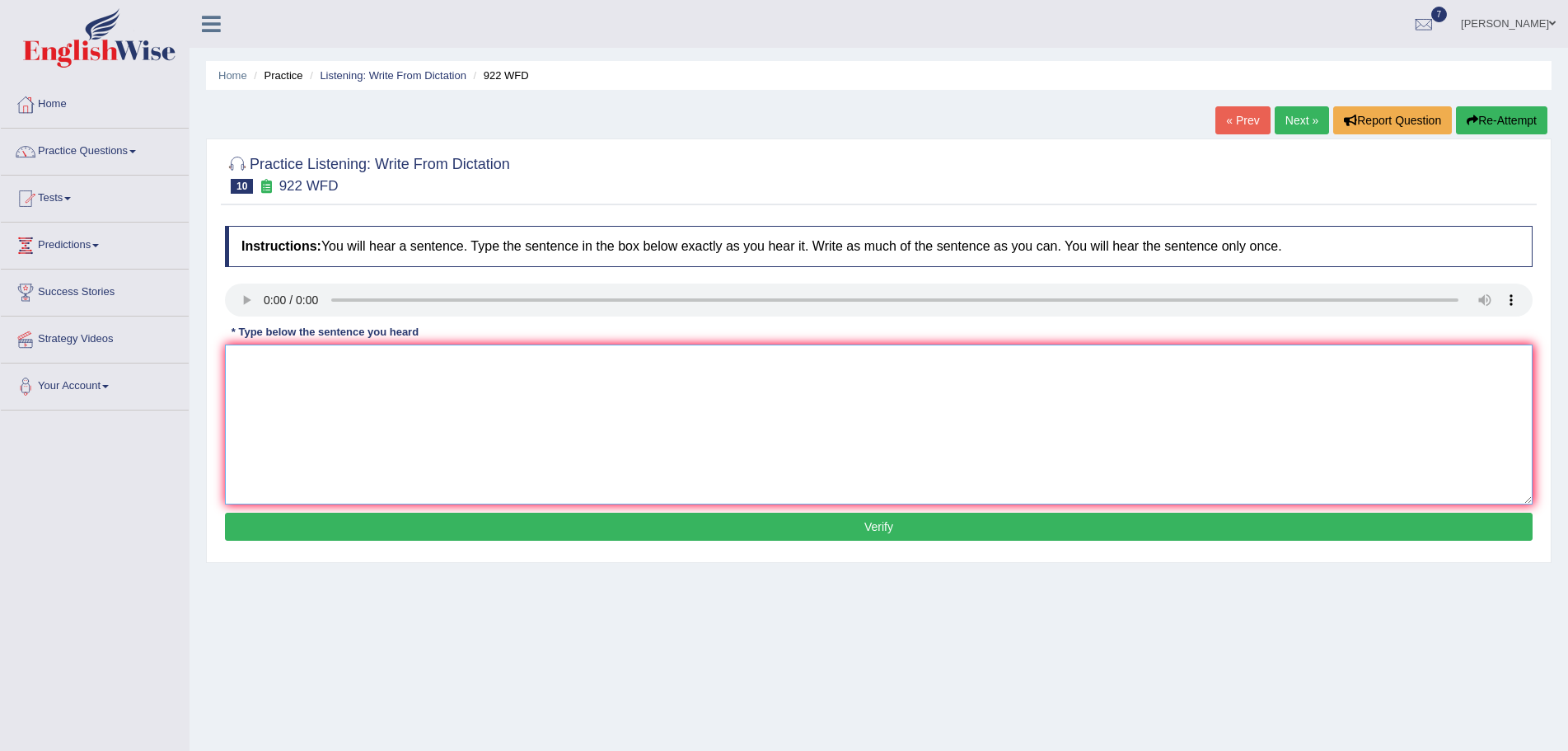
click at [300, 403] on textarea at bounding box center [878, 424] width 1308 height 160
click at [290, 363] on textarea "Students attending to attend the conference must register first." at bounding box center [878, 424] width 1308 height 160
type textarea "Students intending to attend the conference must register first."
click at [747, 521] on button "Verify" at bounding box center [878, 526] width 1308 height 28
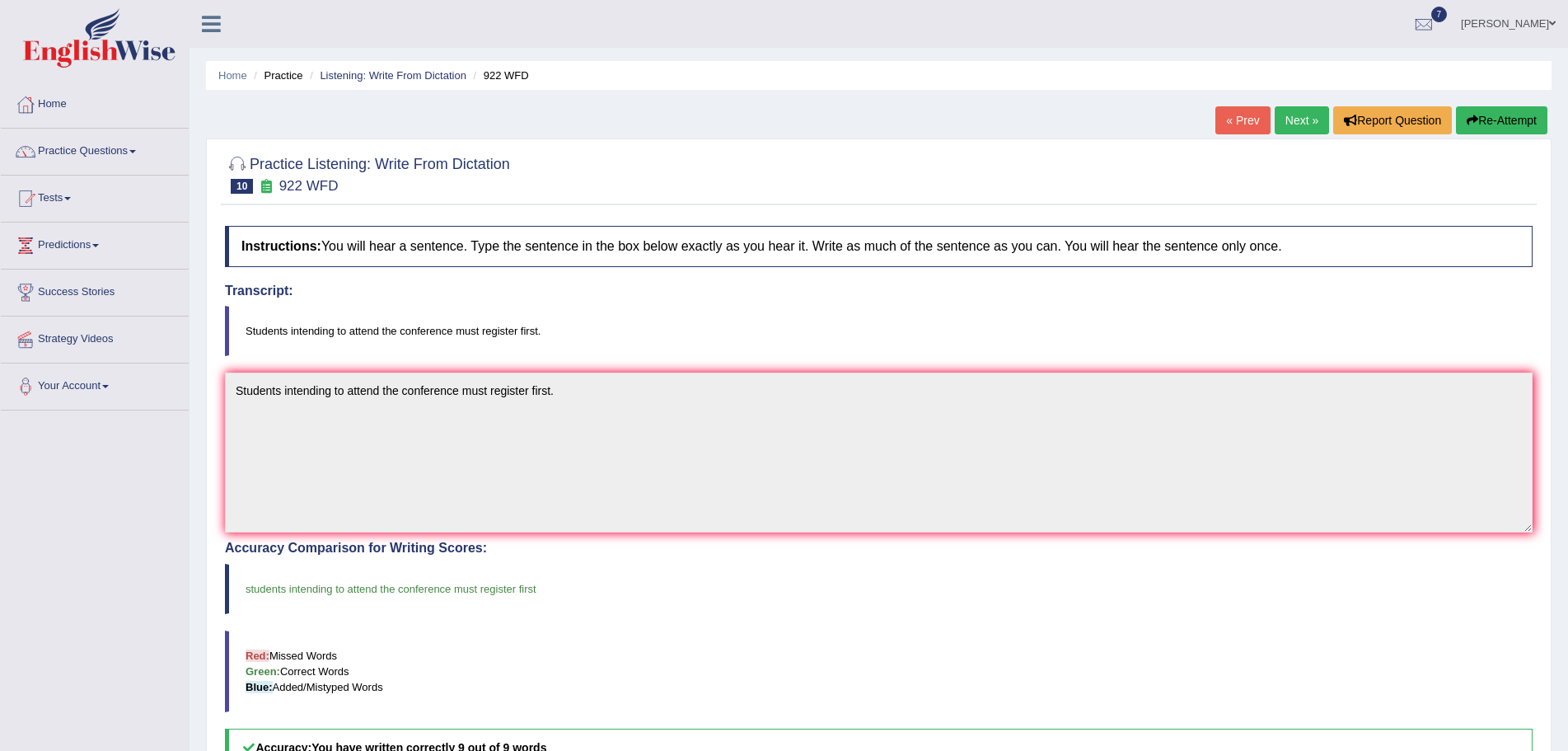
click at [1285, 116] on link "Next »" at bounding box center [1302, 120] width 55 height 28
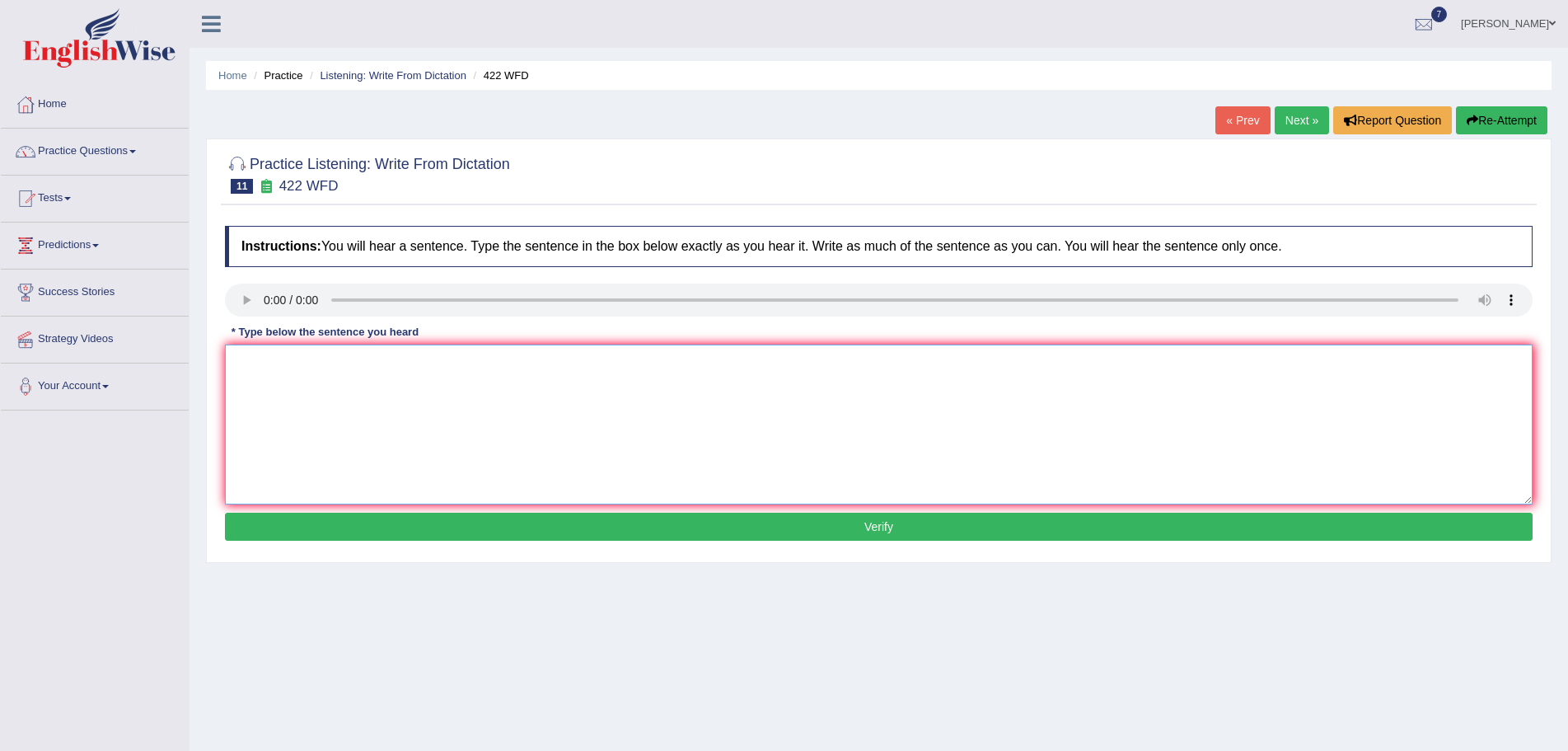
click at [294, 384] on textarea at bounding box center [878, 424] width 1308 height 160
type textarea "The most important details in this argument are missing."
click at [773, 529] on button "Verify" at bounding box center [878, 526] width 1308 height 28
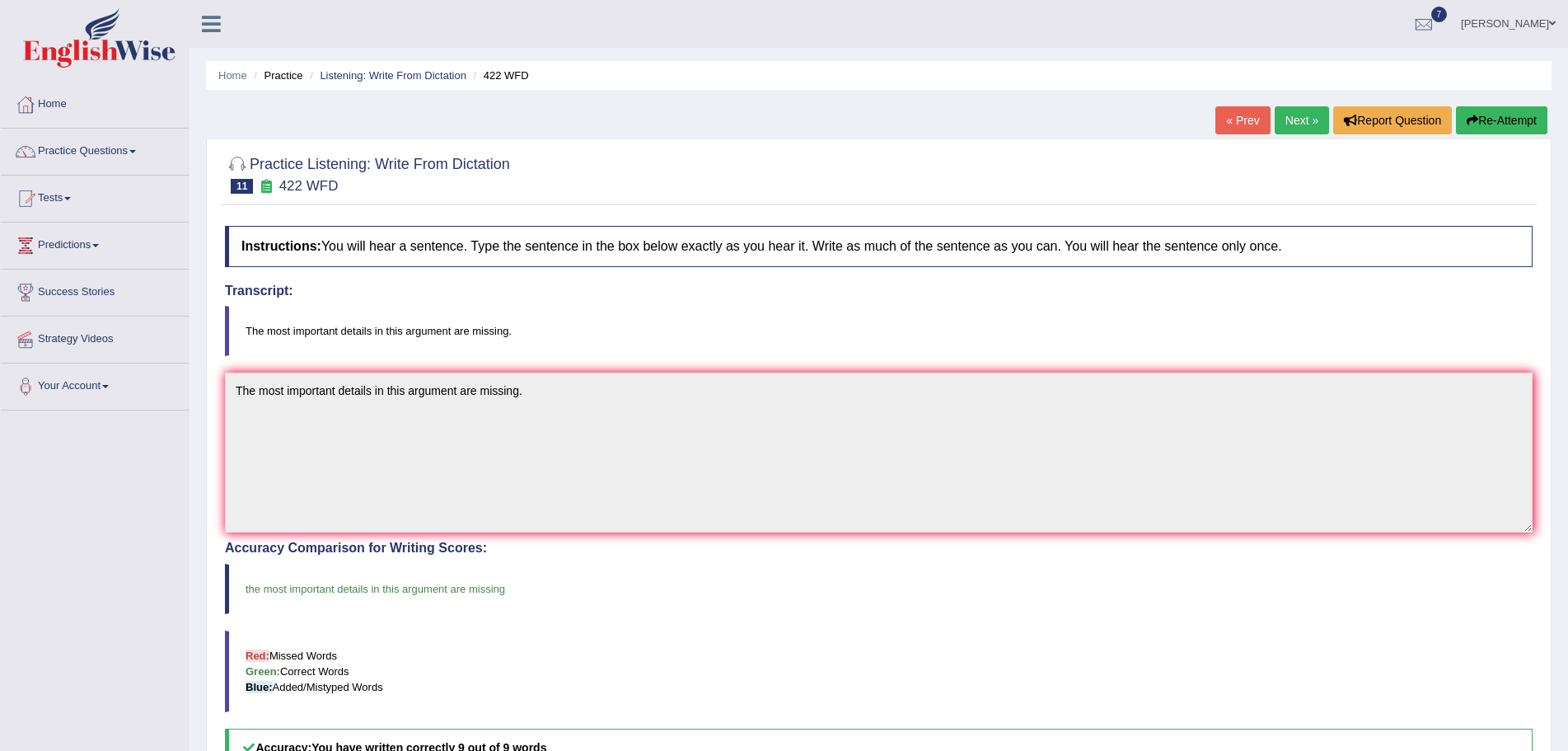
click at [1288, 120] on link "Next »" at bounding box center [1302, 120] width 55 height 28
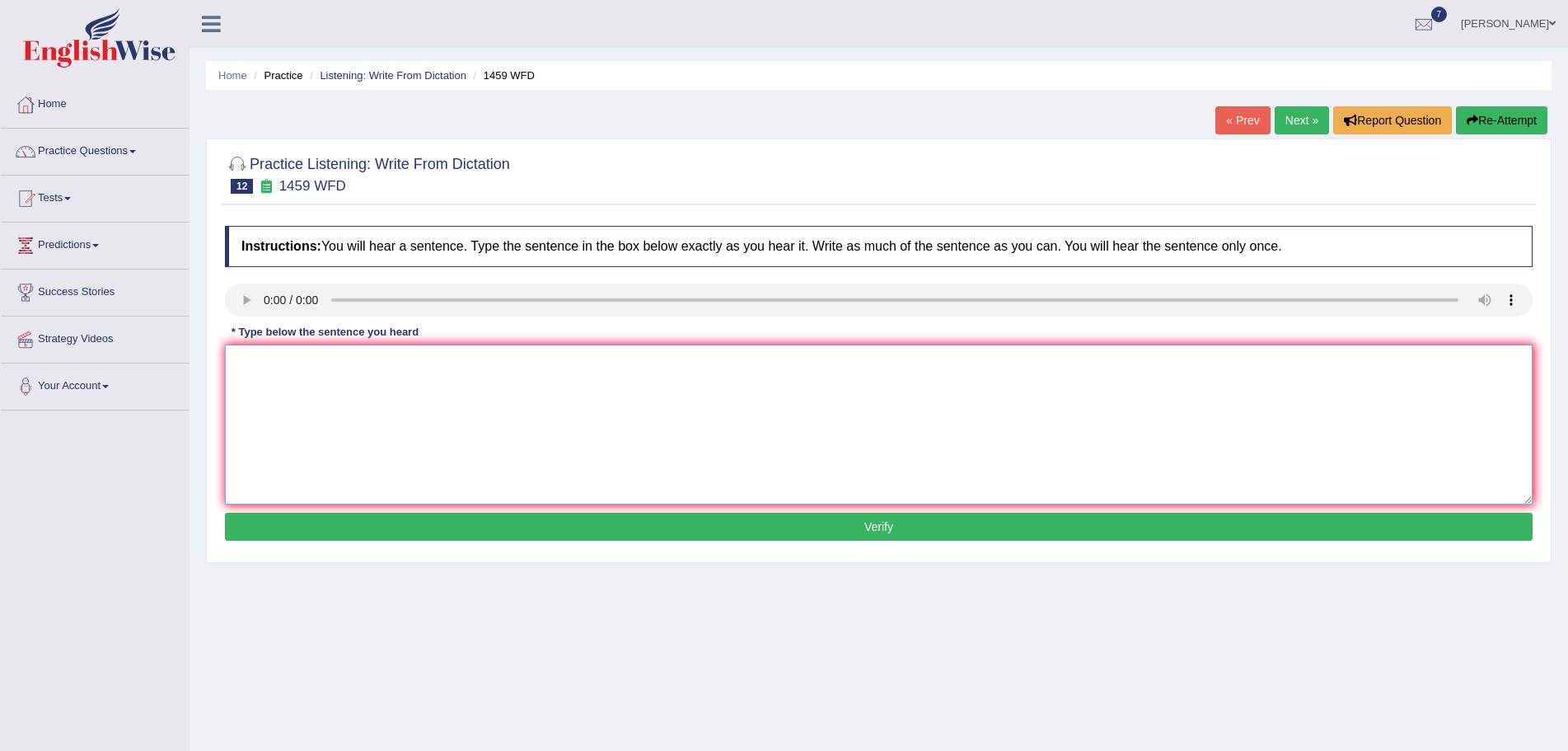
click at [274, 375] on textarea at bounding box center [878, 424] width 1308 height 160
click at [293, 393] on textarea at bounding box center [878, 424] width 1308 height 160
click at [543, 363] on textarea "All the experimental procedures are elaborated in the manu" at bounding box center [878, 424] width 1308 height 160
type textarea "All the experimental procedures are elaborated in the manual."
click at [854, 526] on button "Verify" at bounding box center [878, 526] width 1308 height 28
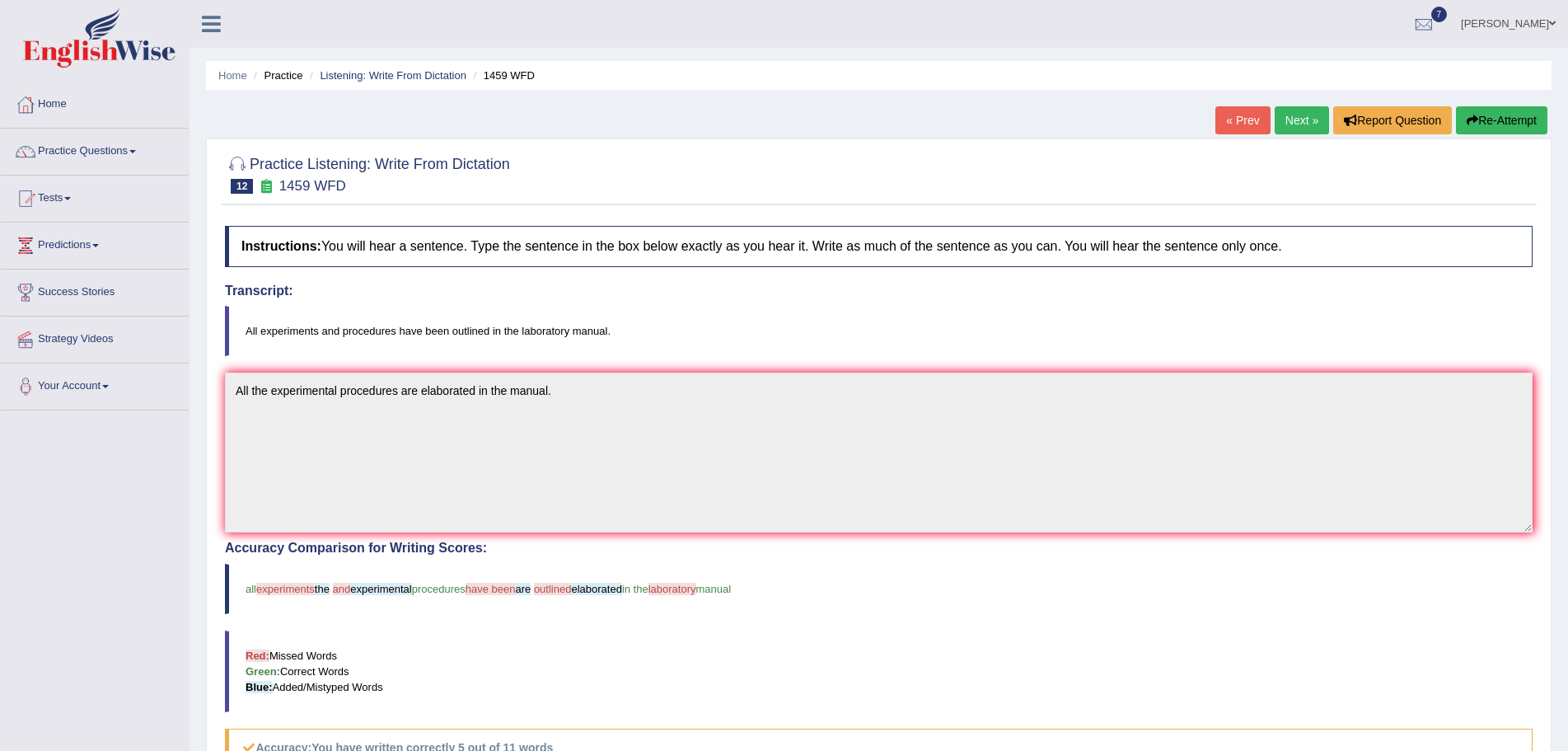
click at [1503, 119] on button "Re-Attempt" at bounding box center [1502, 120] width 91 height 28
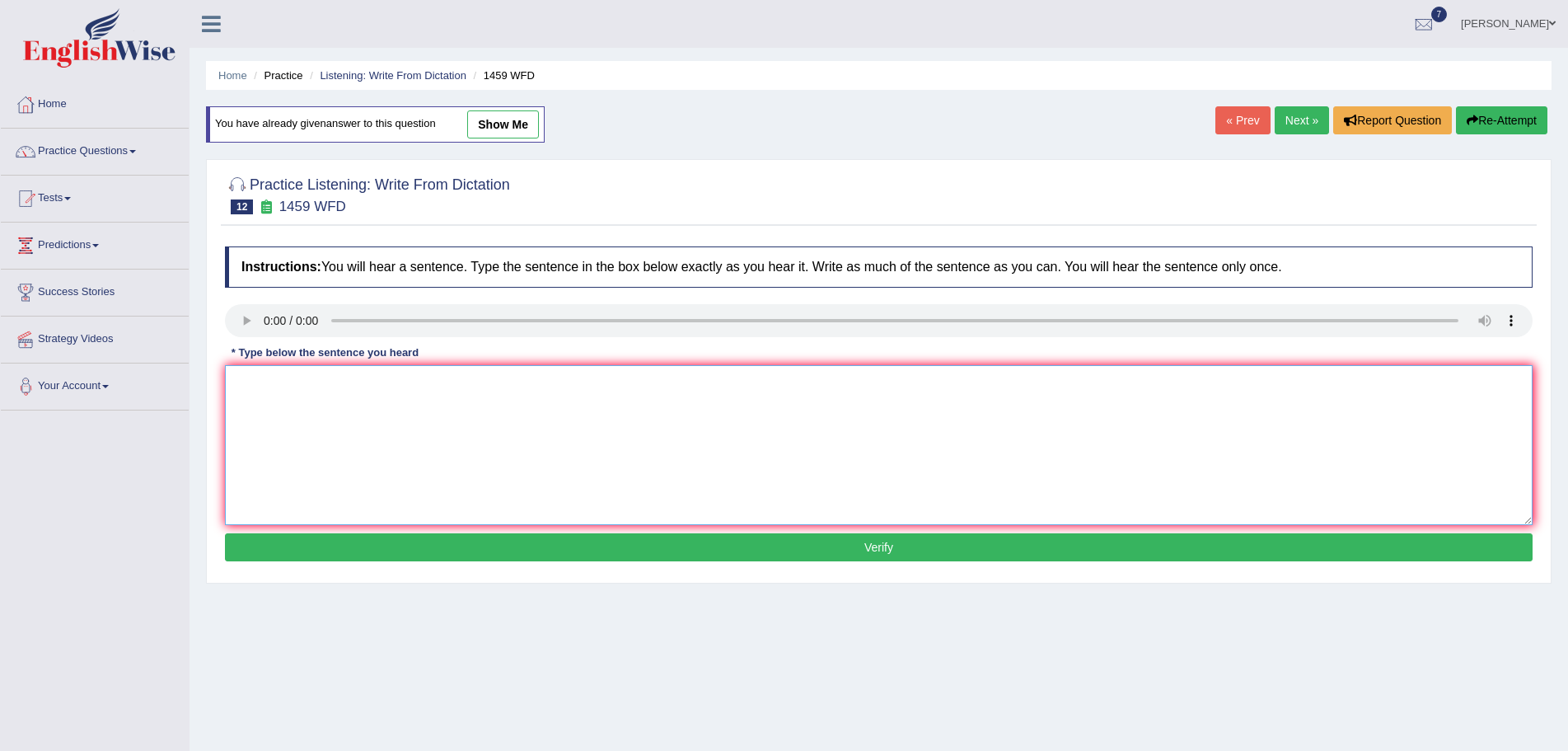
click at [291, 416] on textarea at bounding box center [878, 444] width 1308 height 160
click at [292, 382] on textarea "All experiements and procedures are outlined in the laboratory manual." at bounding box center [878, 444] width 1308 height 160
click at [402, 387] on textarea "All experiments and procedures are outlined in the laboratory manual." at bounding box center [878, 444] width 1308 height 160
type textarea "All experiments and procedures have been outlined in the laboratory manual."
click at [796, 547] on button "Verify" at bounding box center [878, 547] width 1308 height 28
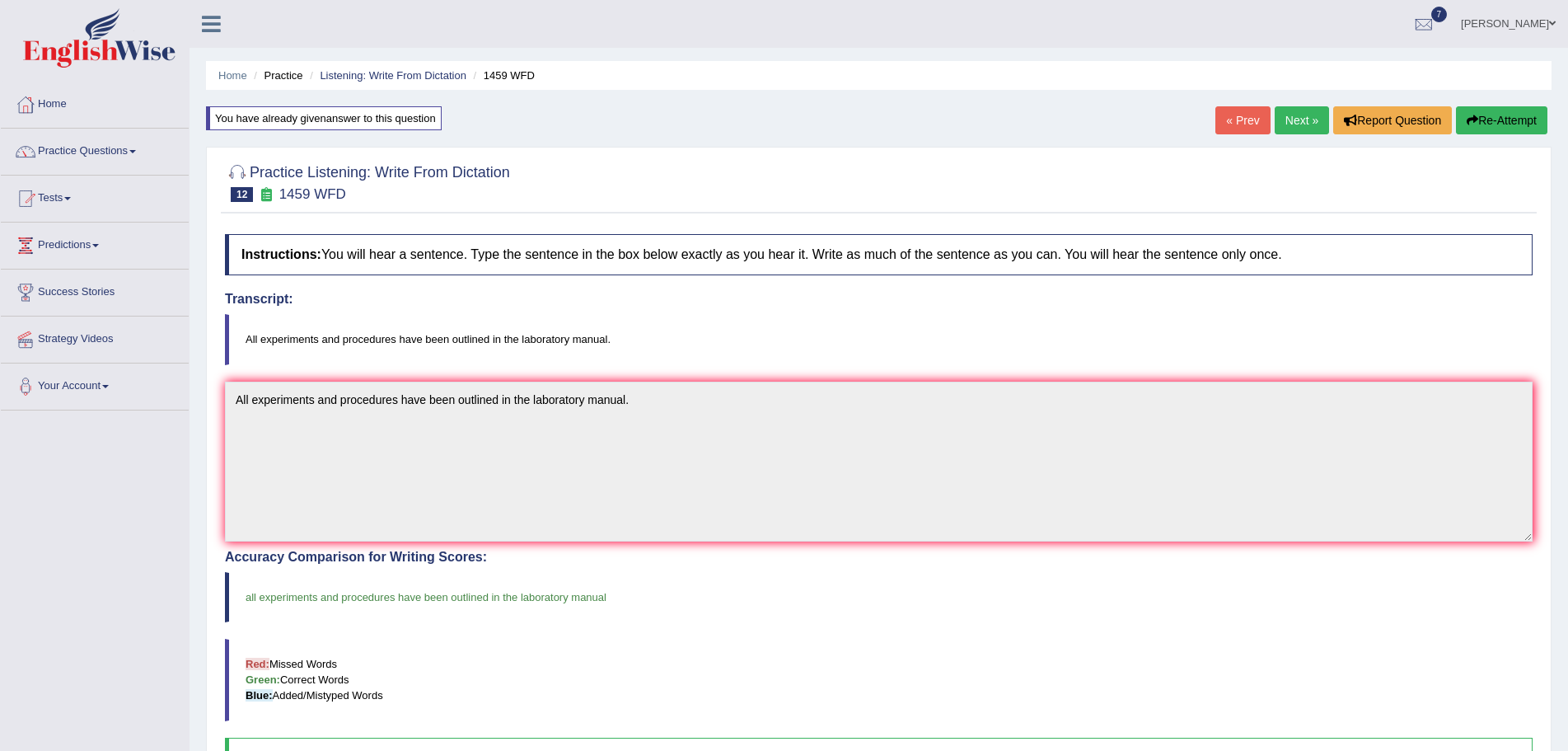
click at [1295, 114] on link "Next »" at bounding box center [1302, 120] width 55 height 28
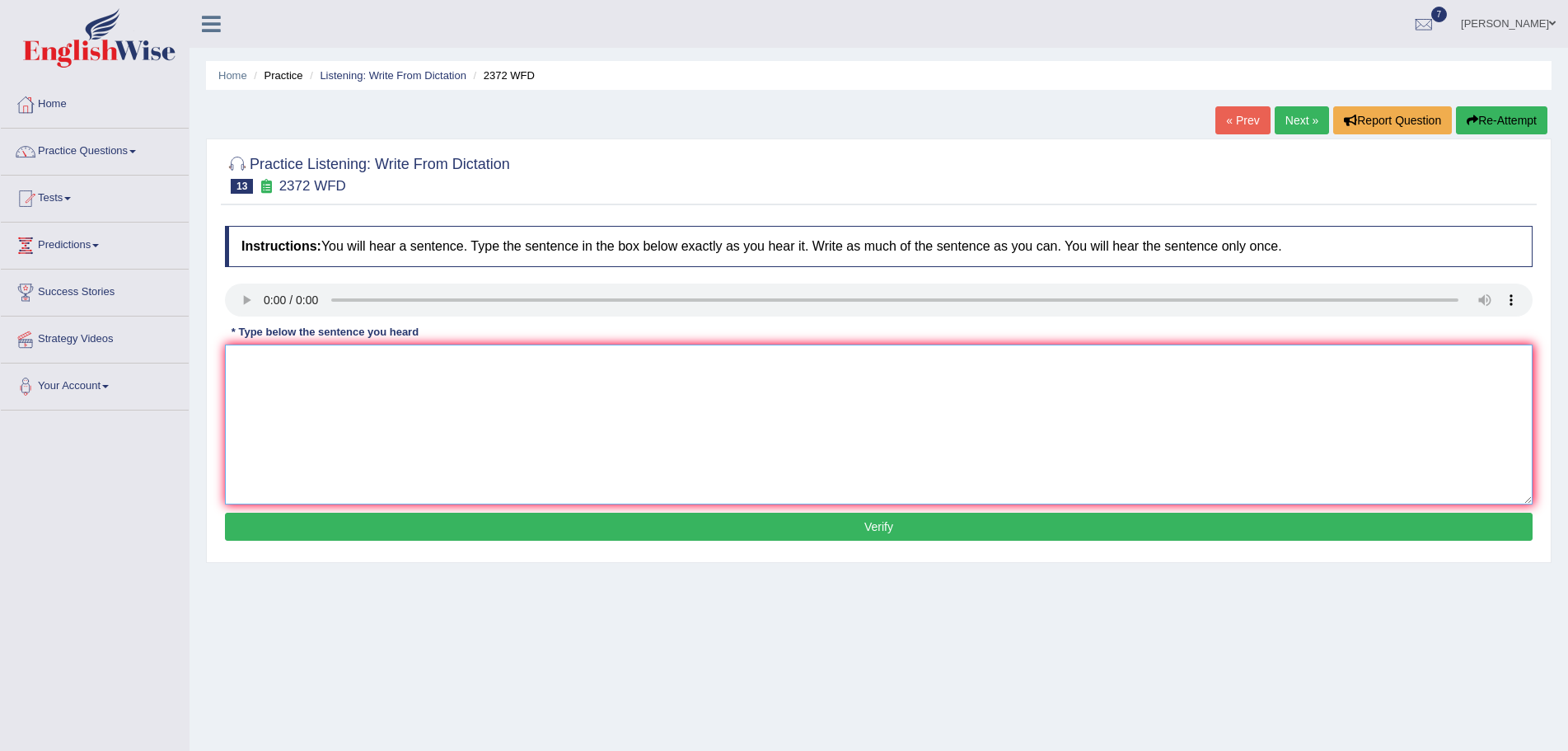
click at [279, 396] on textarea at bounding box center [878, 424] width 1308 height 160
click at [273, 380] on textarea at bounding box center [878, 424] width 1308 height 160
click at [289, 365] on textarea "We must asigned our assihnments by the end of the simester." at bounding box center [878, 424] width 1308 height 160
click at [318, 361] on textarea "We must signed our assignments by the end of the semester." at bounding box center [878, 424] width 1308 height 160
click at [283, 366] on textarea "We must signed our assignments by the end of the semester." at bounding box center [878, 424] width 1308 height 160
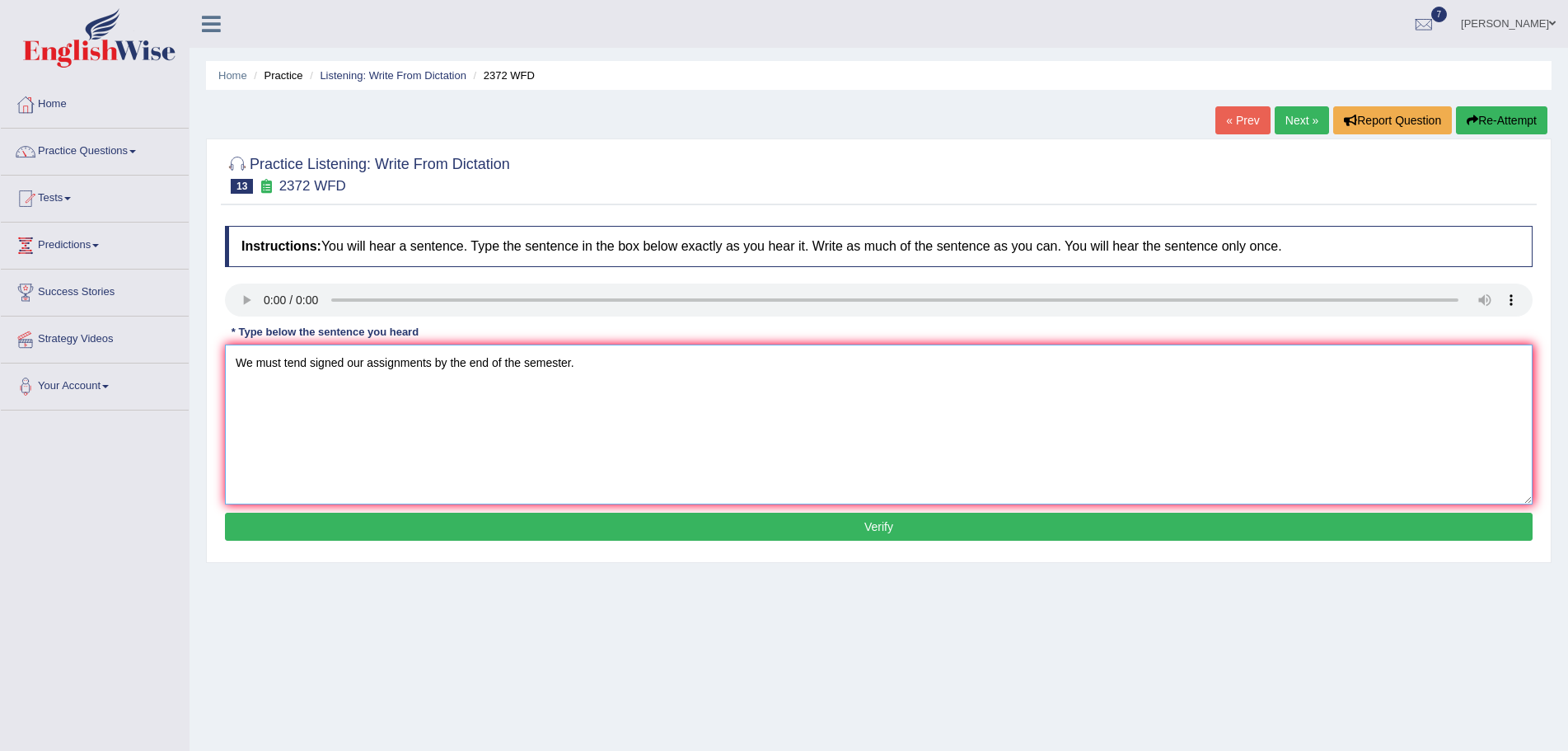
type textarea "We must tend signed our assignments by the end of the semester."
click at [893, 526] on button "Verify" at bounding box center [878, 526] width 1308 height 28
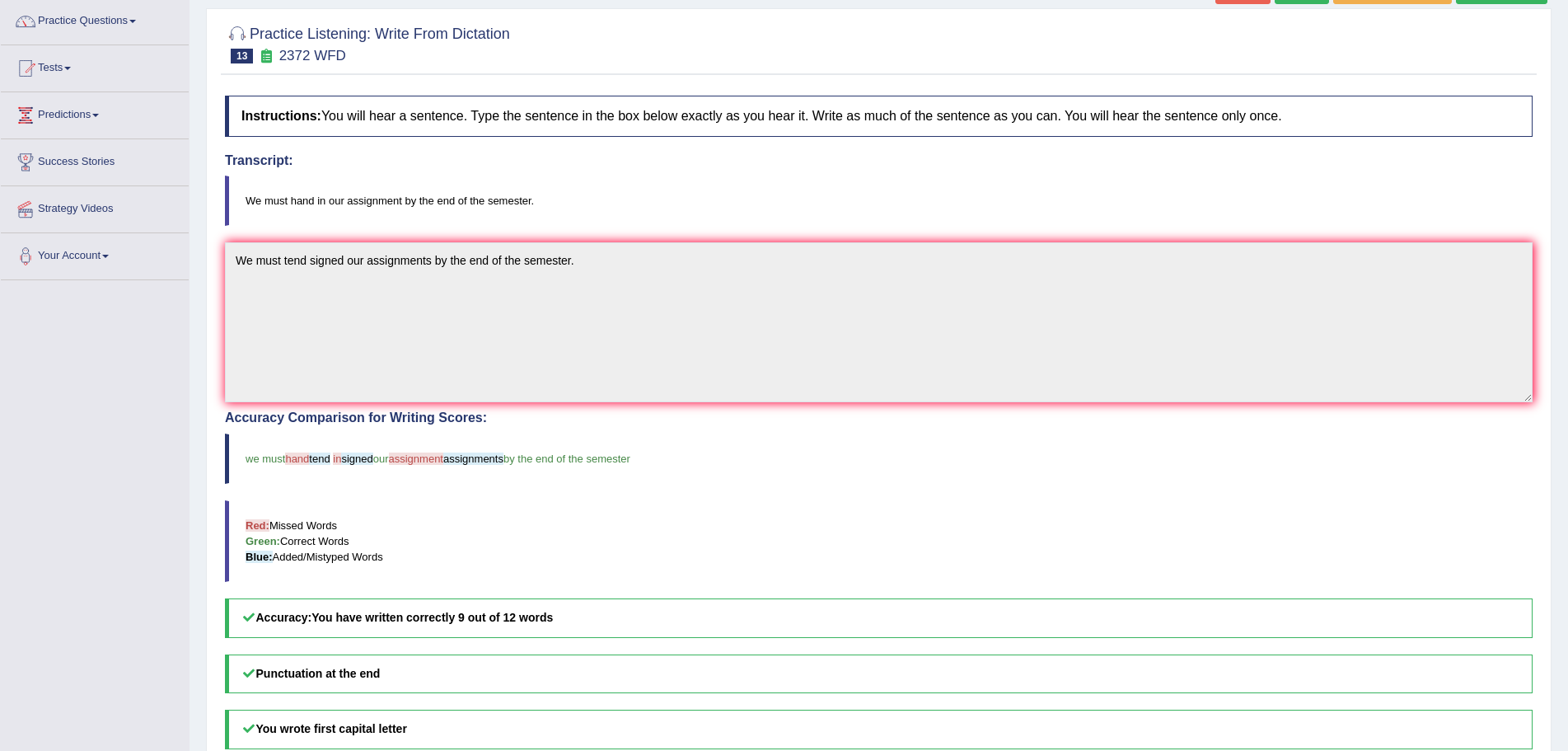
scroll to position [82, 0]
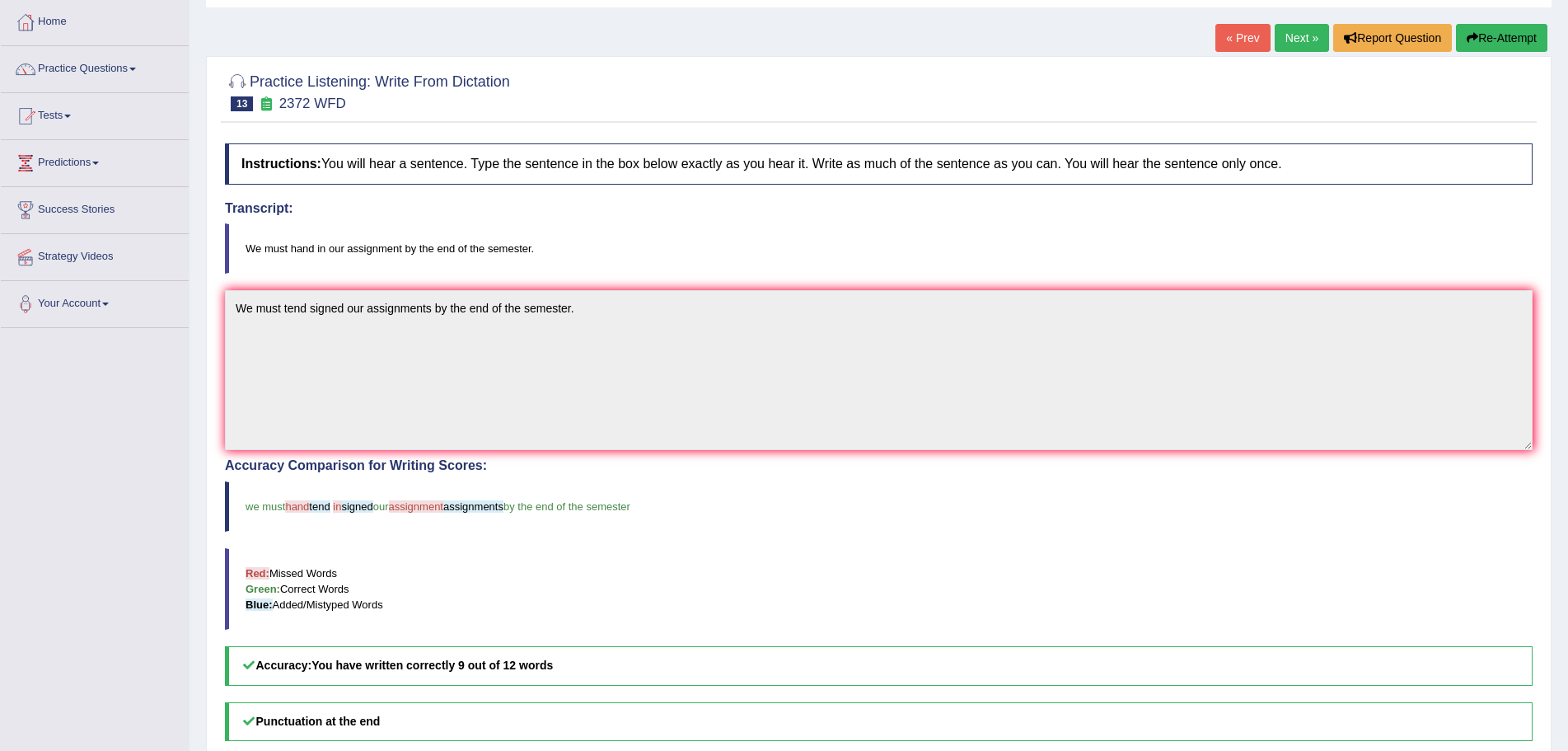
click at [1501, 35] on button "Re-Attempt" at bounding box center [1502, 38] width 91 height 28
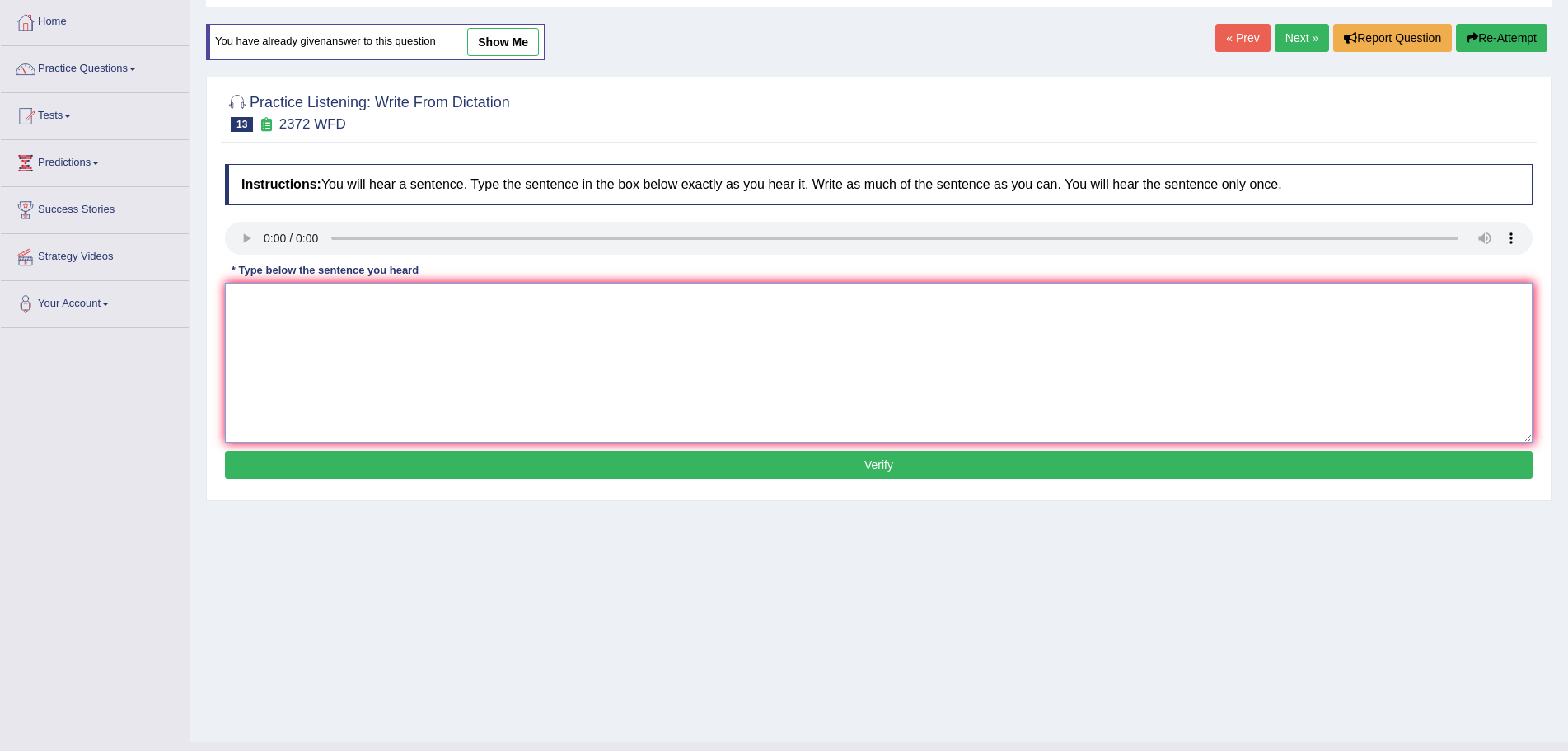
click at [274, 339] on textarea at bounding box center [878, 362] width 1308 height 160
click at [267, 346] on textarea at bounding box center [878, 362] width 1308 height 160
type textarea "We must hand in our assignment by the end of the semester."
click at [880, 467] on button "Verify" at bounding box center [878, 465] width 1308 height 28
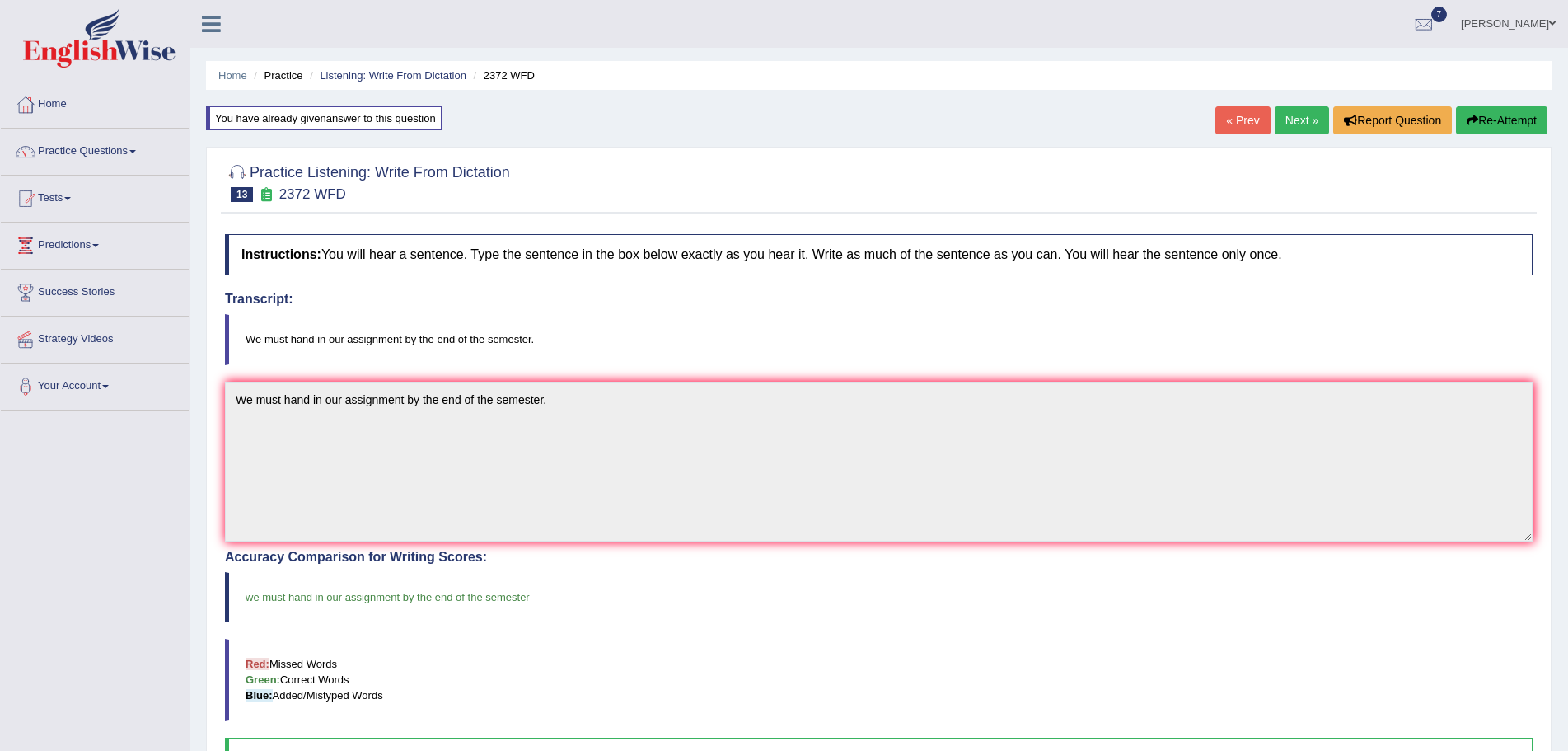
click at [1292, 114] on link "Next »" at bounding box center [1302, 120] width 55 height 28
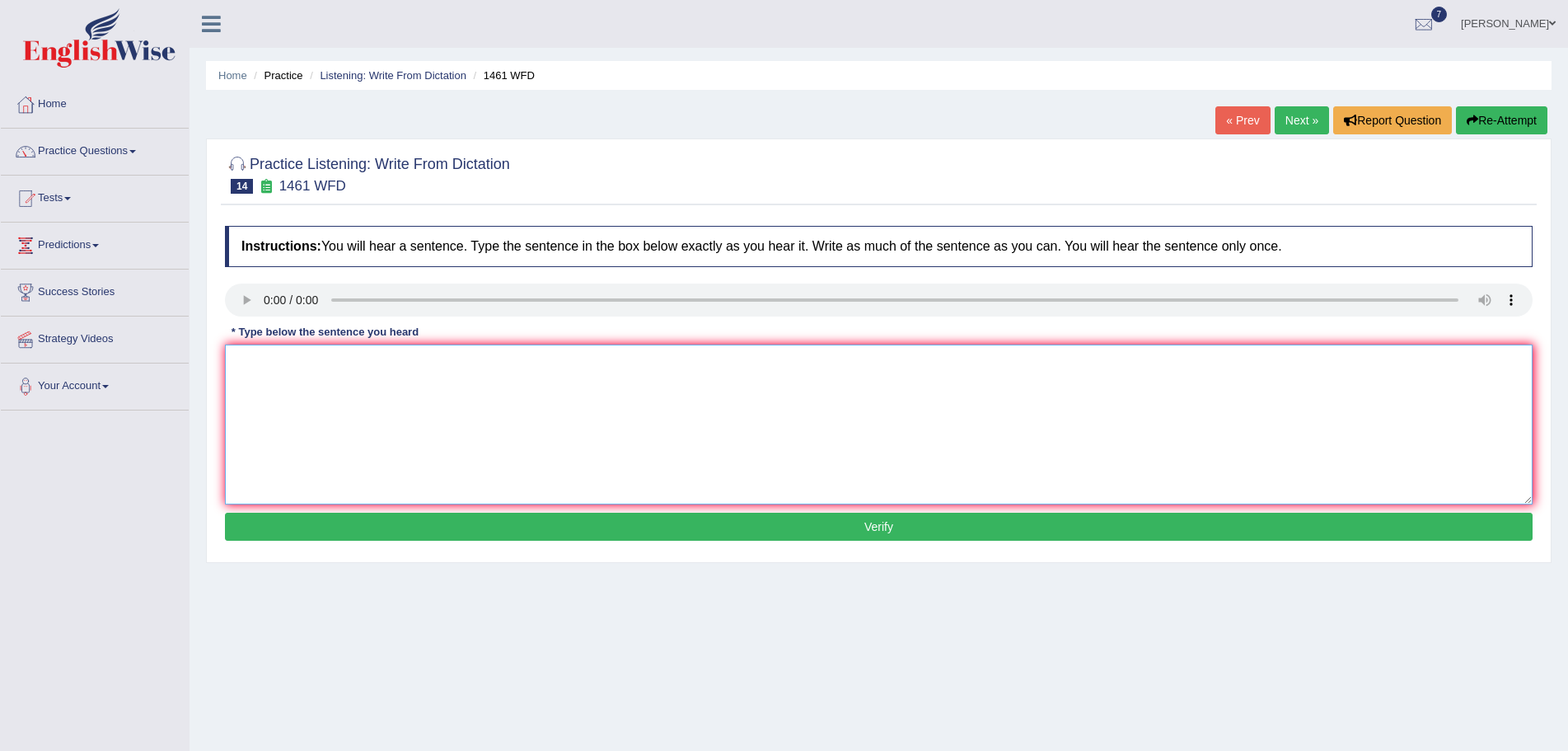
click at [269, 396] on textarea at bounding box center [878, 424] width 1308 height 160
click at [401, 367] on textarea "My sister runs a business about toys." at bounding box center [878, 424] width 1308 height 160
type textarea "My sister runs a business about small toys."
click at [788, 523] on button "Verify" at bounding box center [878, 526] width 1308 height 28
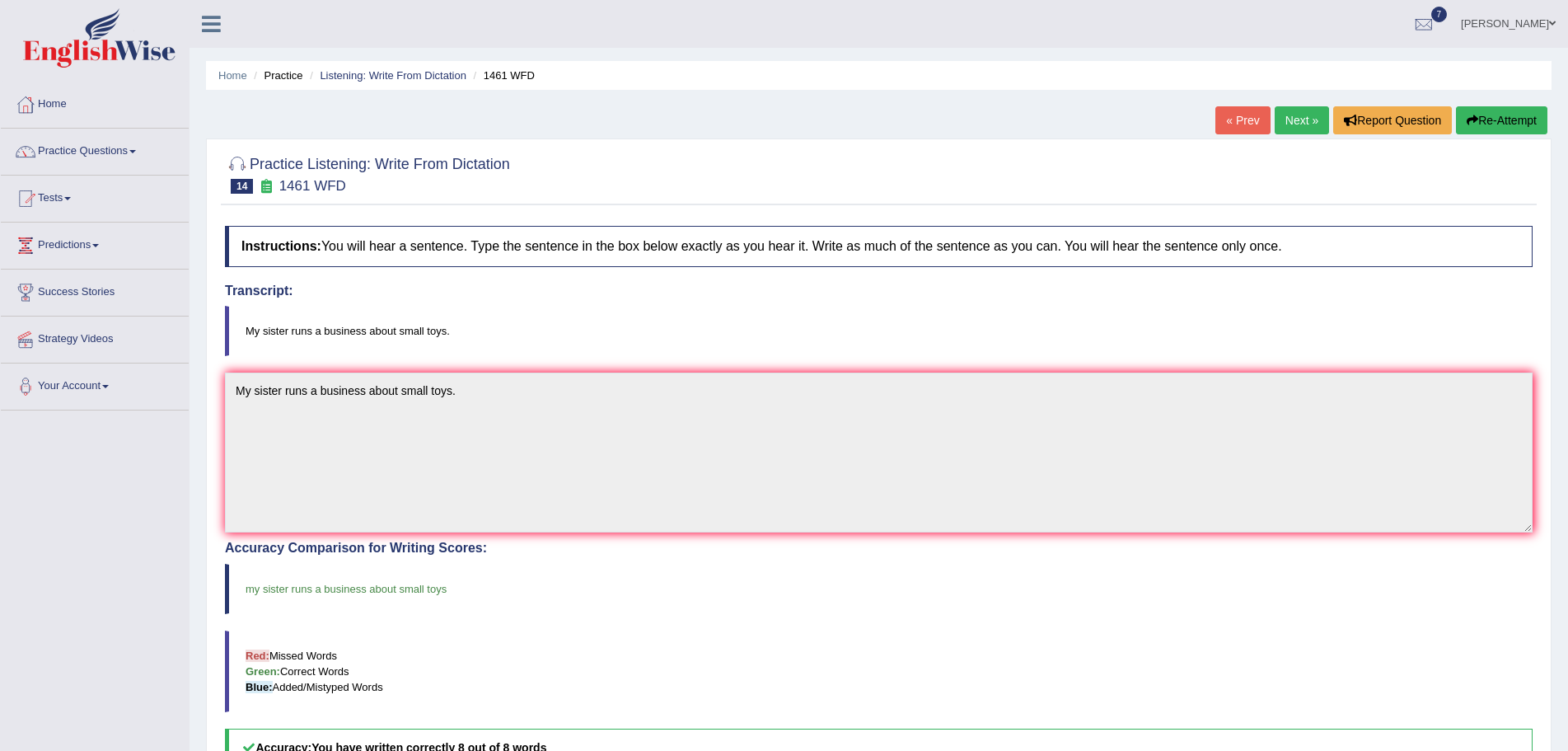
click at [1279, 119] on link "Next »" at bounding box center [1302, 120] width 55 height 28
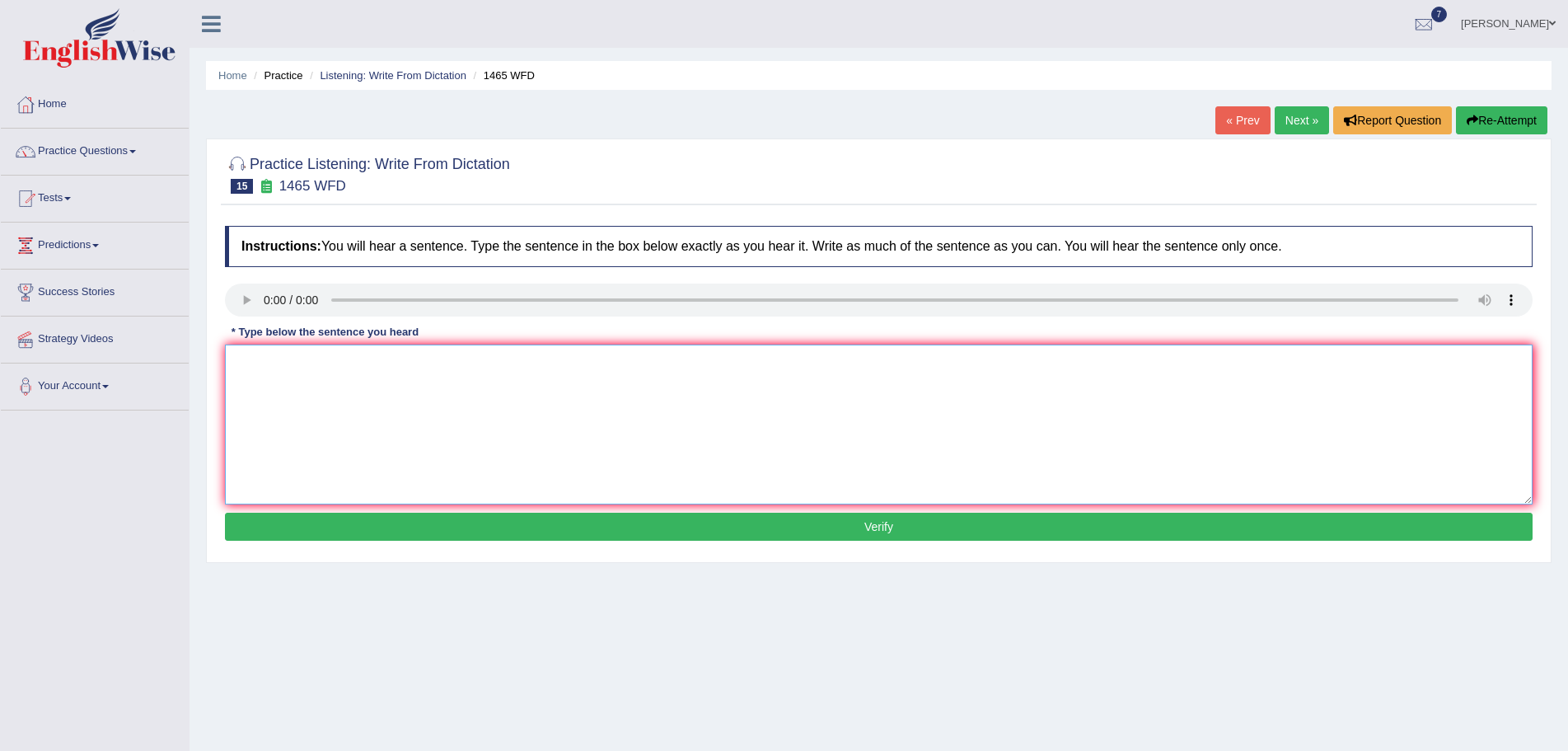
click at [273, 397] on textarea at bounding box center [878, 424] width 1308 height 160
click at [301, 363] on textarea "You can found the compliant form on our websites." at bounding box center [878, 424] width 1308 height 160
click at [433, 364] on textarea "You can find the complaint form on our websites." at bounding box center [878, 424] width 1308 height 160
type textarea "You can find the complaint form on the website."
click at [795, 533] on button "Verify" at bounding box center [878, 526] width 1308 height 28
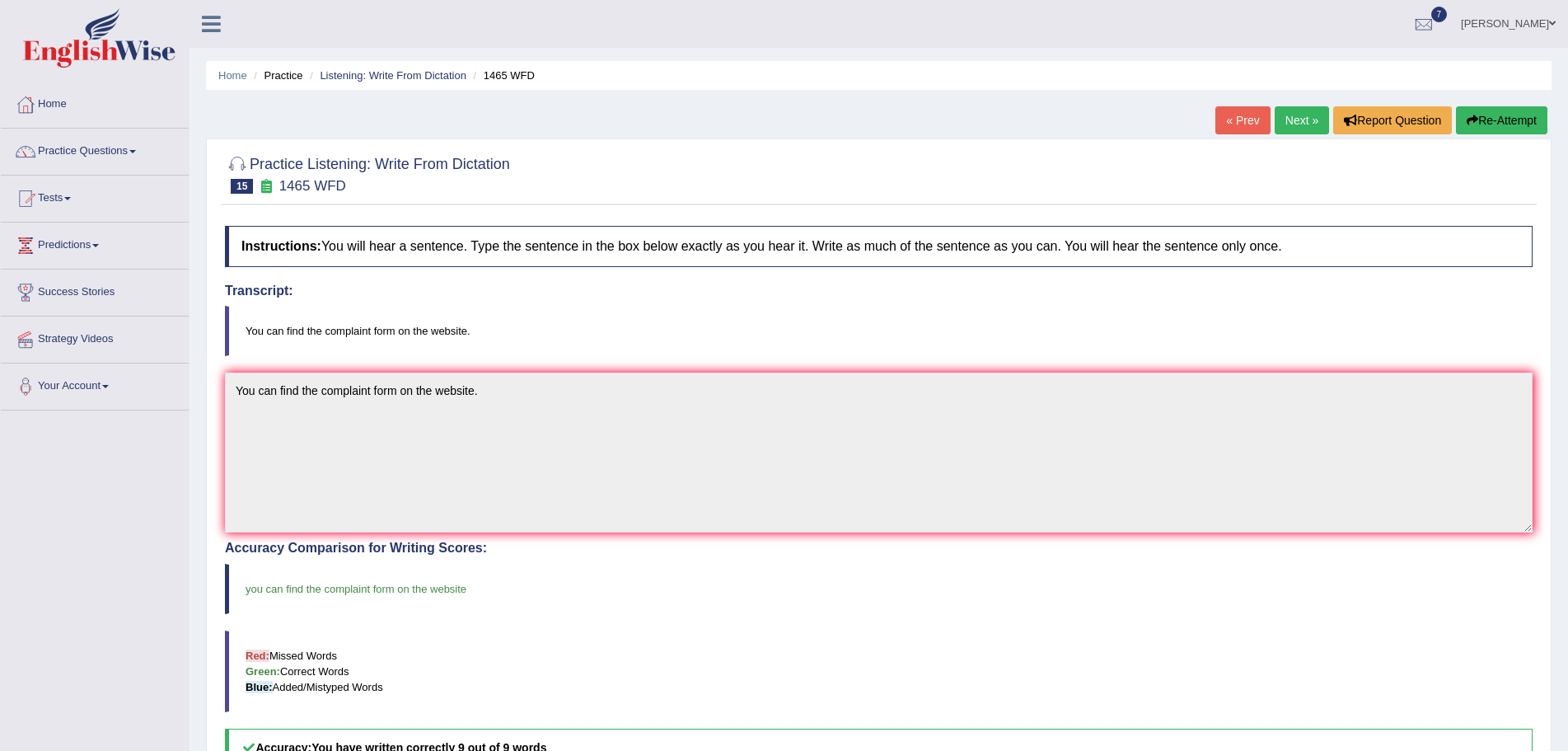
click at [1279, 119] on link "Next »" at bounding box center [1302, 120] width 55 height 28
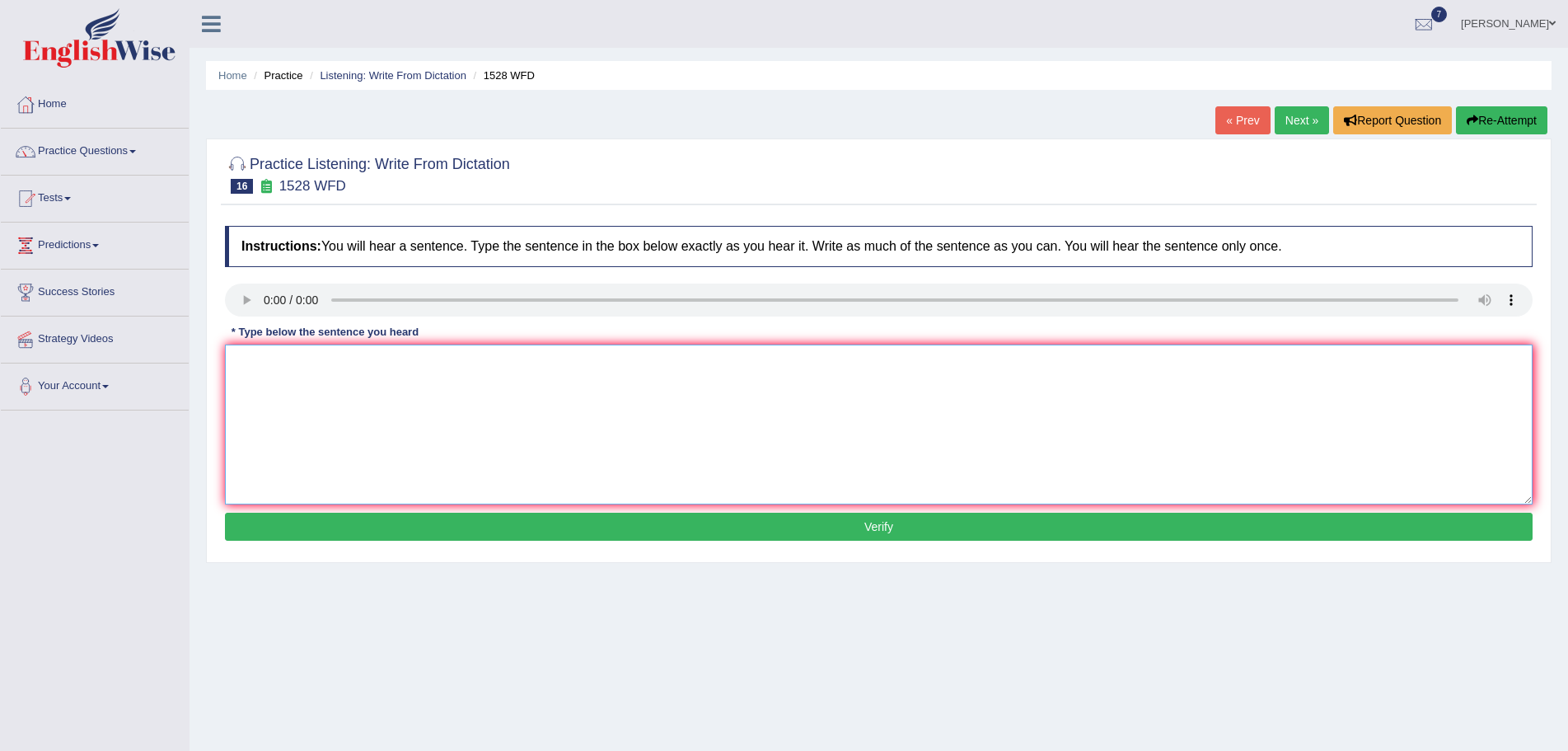
click at [290, 404] on textarea at bounding box center [878, 424] width 1308 height 160
click at [266, 388] on textarea at bounding box center [878, 424] width 1308 height 160
click at [402, 366] on textarea "We are looking to introduce" at bounding box center [878, 424] width 1308 height 160
click at [313, 364] on textarea "We are looking to introduce matters that above practical and engaging." at bounding box center [878, 424] width 1308 height 160
click at [339, 366] on textarea "We are looking at to introduce matters that above practical and engaging." at bounding box center [878, 424] width 1308 height 160
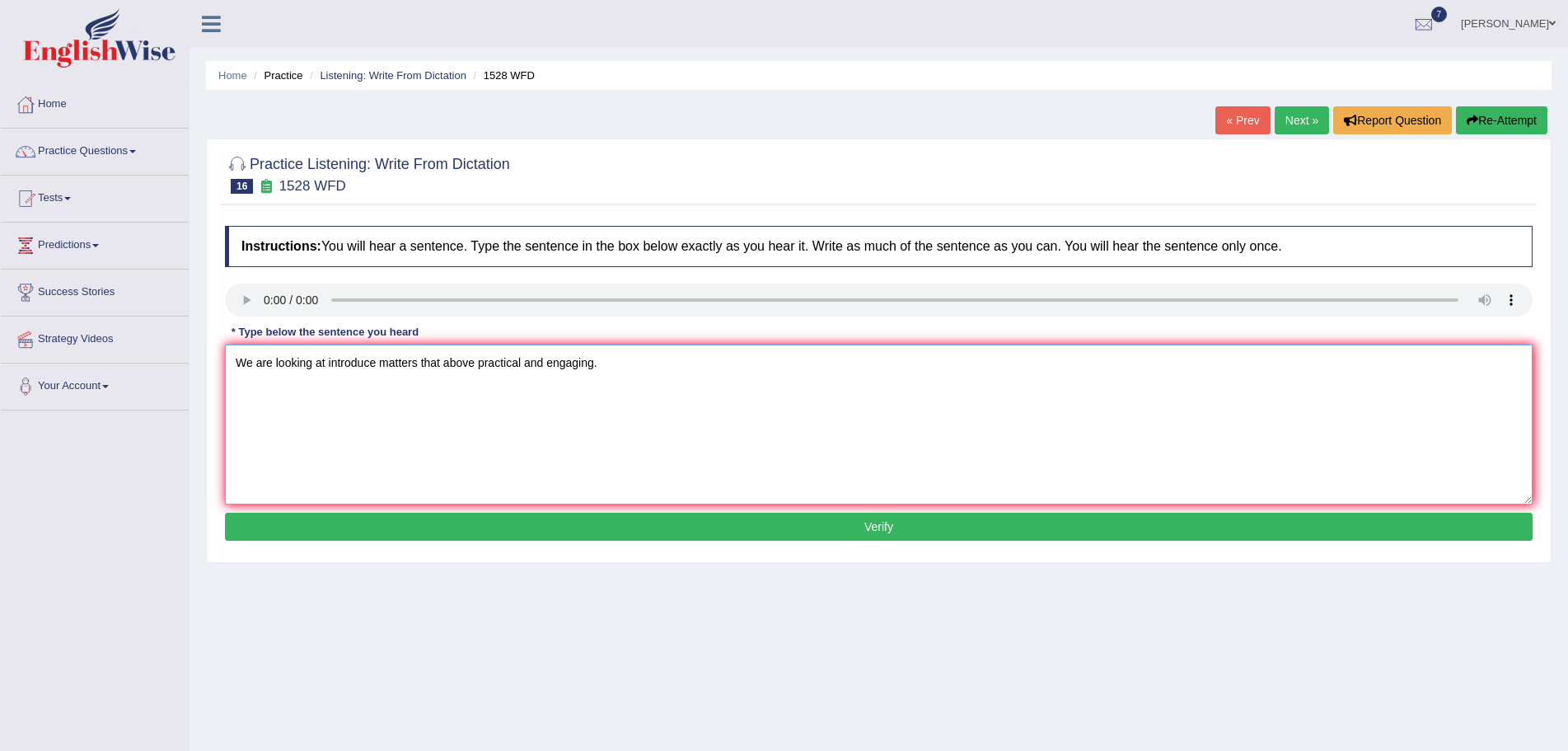
click at [374, 364] on textarea "We are looking at introduce matters that above practical and engaging." at bounding box center [878, 424] width 1308 height 160
click at [477, 361] on textarea "We are looking at introducing new matters that above practical and engaging." at bounding box center [878, 424] width 1308 height 160
click at [451, 364] on textarea "We are looking at introducing new matters that are above practical and engaging." at bounding box center [878, 424] width 1308 height 160
type textarea "We are looking at introducing new methods that are above practical and engaging."
click at [785, 523] on button "Verify" at bounding box center [878, 526] width 1308 height 28
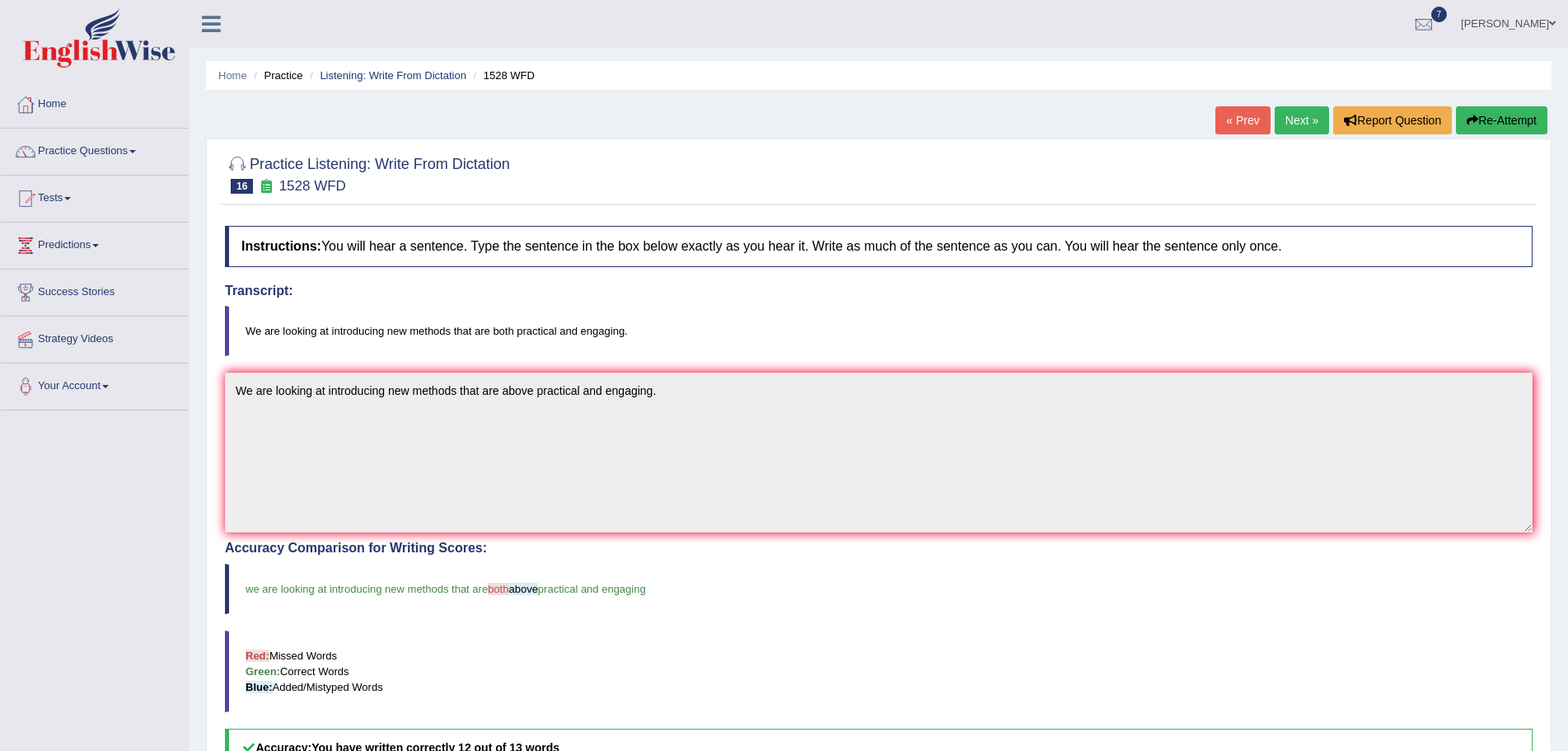
drag, startPoint x: 1515, startPoint y: 116, endPoint x: 1521, endPoint y: 126, distance: 11.7
click at [1521, 123] on button "Re-Attempt" at bounding box center [1502, 120] width 91 height 28
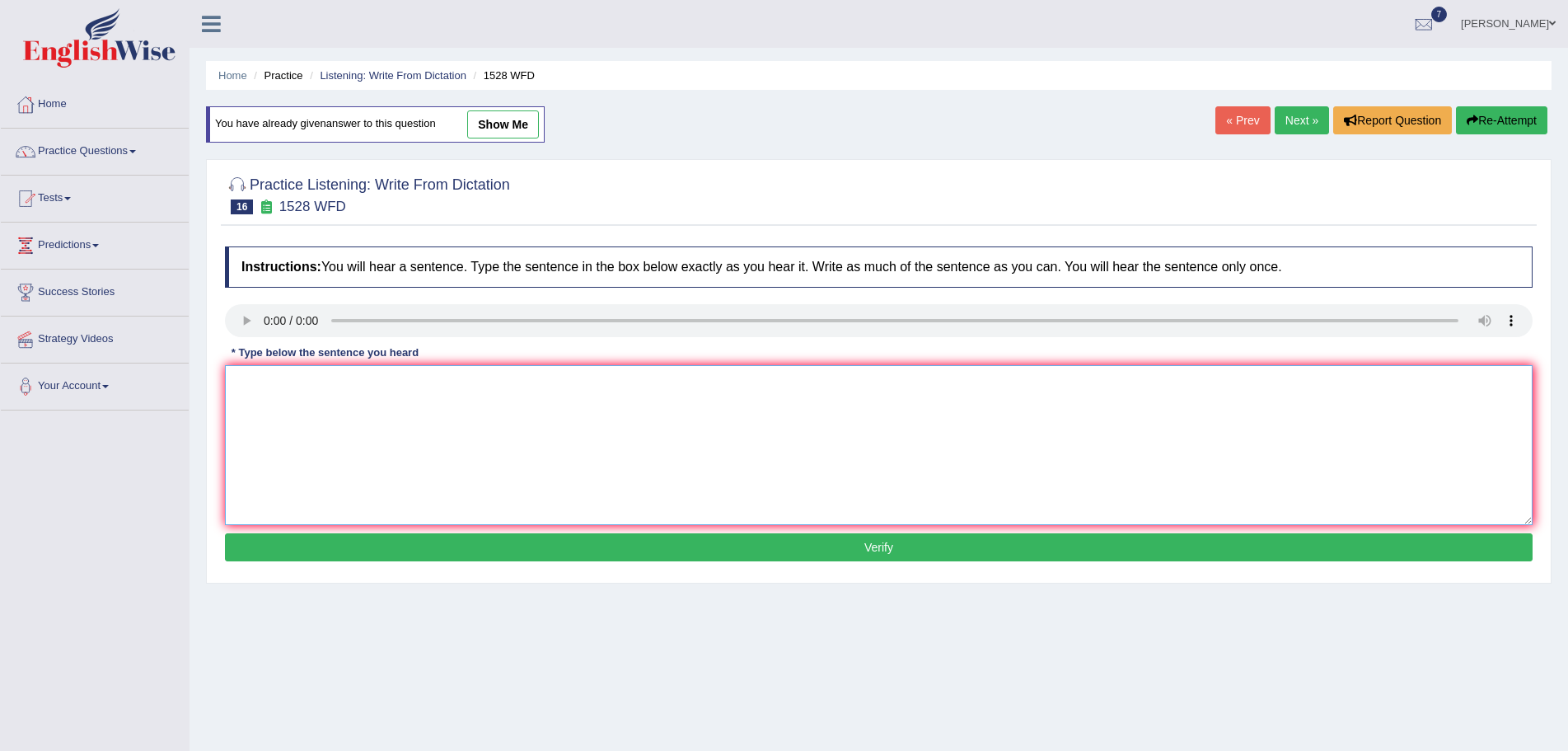
click at [279, 418] on textarea at bounding box center [878, 444] width 1308 height 160
type textarea "We are looking at introducing new methods that are both practical and engaging."
click at [780, 543] on button "Verify" at bounding box center [878, 547] width 1308 height 28
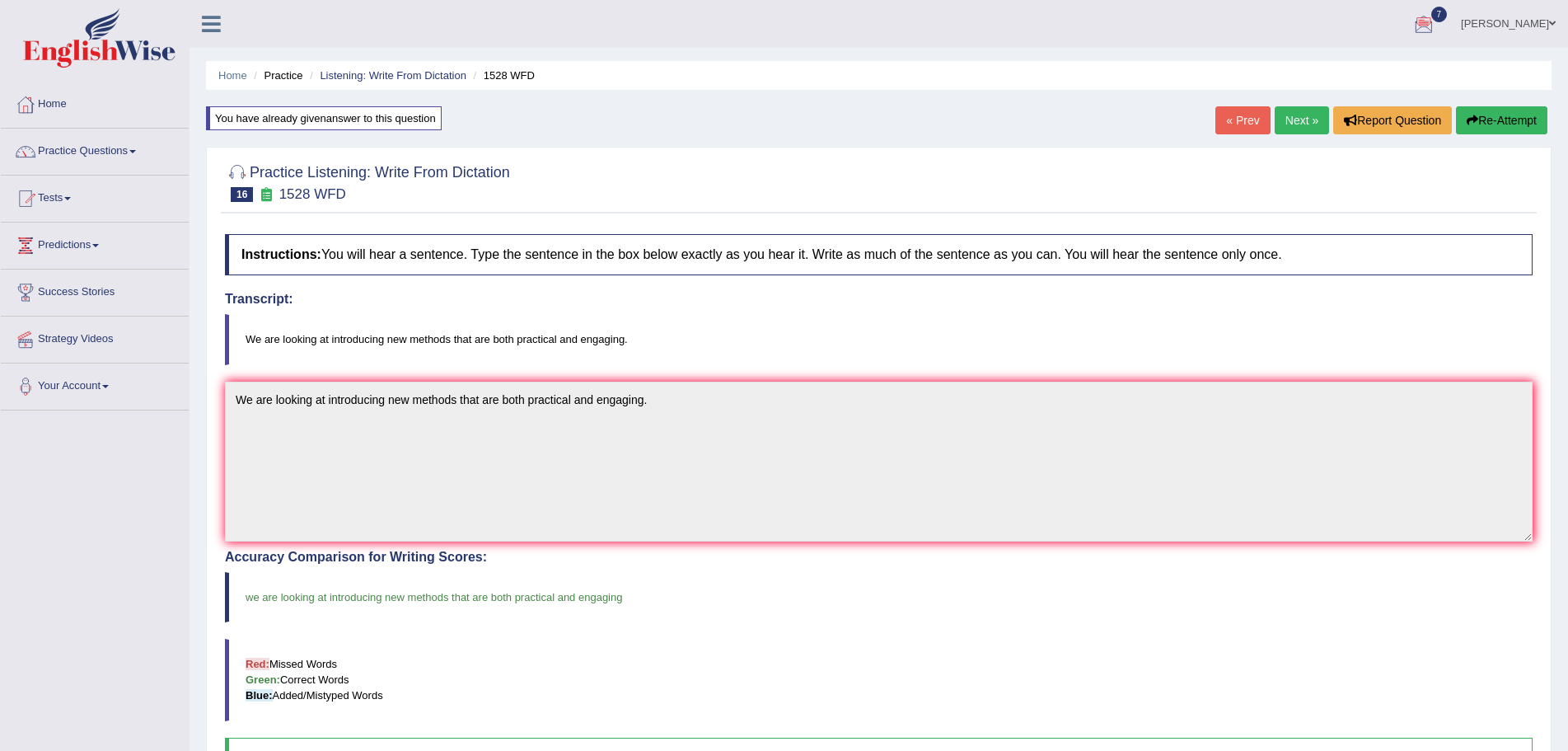
click at [1283, 117] on link "Next »" at bounding box center [1302, 120] width 55 height 28
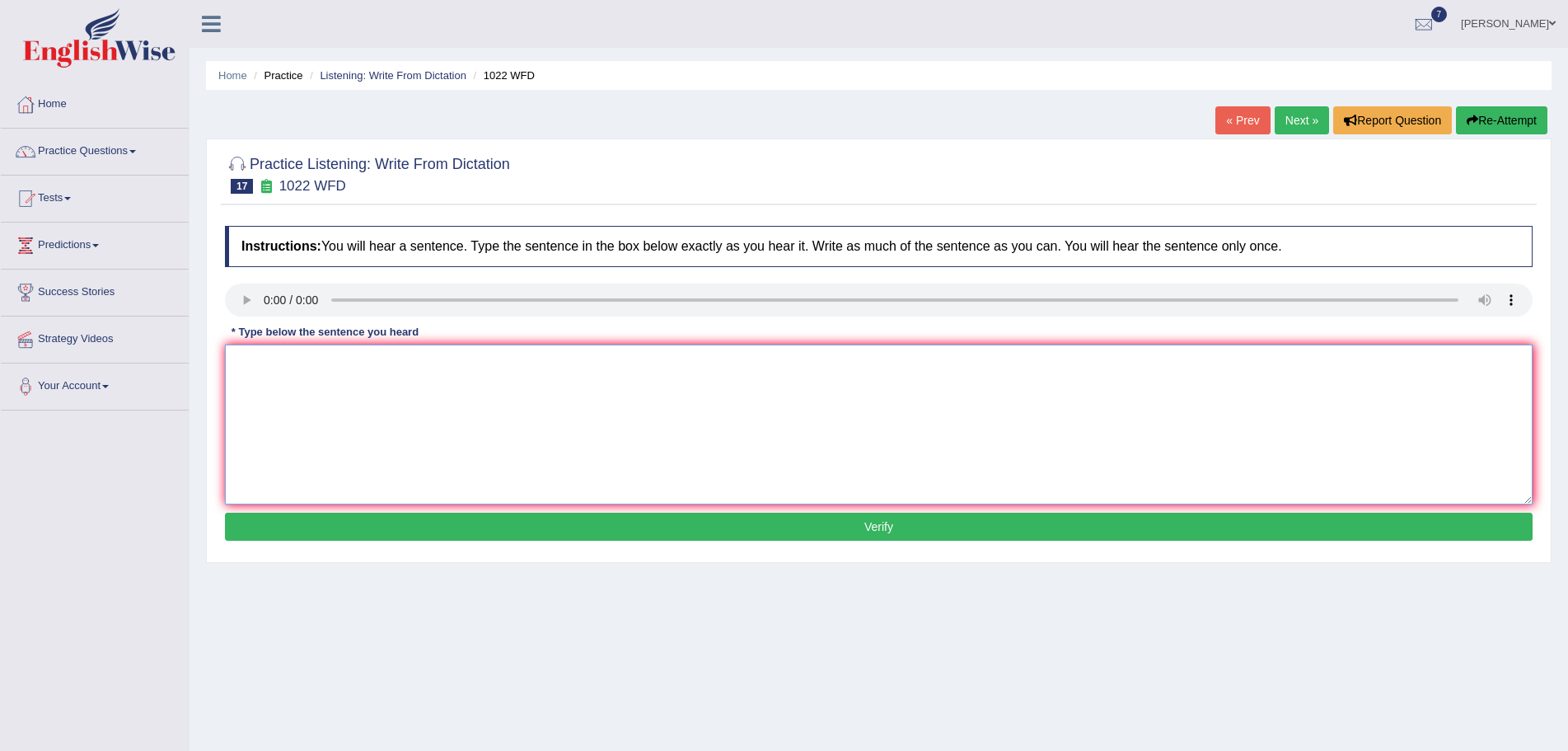
click at [284, 393] on textarea at bounding box center [878, 424] width 1308 height 160
click at [281, 385] on textarea at bounding box center [878, 424] width 1308 height 160
click at [443, 362] on textarea "Mathematics provides a foundation that" at bounding box center [878, 424] width 1308 height 160
click at [578, 366] on textarea "Mathematics provides a foundation for understanding and providing data." at bounding box center [878, 424] width 1308 height 160
type textarea "Mathematics provides a foundation for understanding and analysing data."
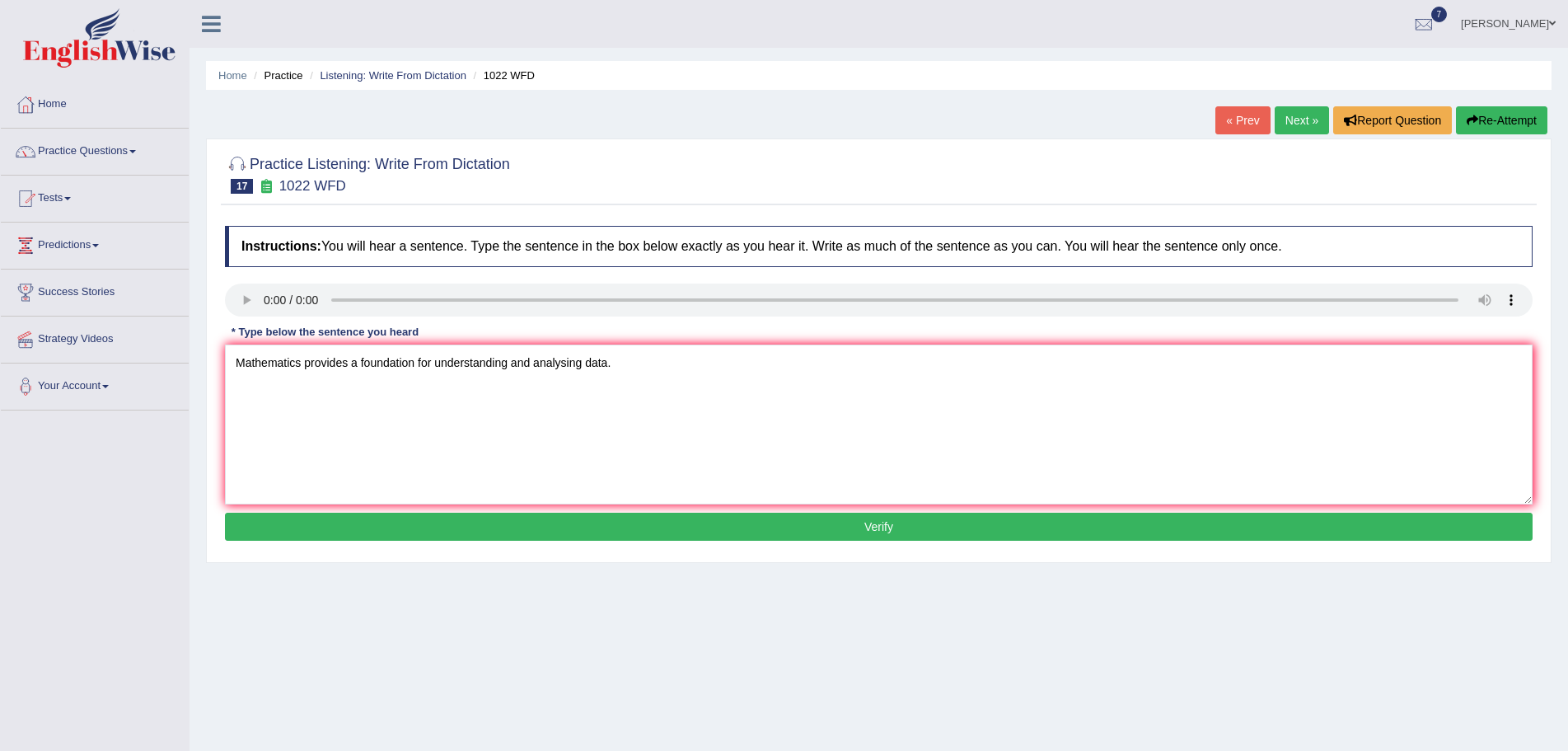
click at [800, 526] on button "Verify" at bounding box center [878, 526] width 1308 height 28
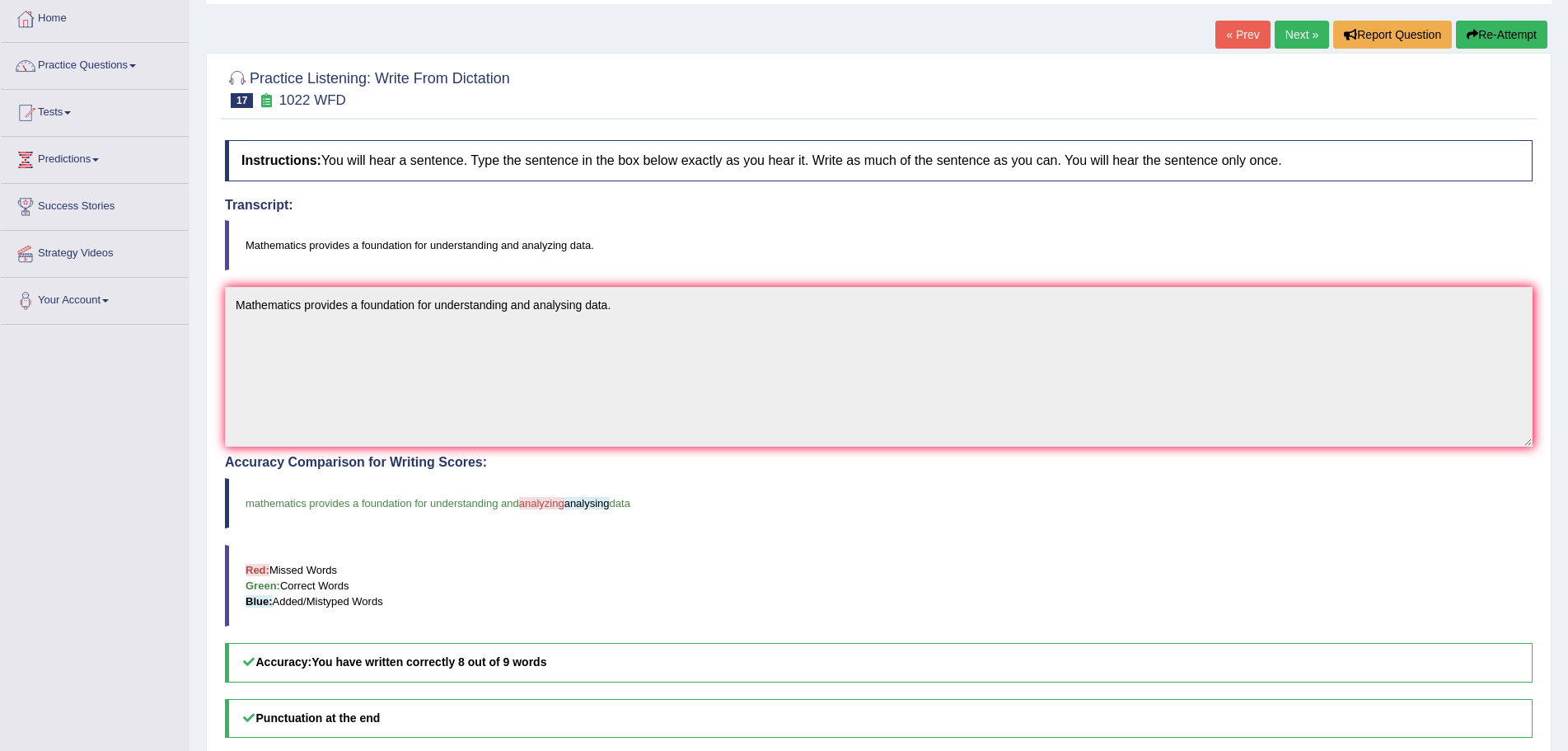
scroll to position [55, 0]
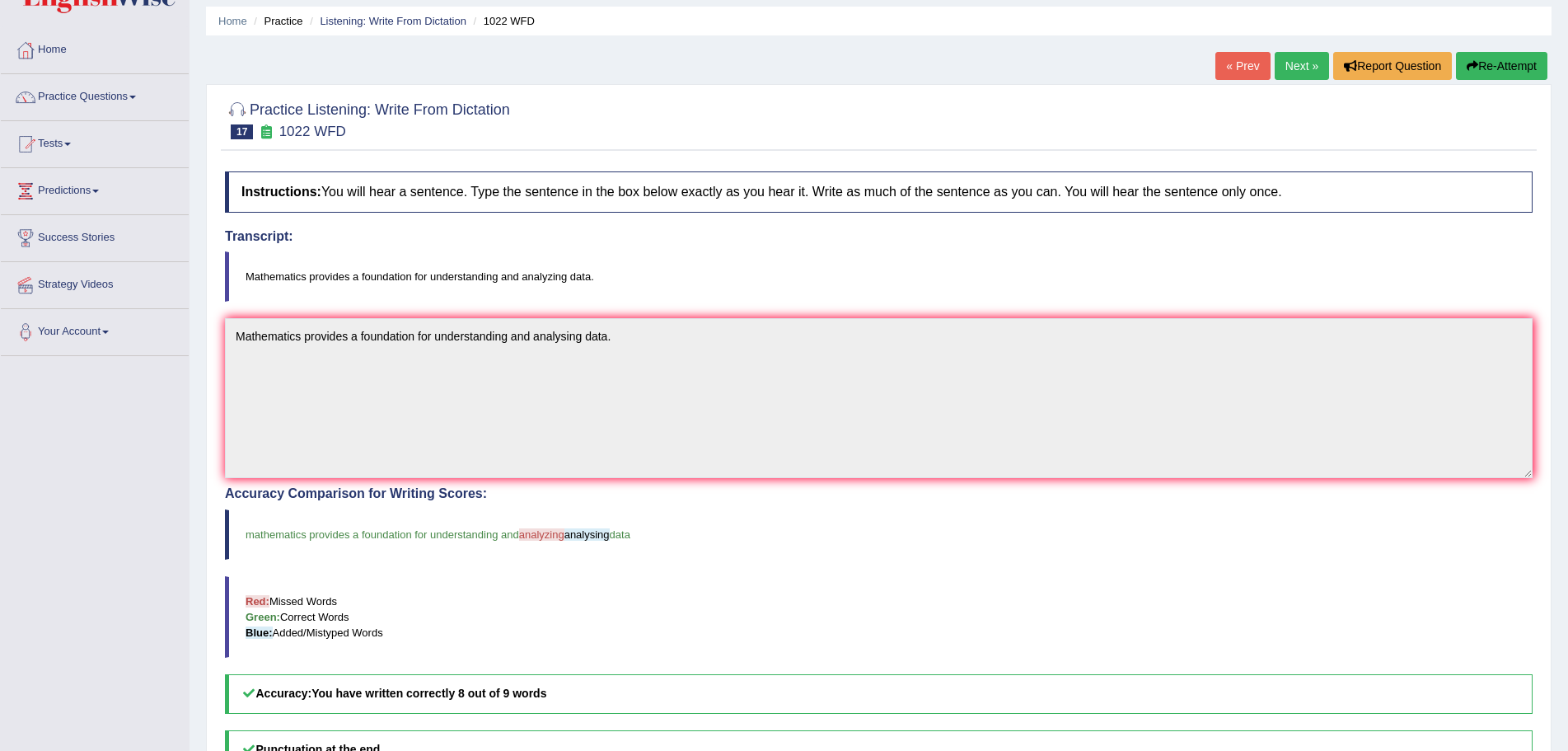
click at [1494, 65] on button "Re-Attempt" at bounding box center [1502, 66] width 91 height 28
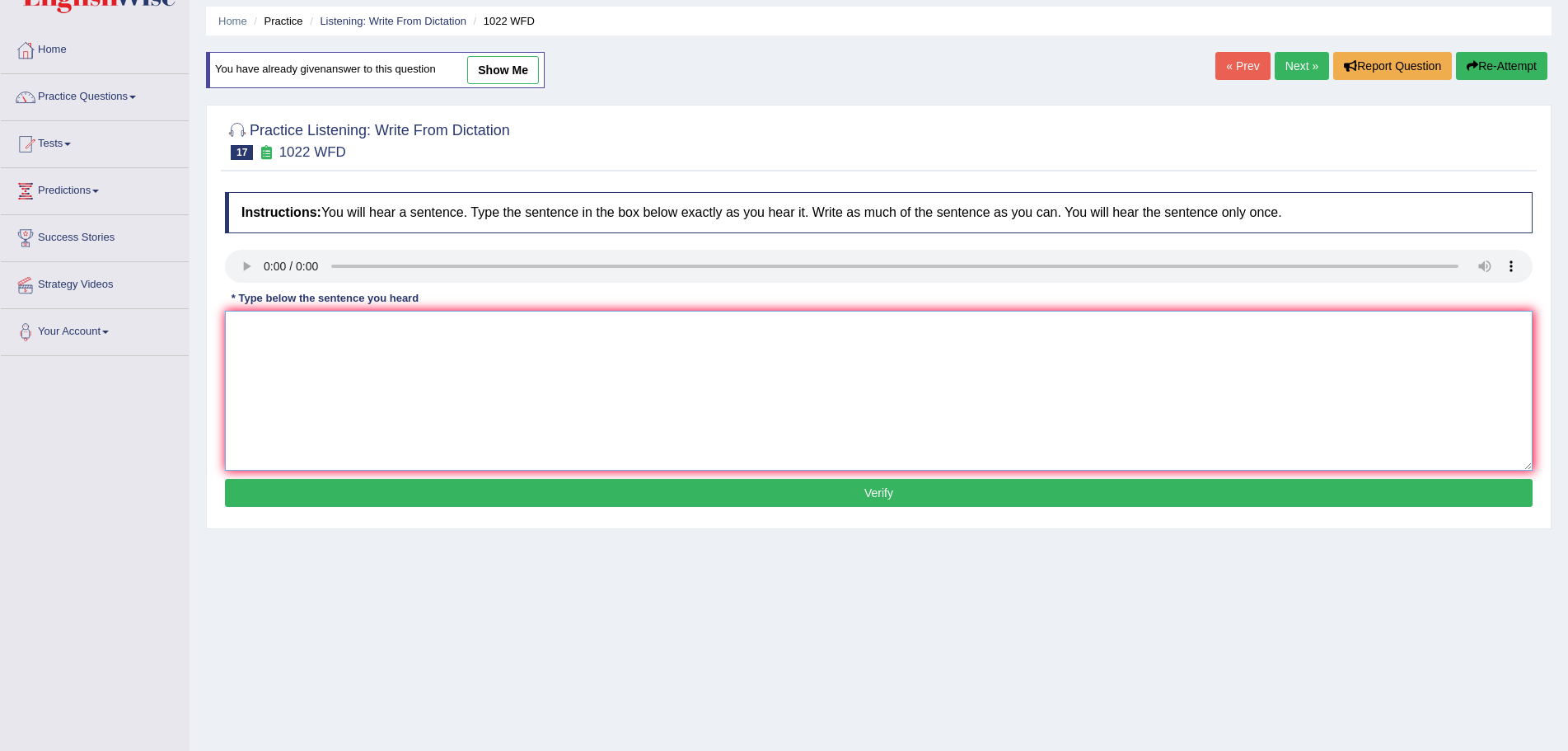
click at [309, 363] on textarea at bounding box center [878, 390] width 1308 height 160
click at [255, 344] on textarea at bounding box center [878, 390] width 1308 height 160
type textarea "m"
click at [351, 332] on textarea "Mathematics provides foundation for analyzing and" at bounding box center [878, 390] width 1308 height 160
click at [514, 328] on textarea "Mathematics provides a foundation for analyzing and" at bounding box center [878, 390] width 1308 height 160
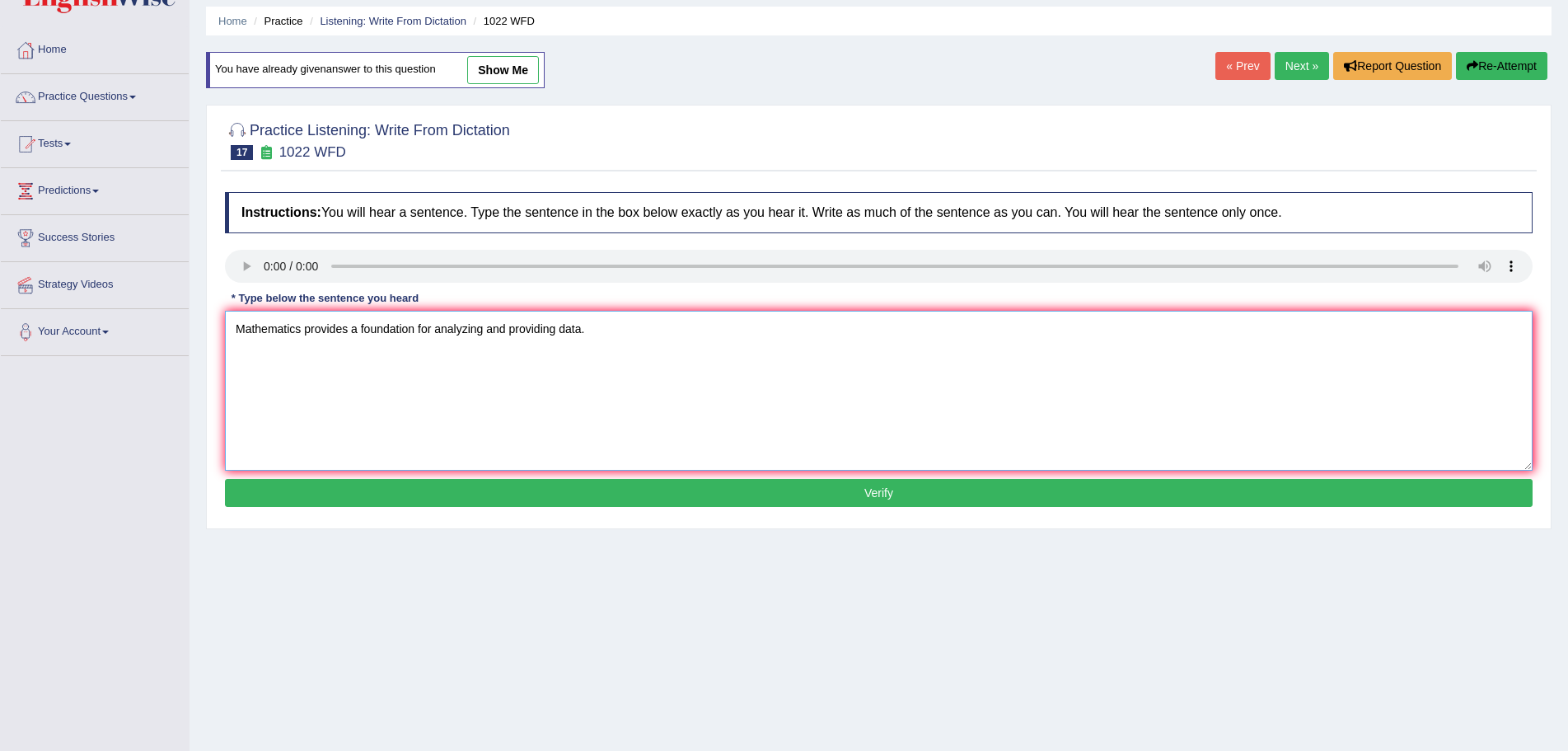
type textarea "Mathematics provides a foundation for analyzing and providing data."
click at [672, 489] on button "Verify" at bounding box center [878, 493] width 1308 height 28
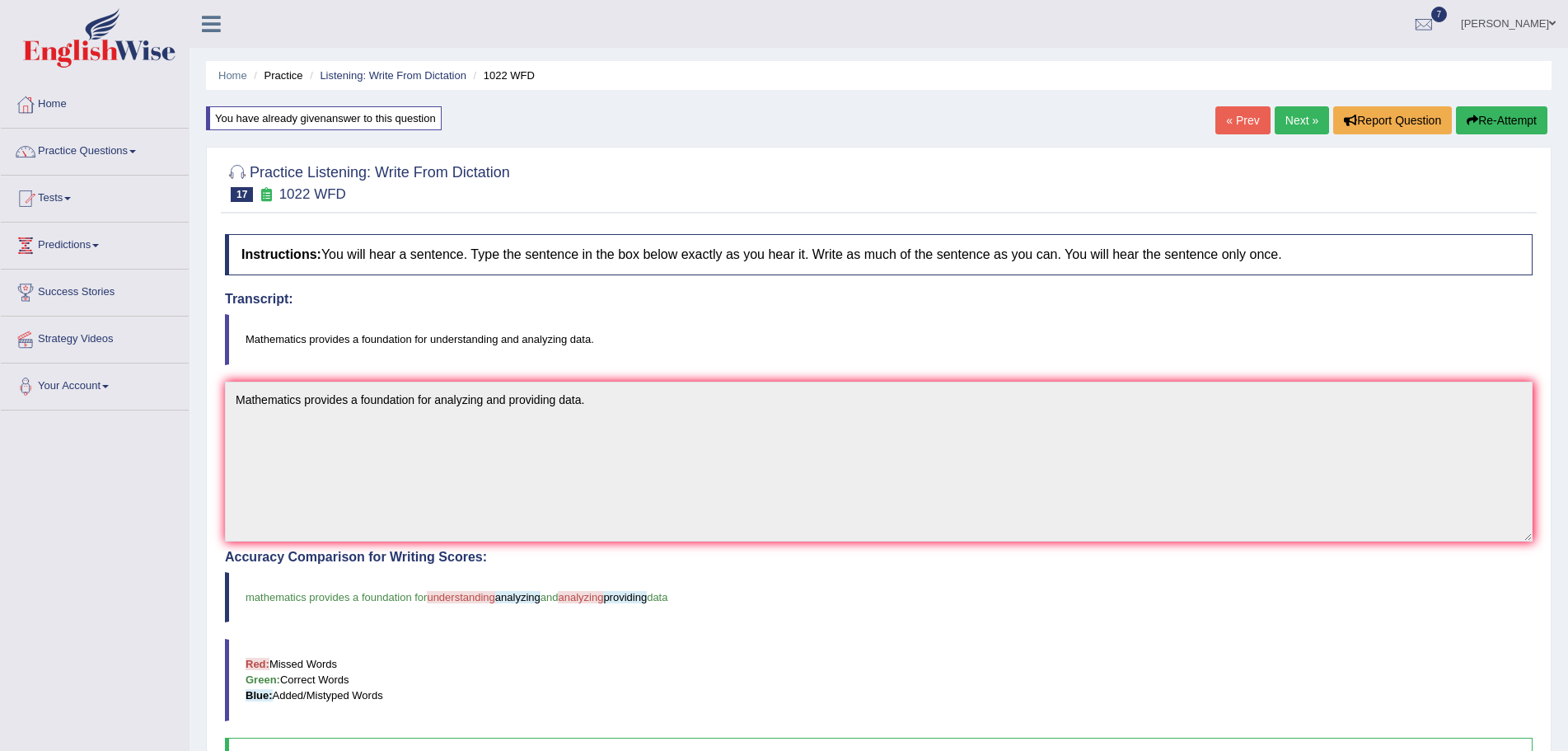
click at [1469, 119] on icon "button" at bounding box center [1473, 120] width 12 height 12
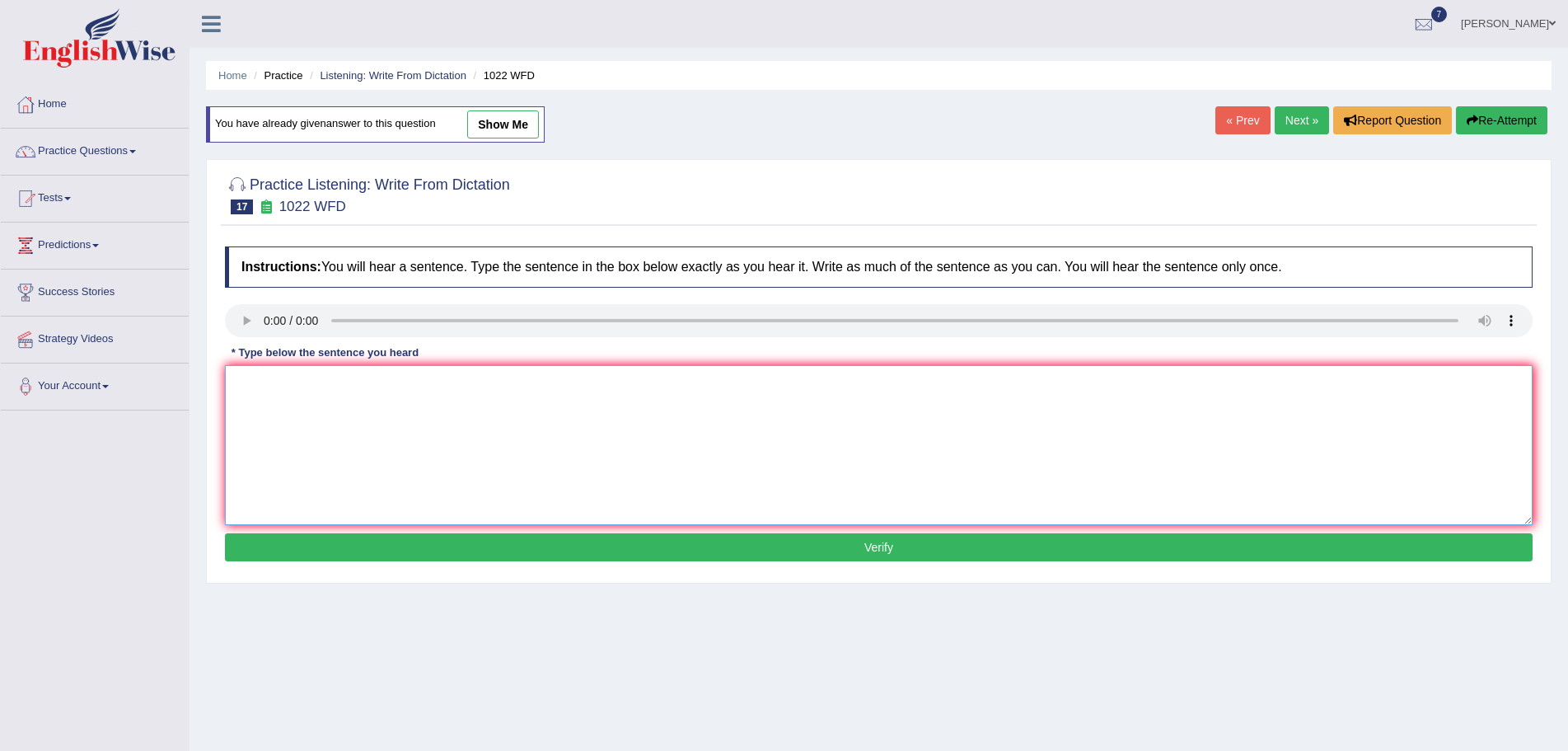
click at [273, 405] on textarea at bounding box center [878, 444] width 1308 height 160
click at [285, 431] on textarea at bounding box center [878, 444] width 1308 height 160
type textarea "Mathematics provides a foundation for understanding and analyzing data."
click at [765, 551] on button "Verify" at bounding box center [878, 547] width 1308 height 28
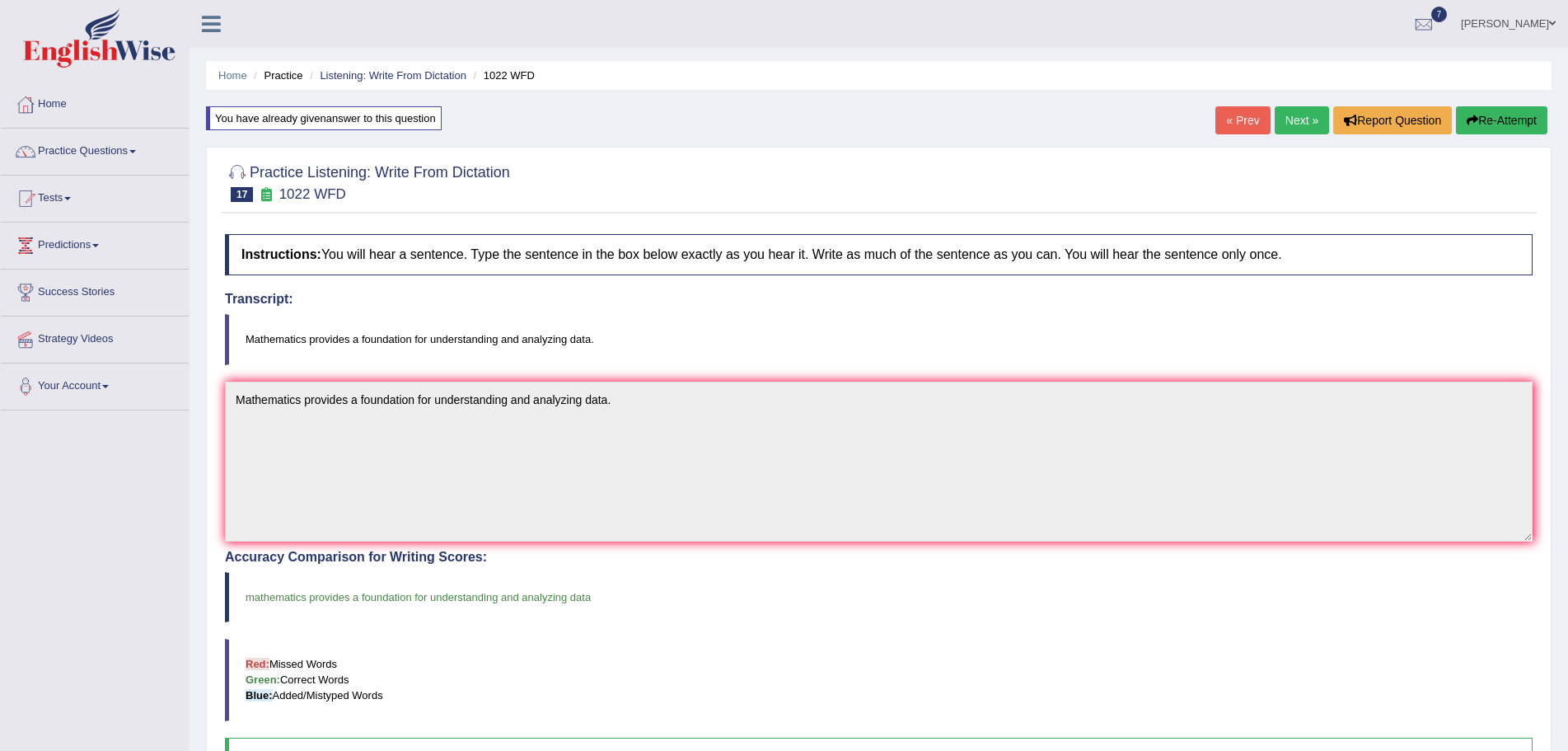
click at [1304, 119] on link "Next »" at bounding box center [1302, 120] width 55 height 28
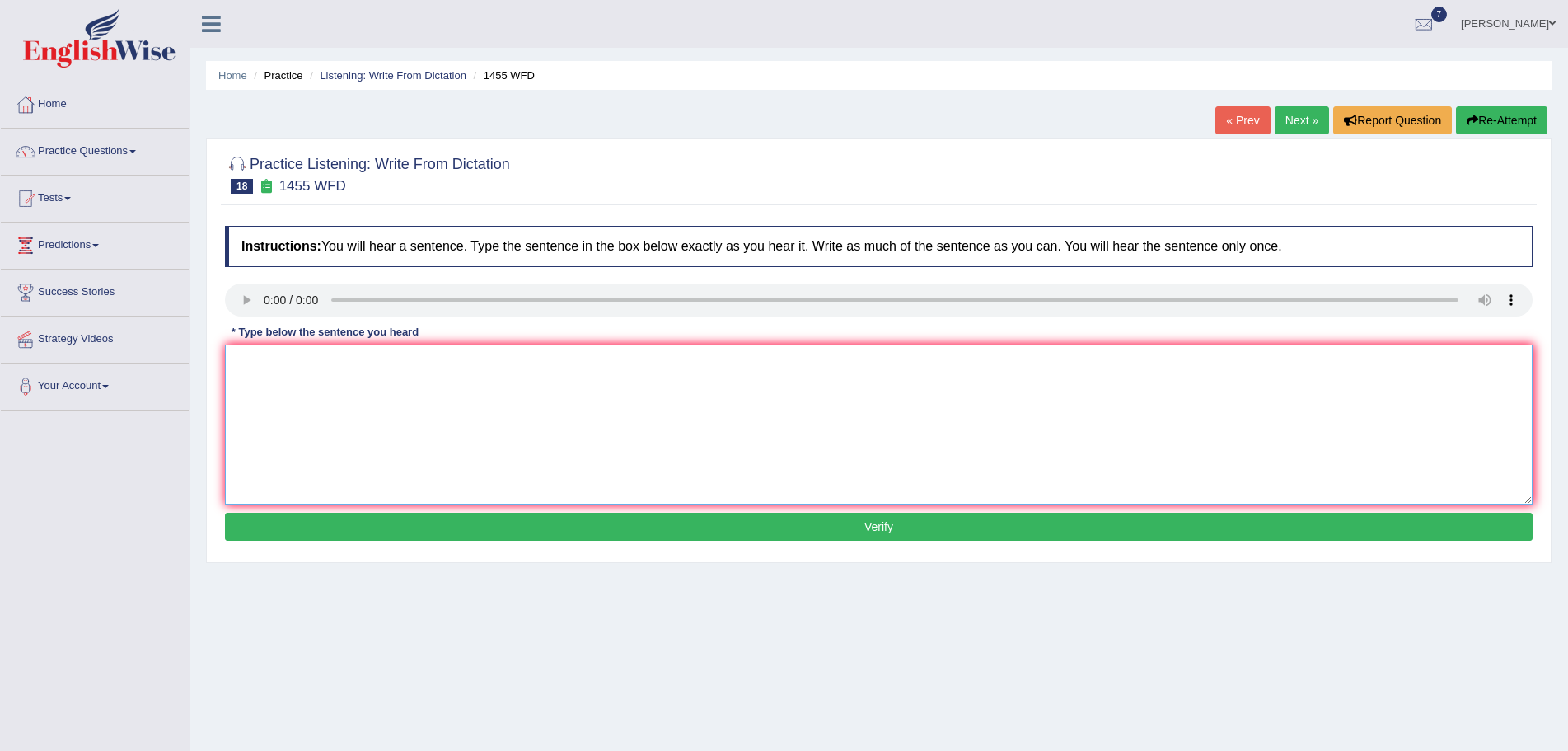
click at [303, 404] on textarea at bounding box center [878, 424] width 1308 height 160
click at [267, 377] on textarea at bounding box center [878, 424] width 1308 height 160
type textarea "You must wear hi-hif on the construction site."
click at [593, 529] on button "Verify" at bounding box center [878, 526] width 1308 height 28
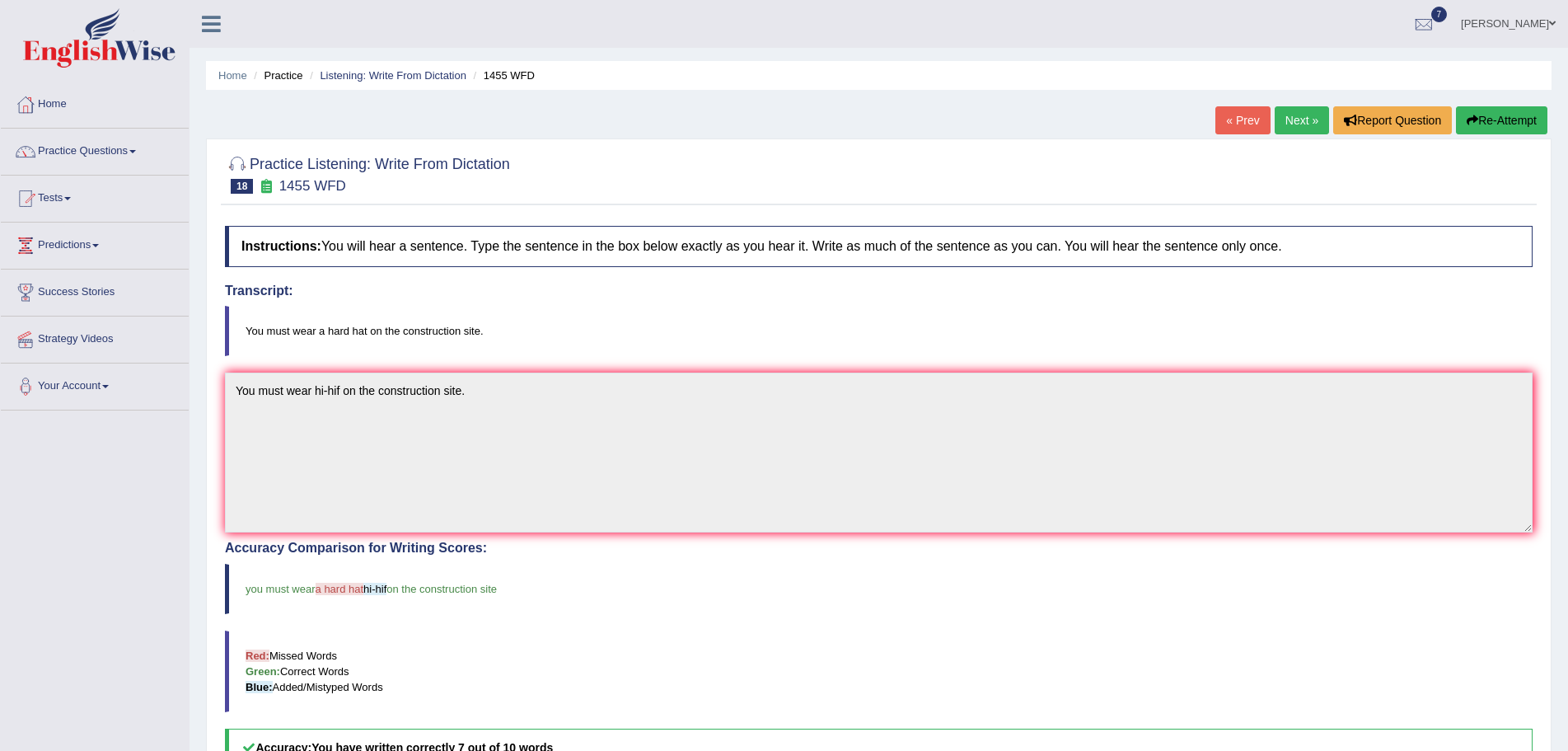
click at [1491, 115] on button "Re-Attempt" at bounding box center [1502, 120] width 91 height 28
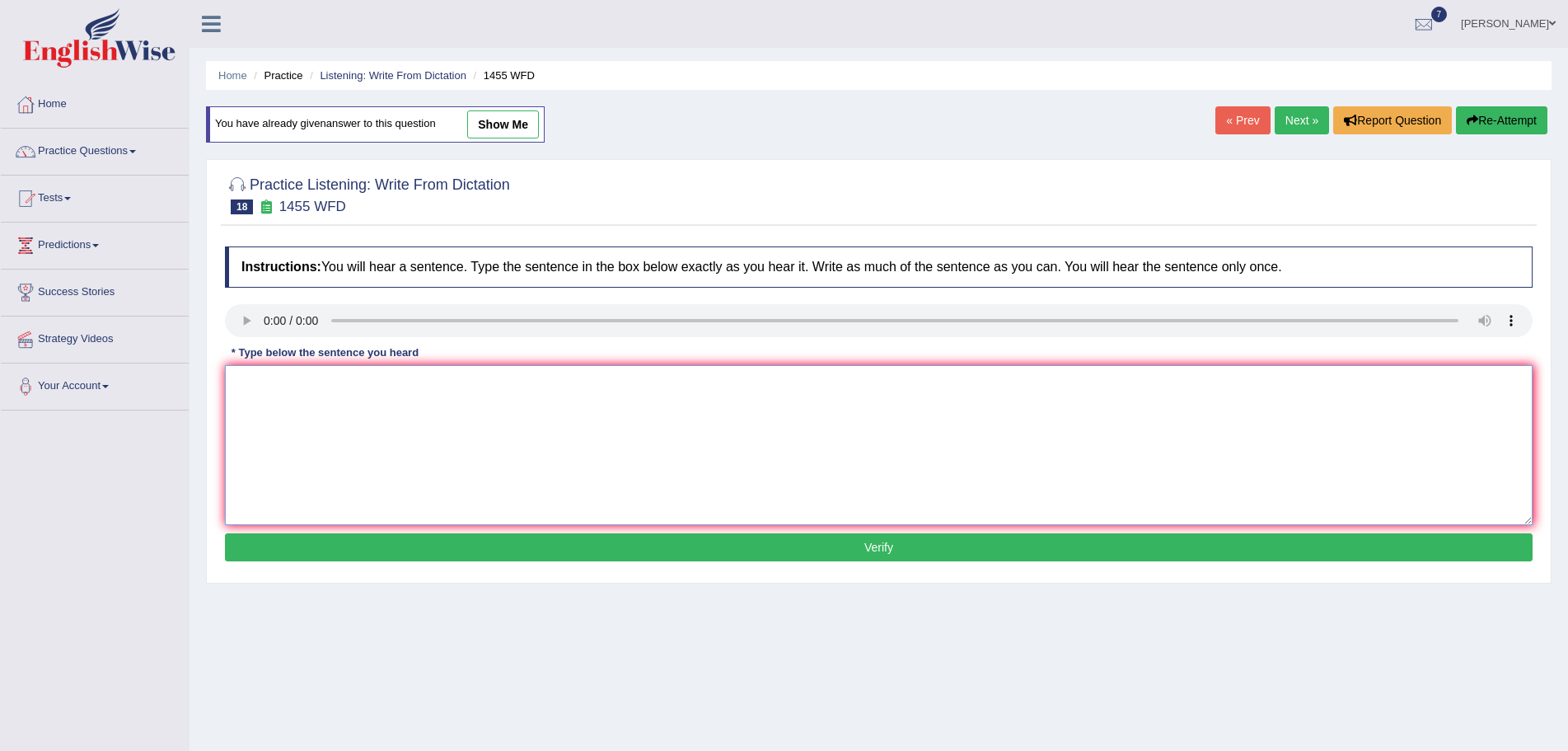
click at [283, 401] on textarea at bounding box center [878, 444] width 1308 height 160
click at [462, 388] on textarea "You must wear a hard hat on the contrustionsite." at bounding box center [878, 444] width 1308 height 160
type textarea "You must wear a hard hat on the construction site."
click at [878, 548] on button "Verify" at bounding box center [878, 547] width 1308 height 28
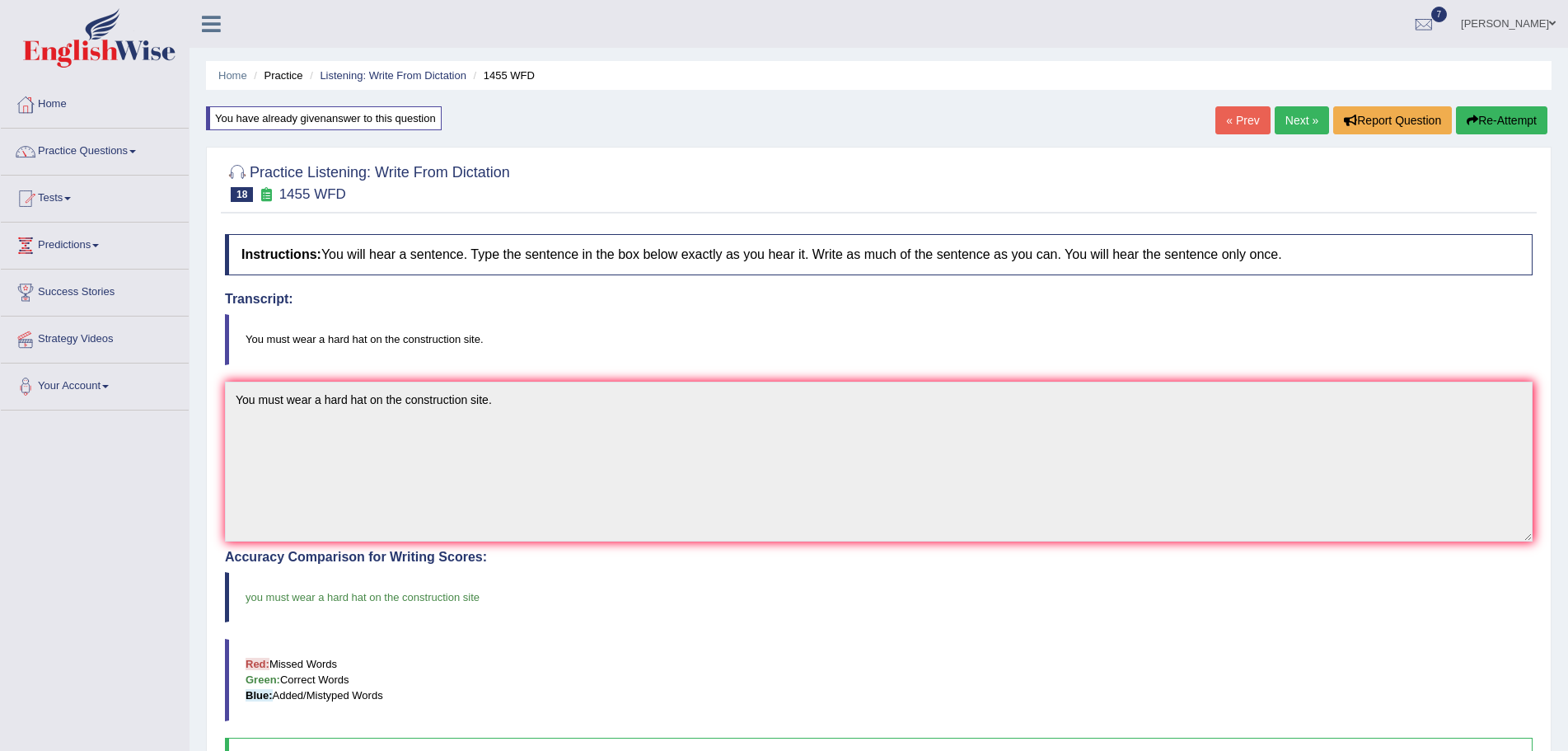
click at [1280, 119] on link "Next »" at bounding box center [1302, 120] width 55 height 28
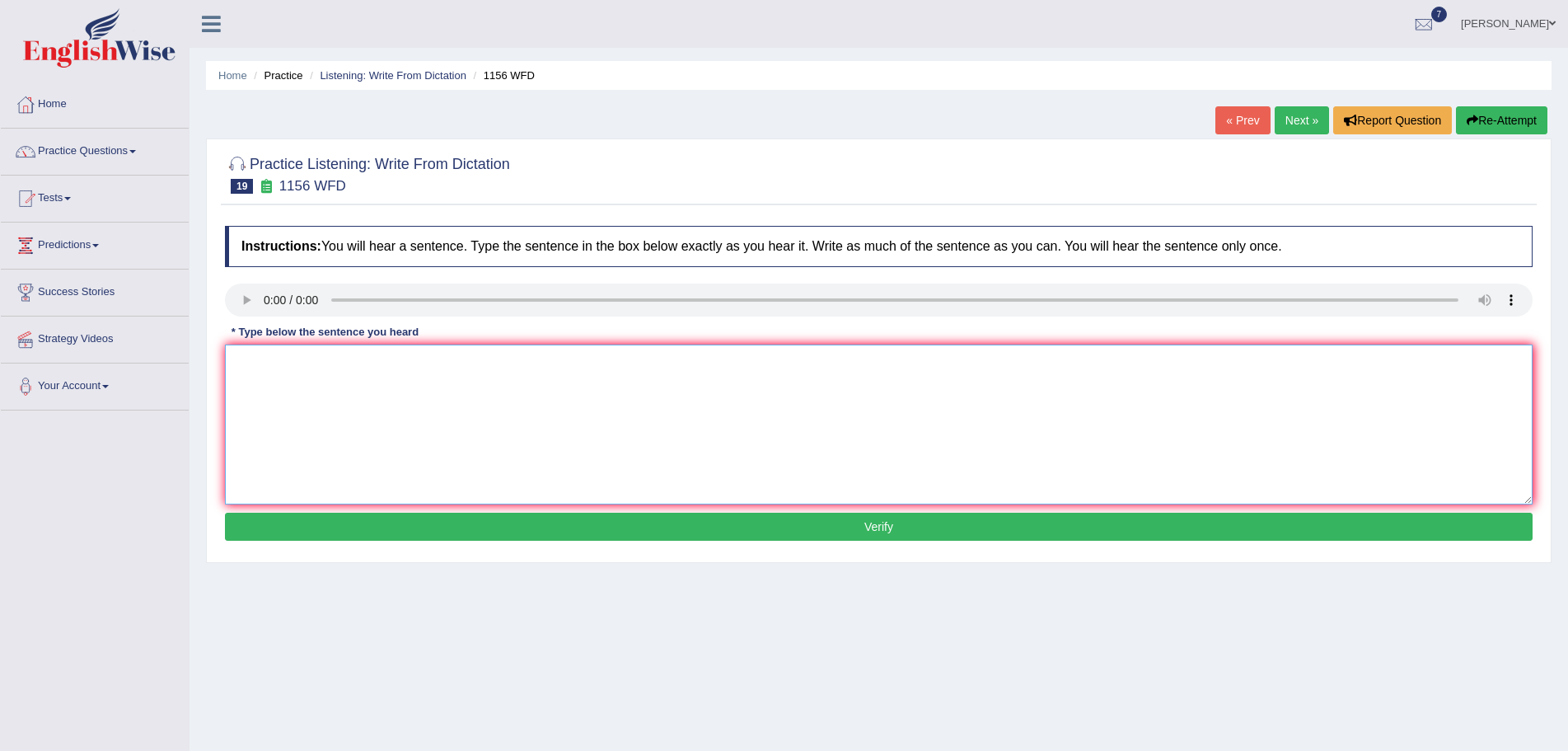
click at [254, 397] on textarea at bounding box center [878, 424] width 1308 height 160
click at [278, 393] on textarea at bounding box center [878, 424] width 1308 height 160
click at [351, 368] on textarea "Chemical reactions ocure when substances conbined or changed." at bounding box center [878, 424] width 1308 height 160
click at [370, 364] on textarea "Chemical reactions occure when substances conbined or changed." at bounding box center [878, 424] width 1308 height 160
type textarea "Chemical reactions occur when substances combine or changed."
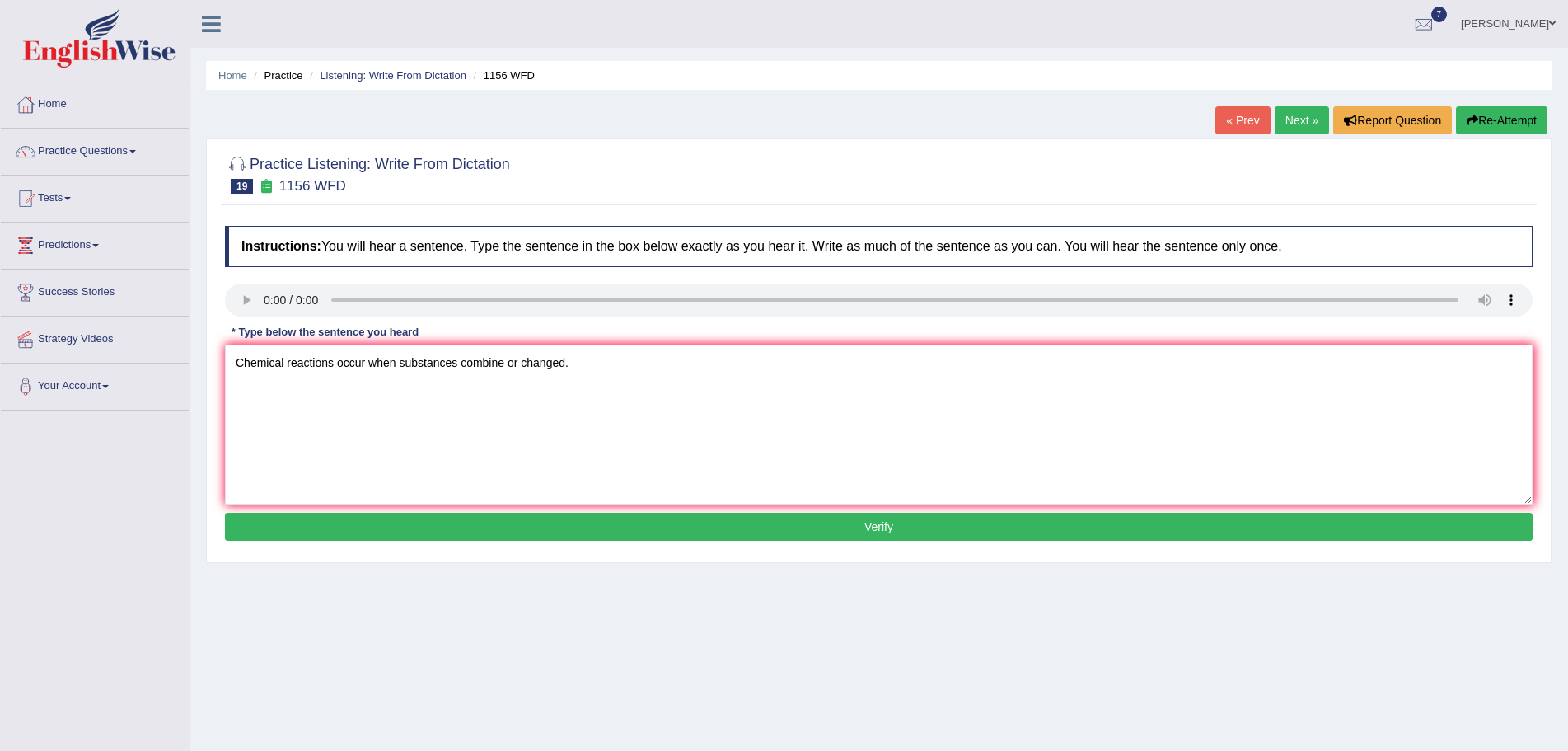
click at [708, 525] on button "Verify" at bounding box center [878, 526] width 1308 height 28
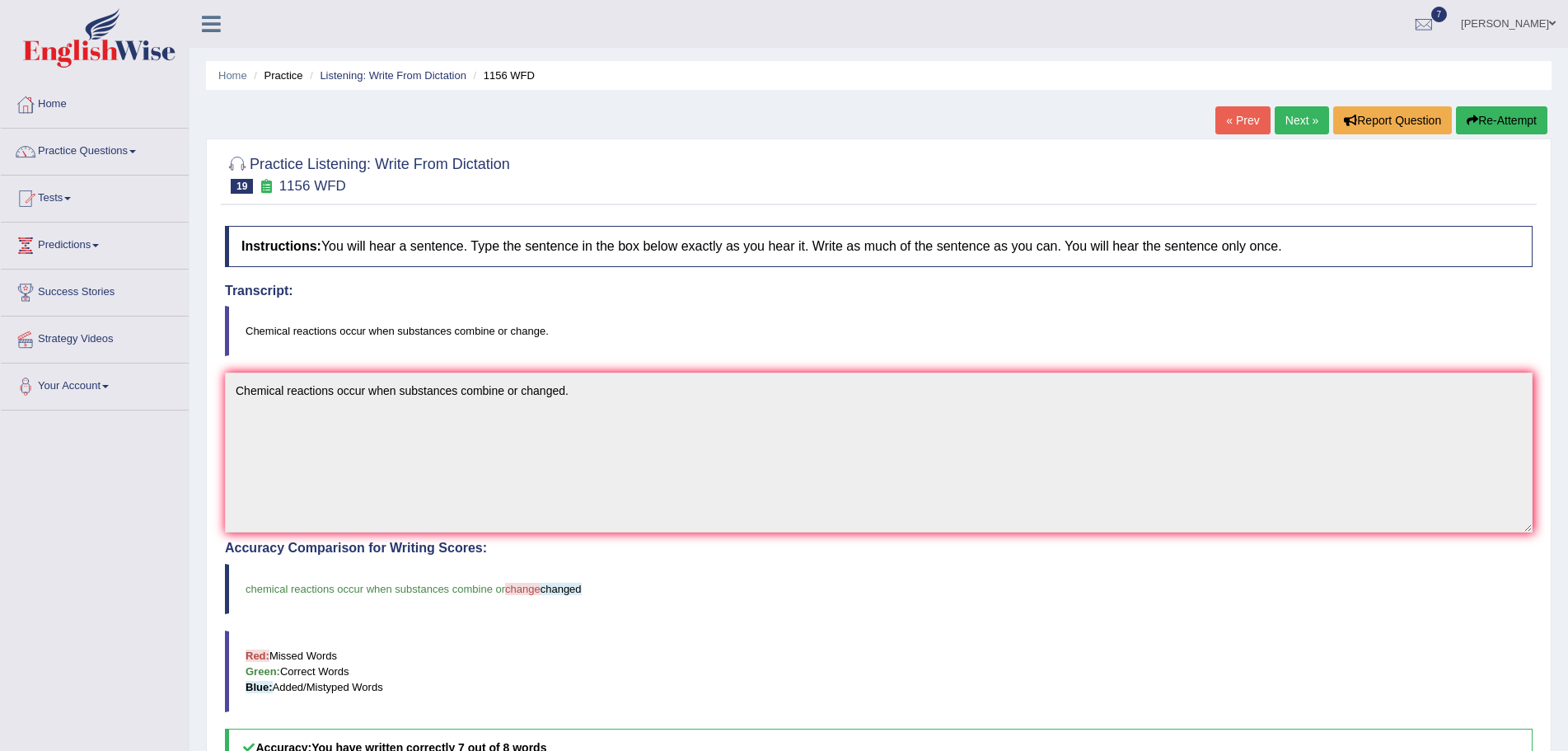
click at [1486, 116] on button "Re-Attempt" at bounding box center [1502, 120] width 91 height 28
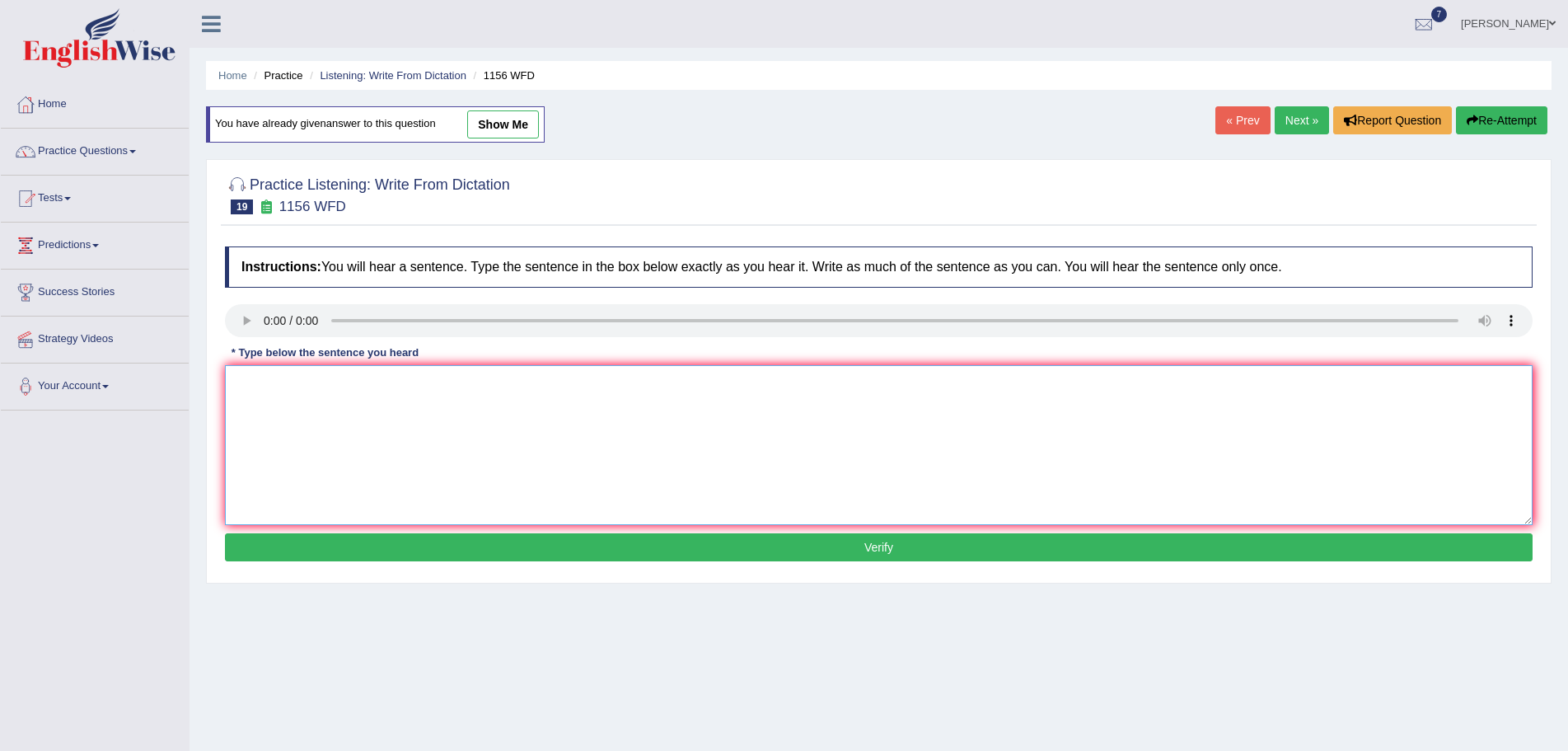
click at [274, 408] on textarea at bounding box center [878, 444] width 1308 height 160
type textarea "Chemical reactions occur when substances combine or change."
click at [720, 543] on button "Verify" at bounding box center [878, 547] width 1308 height 28
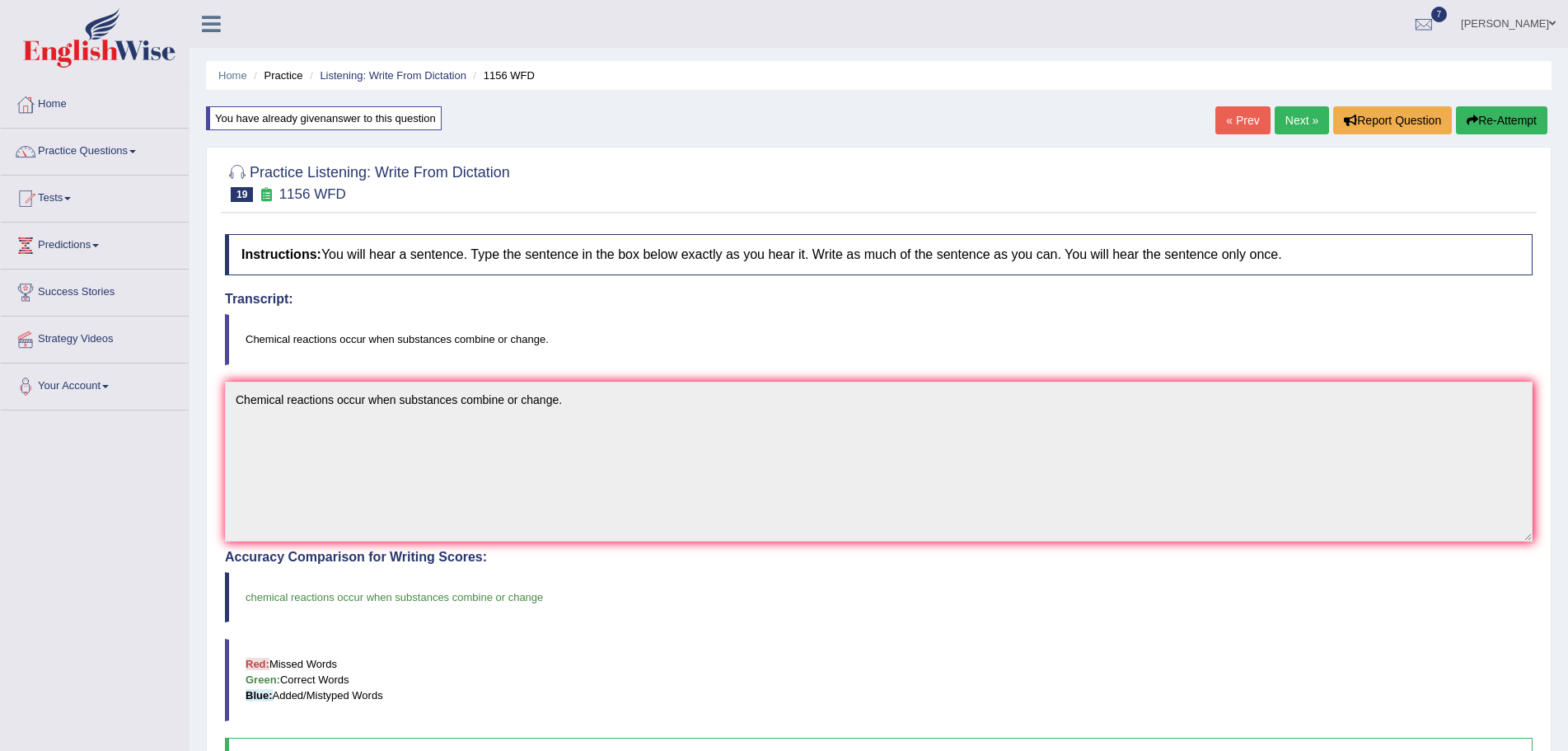
click at [1285, 119] on link "Next »" at bounding box center [1302, 120] width 55 height 28
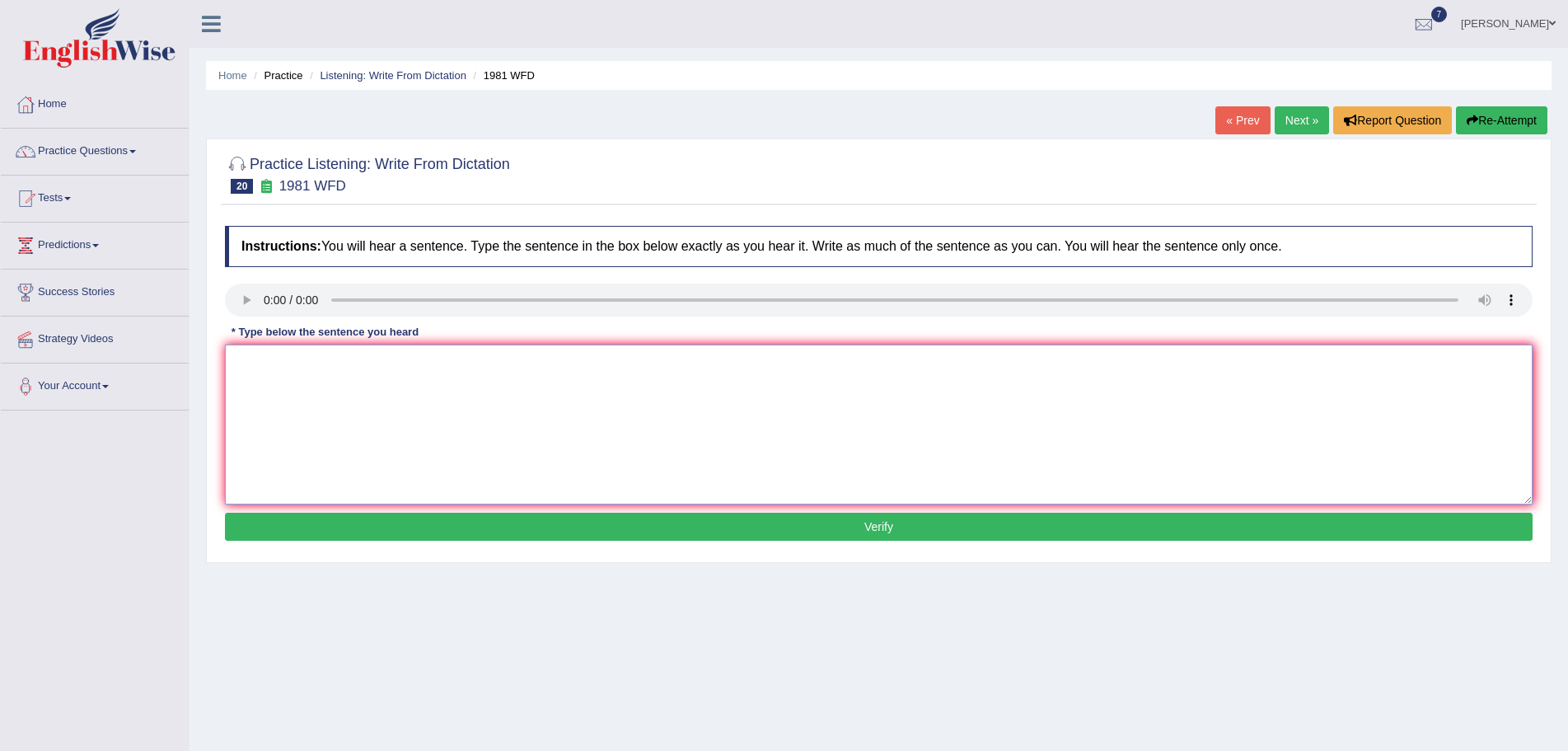
click at [273, 388] on textarea at bounding box center [878, 424] width 1308 height 160
click at [511, 362] on textarea "All your arguments must be supported by evidence or theories." at bounding box center [878, 424] width 1308 height 160
click at [278, 361] on textarea "All your arguments must be supported by evidence and relevant theories." at bounding box center [878, 424] width 1308 height 160
click at [253, 363] on textarea "All your arguments must be supported by evidence and relevant theories." at bounding box center [878, 424] width 1308 height 160
type textarea "All of your arguments must be supported by evidence and relevant theories."
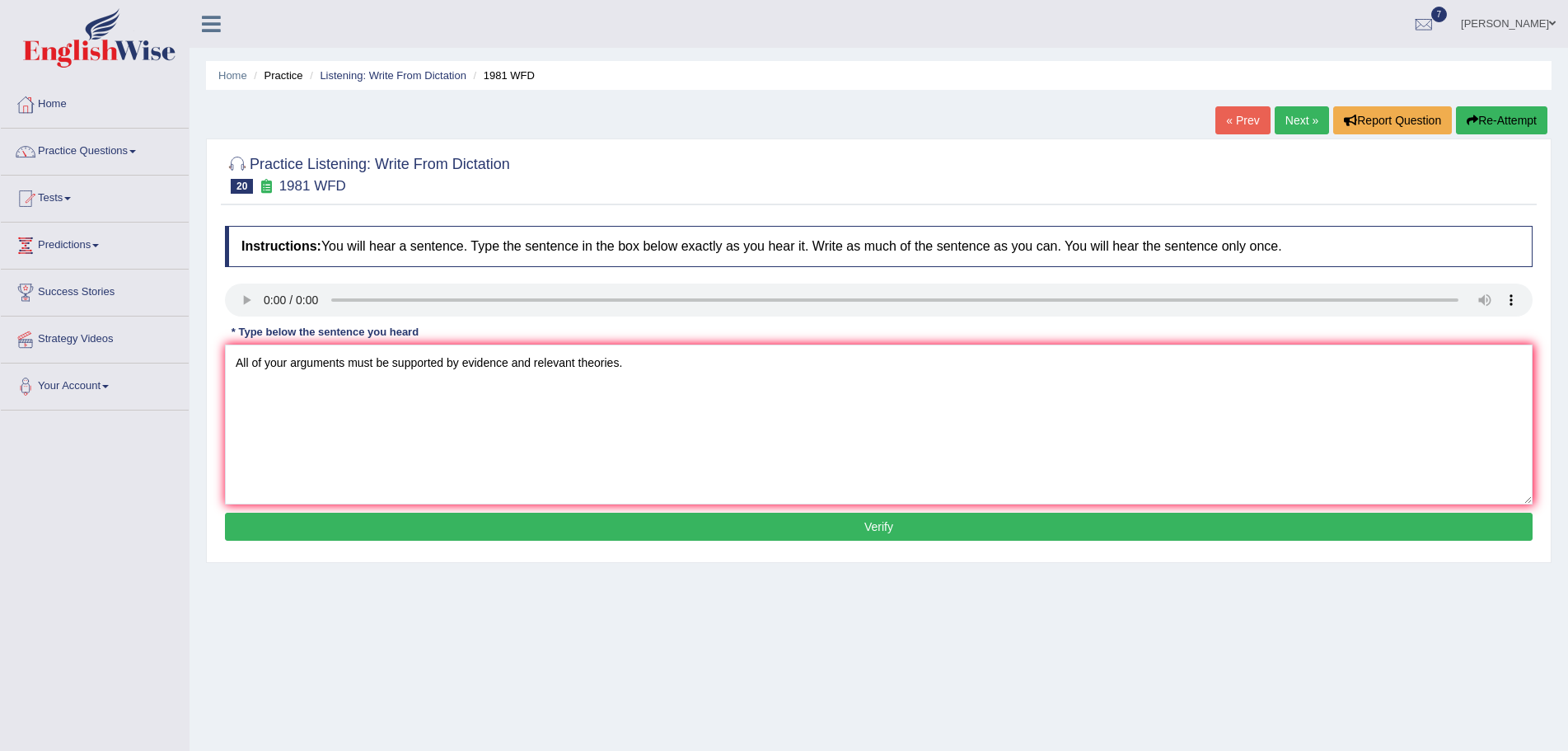
click at [780, 531] on button "Verify" at bounding box center [878, 526] width 1308 height 28
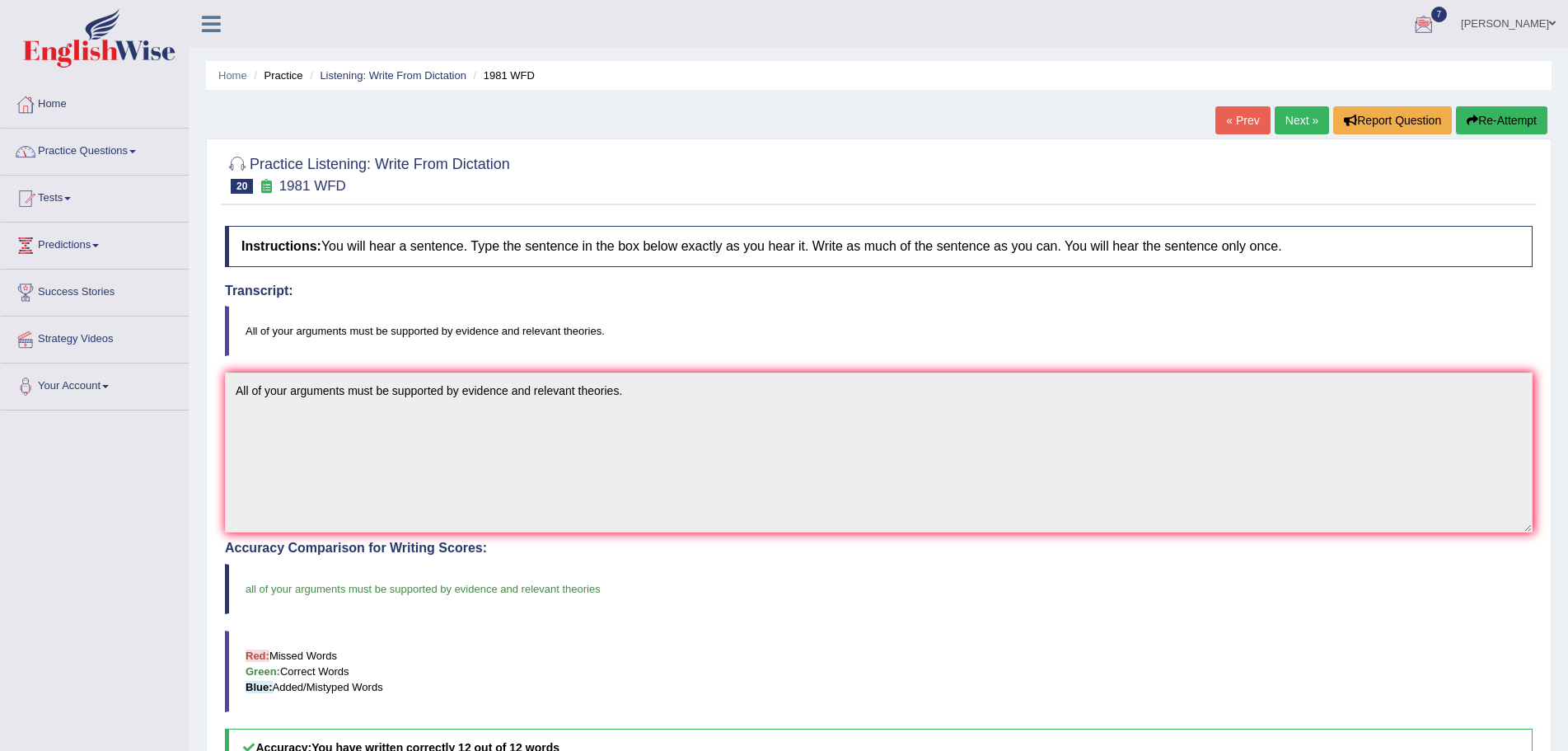
click at [1291, 115] on link "Next »" at bounding box center [1302, 120] width 55 height 28
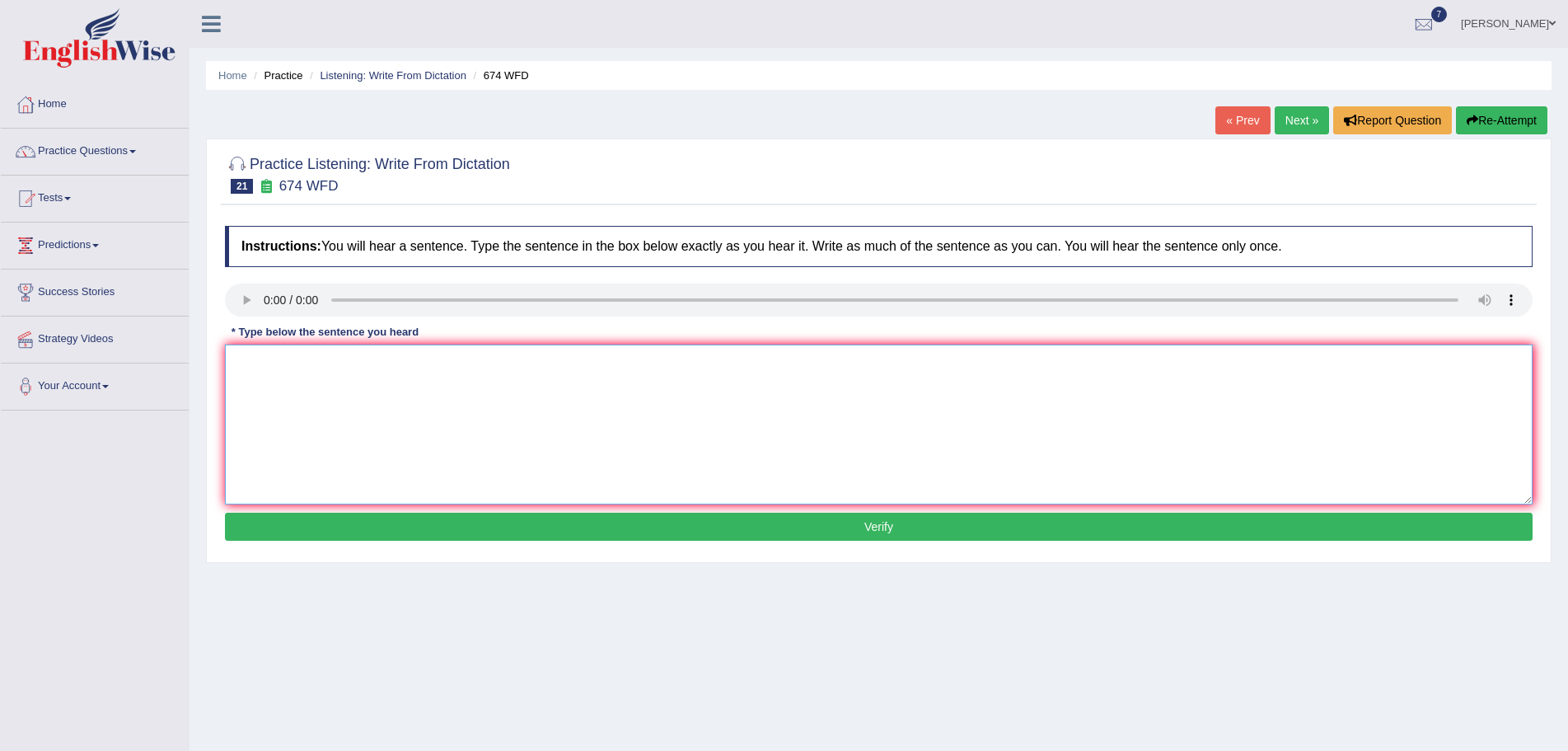
click at [273, 399] on textarea at bounding box center [878, 424] width 1308 height 160
click at [323, 364] on textarea "Unemployement has fallen" at bounding box center [878, 424] width 1308 height 160
click at [356, 370] on textarea "Unemployment rates has fallen" at bounding box center [878, 424] width 1308 height 160
click at [402, 357] on textarea "Unemployment rates have fallen" at bounding box center [878, 424] width 1308 height 160
click at [497, 363] on textarea "Unemployment rates have fallen to the lowest rates for years." at bounding box center [878, 424] width 1308 height 160
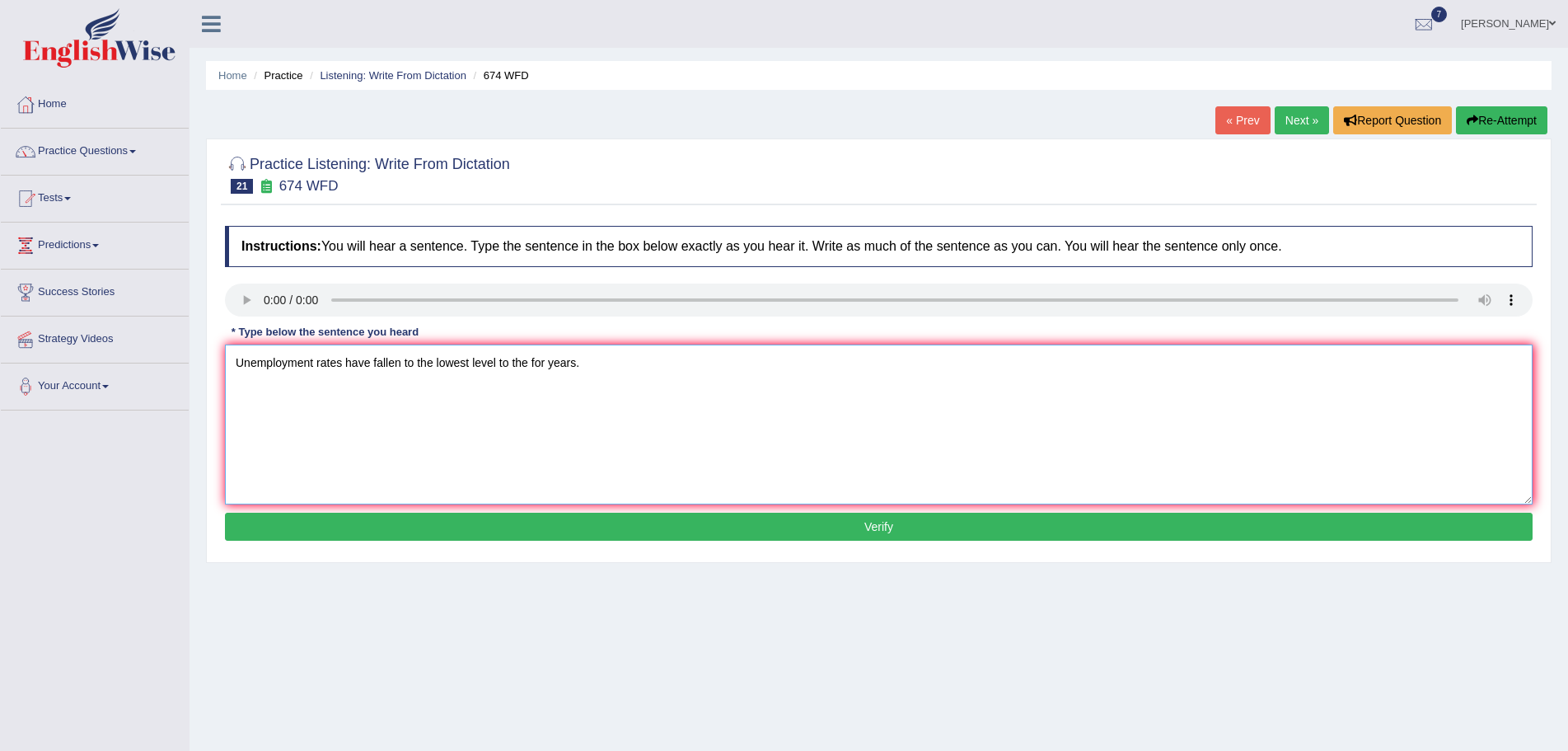
click at [549, 364] on textarea "Unemployment rates have fallen to the lowest level to the for years." at bounding box center [878, 424] width 1308 height 160
click at [369, 363] on textarea "Unemployment rates have fallen to the lowest level to the years." at bounding box center [878, 424] width 1308 height 160
click at [521, 368] on textarea "Unemployment rates has fallen to the lowest level to the years." at bounding box center [878, 424] width 1308 height 160
type textarea "Unemployment rates has fallen to the lowest level in years."
click at [885, 530] on button "Verify" at bounding box center [878, 526] width 1308 height 28
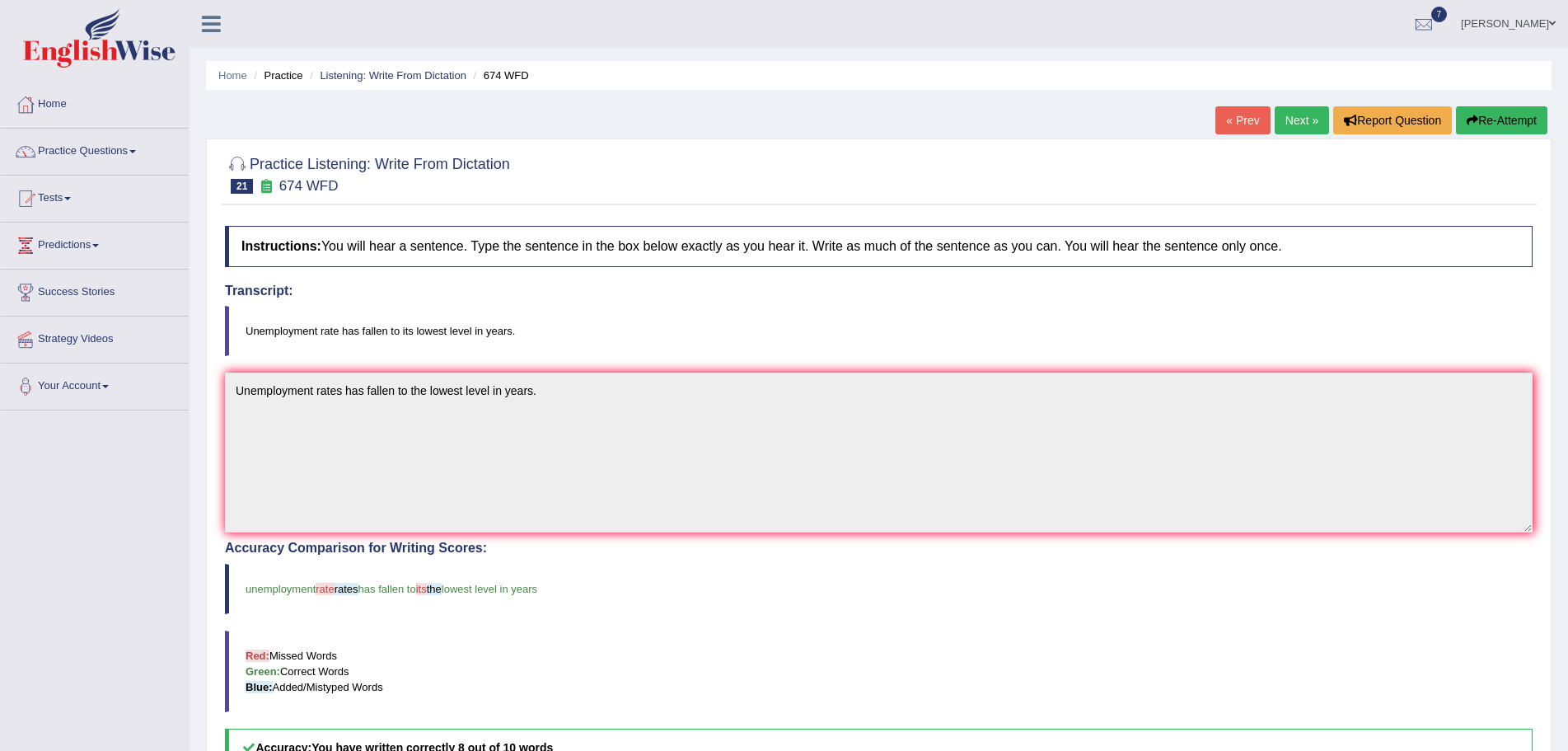
click at [1493, 118] on button "Re-Attempt" at bounding box center [1502, 120] width 91 height 28
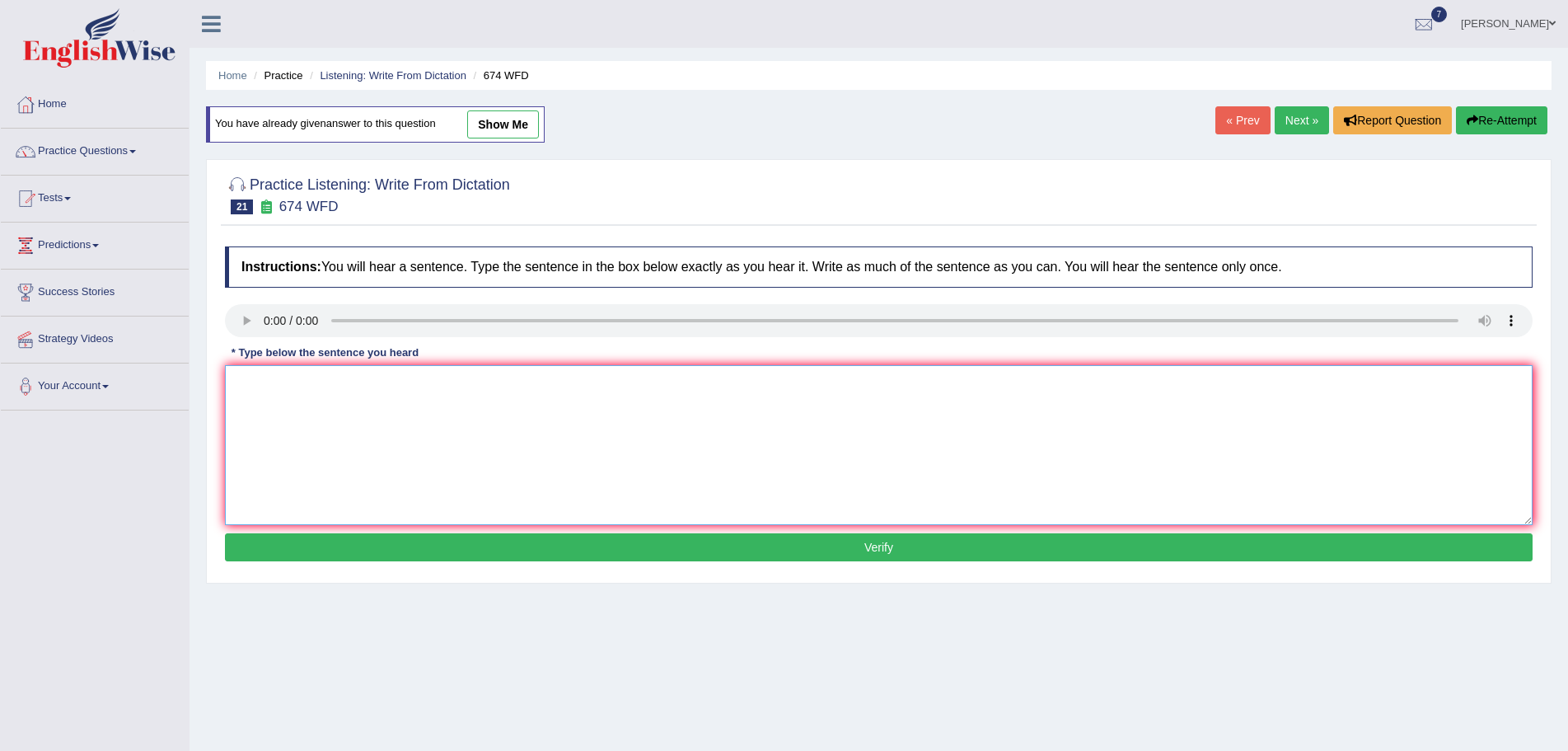
click at [293, 403] on textarea at bounding box center [878, 444] width 1308 height 160
click at [243, 382] on textarea "unemployment rate has fallen to its lowest" at bounding box center [878, 444] width 1308 height 160
drag, startPoint x: 583, startPoint y: 473, endPoint x: 508, endPoint y: 457, distance: 76.7
click at [583, 473] on textarea "Unemployment rate has fallen to its lowest" at bounding box center [878, 444] width 1308 height 160
type textarea "Unemployment rate has fallen to its lowest level in years."
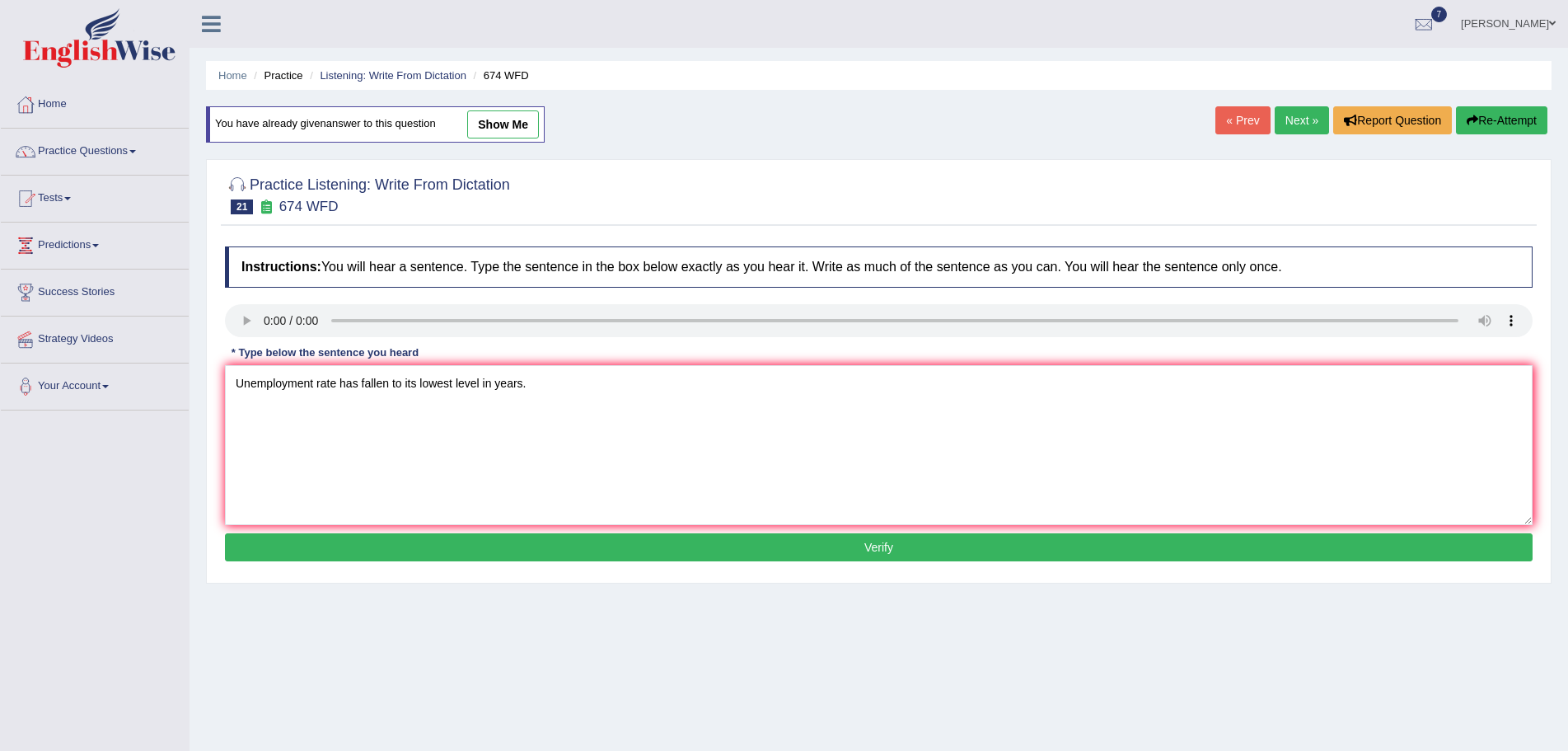
click at [807, 552] on button "Verify" at bounding box center [878, 547] width 1308 height 28
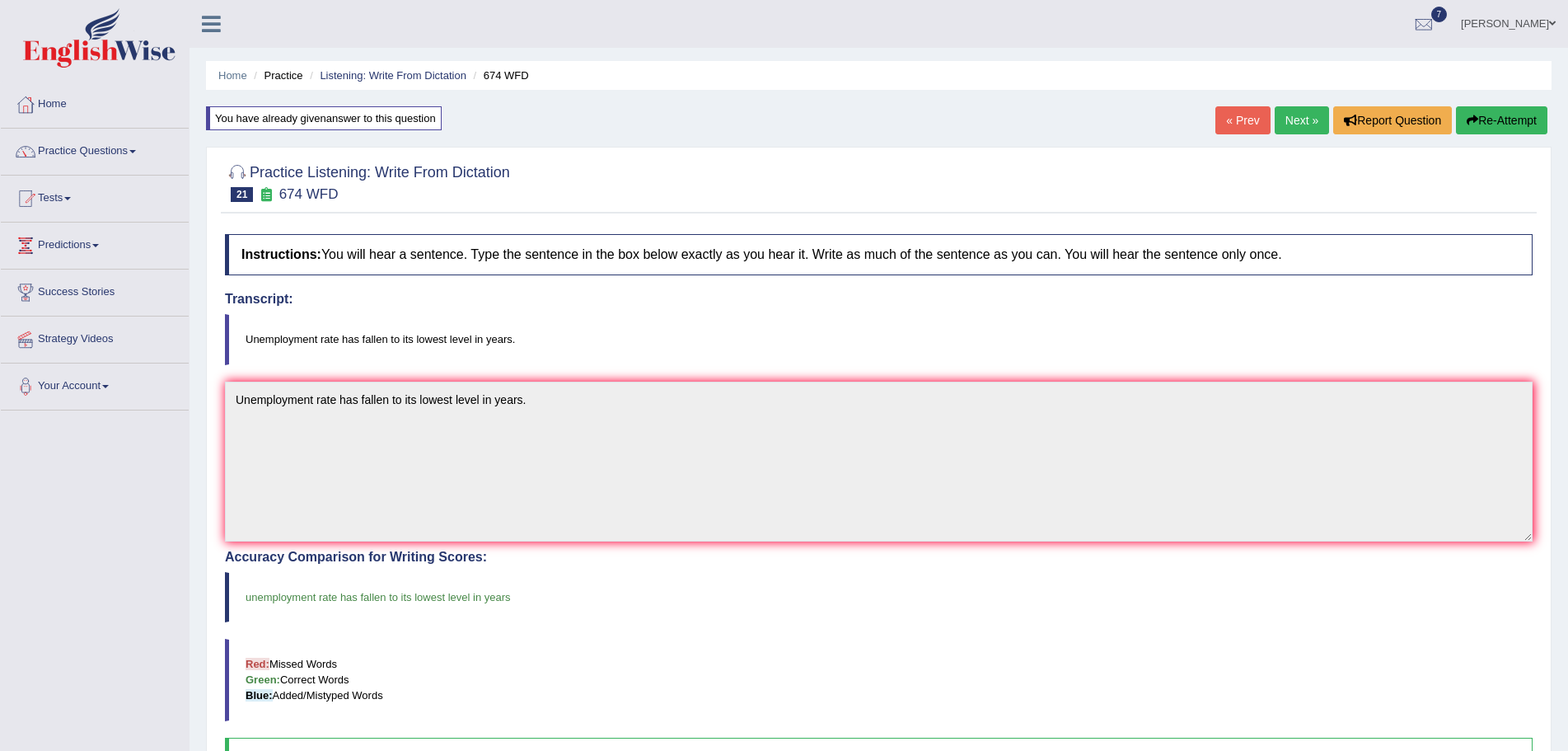
click at [1285, 111] on link "Next »" at bounding box center [1302, 120] width 55 height 28
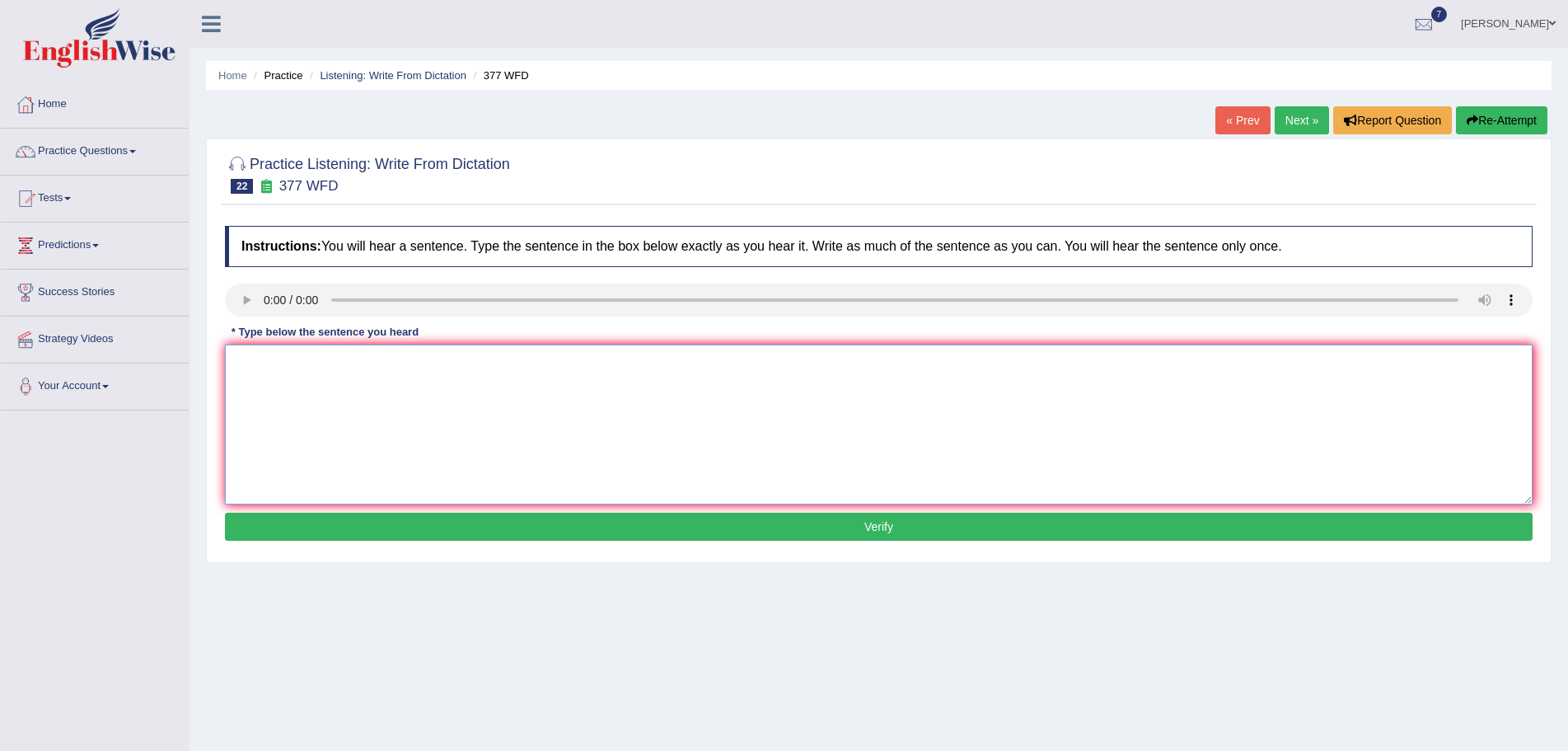
click at [299, 385] on textarea at bounding box center [878, 424] width 1308 height 160
click at [446, 357] on textarea "The department has higher proportion of student" at bounding box center [878, 424] width 1308 height 160
click at [559, 361] on textarea "The department has higher proportion of post graduate student" at bounding box center [878, 424] width 1308 height 160
click at [341, 364] on textarea "The department has higher proportion of post graduate students" at bounding box center [878, 424] width 1308 height 160
click at [577, 361] on textarea "The department has a higher proportion of postgraduate students" at bounding box center [878, 424] width 1308 height 160
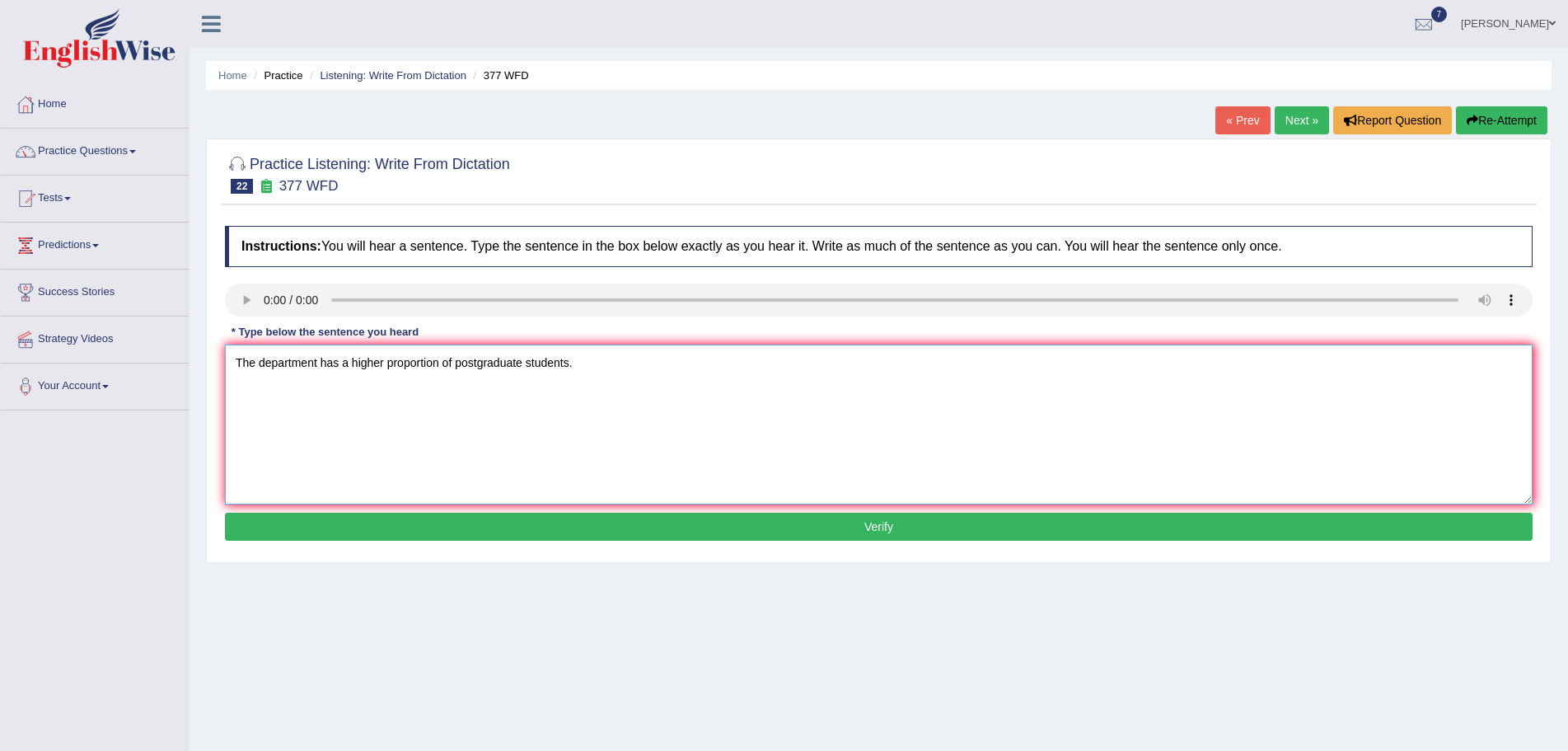
type textarea "The department has a higher proportion of postgraduate students."
click at [847, 520] on button "Verify" at bounding box center [878, 526] width 1308 height 28
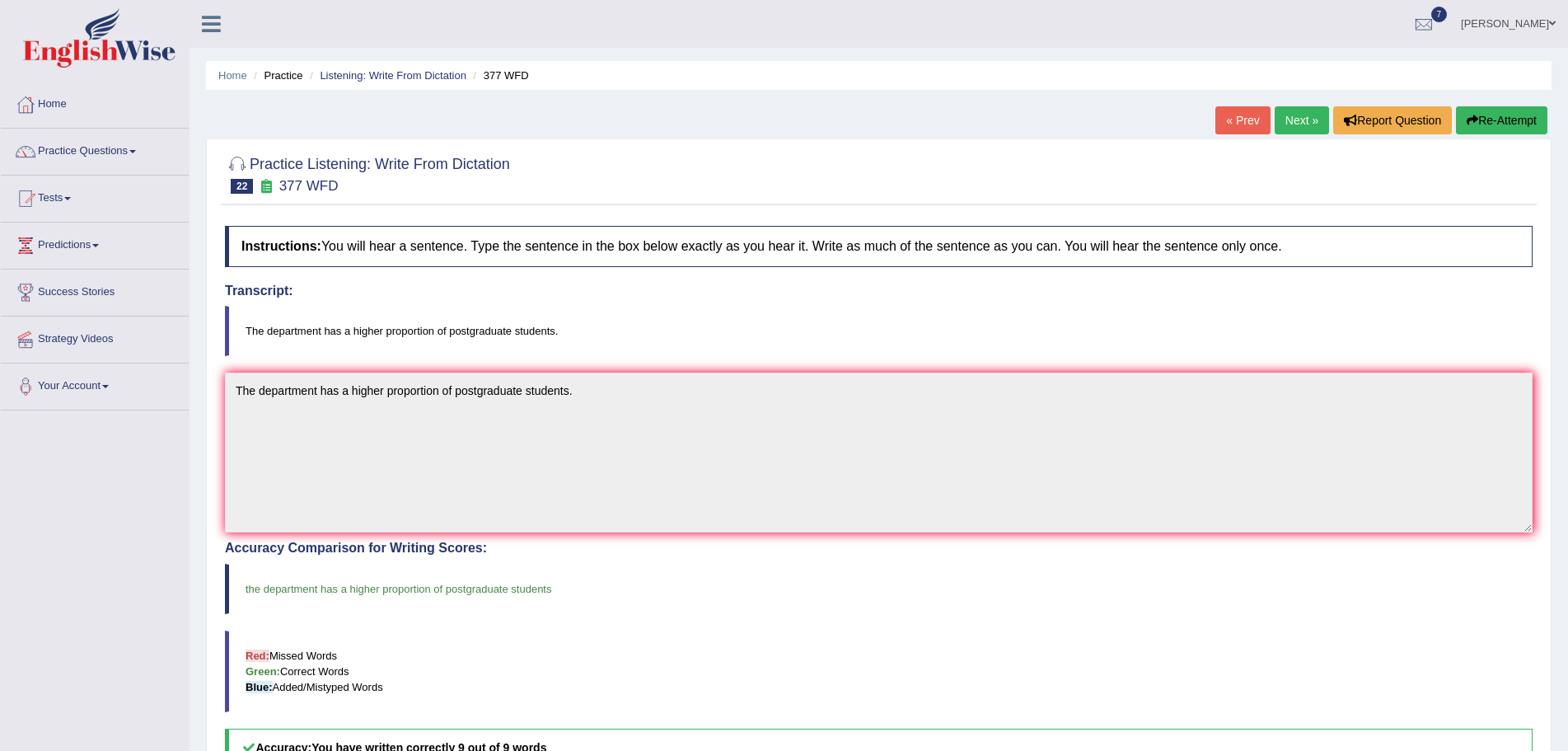
click at [1280, 115] on link "Next »" at bounding box center [1302, 120] width 55 height 28
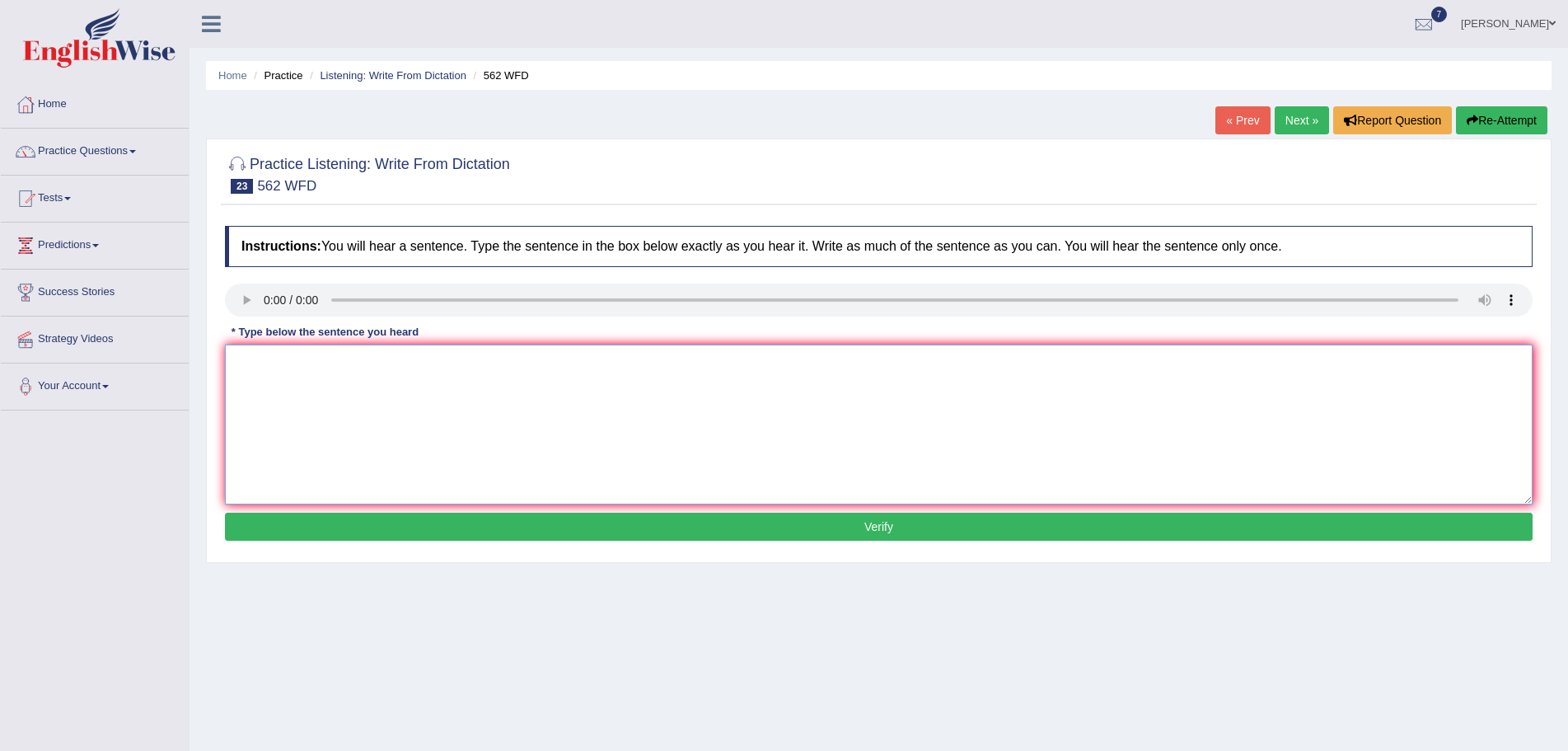
click at [276, 385] on textarea at bounding box center [878, 424] width 1308 height 160
click at [451, 366] on textarea "The gap between the rich and the poor do not decrease." at bounding box center [878, 424] width 1308 height 160
type textarea "The gap between the rich and the poor does not decrease."
click at [682, 526] on button "Verify" at bounding box center [878, 526] width 1308 height 28
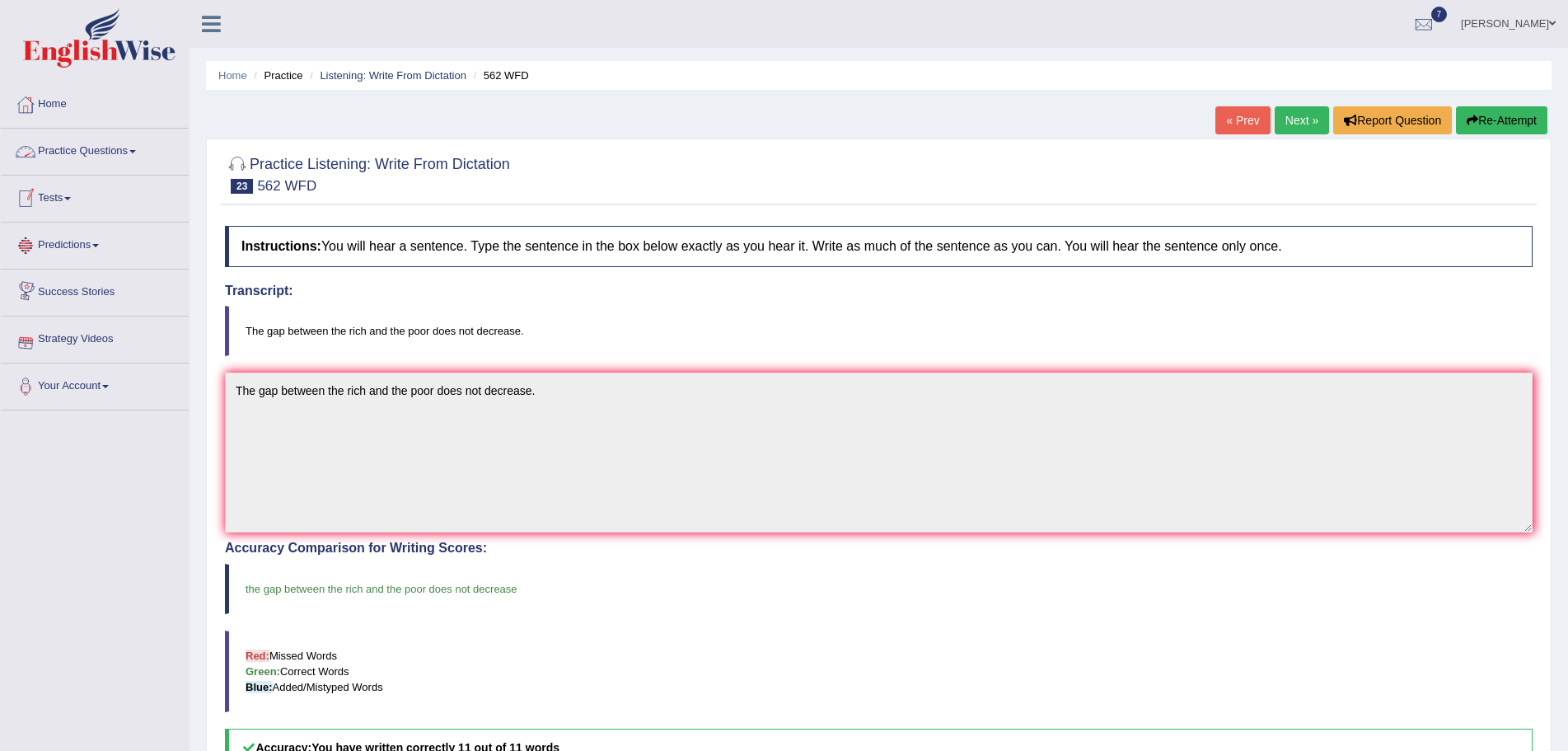
click at [136, 150] on span at bounding box center [133, 152] width 7 height 3
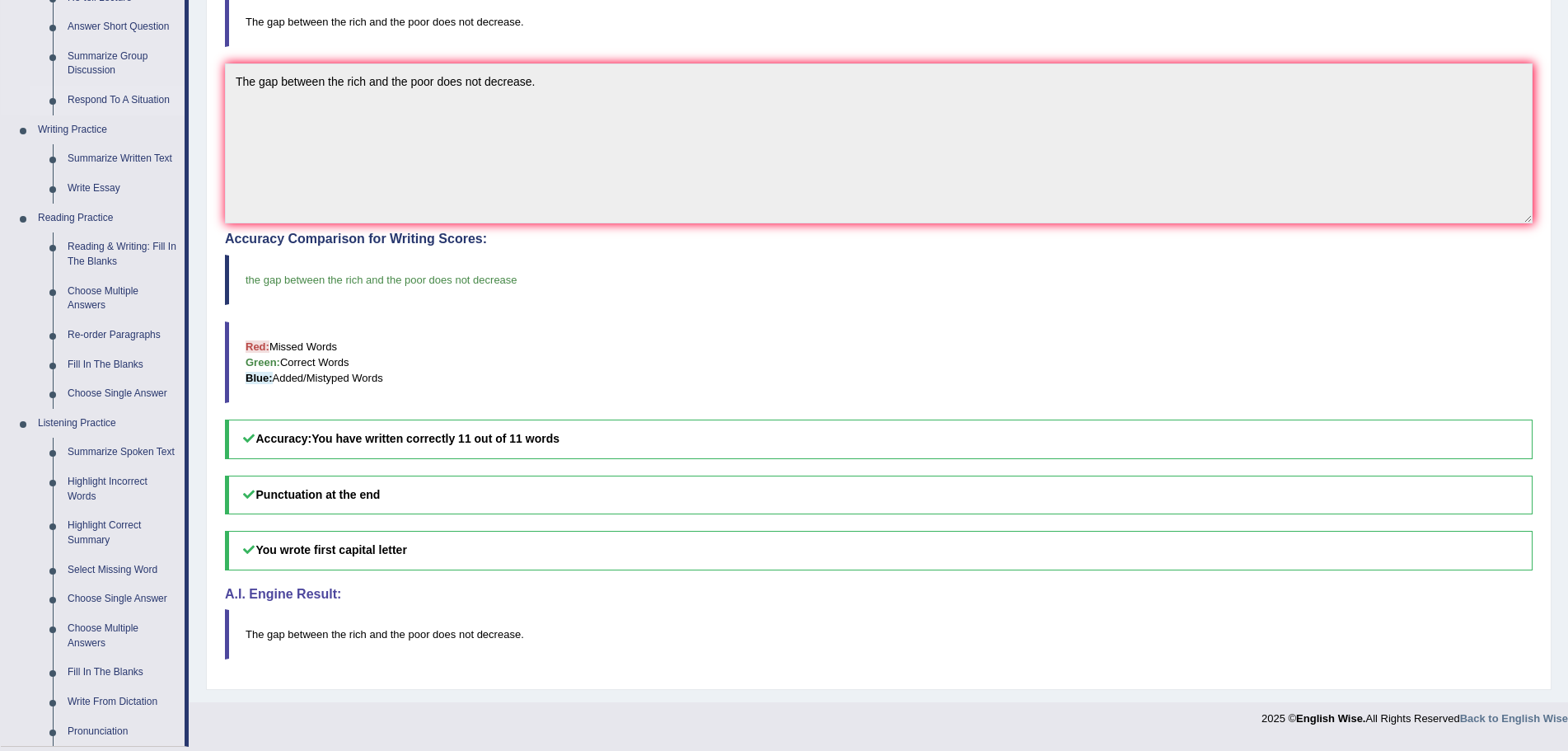
scroll to position [495, 0]
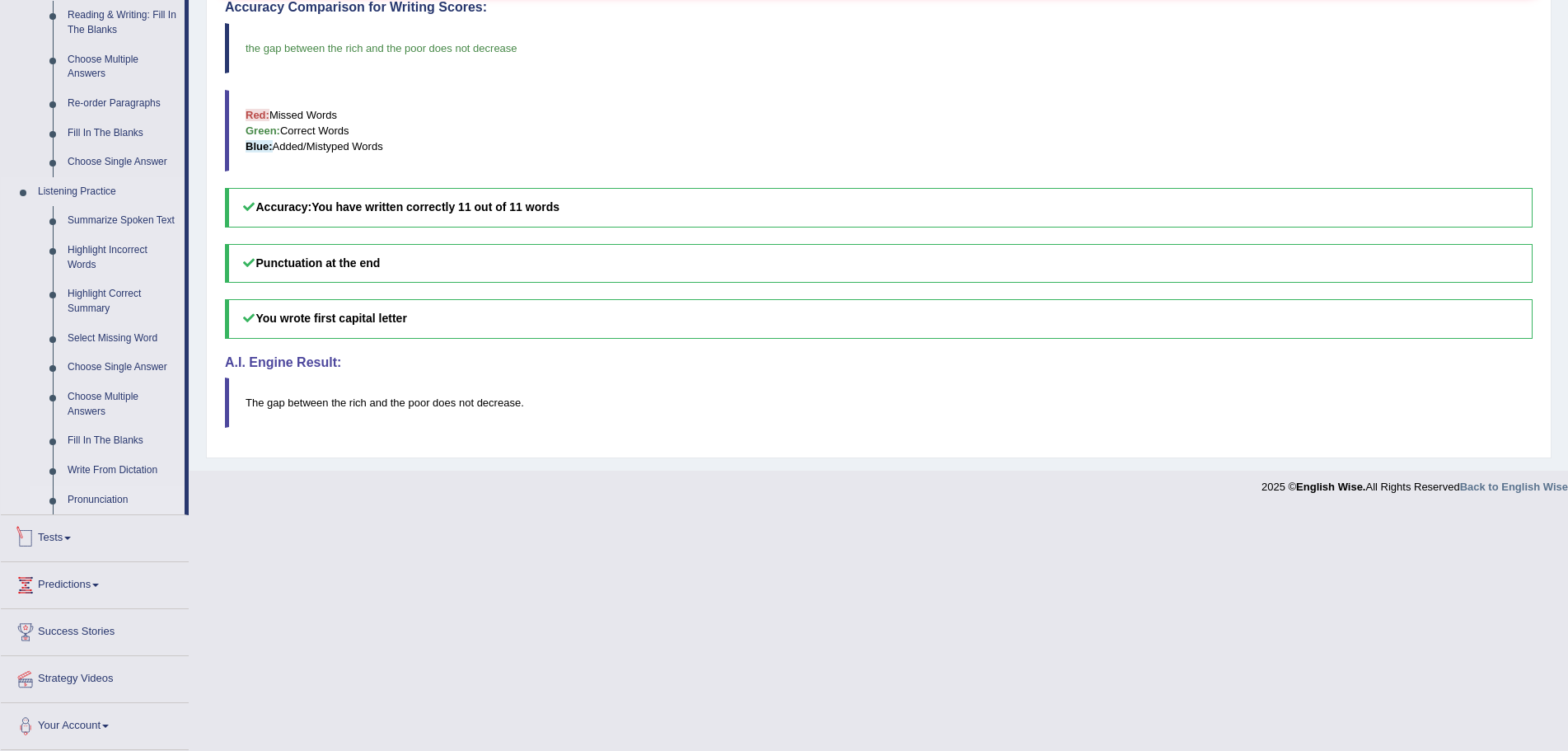
click at [113, 499] on link "Pronunciation" at bounding box center [123, 501] width 124 height 30
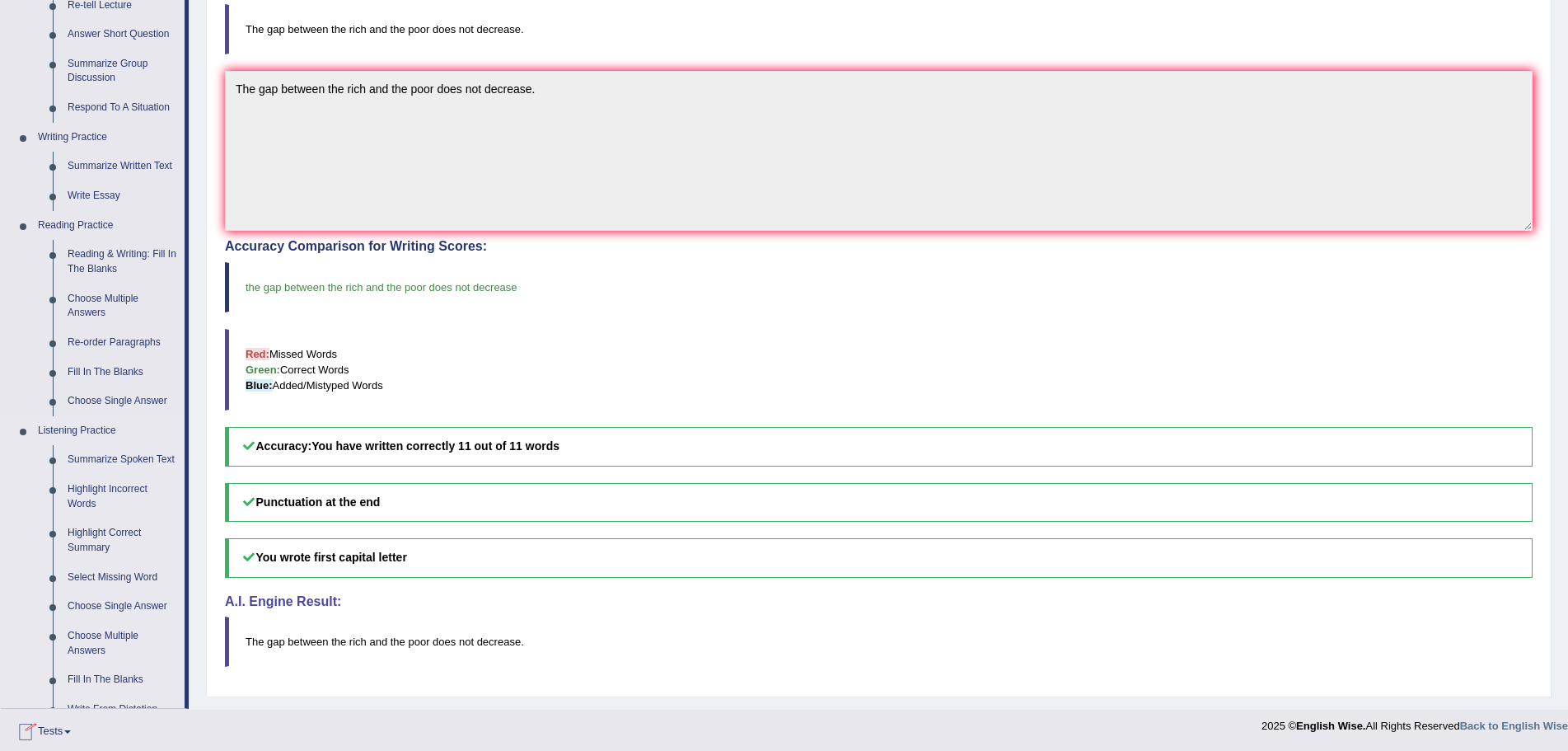
scroll to position [482, 0]
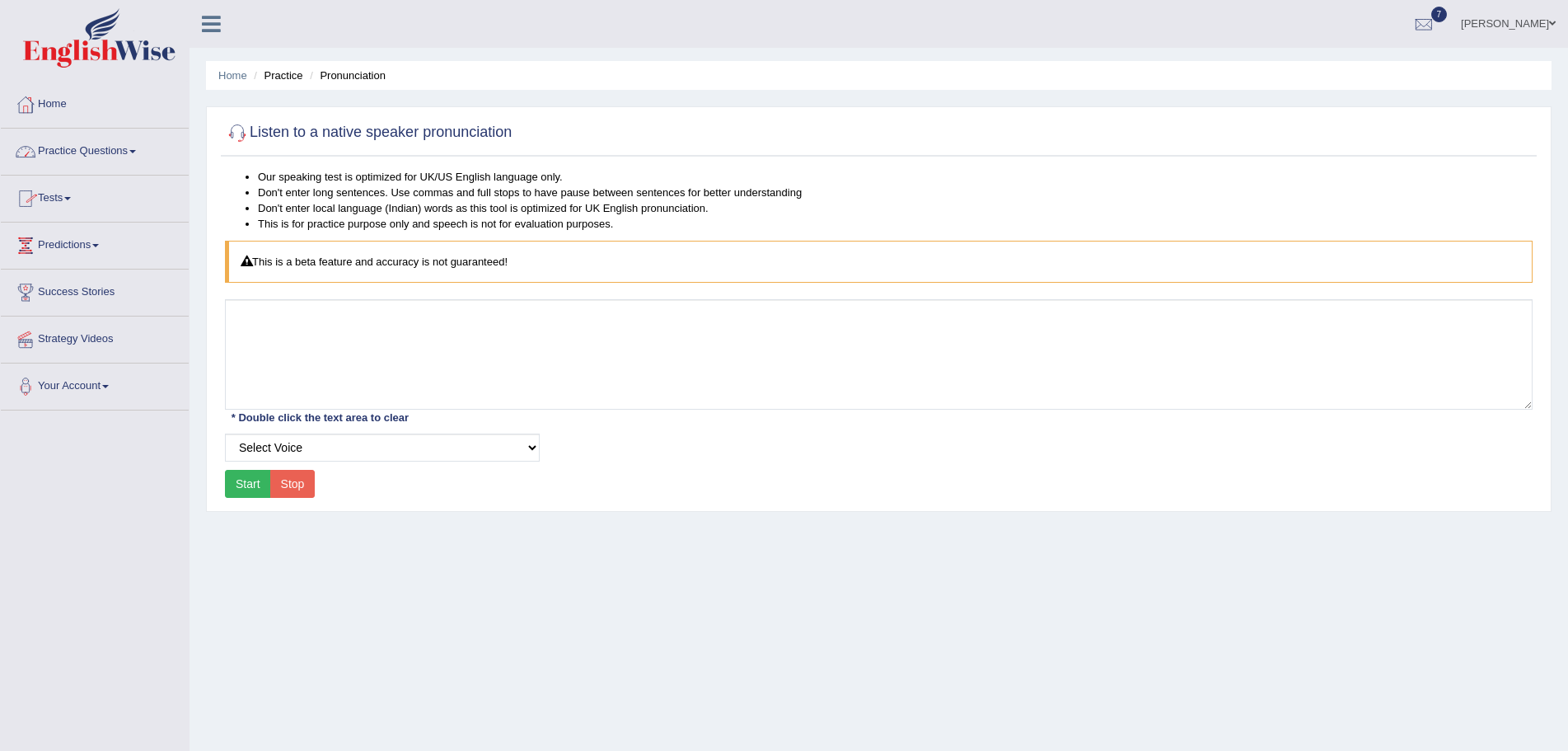
click at [136, 150] on span at bounding box center [133, 152] width 7 height 3
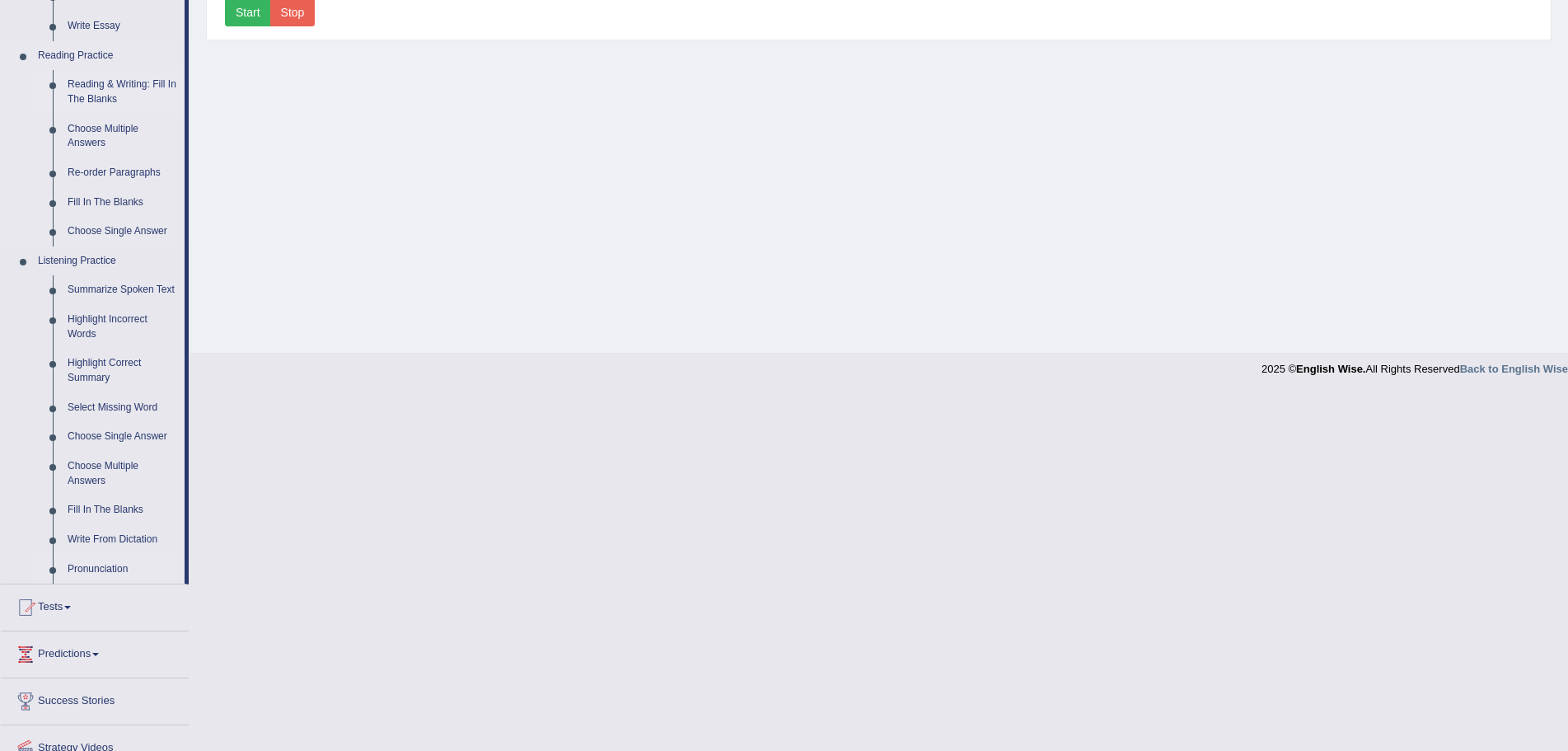
scroll to position [540, 0]
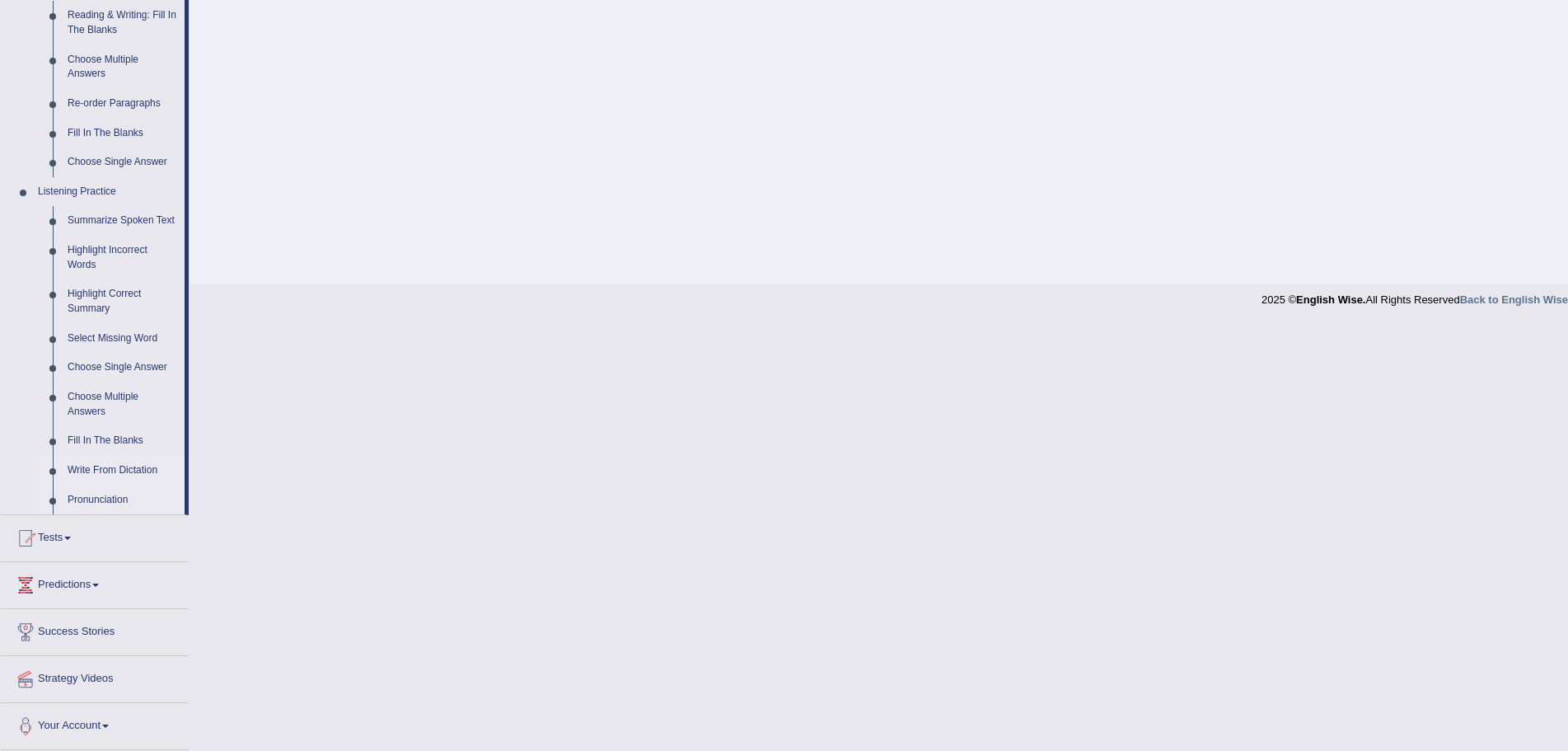
click at [125, 468] on link "Write From Dictation" at bounding box center [123, 471] width 124 height 30
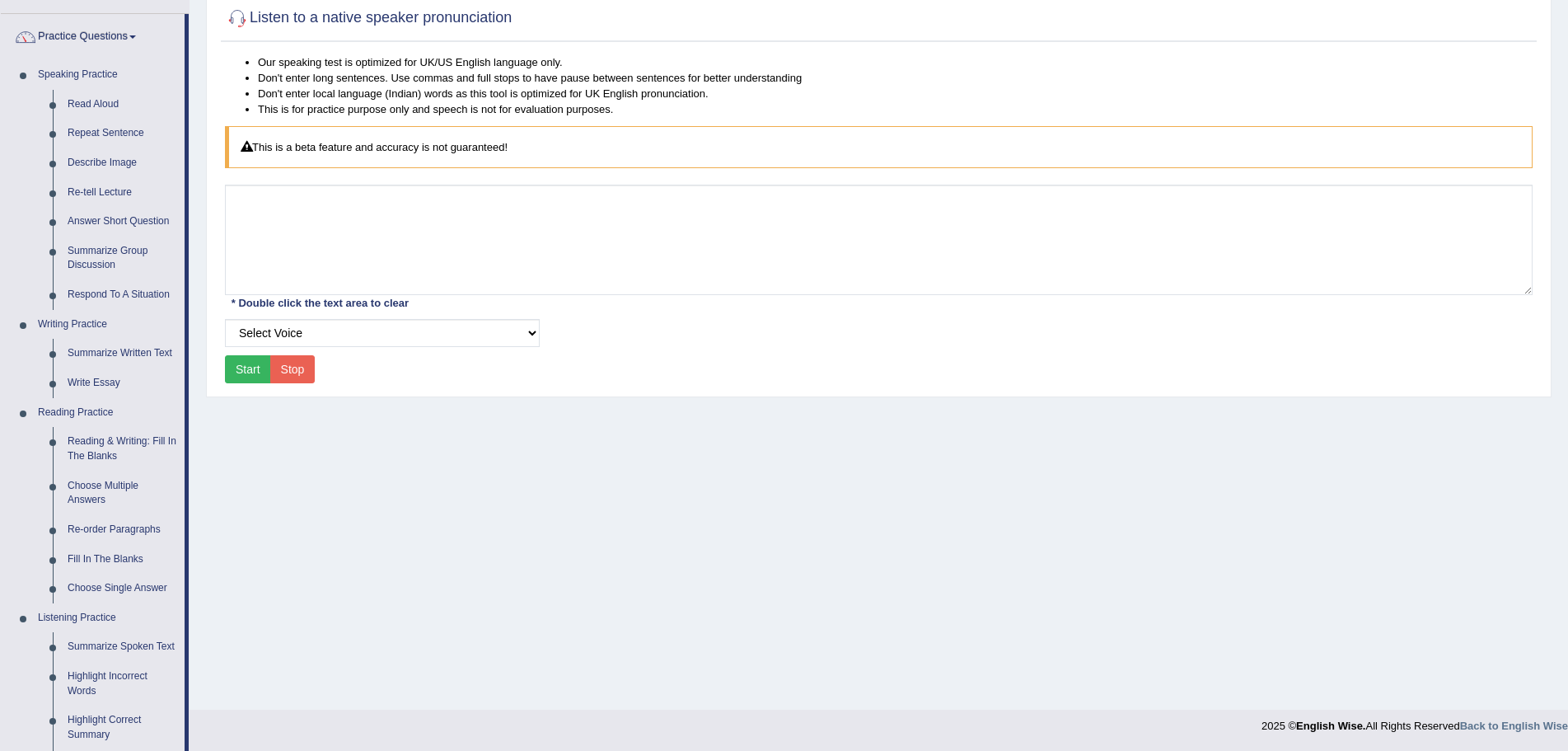
scroll to position [135, 0]
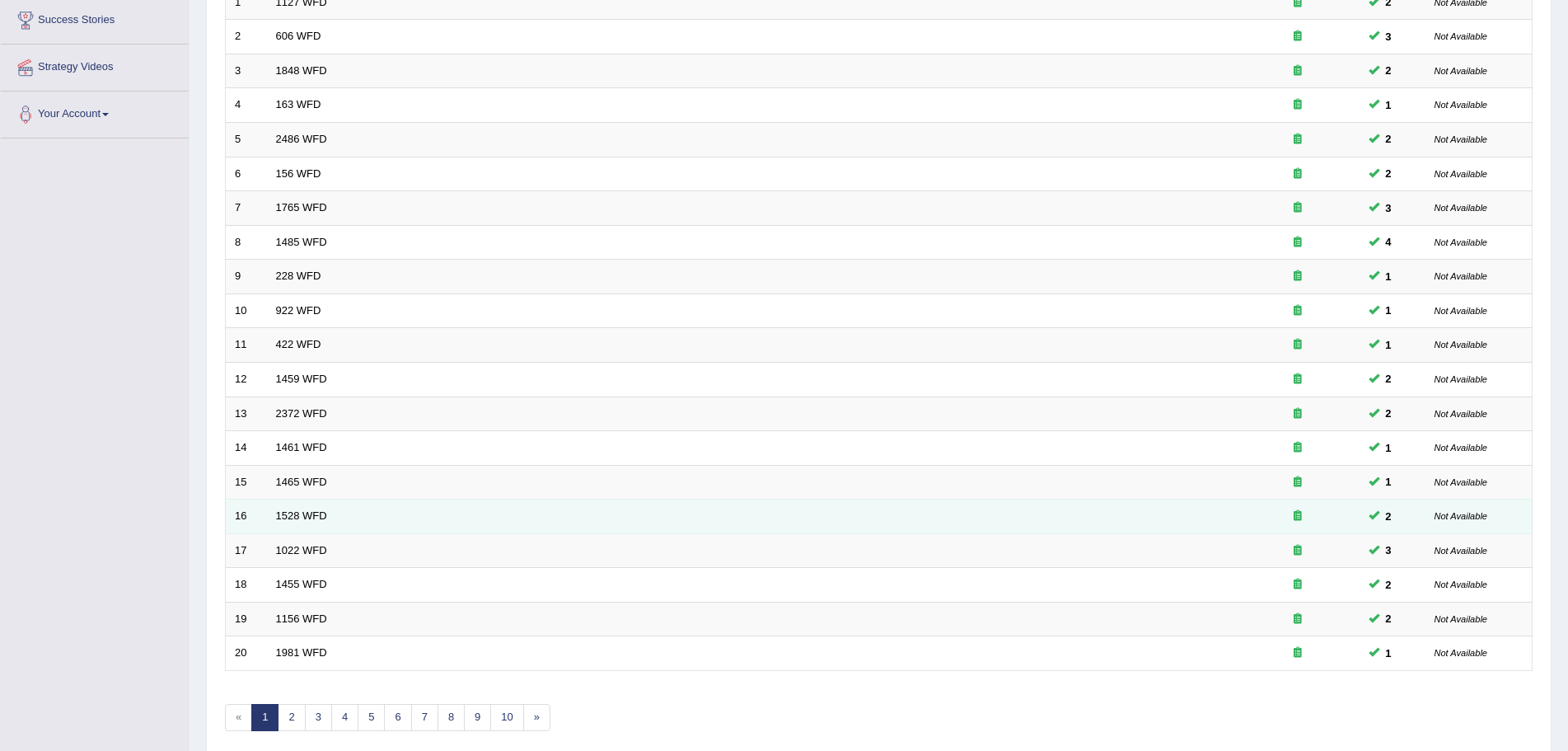
scroll to position [341, 0]
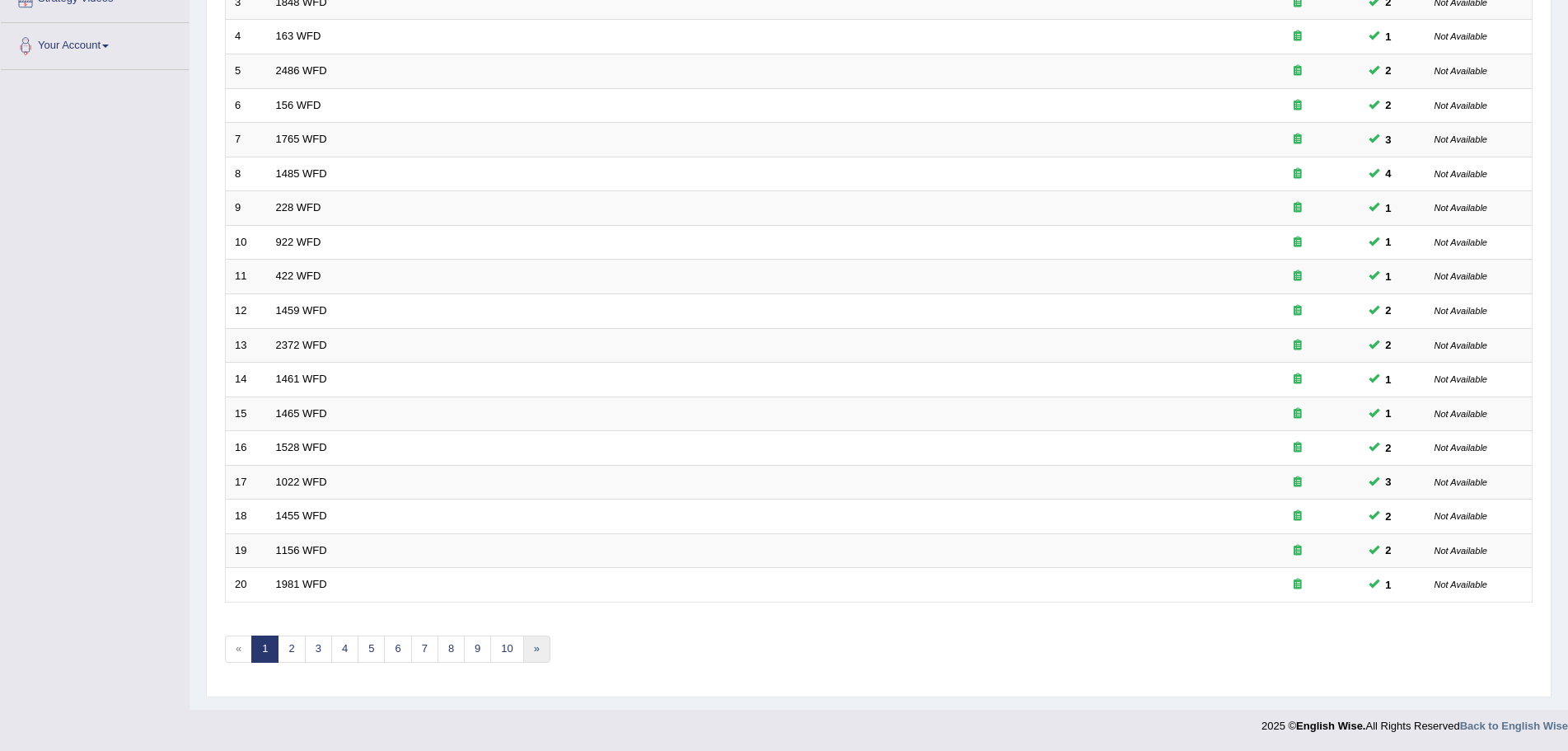
click at [539, 646] on link "»" at bounding box center [536, 649] width 27 height 27
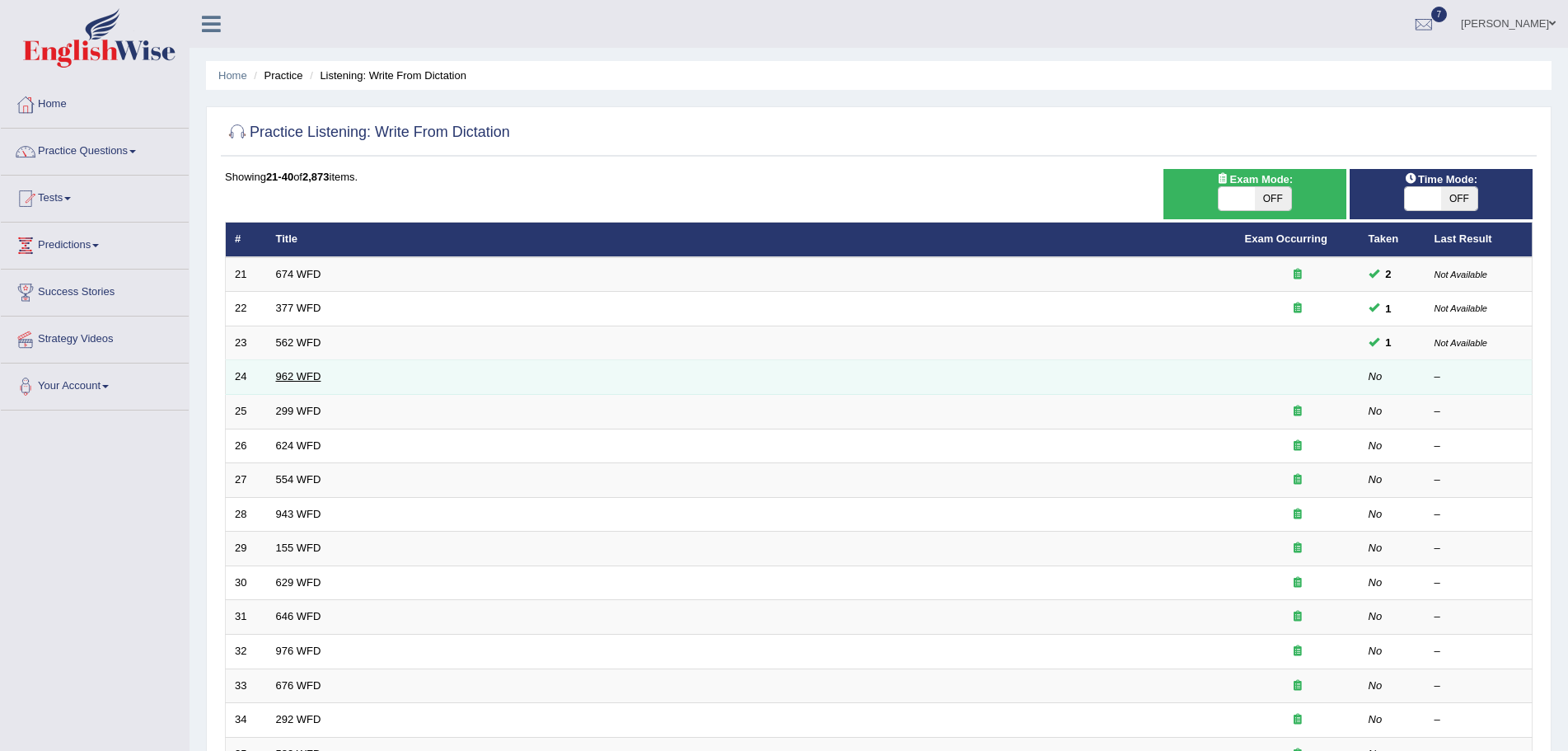
click at [304, 375] on link "962 WFD" at bounding box center [298, 376] width 46 height 12
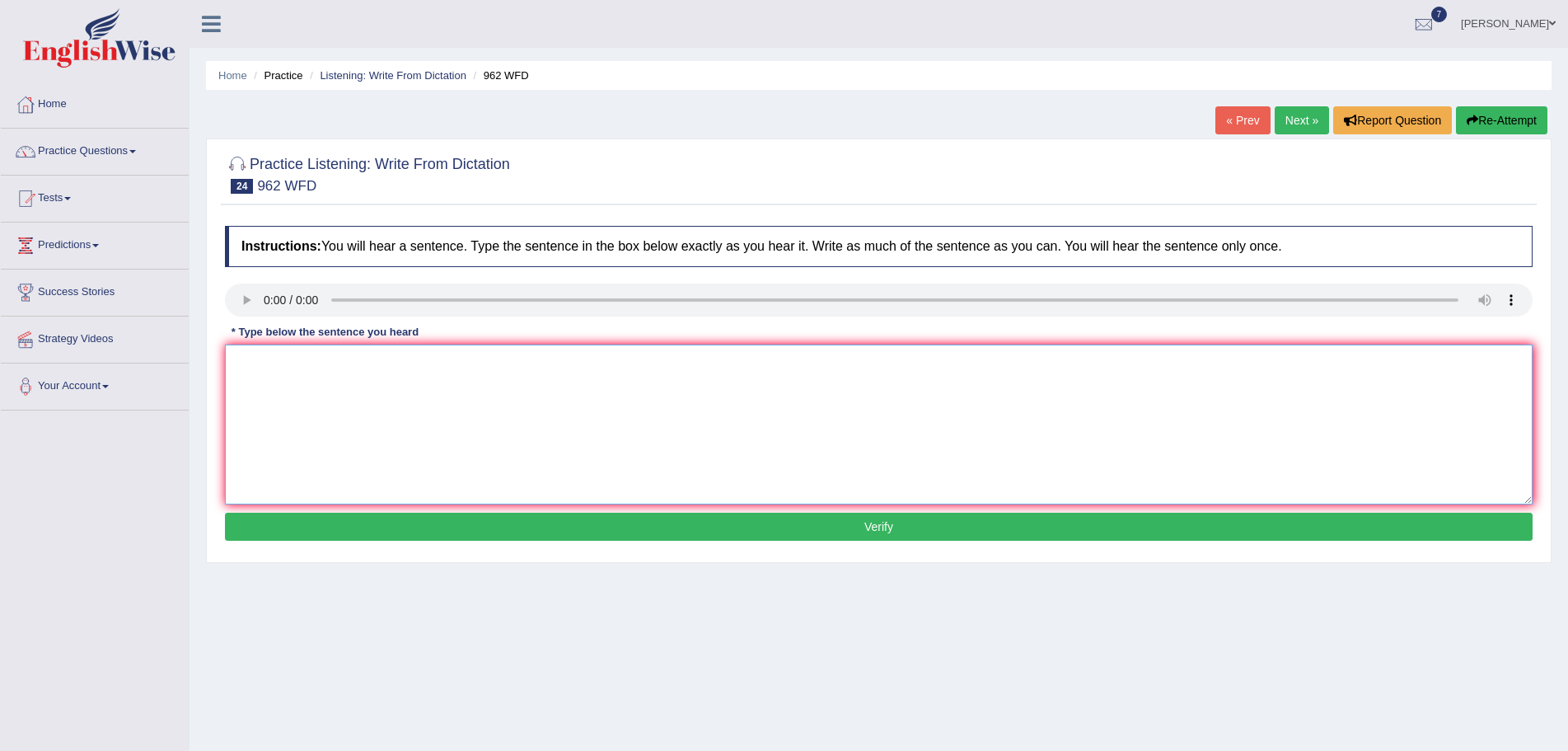
click at [286, 385] on textarea at bounding box center [878, 424] width 1308 height 160
click at [362, 361] on textarea "If you have any question about the exam please raze up your hand." at bounding box center [878, 424] width 1308 height 160
click at [359, 361] on textarea "If you have any question about the exam please raze up your hand." at bounding box center [878, 424] width 1308 height 160
click at [512, 363] on textarea "If you have any questions about the exam please raze up your hand." at bounding box center [878, 424] width 1308 height 160
click at [529, 361] on textarea "If you have any questions about the exam please raise up your hand." at bounding box center [878, 424] width 1308 height 160
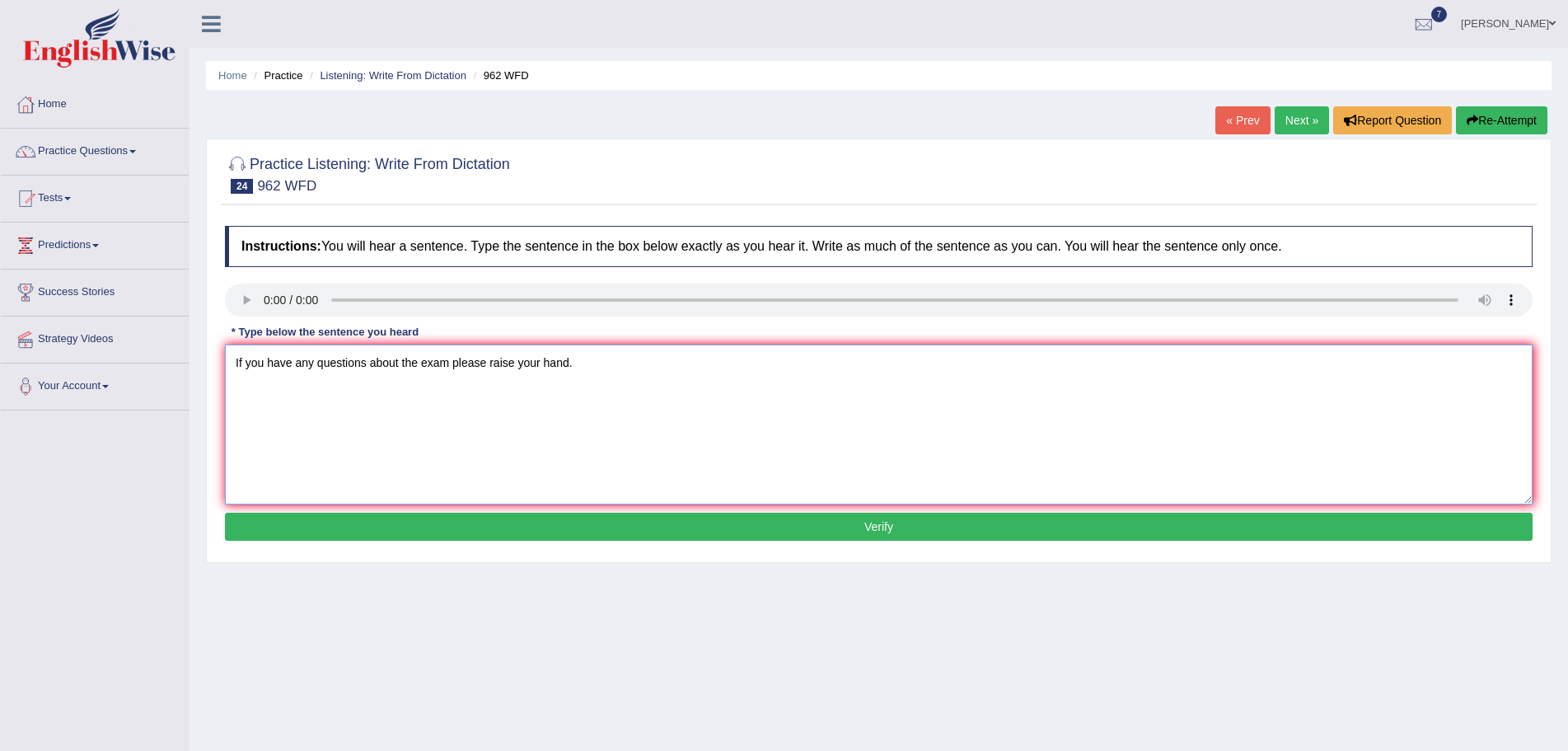
type textarea "If you have any questions about the exam please raise your hand."
click at [813, 527] on button "Verify" at bounding box center [878, 526] width 1308 height 28
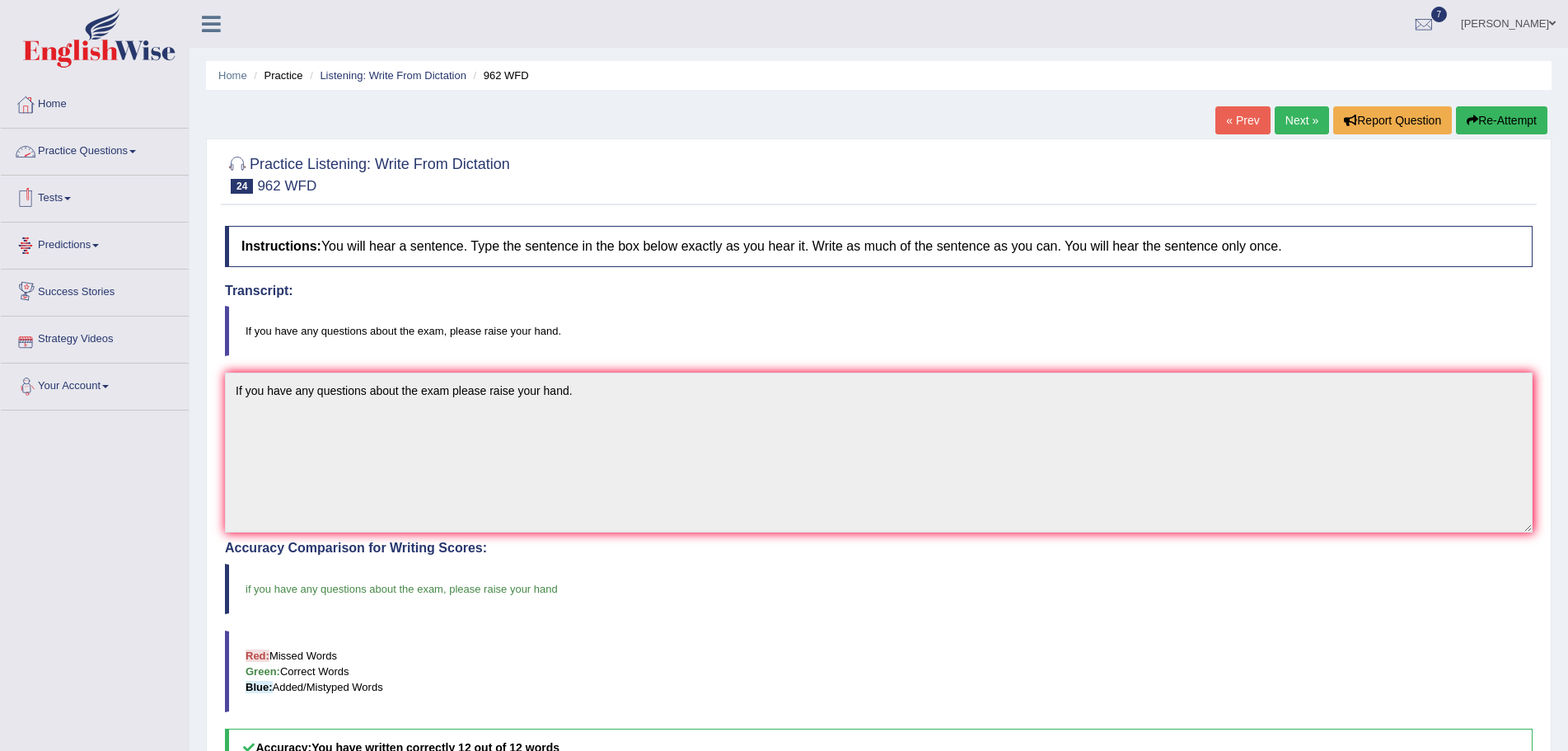
click at [136, 148] on link "Practice Questions" at bounding box center [94, 149] width 188 height 41
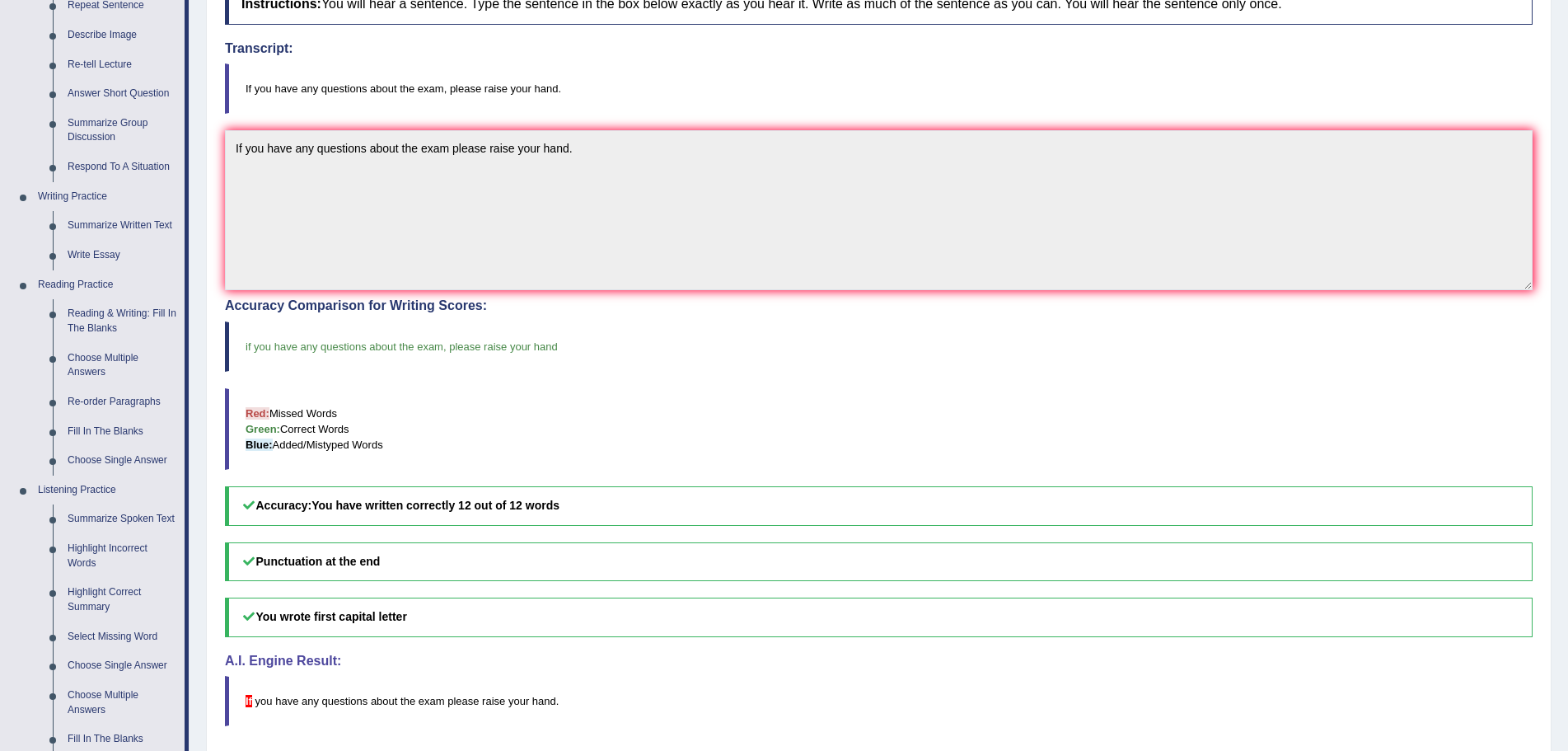
scroll to position [247, 0]
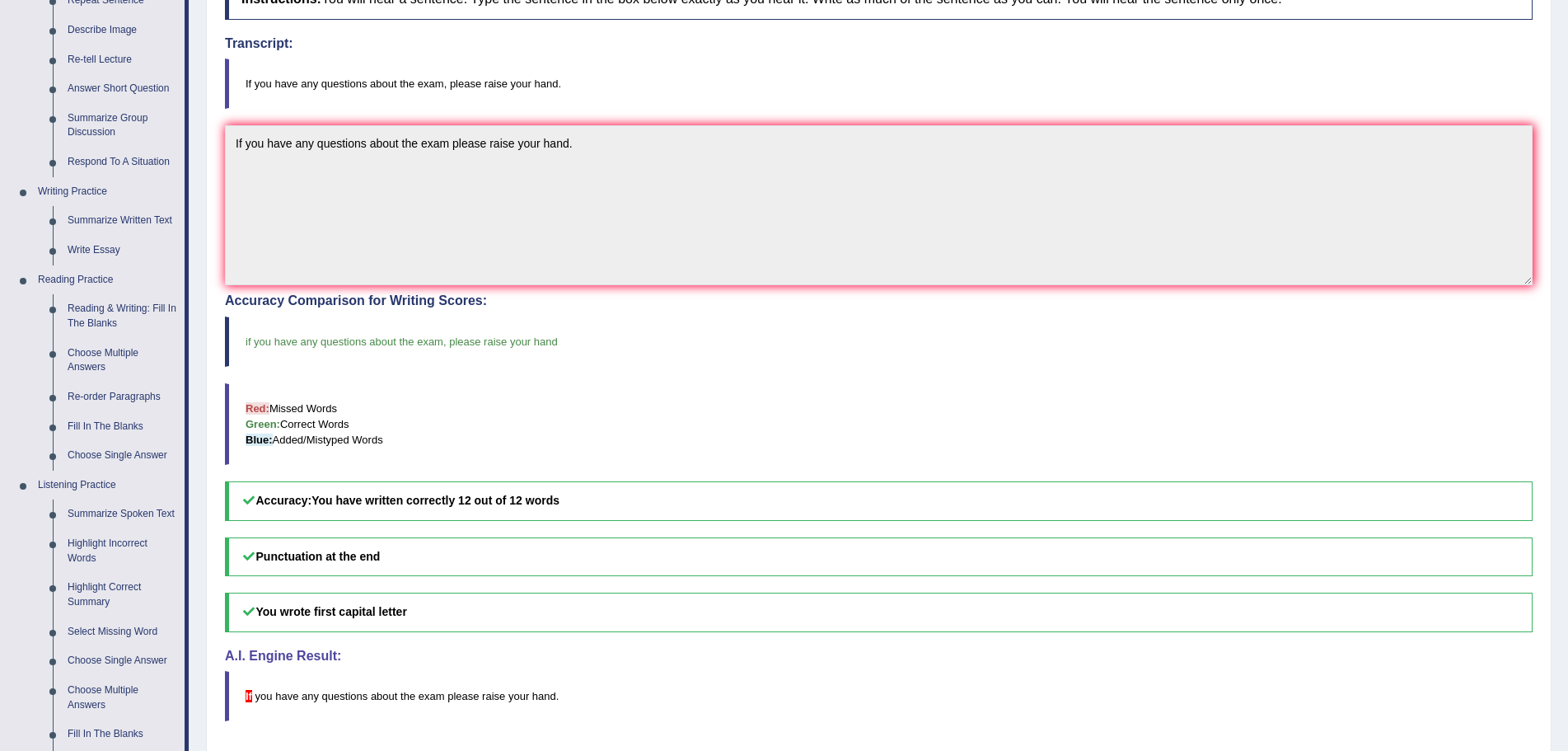
click at [1266, 454] on blockquote "Red: Missed Words Green: Correct Words Blue: Added/Mistyped Words" at bounding box center [878, 424] width 1308 height 81
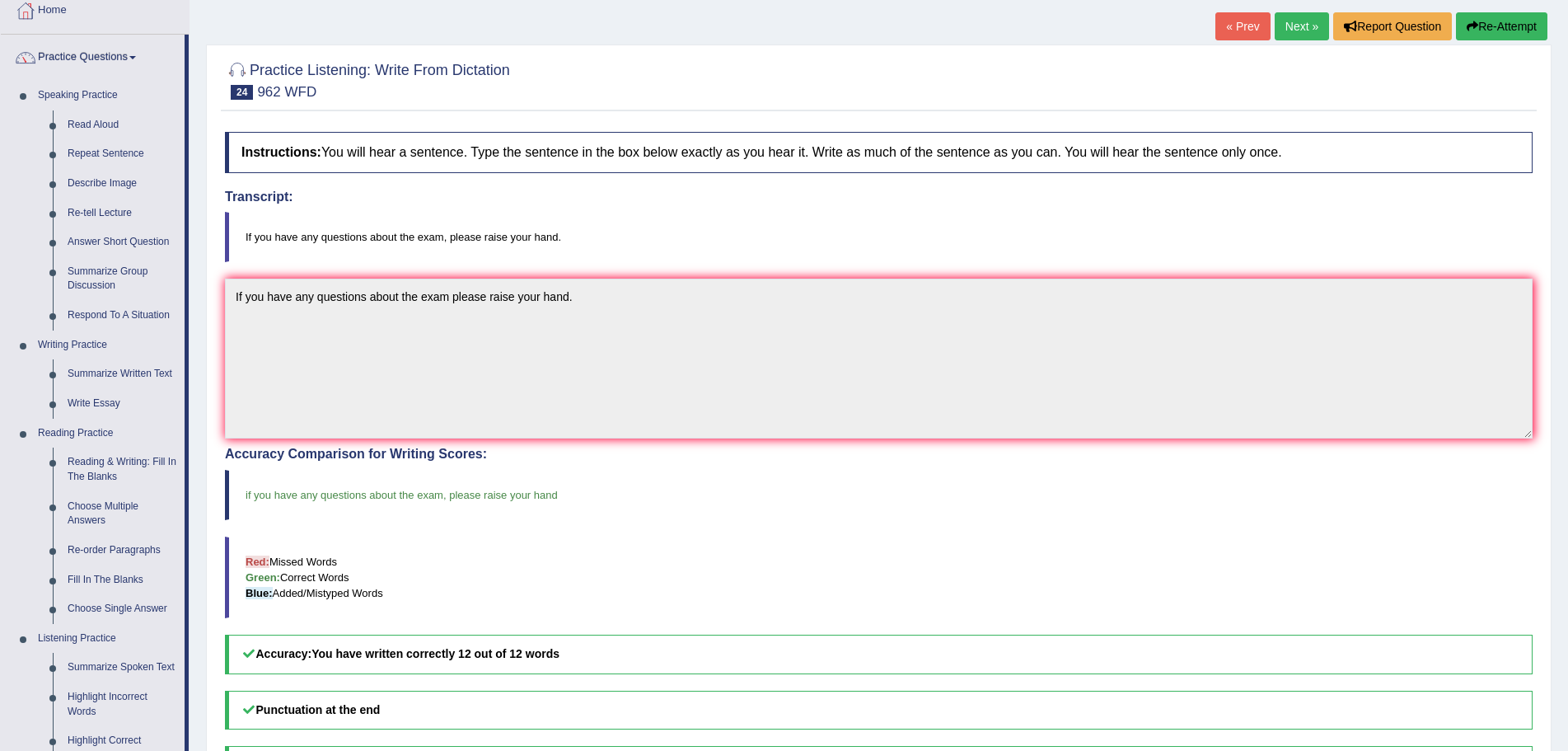
scroll to position [0, 0]
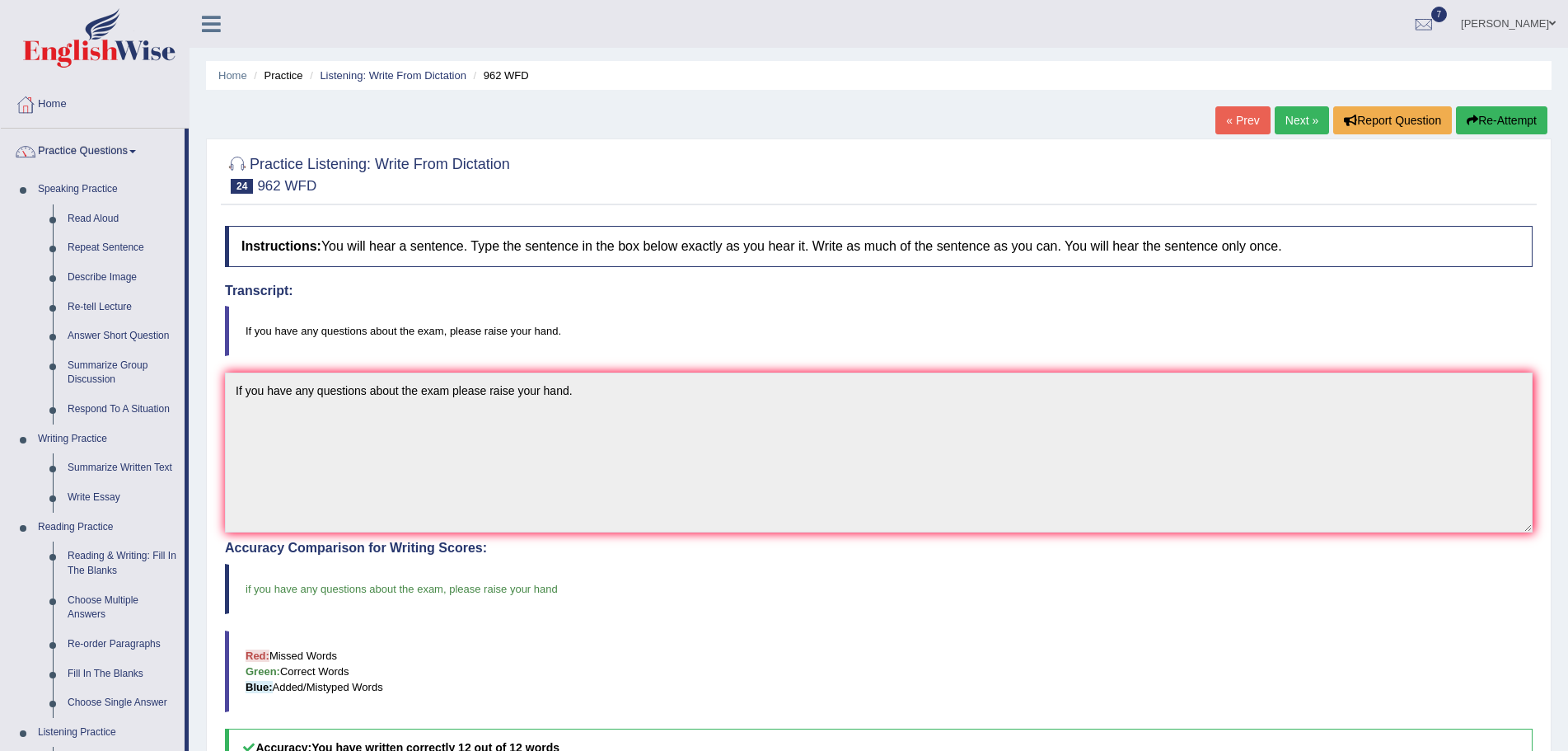
click at [53, 106] on link "Home" at bounding box center [94, 102] width 188 height 41
